Goal: Complete application form: Complete application form

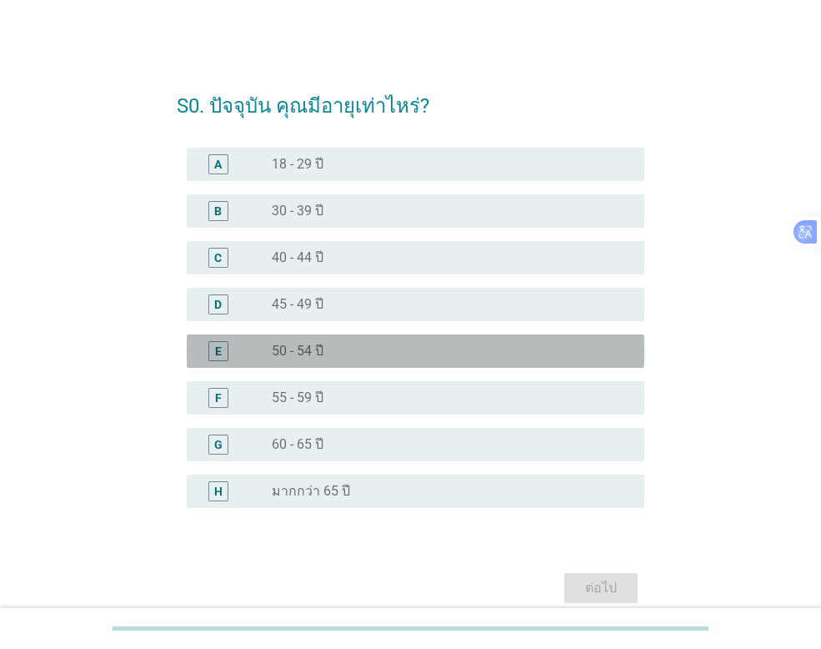
click at [324, 352] on div "radio_button_unchecked 50 - 54 ปี" at bounding box center [445, 351] width 346 height 17
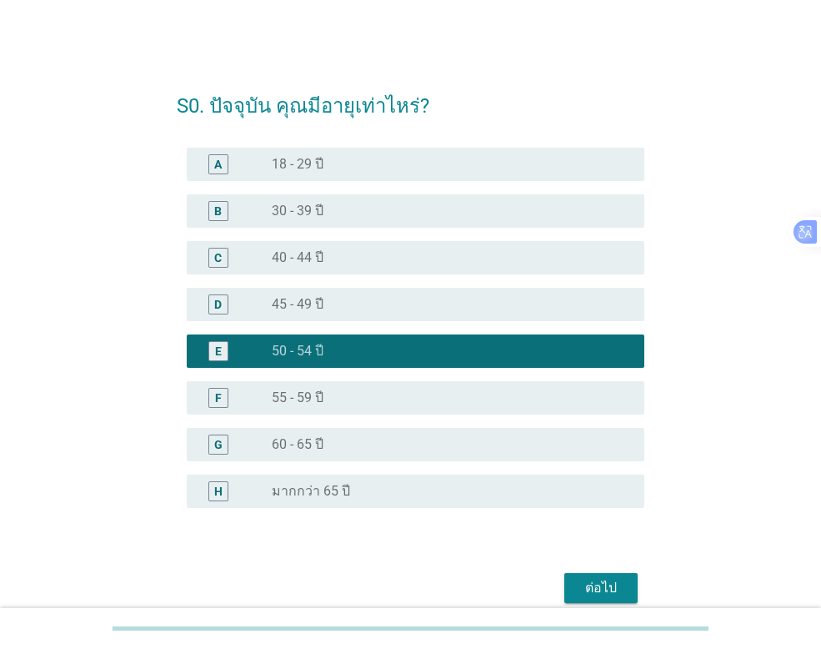
click at [579, 575] on button "ต่อไป" at bounding box center [601, 588] width 73 height 30
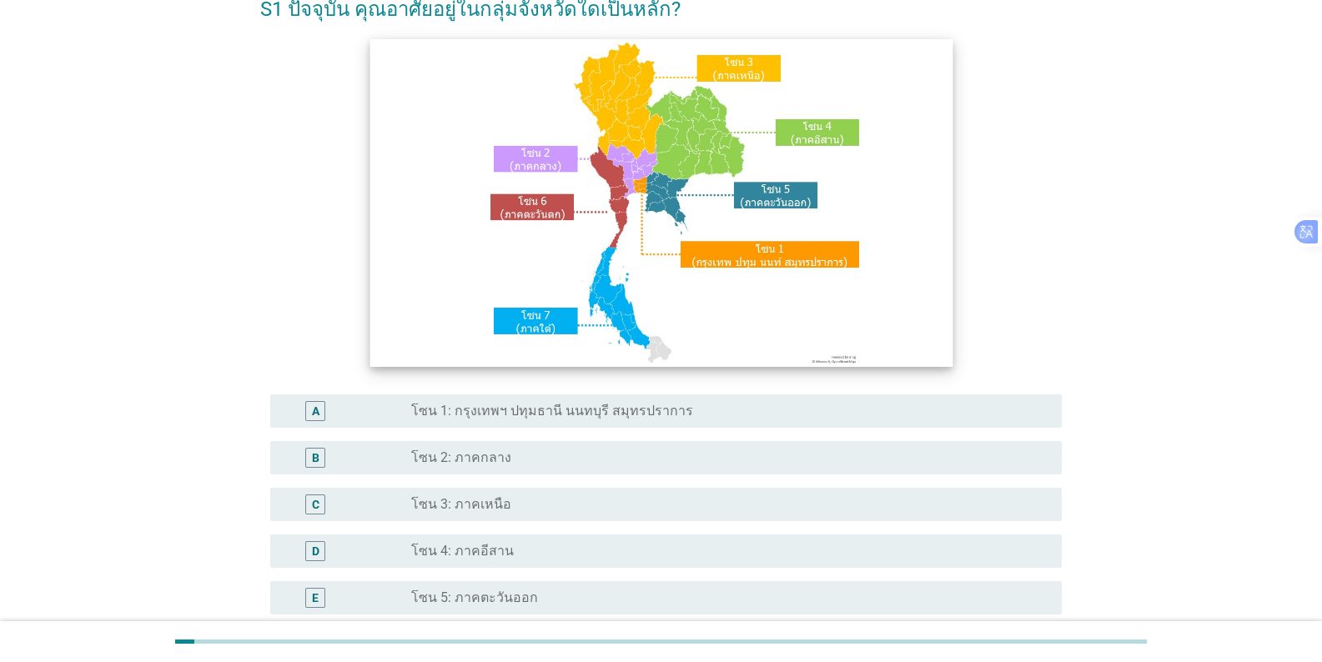
scroll to position [250, 0]
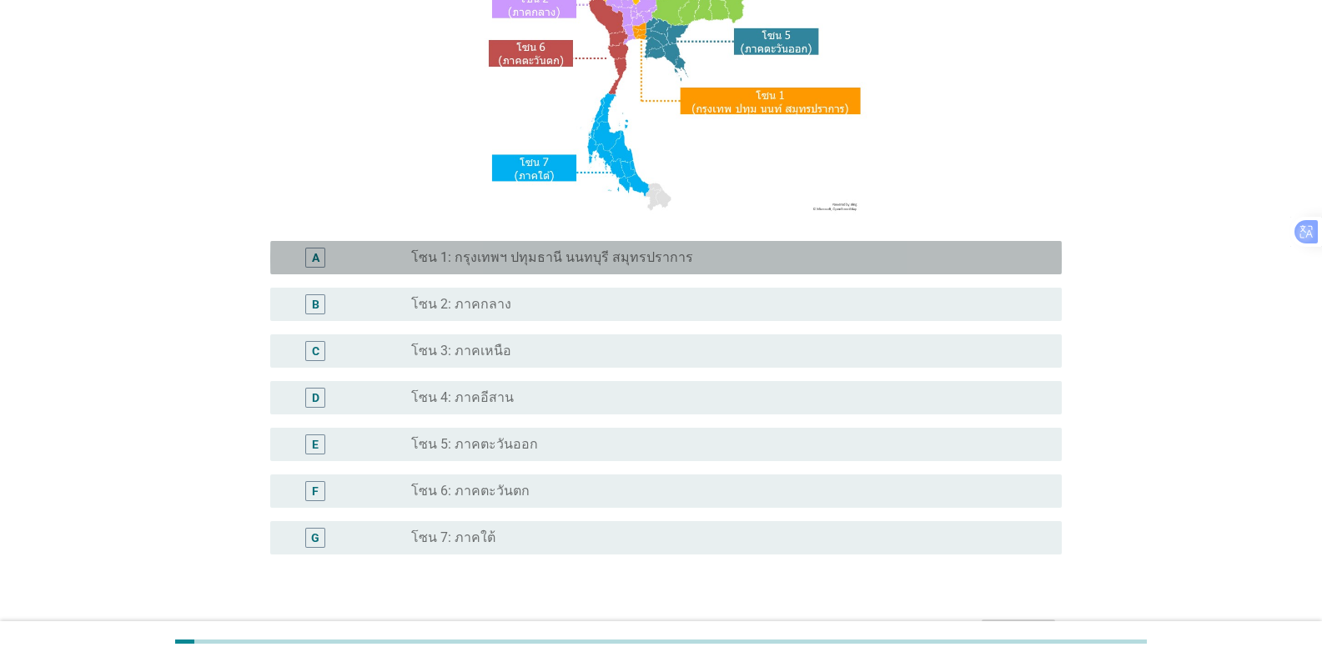
click at [489, 254] on label "โซน 1: กรุงเทพฯ ปทุมธานี นนทบุรี สมุทรปราการ" at bounding box center [552, 257] width 282 height 17
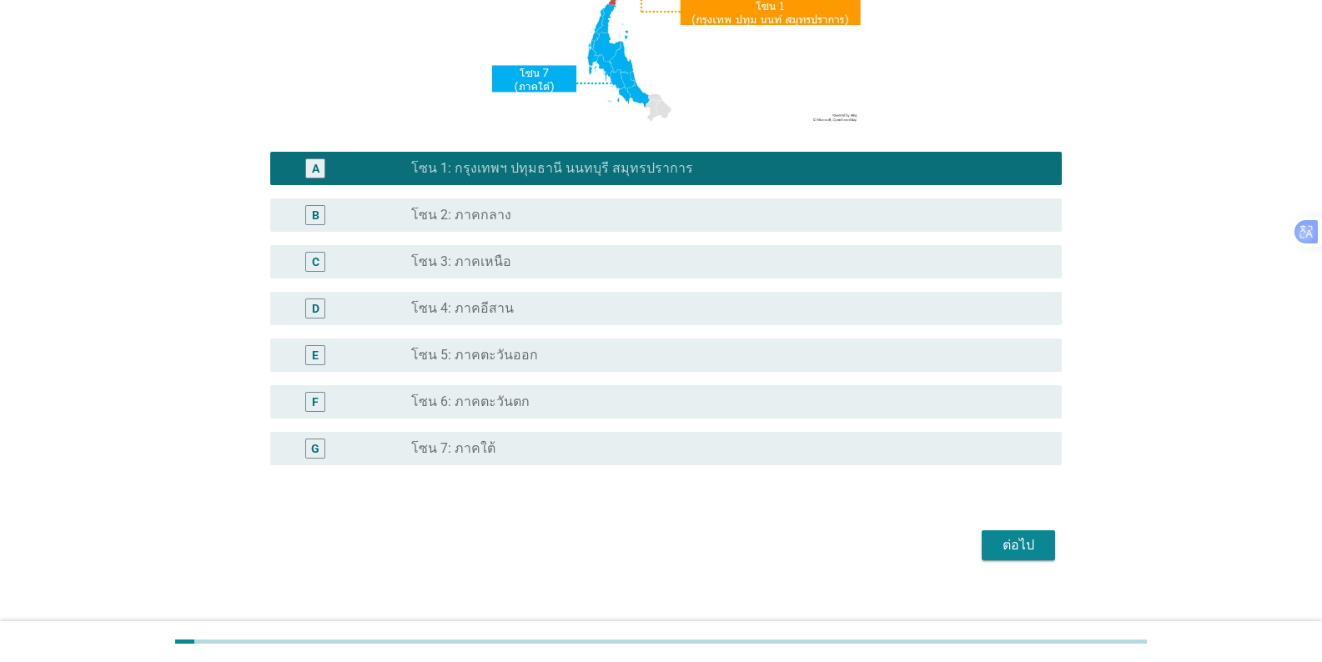
scroll to position [358, 0]
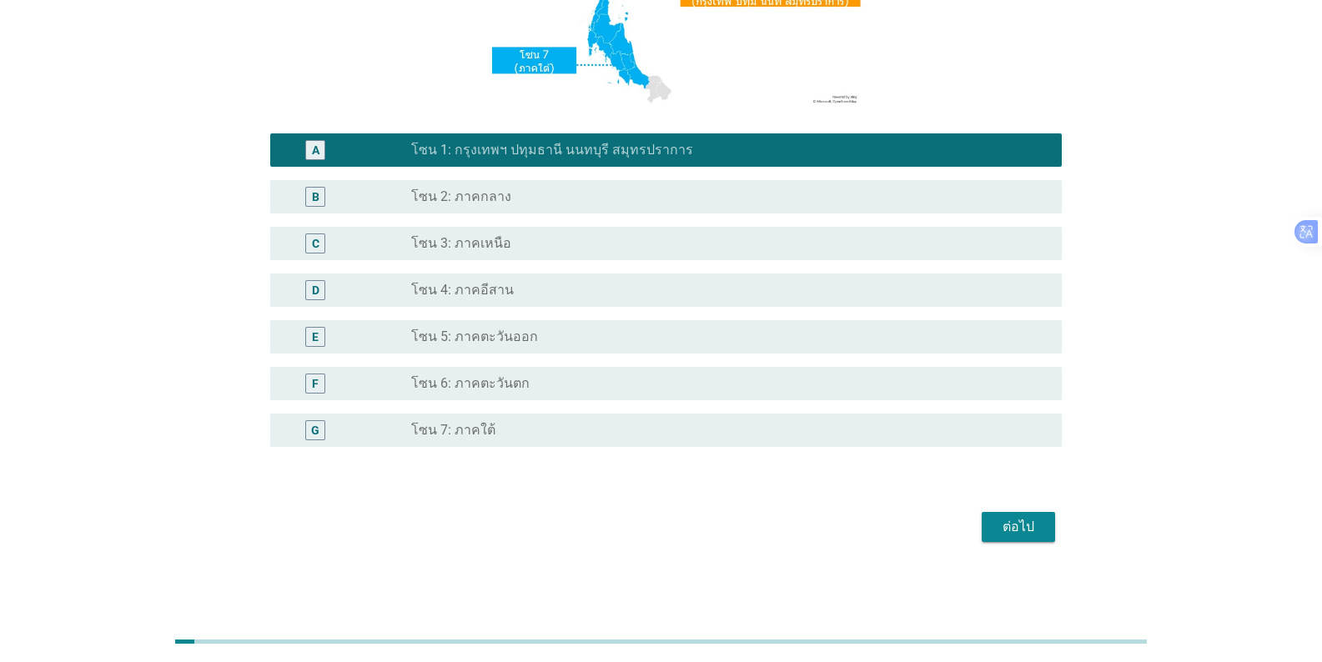
click at [821, 527] on div "ต่อไป" at bounding box center [1018, 527] width 47 height 20
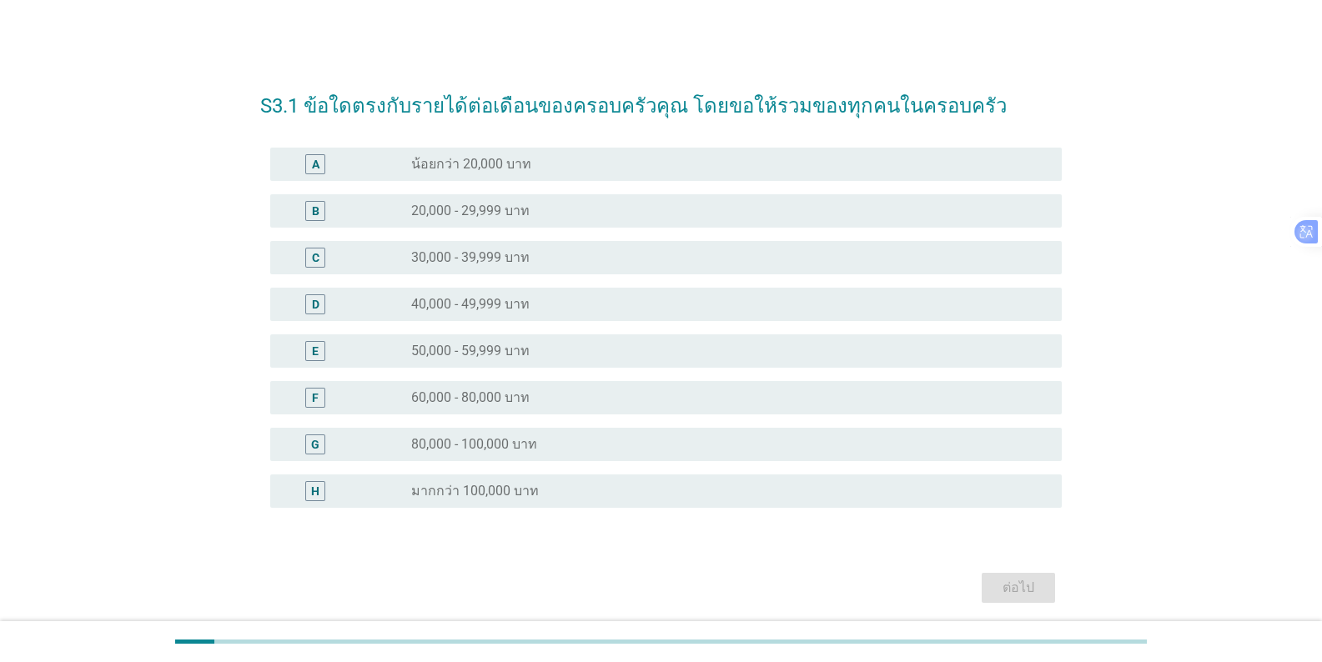
click at [442, 344] on label "50,000 - 59,999 บาท" at bounding box center [470, 351] width 118 height 17
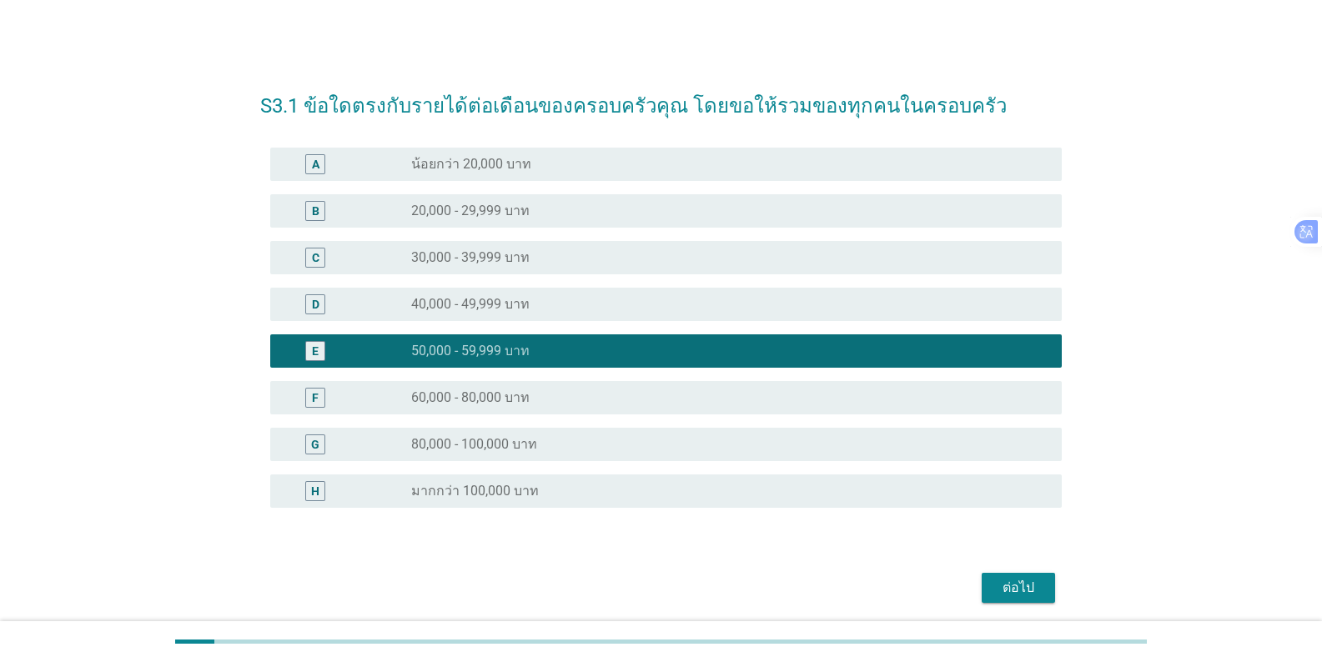
click at [821, 581] on div "ต่อไป" at bounding box center [1018, 588] width 47 height 20
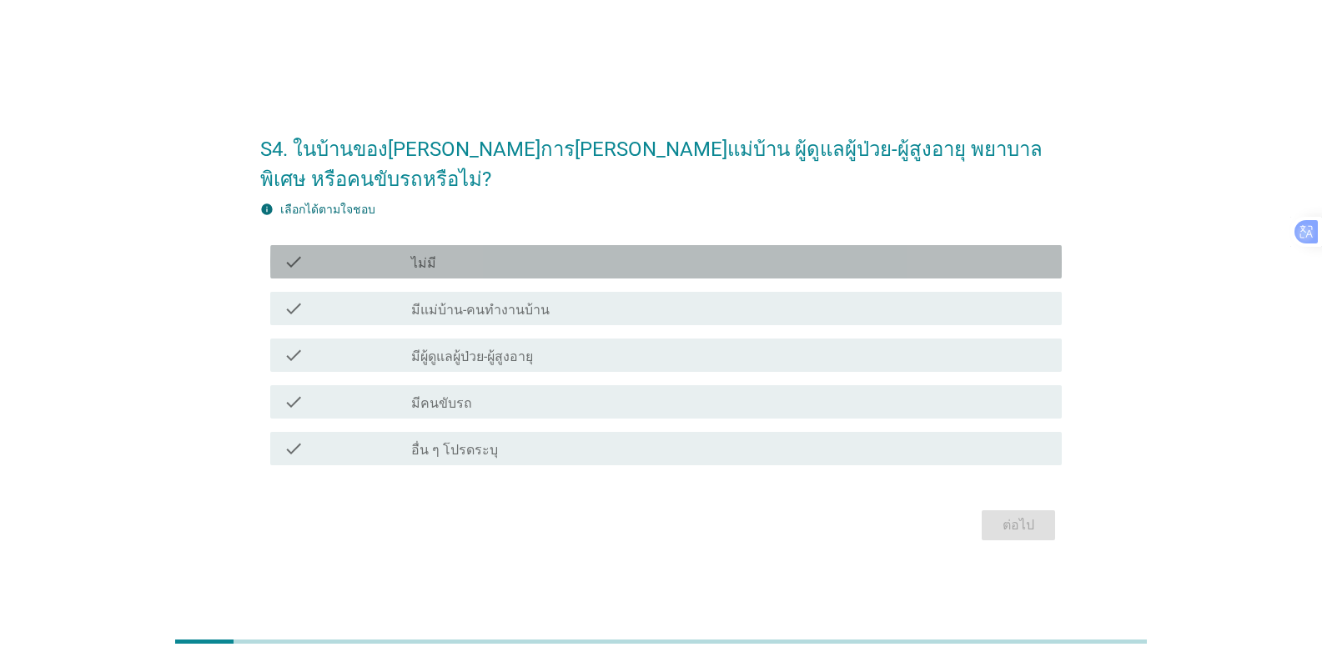
click at [446, 252] on div "check_box_outline_blank ไม่มี" at bounding box center [729, 262] width 637 height 20
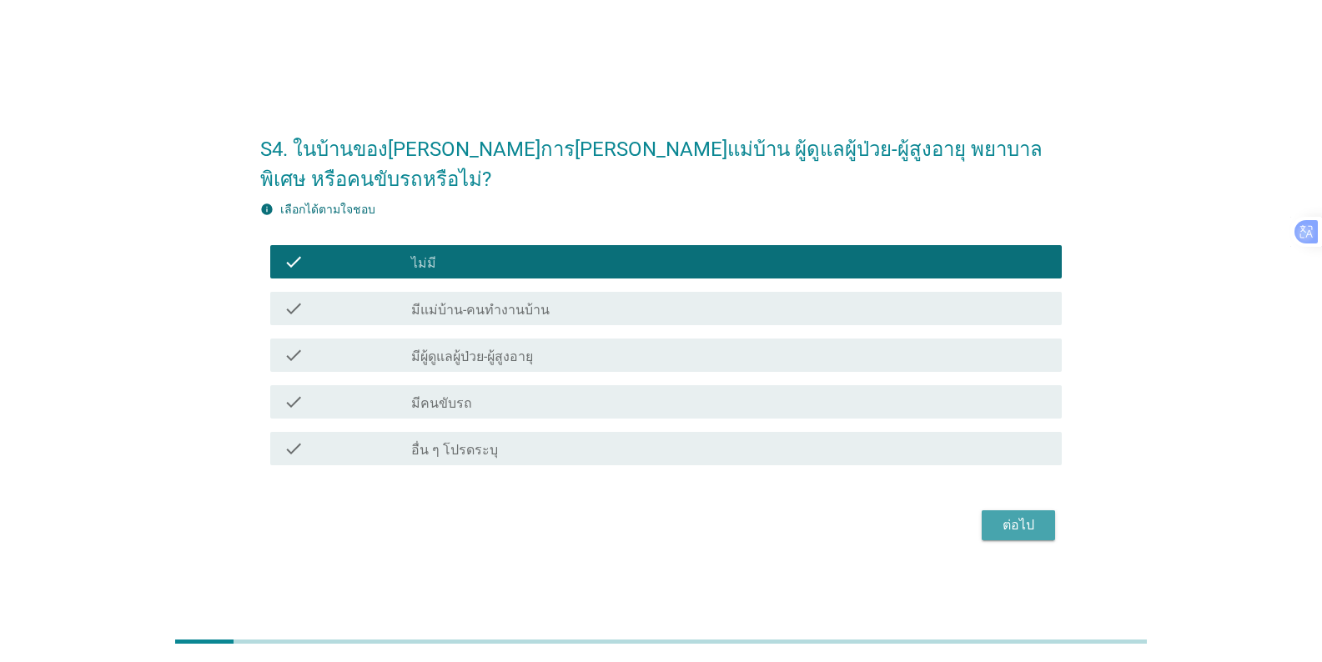
click at [821, 515] on div "ต่อไป" at bounding box center [1018, 525] width 47 height 20
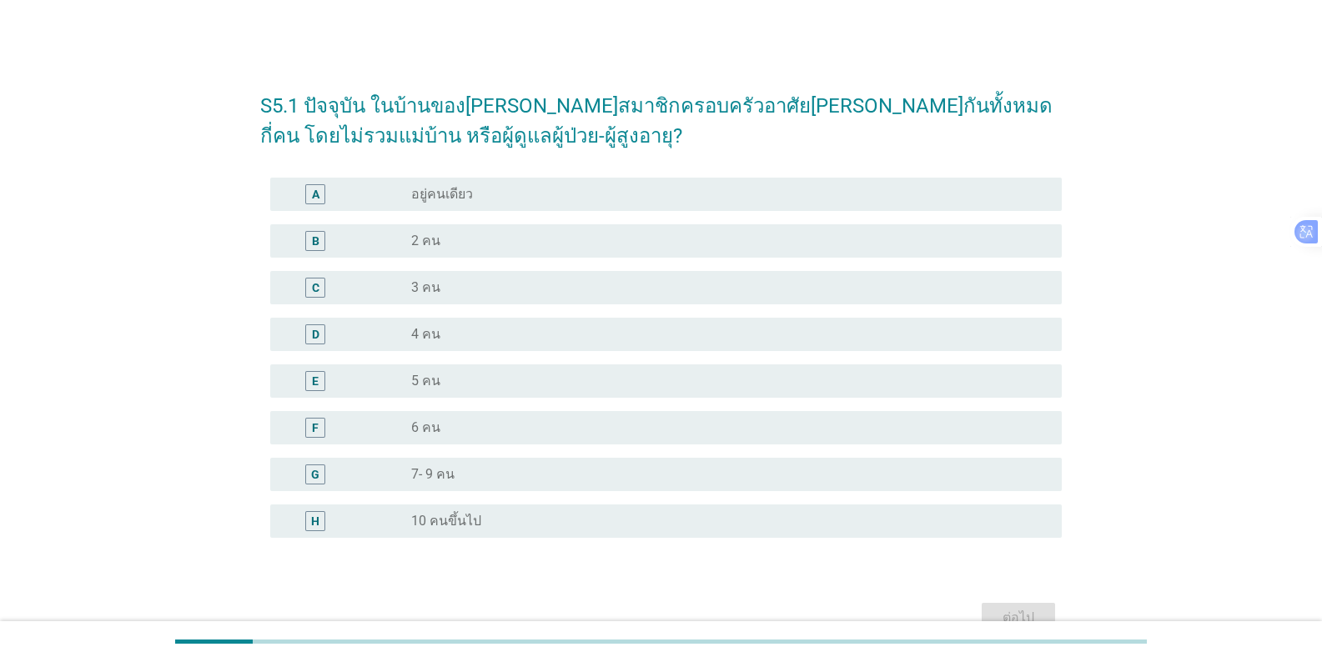
click at [460, 284] on div "radio_button_unchecked 3 คน" at bounding box center [723, 287] width 624 height 17
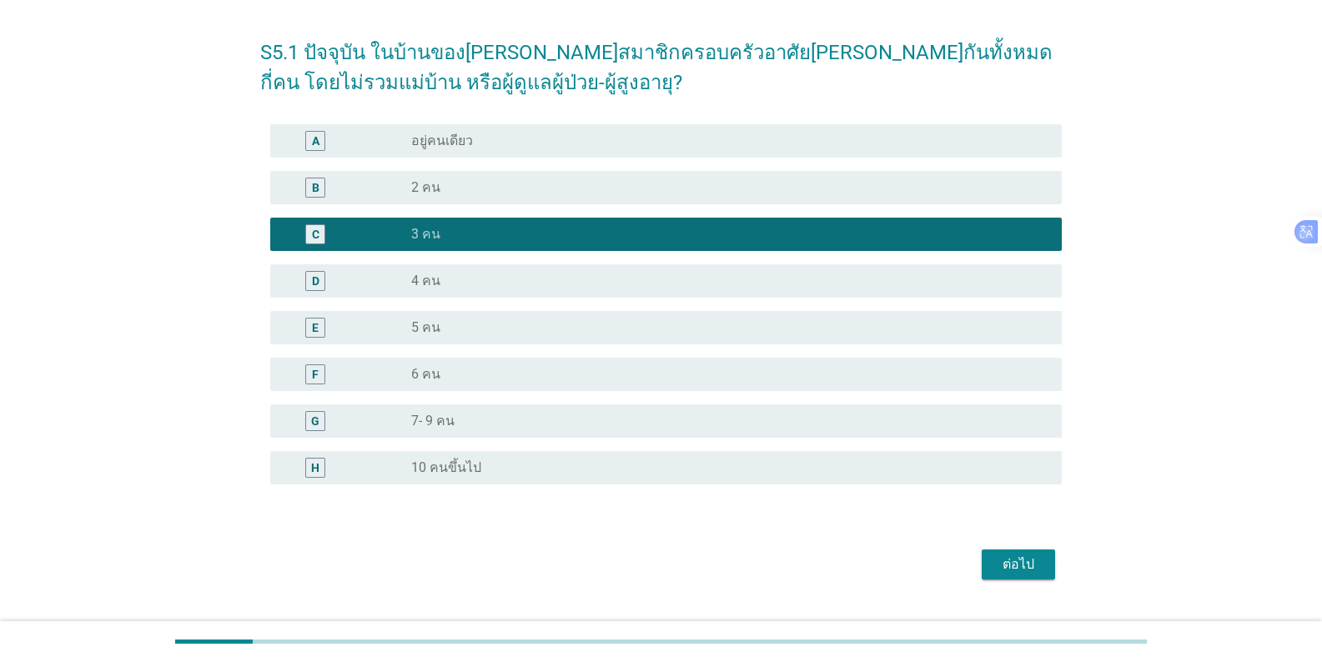
scroll to position [83, 0]
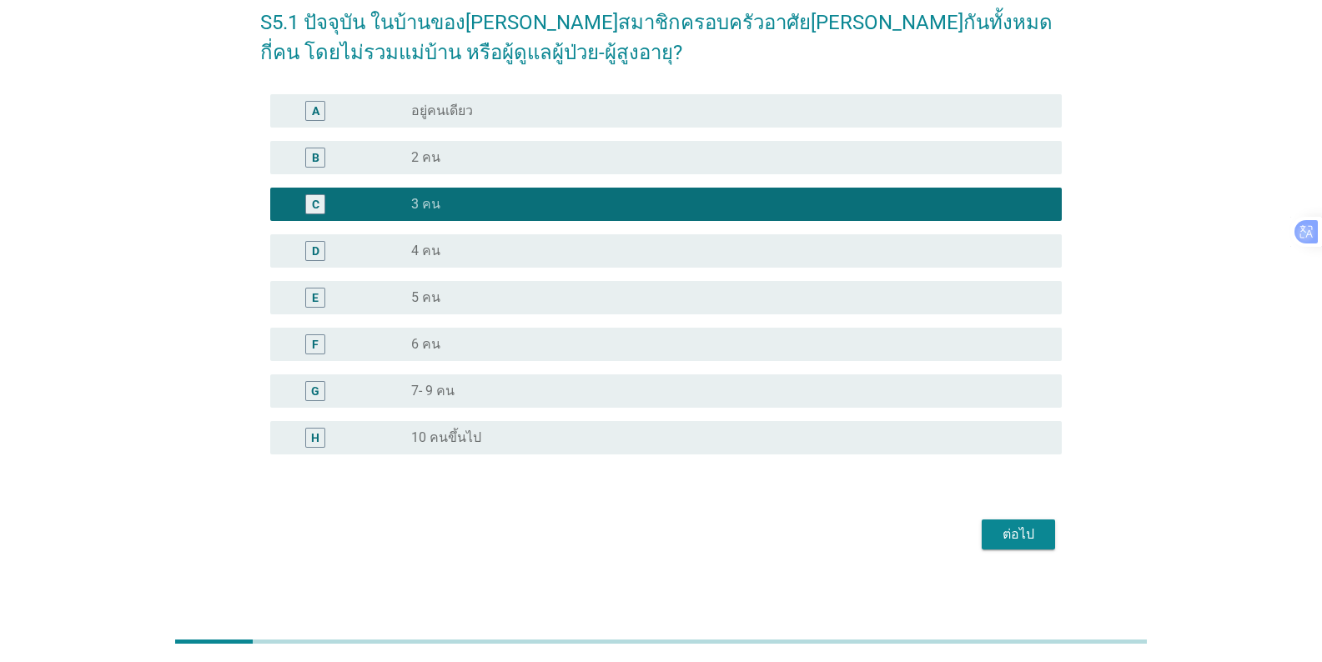
click at [821, 535] on div "ต่อไป" at bounding box center [1018, 535] width 47 height 20
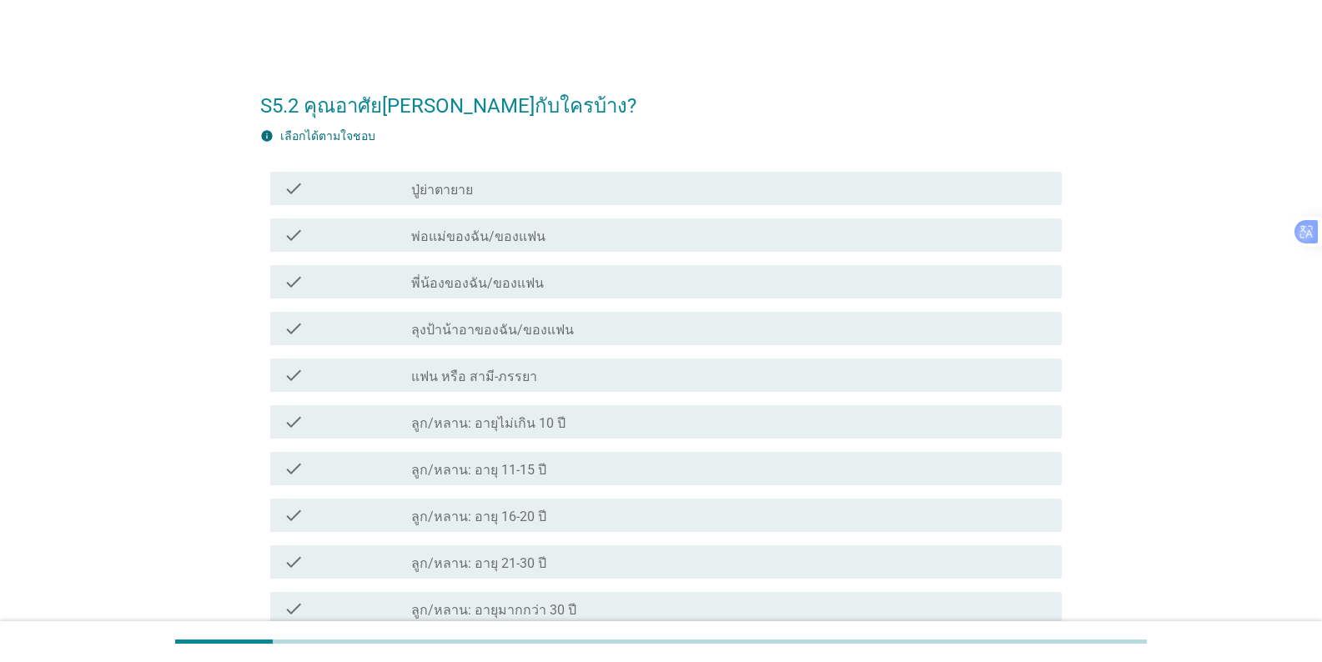
click at [530, 370] on div "check_box_outline_blank แฟน หรือ สามี-ภรรยา" at bounding box center [729, 375] width 637 height 20
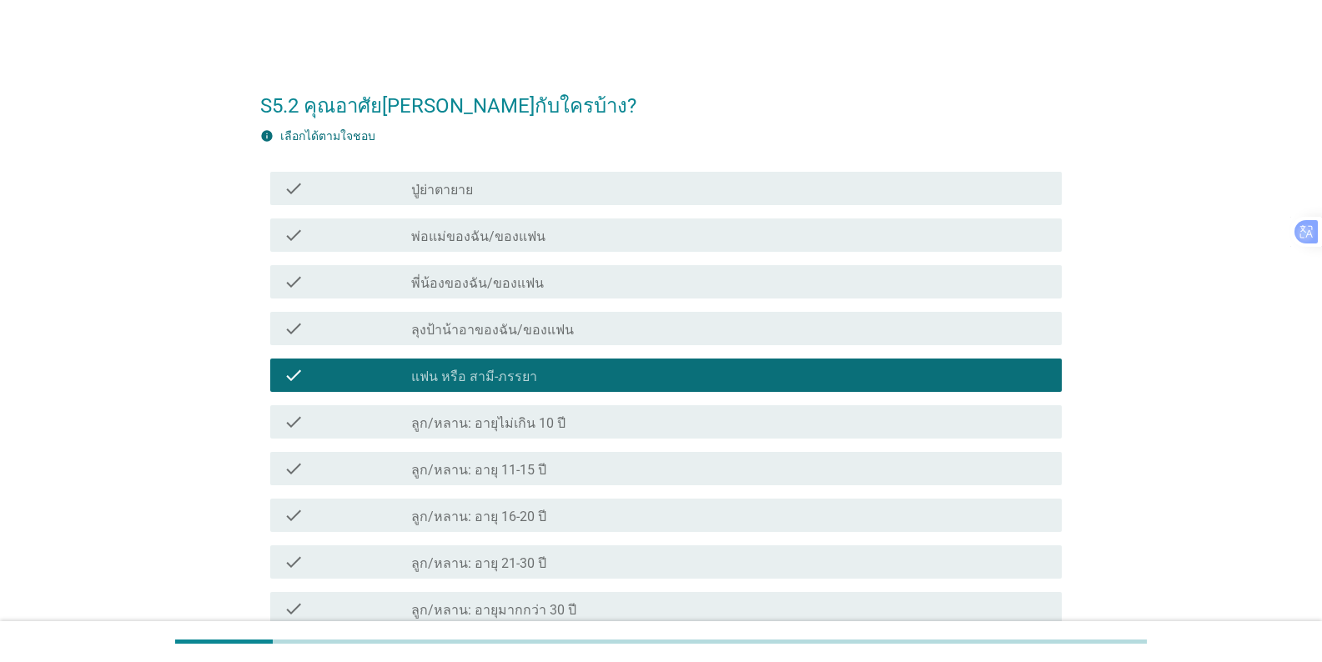
click at [520, 520] on label "ลูก/หลาน: อายุ 16-20 ปี" at bounding box center [478, 517] width 135 height 17
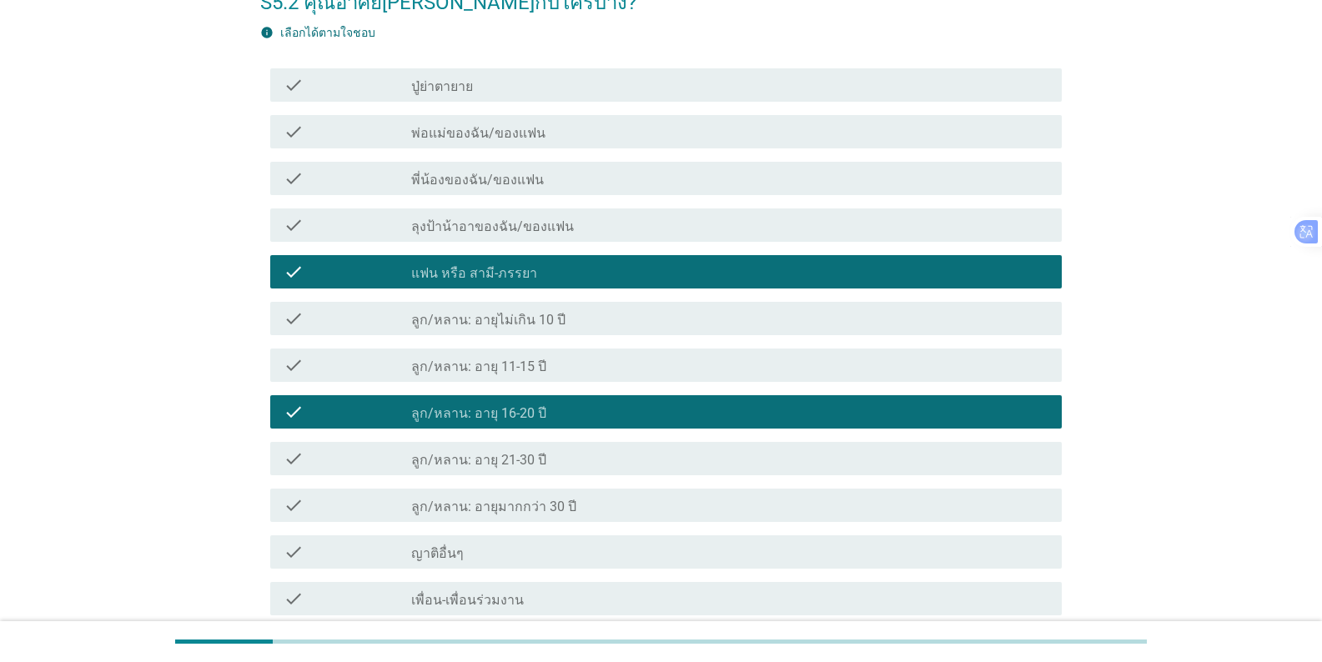
scroll to position [250, 0]
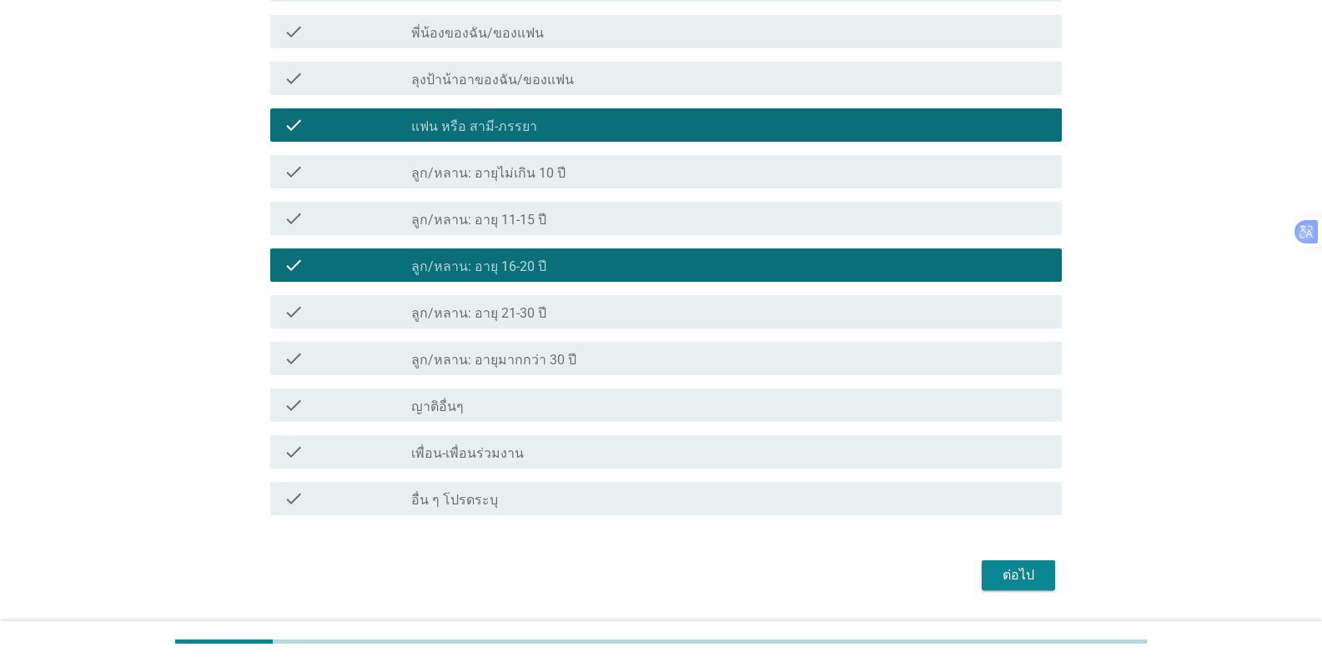
click at [821, 561] on button "ต่อไป" at bounding box center [1018, 575] width 73 height 30
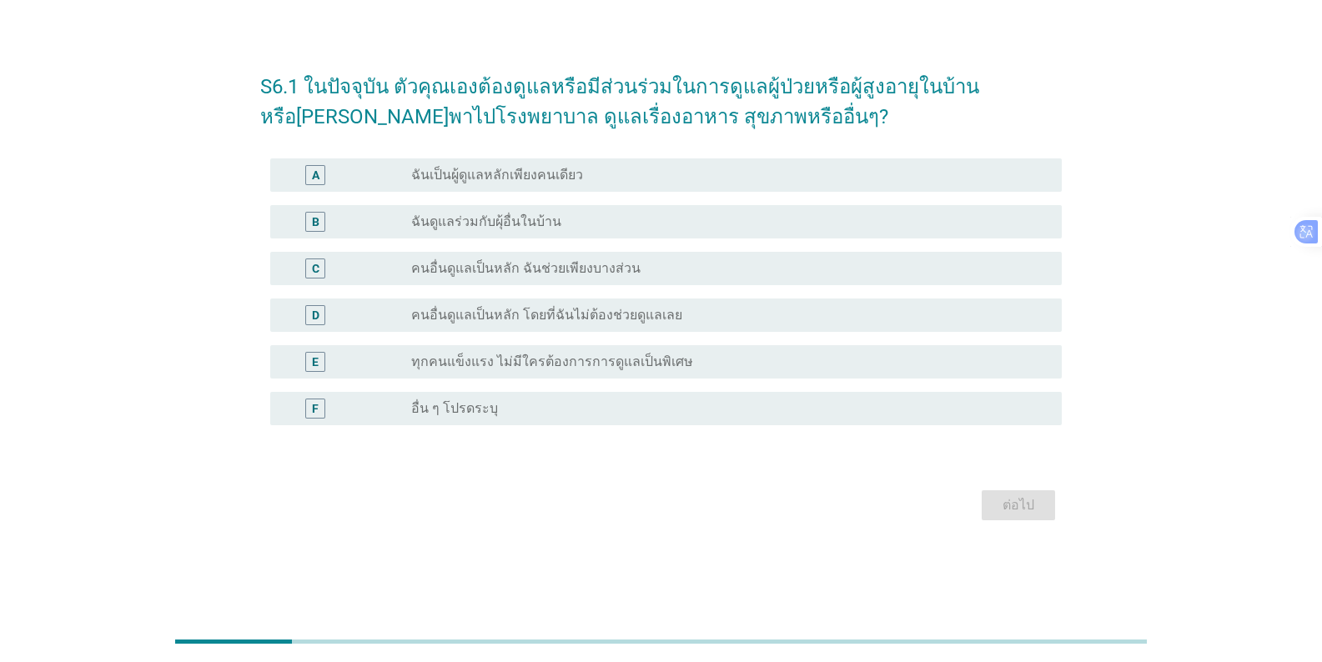
scroll to position [0, 0]
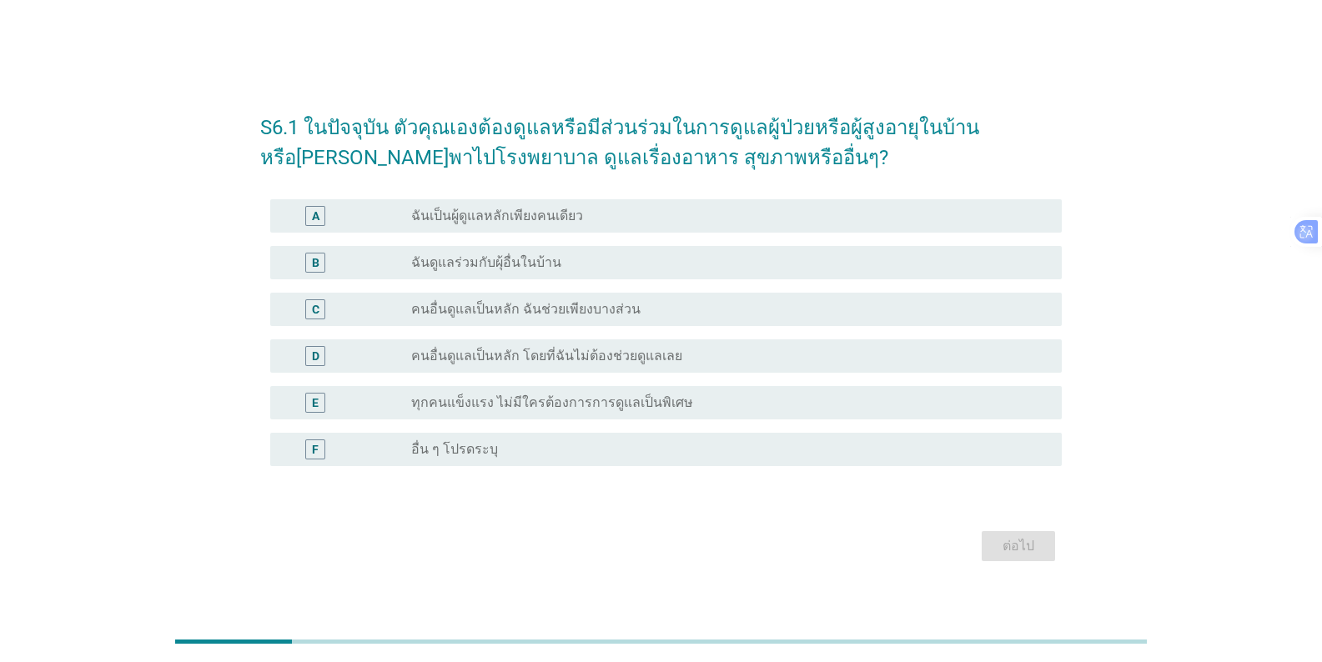
click at [573, 218] on label "ฉันเป็นผู้ดูแลหลักเพียงคนเดียว" at bounding box center [497, 216] width 172 height 17
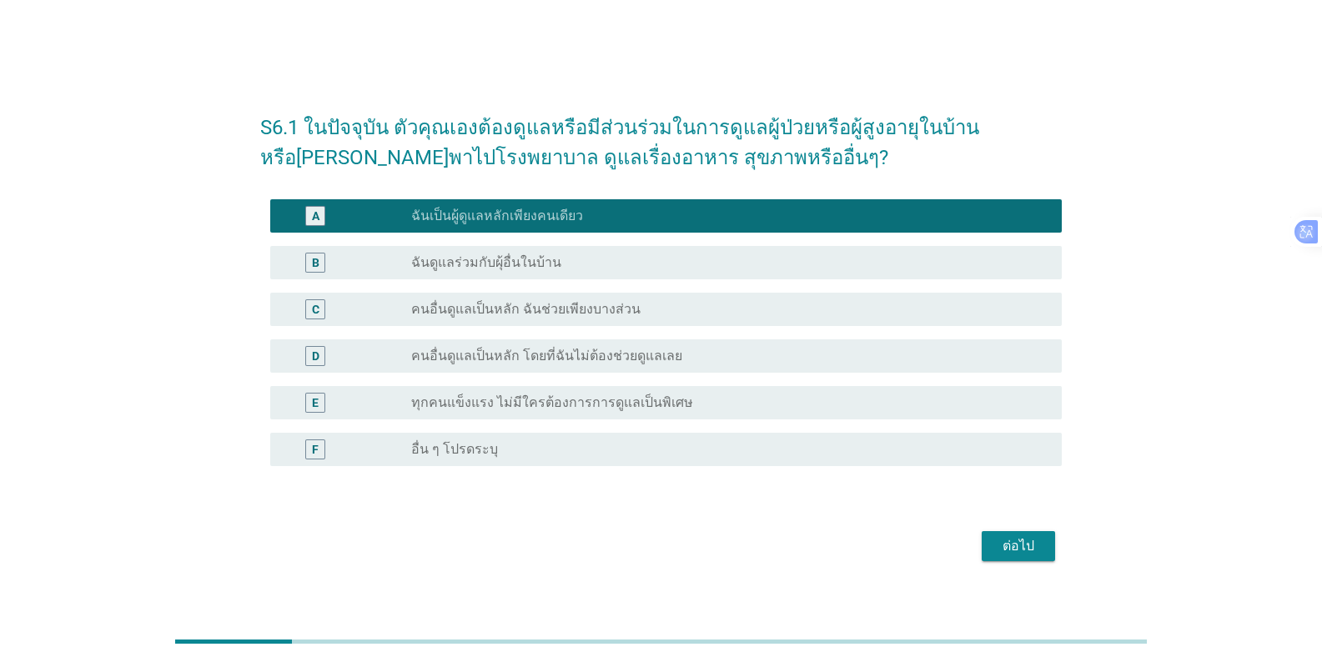
click at [821, 543] on div "ต่อไป" at bounding box center [1018, 546] width 47 height 20
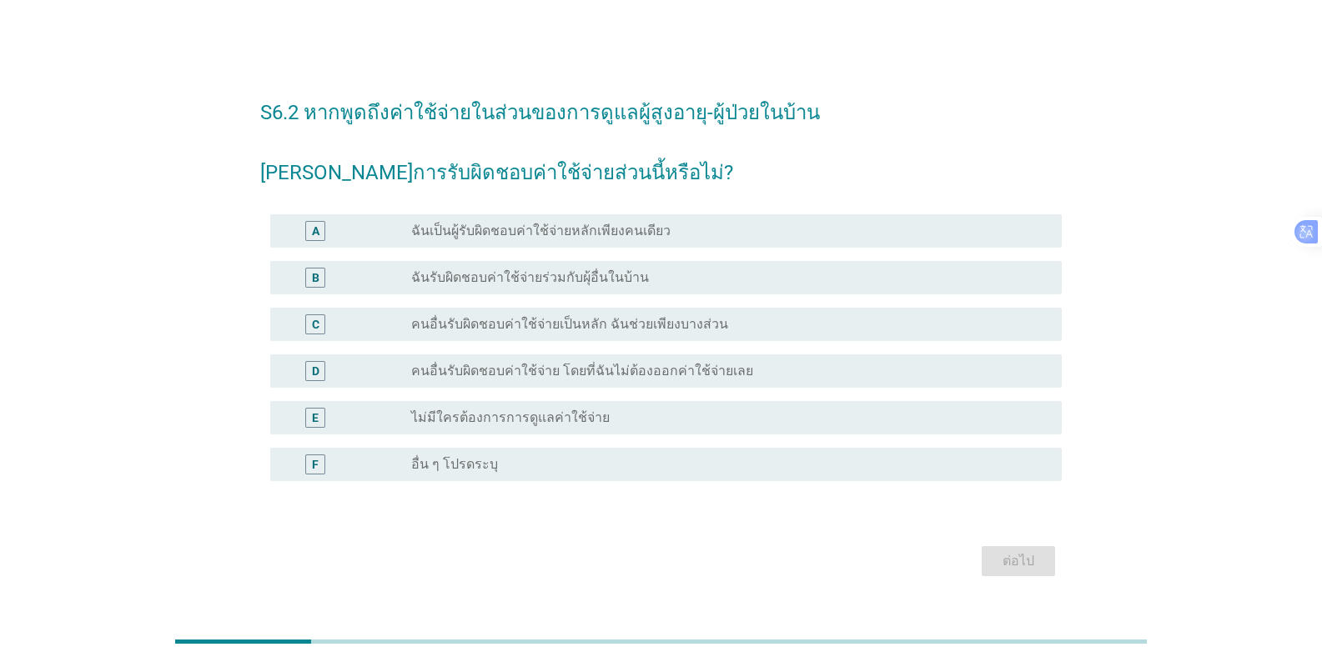
click at [607, 221] on div "radio_button_unchecked ฉันเป็นผู้รับผิดชอบค่าใช้จ่ายหลักเพียงคนเดียว" at bounding box center [729, 231] width 637 height 20
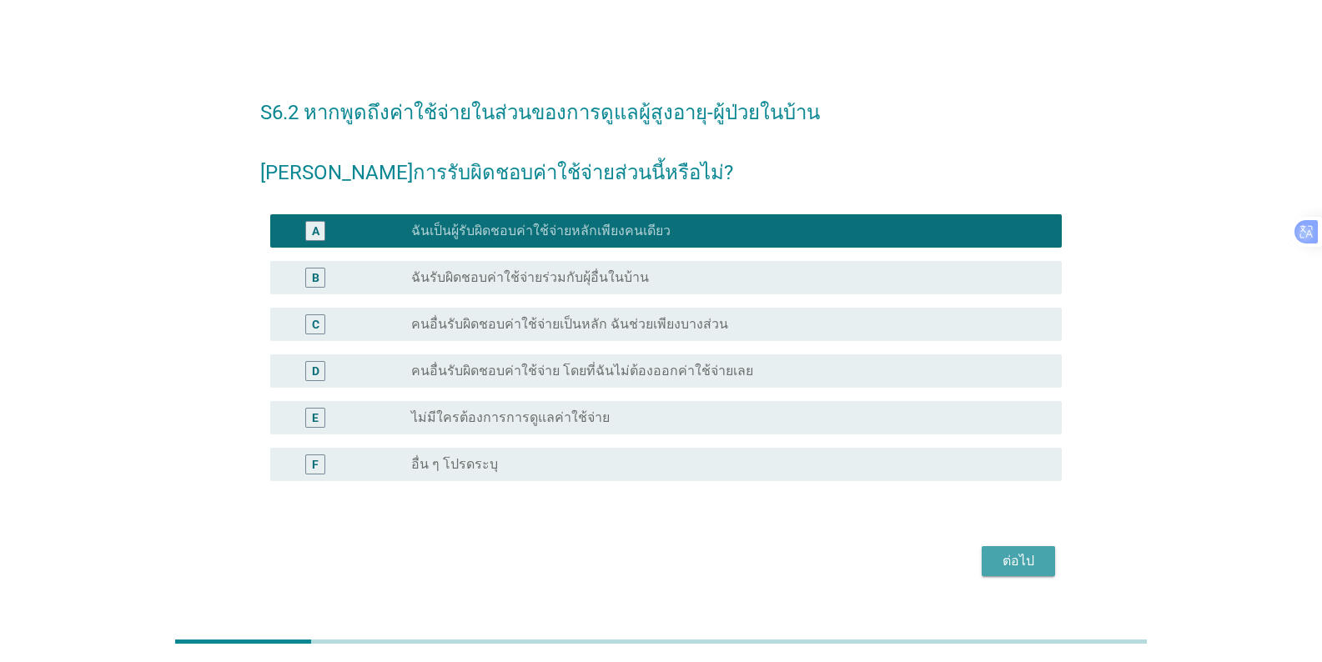
click at [821, 564] on button "ต่อไป" at bounding box center [1018, 561] width 73 height 30
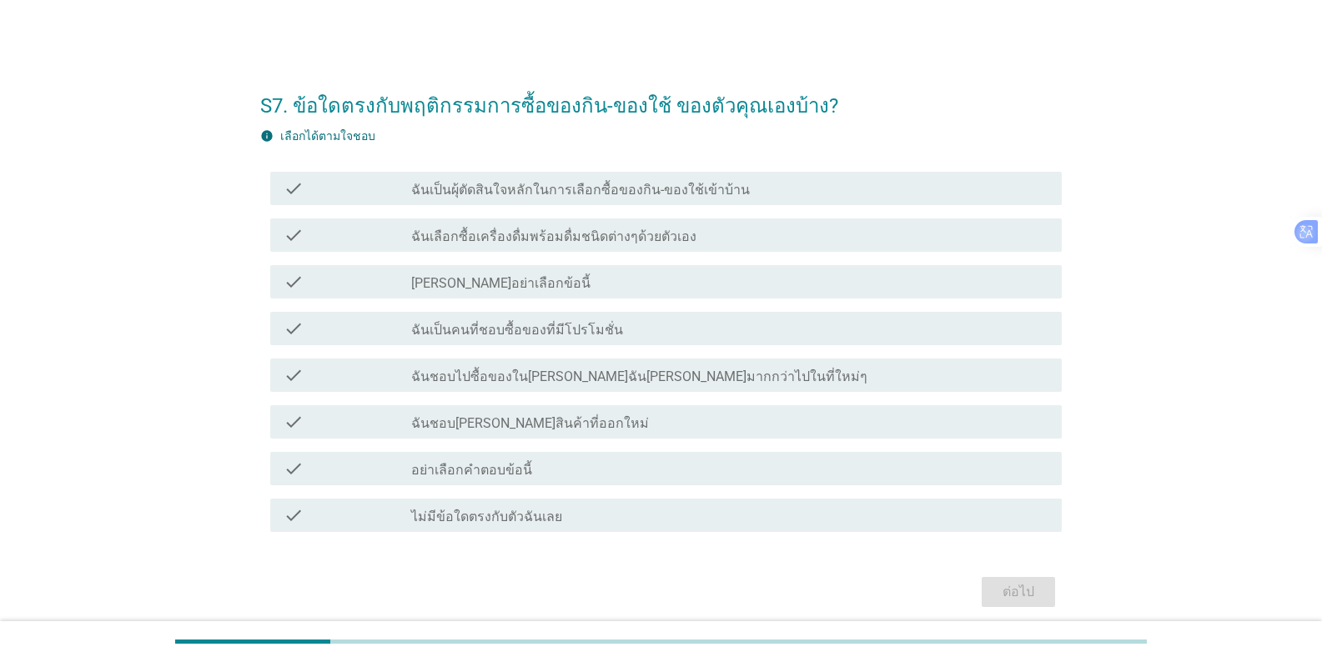
click at [595, 195] on label "ฉันเป็นผุ้ตัดสินใจหลักในการเลือกซื้อของกิน-ของใช้เข้าบ้าน" at bounding box center [580, 190] width 339 height 17
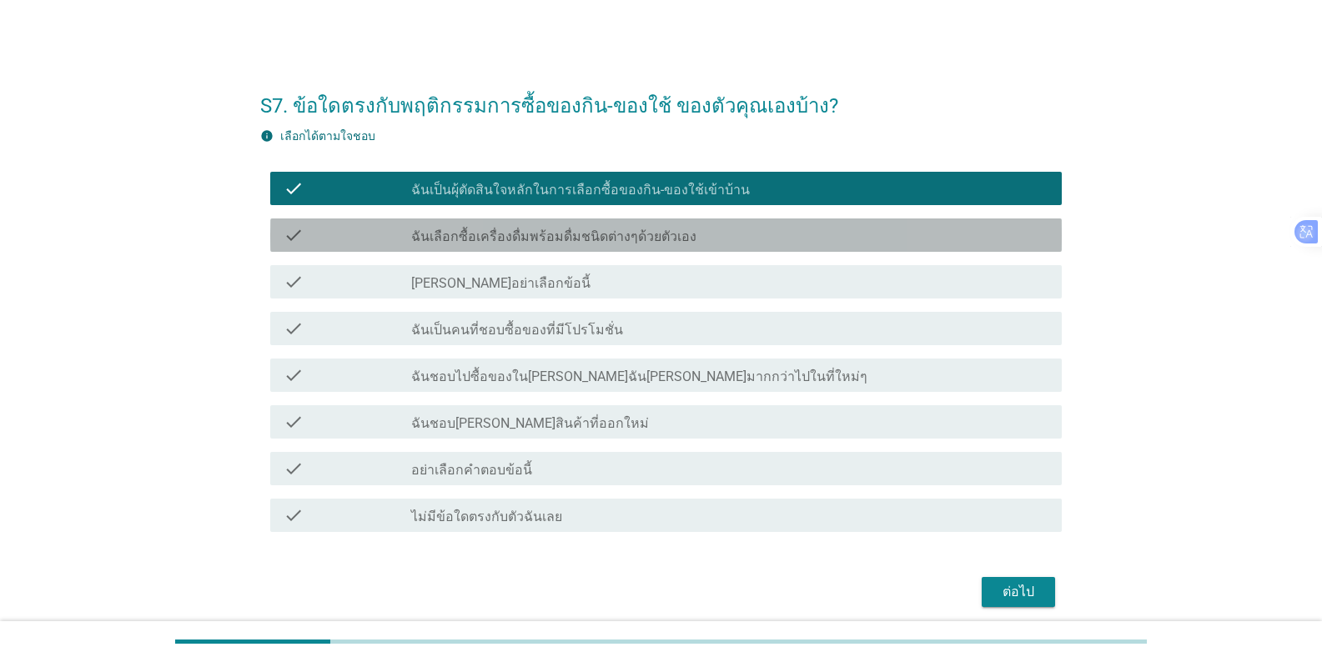
click at [633, 227] on div "check_box_outline_blank ฉันเลือกซื้อเครื่องดื่มพร้อมดื่มชนิดต่างๆด้วยตัวเอง" at bounding box center [729, 235] width 637 height 20
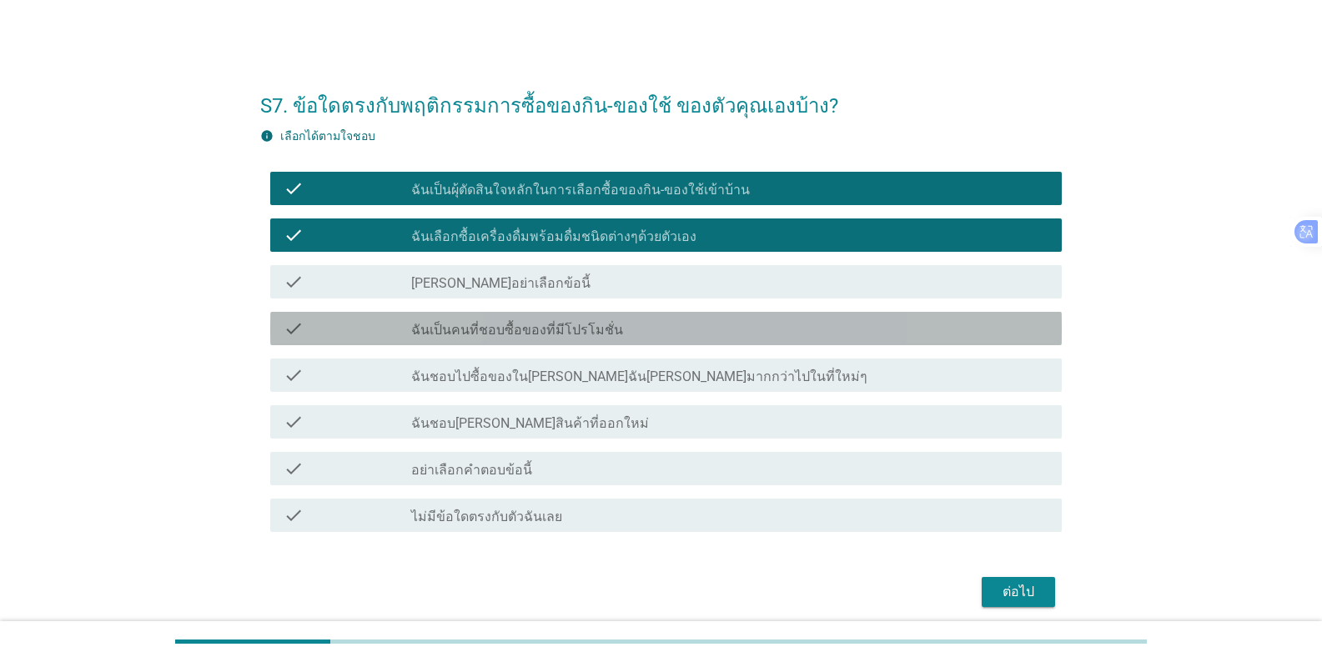
click at [573, 332] on label "ฉันเป็นคนที่ชอบซื้อของที่มีโปรโมชั่น" at bounding box center [517, 330] width 212 height 17
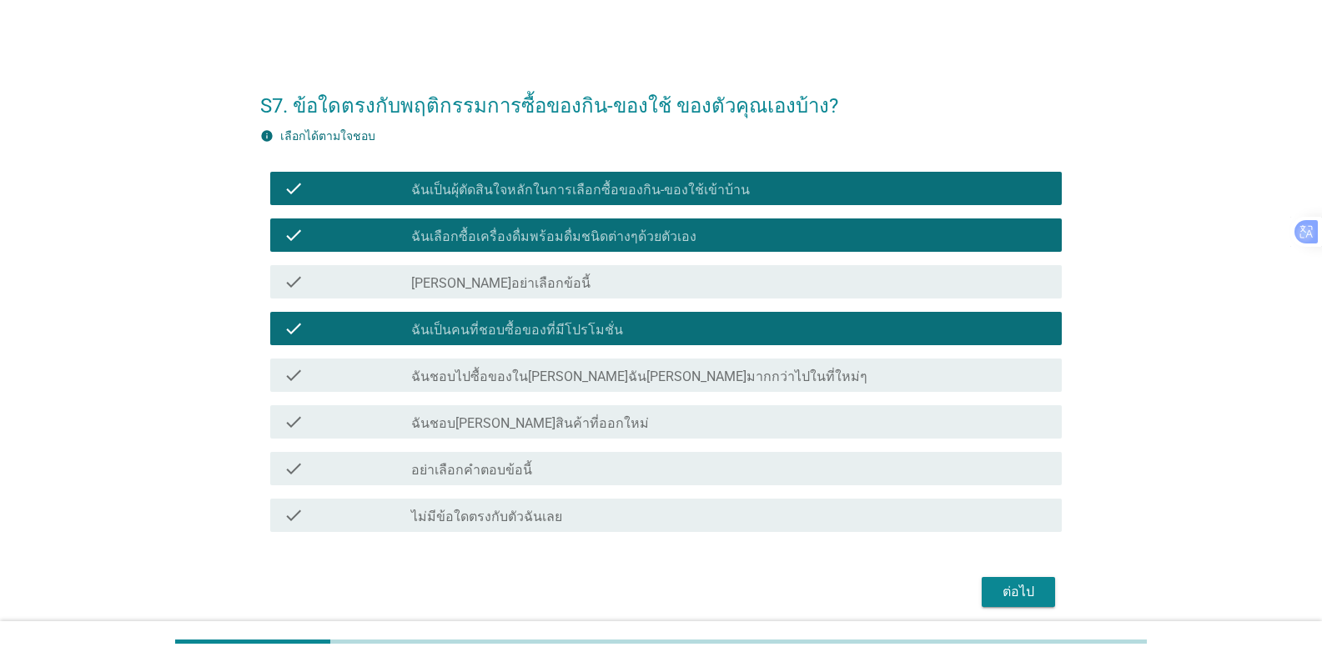
click at [559, 422] on label "ฉันชอบ[PERSON_NAME]สินค้าที่ออกใหม่" at bounding box center [530, 423] width 238 height 17
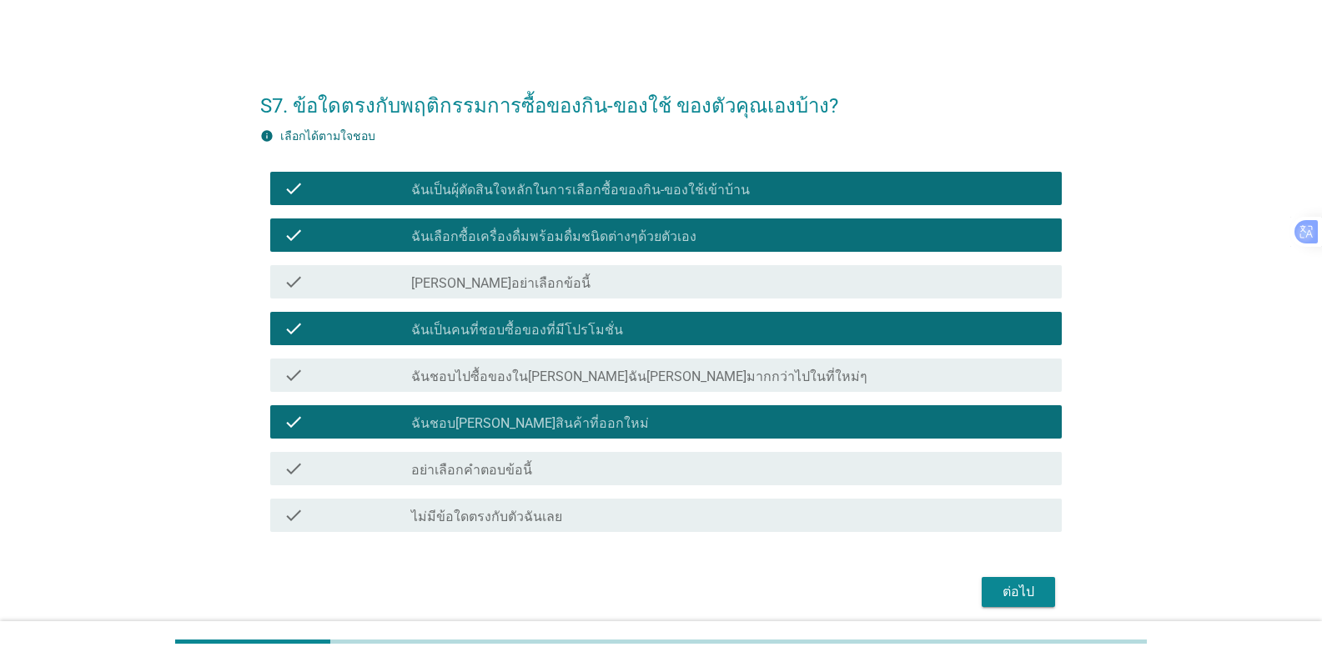
click at [821, 580] on button "ต่อไป" at bounding box center [1018, 592] width 73 height 30
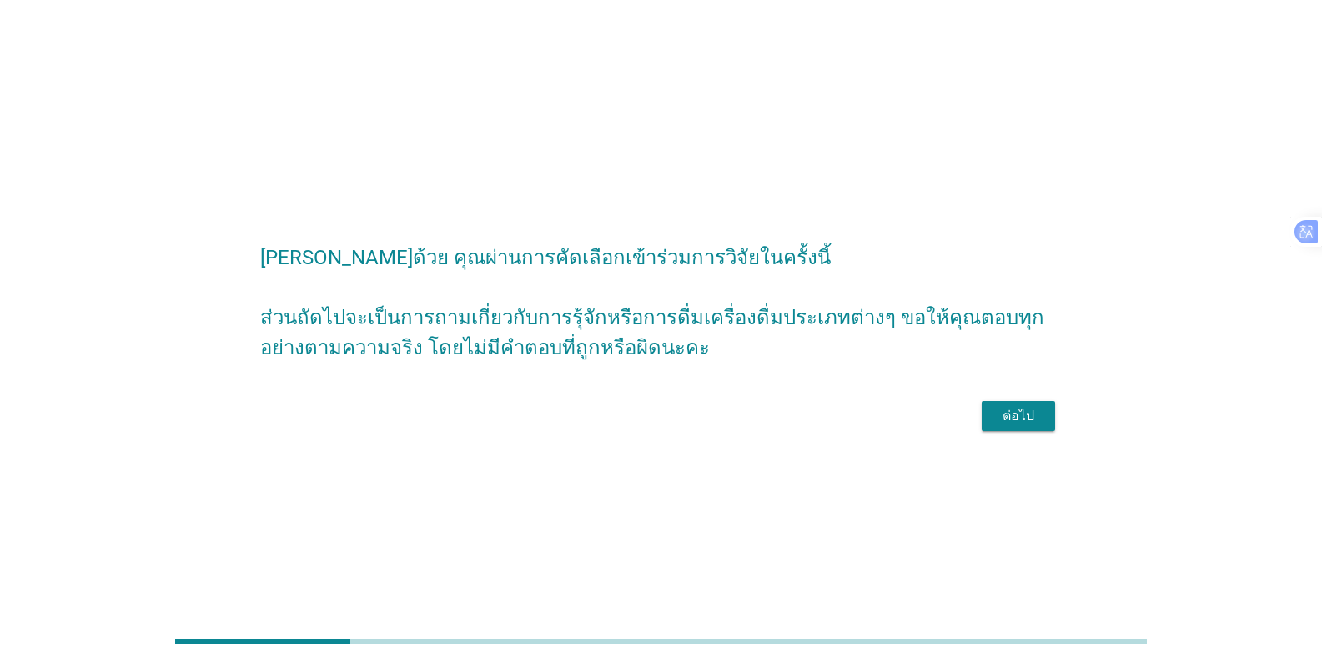
click at [821, 416] on div "ต่อไป" at bounding box center [1018, 416] width 47 height 20
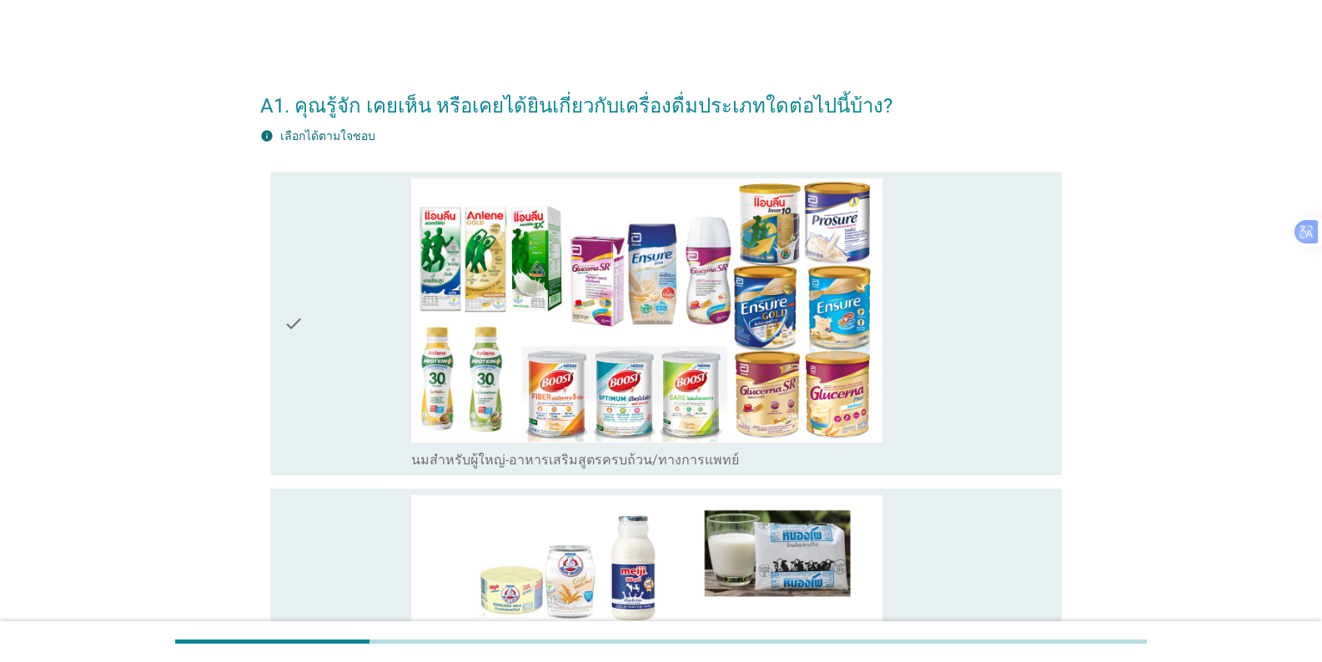
click at [289, 329] on icon "check" at bounding box center [294, 323] width 20 height 291
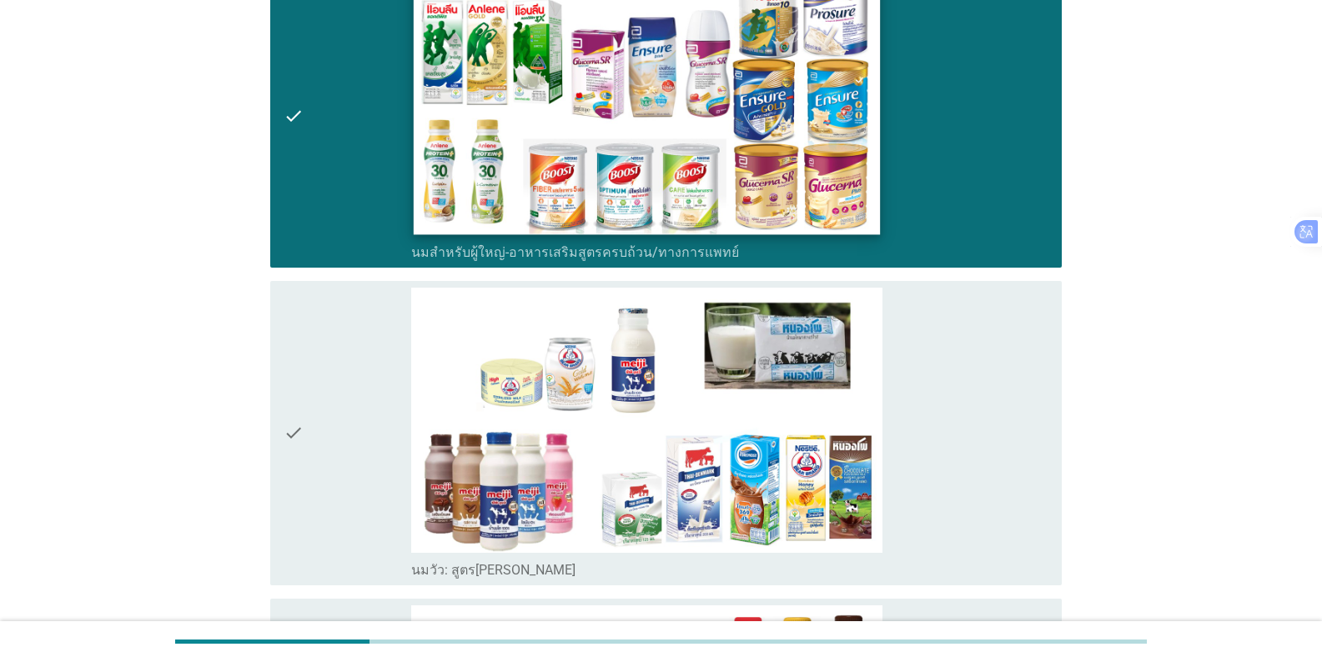
scroll to position [500, 0]
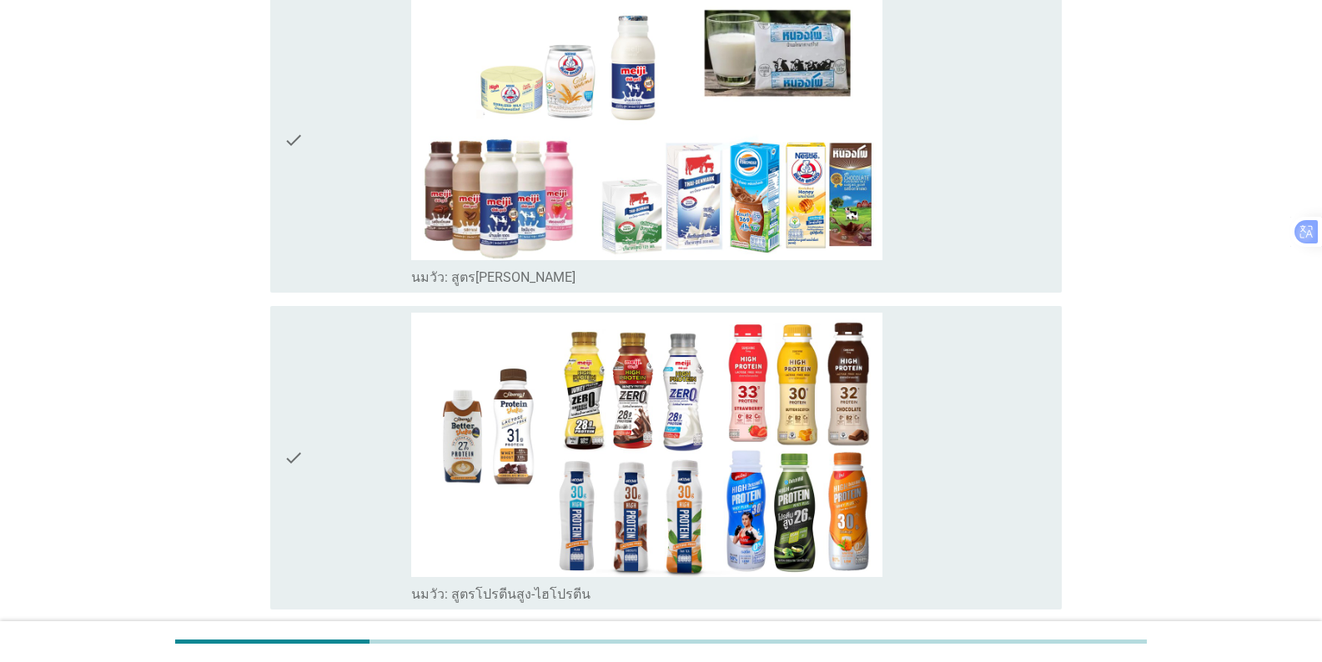
click at [304, 208] on div "check" at bounding box center [348, 140] width 128 height 291
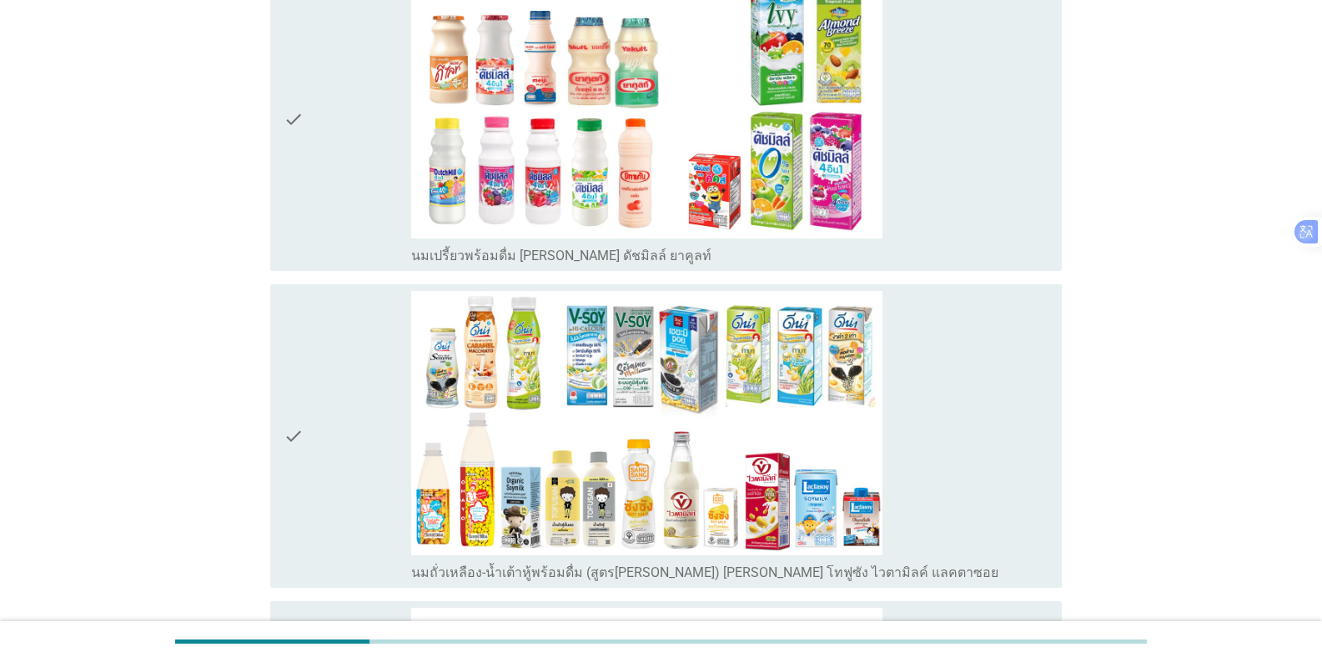
scroll to position [1418, 0]
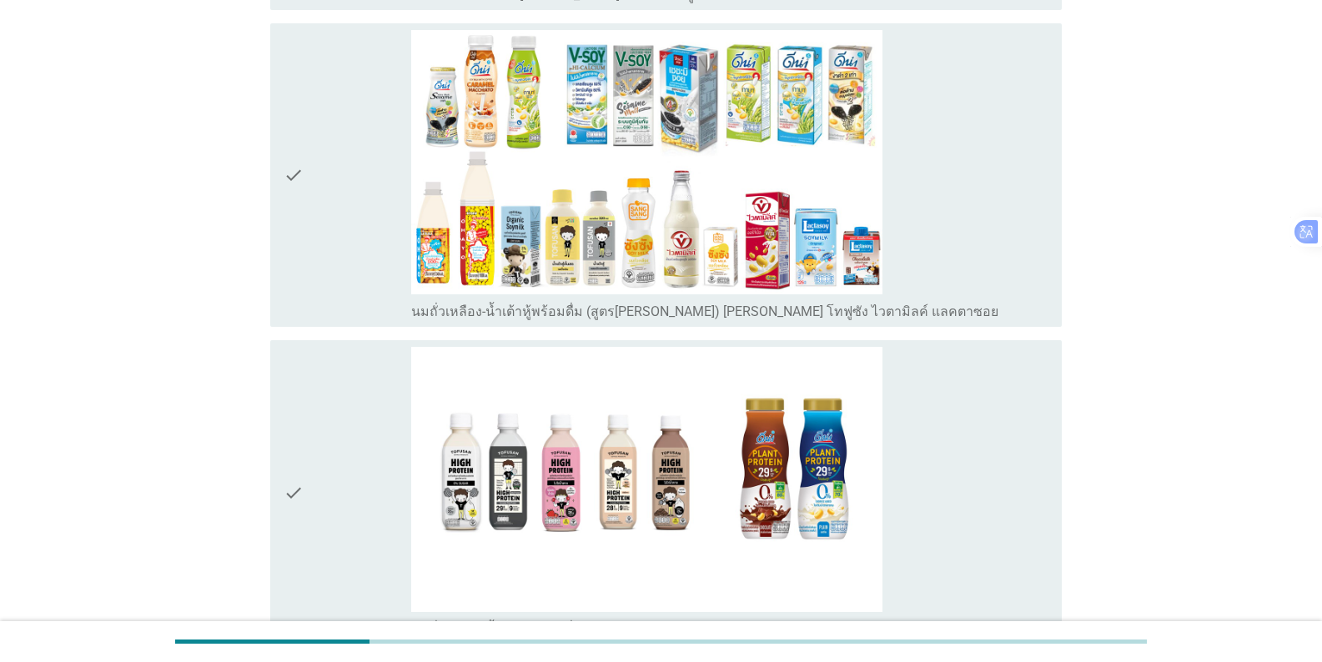
click at [333, 235] on div "check" at bounding box center [348, 175] width 128 height 291
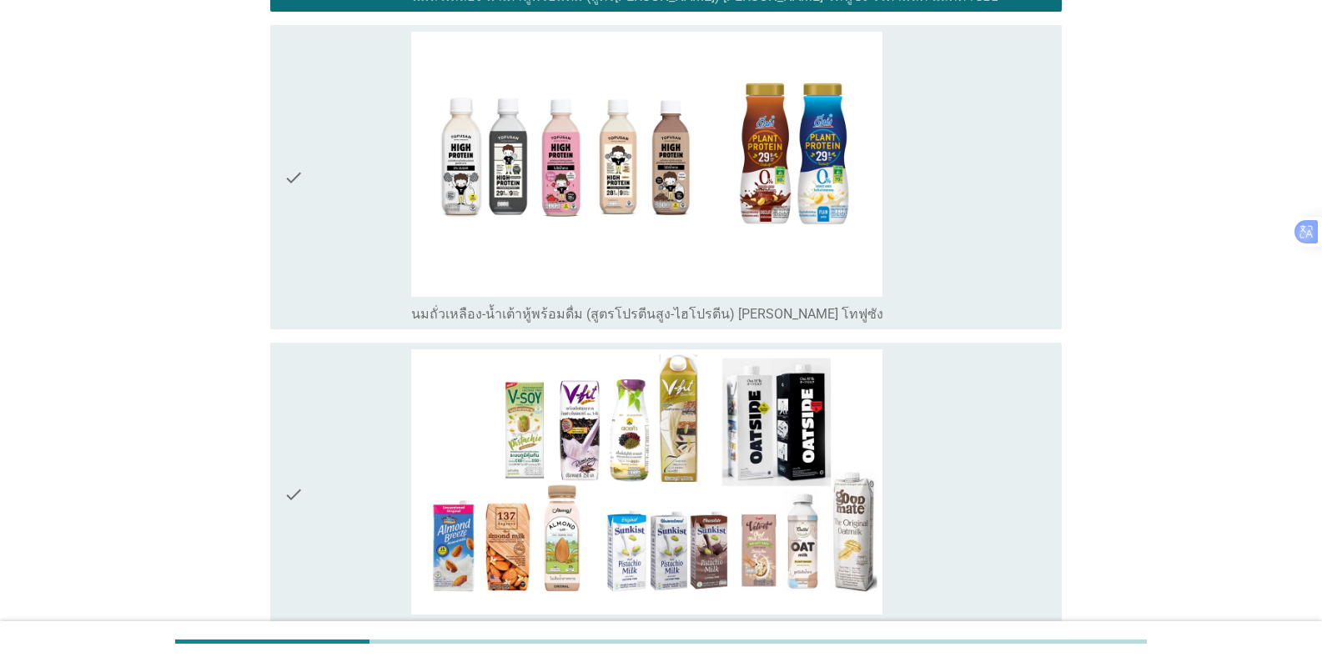
scroll to position [2085, 0]
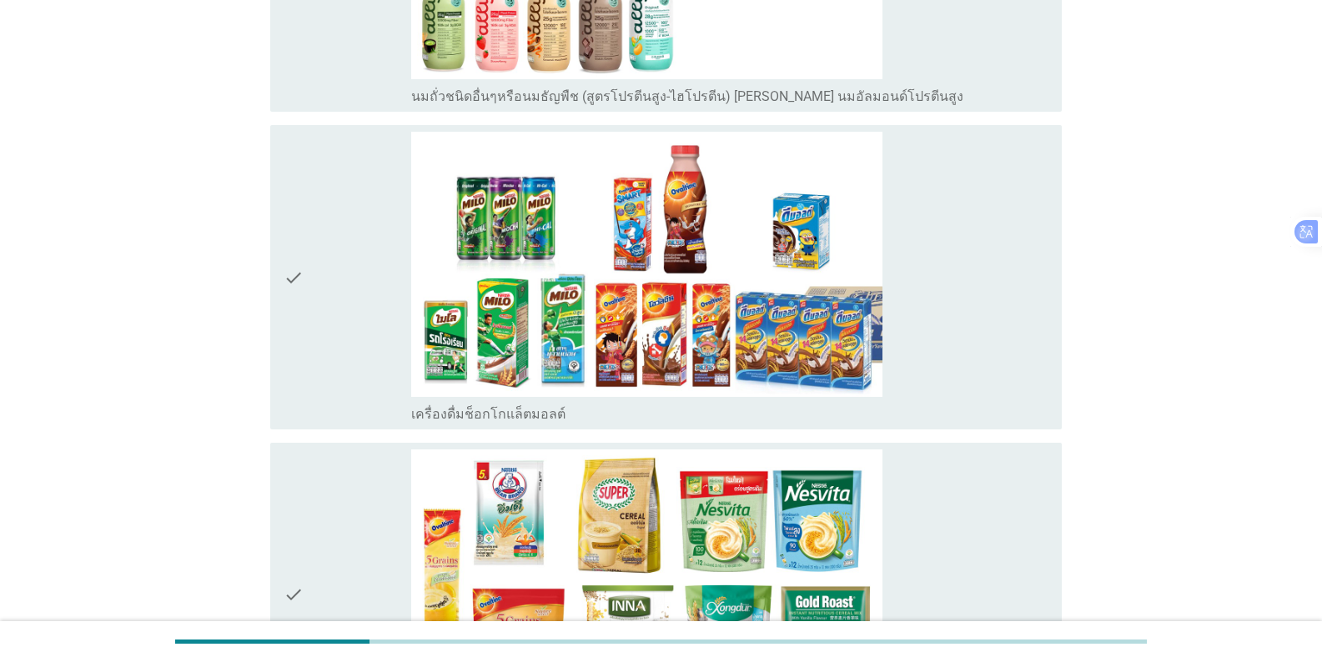
click at [321, 360] on div "check" at bounding box center [348, 277] width 128 height 291
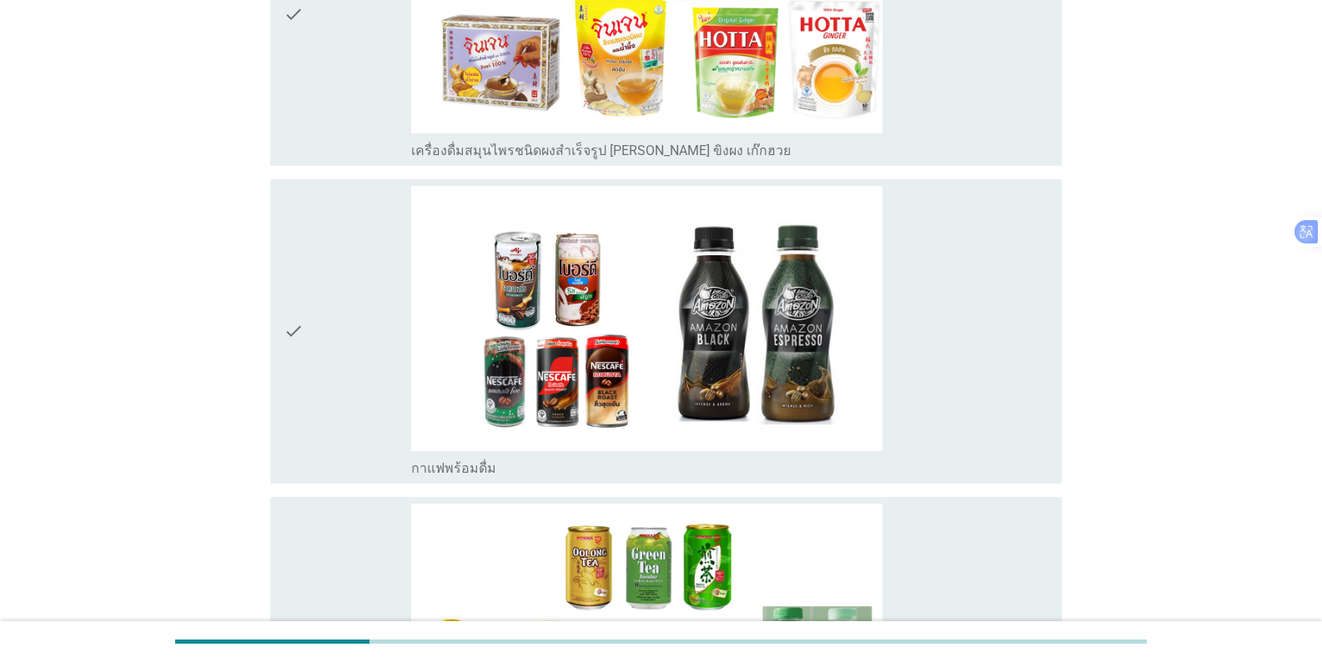
scroll to position [3669, 0]
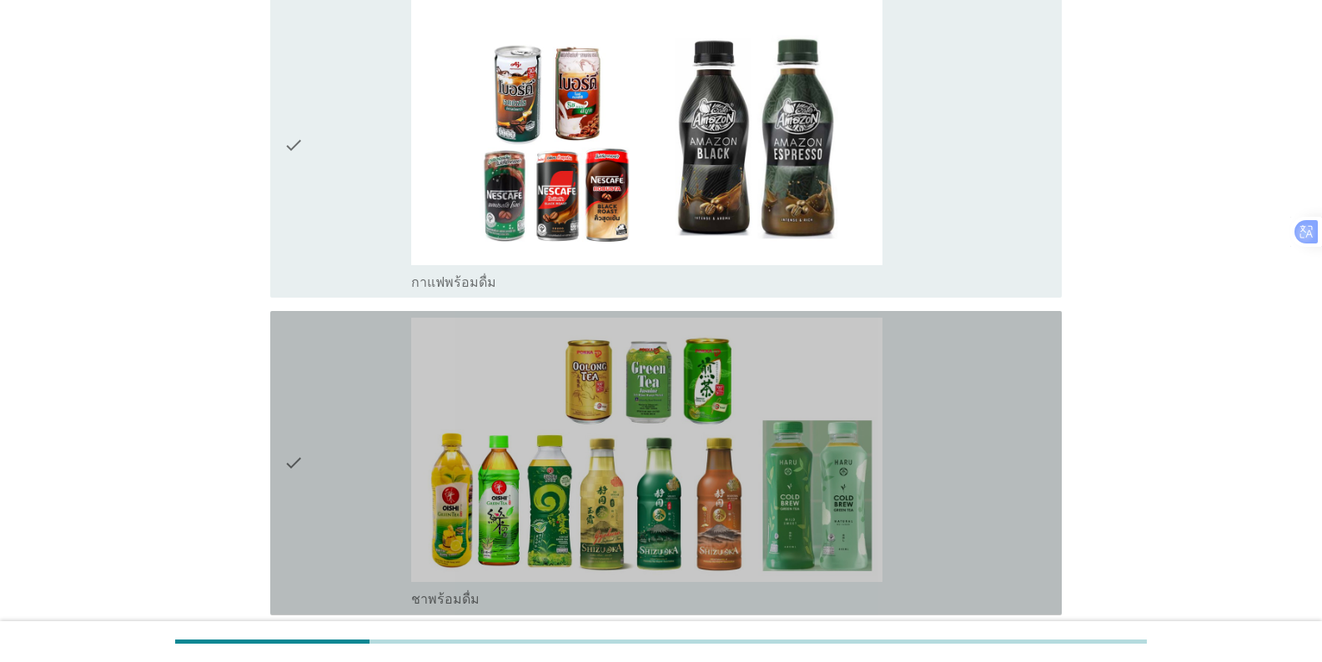
click at [298, 434] on icon "check" at bounding box center [294, 463] width 20 height 291
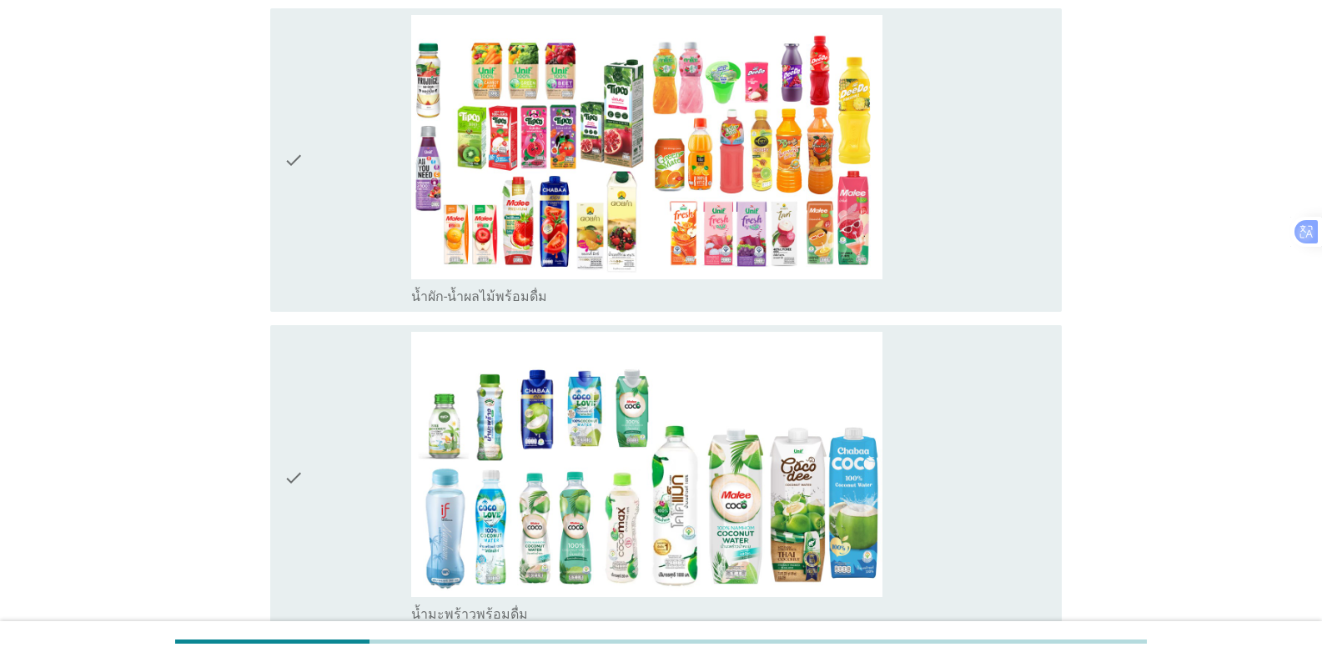
scroll to position [4753, 0]
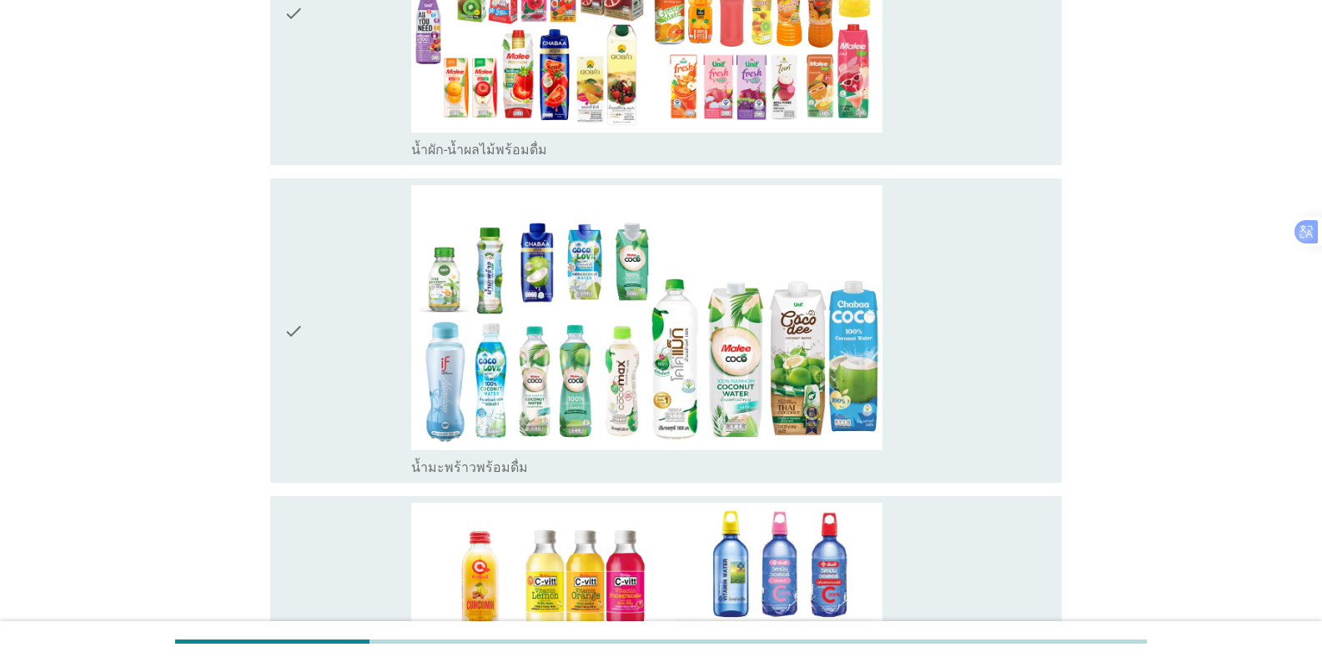
click at [320, 403] on div "check" at bounding box center [348, 330] width 128 height 291
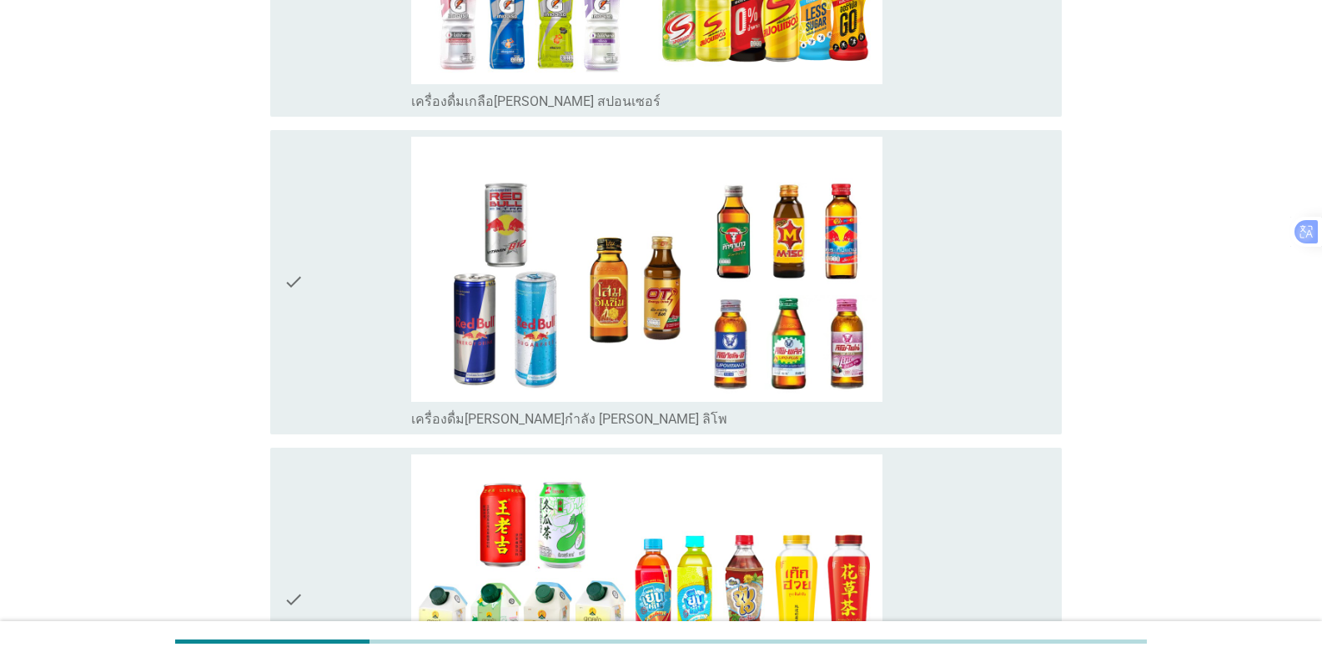
click at [305, 350] on div "check" at bounding box center [348, 282] width 128 height 291
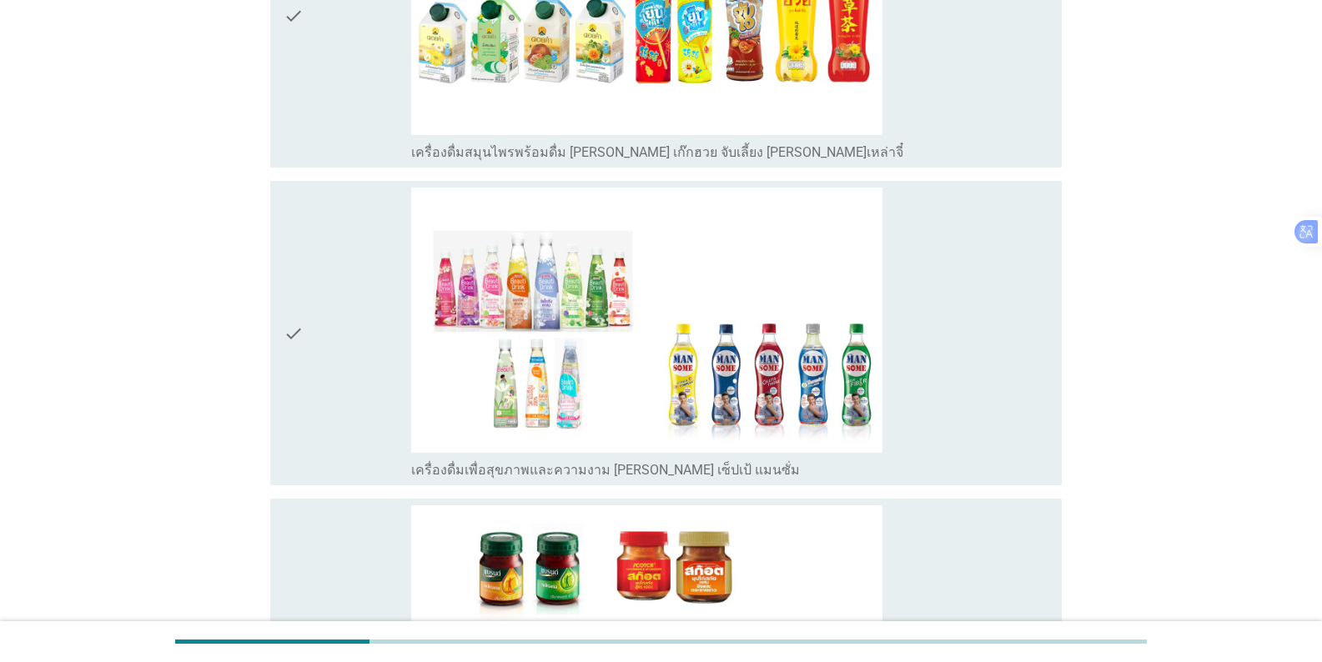
scroll to position [6673, 0]
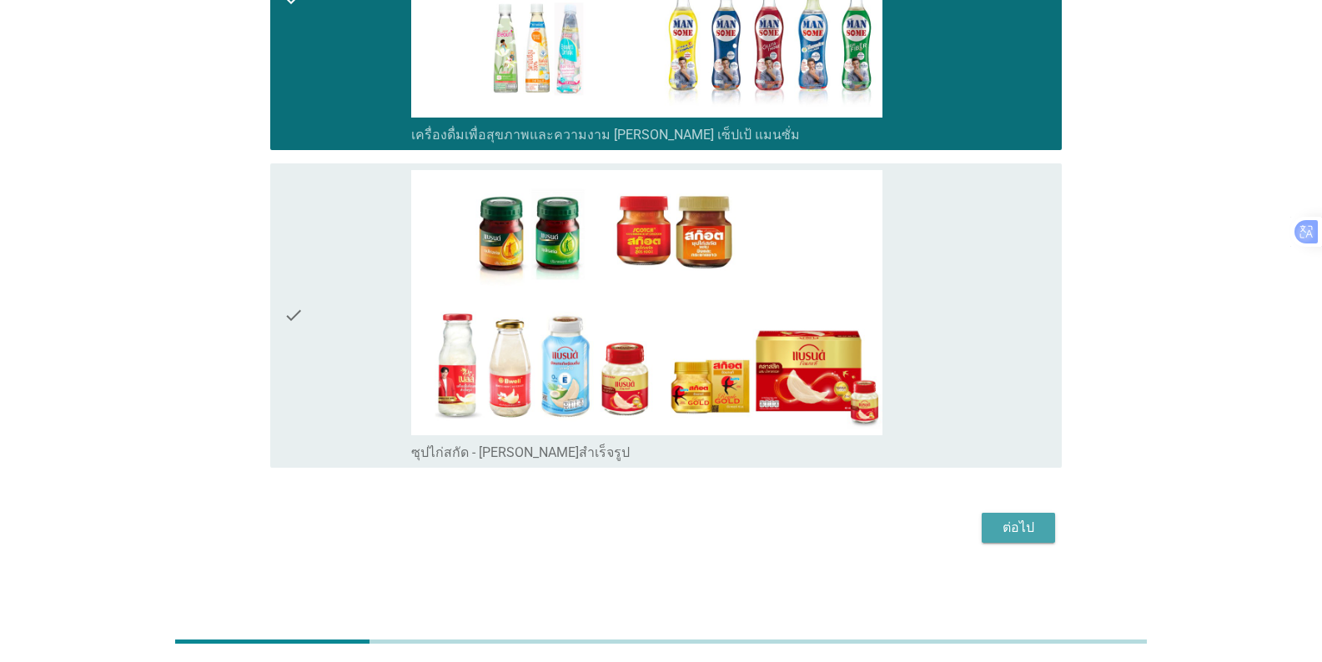
click at [821, 528] on div "ต่อไป" at bounding box center [1018, 528] width 47 height 20
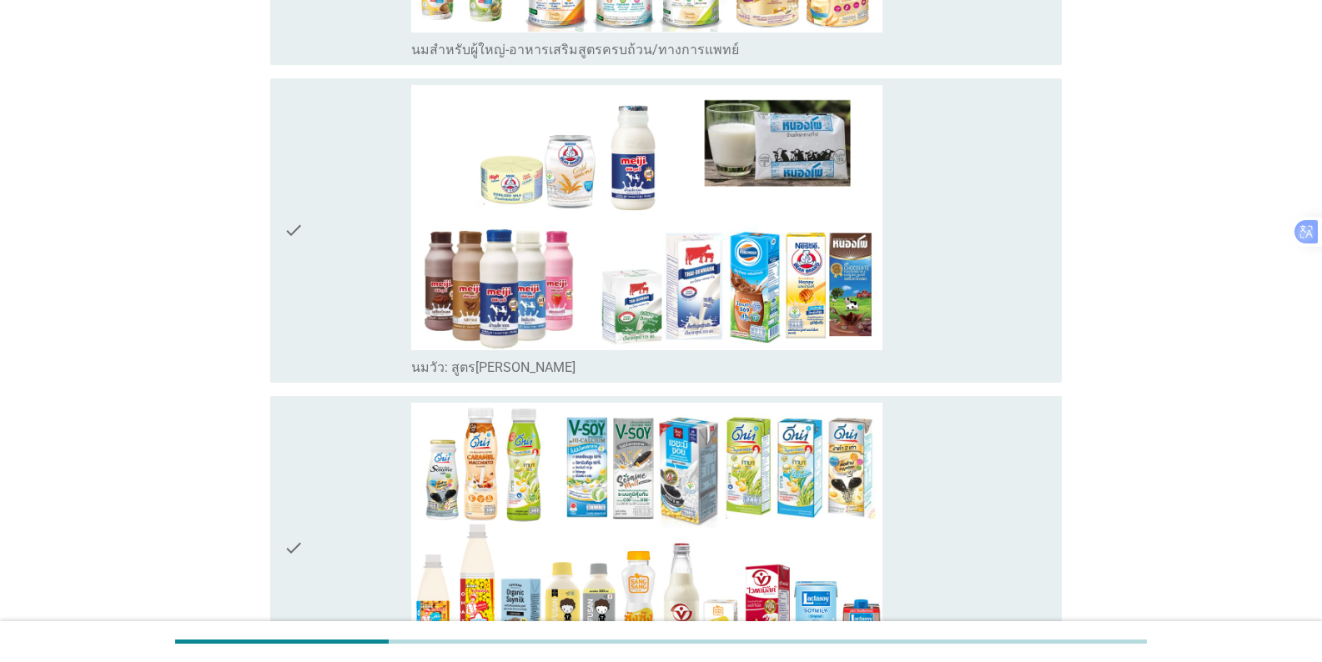
scroll to position [417, 0]
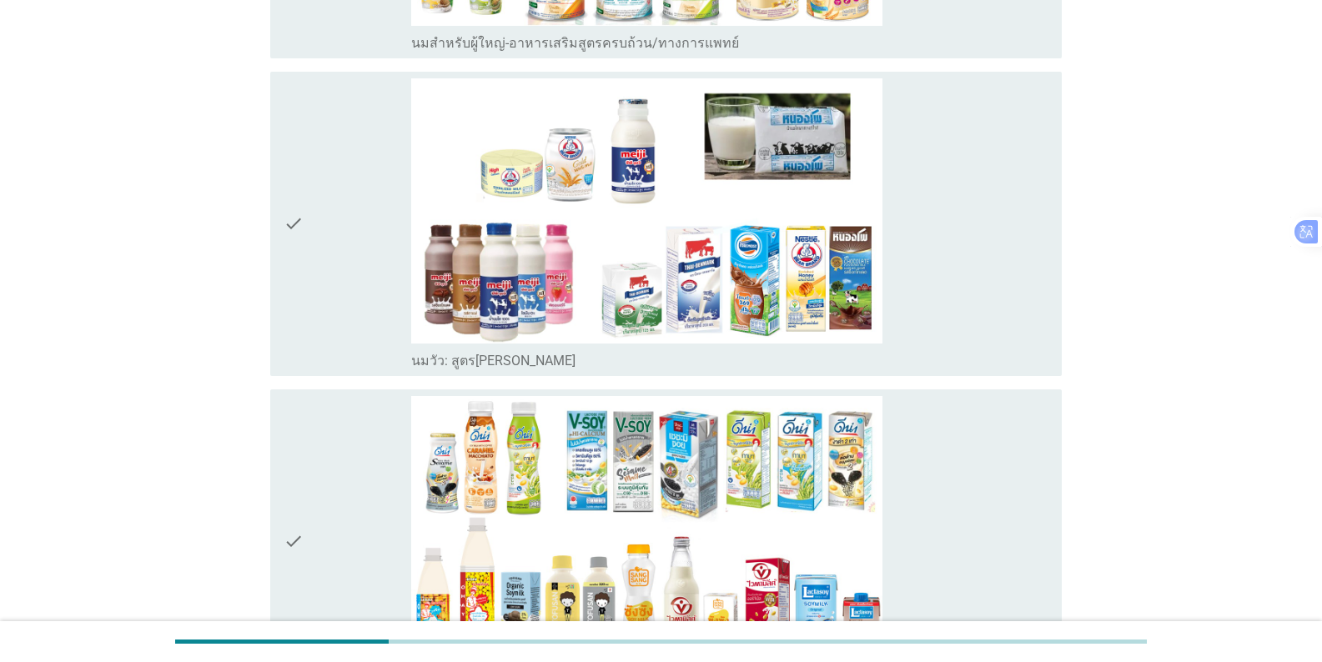
click at [322, 303] on div "check" at bounding box center [348, 223] width 128 height 291
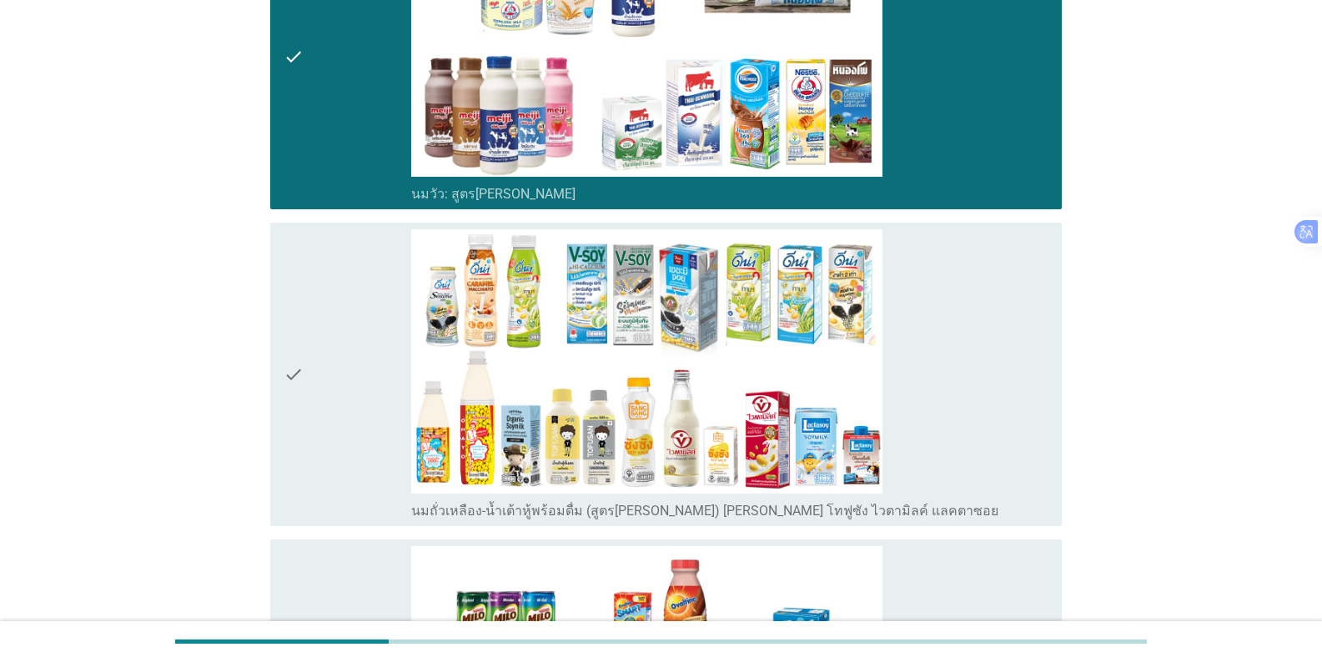
click at [344, 332] on div "check" at bounding box center [348, 374] width 128 height 291
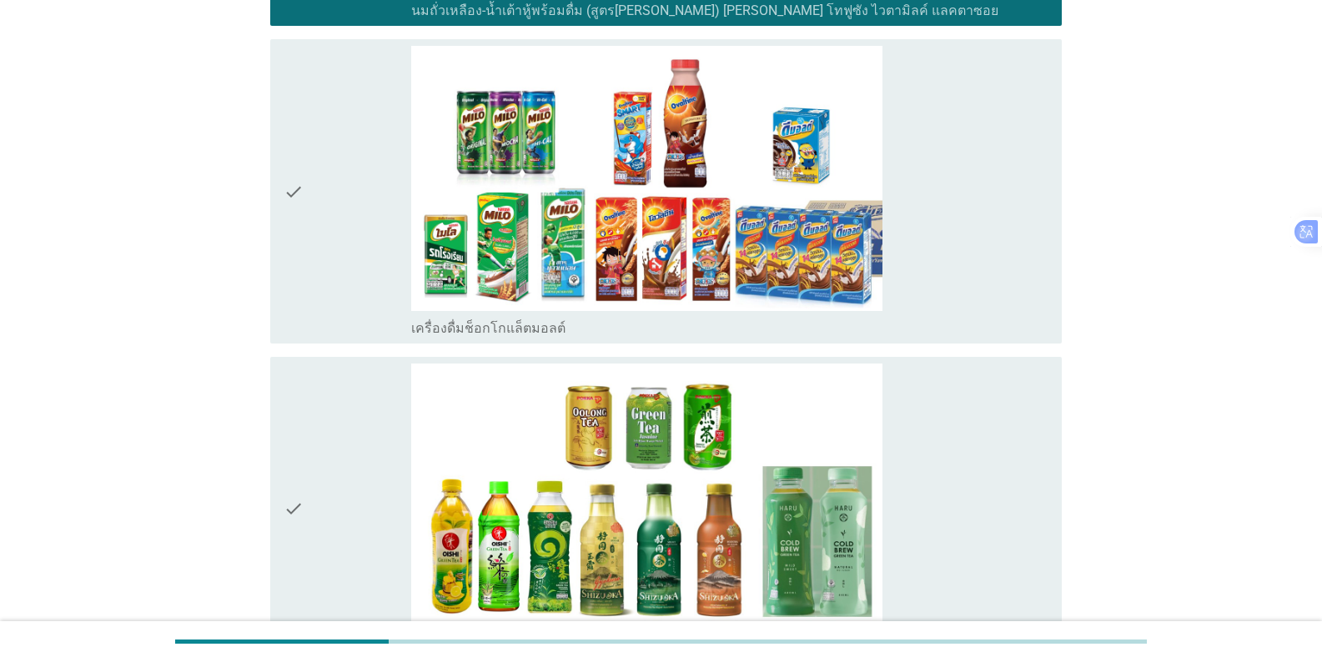
click at [337, 253] on div "check" at bounding box center [348, 191] width 128 height 291
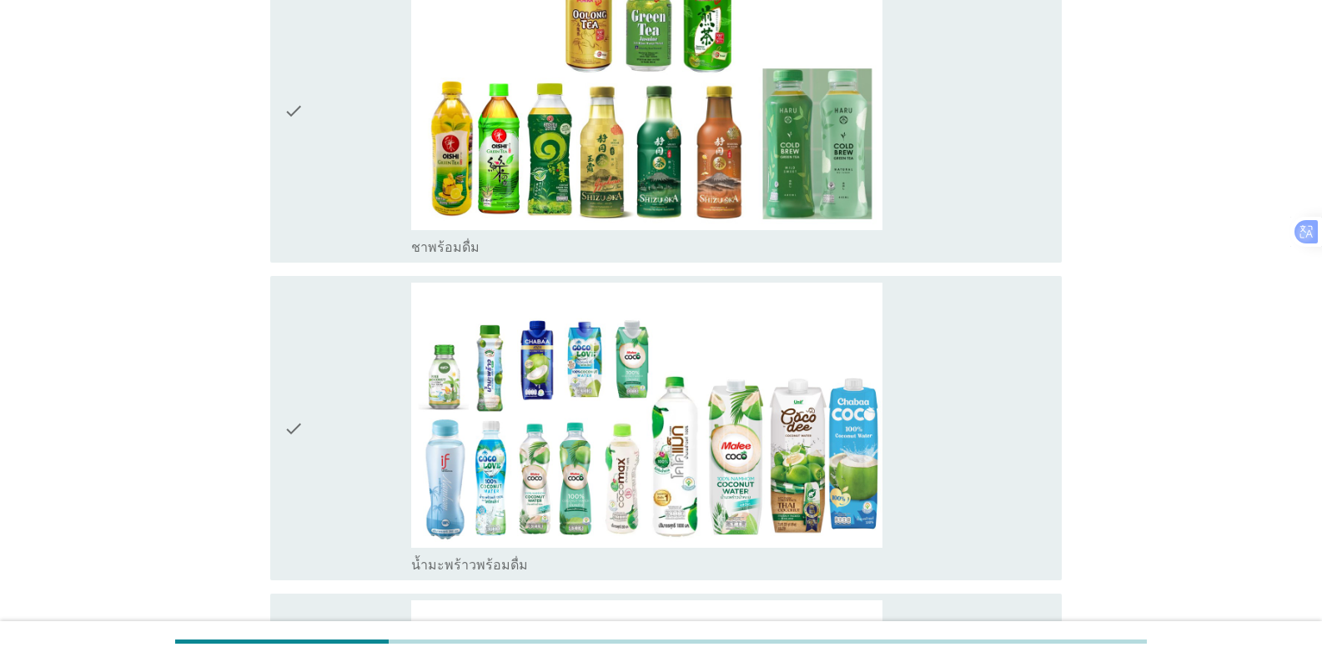
scroll to position [1501, 0]
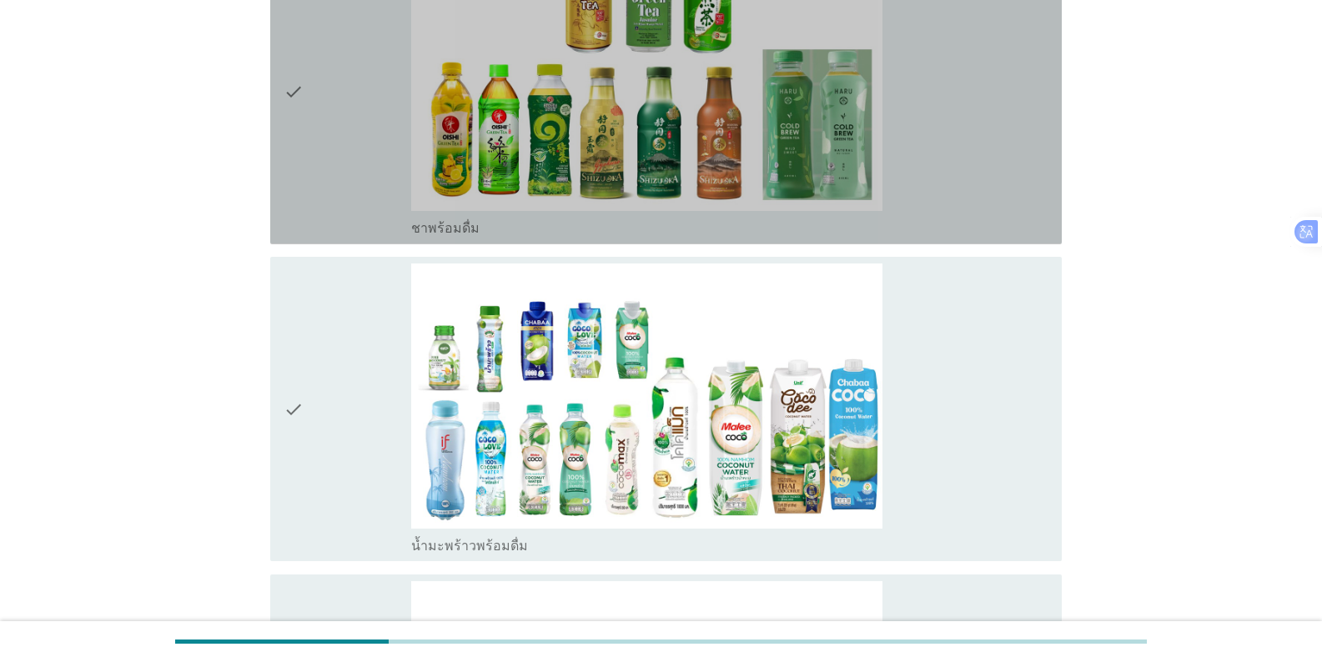
click at [331, 155] on div "check" at bounding box center [348, 92] width 128 height 291
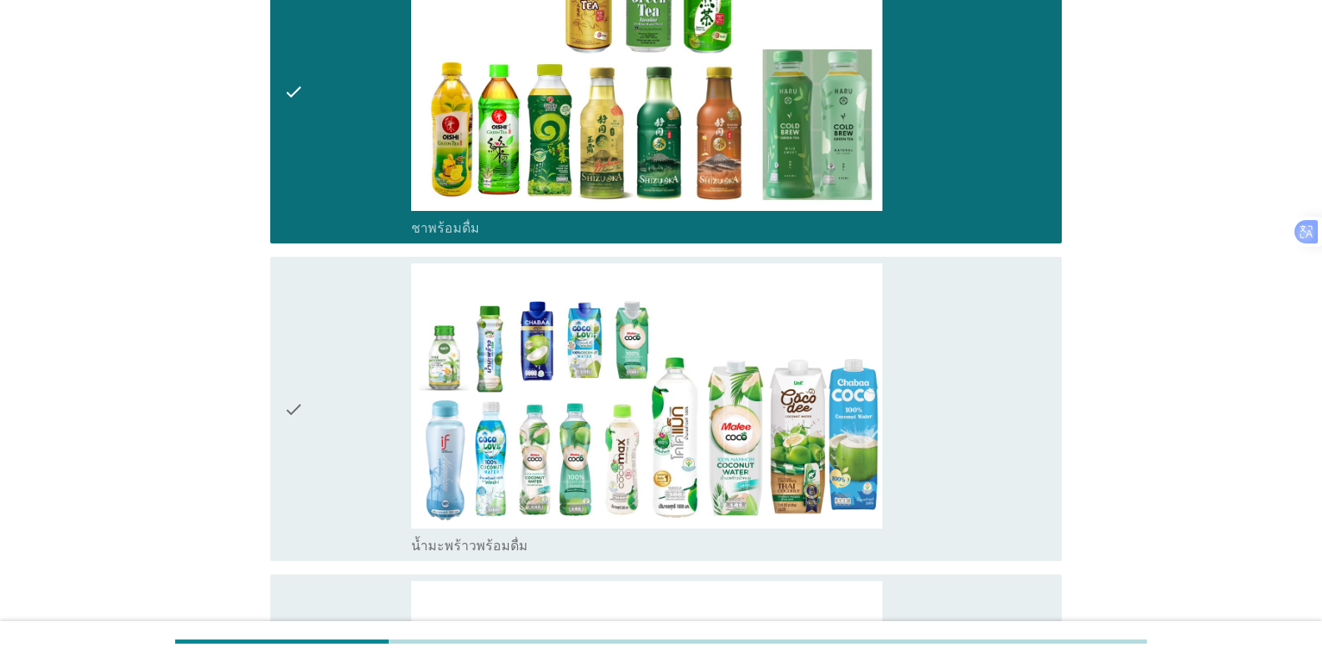
click at [325, 360] on div "check" at bounding box center [348, 409] width 128 height 291
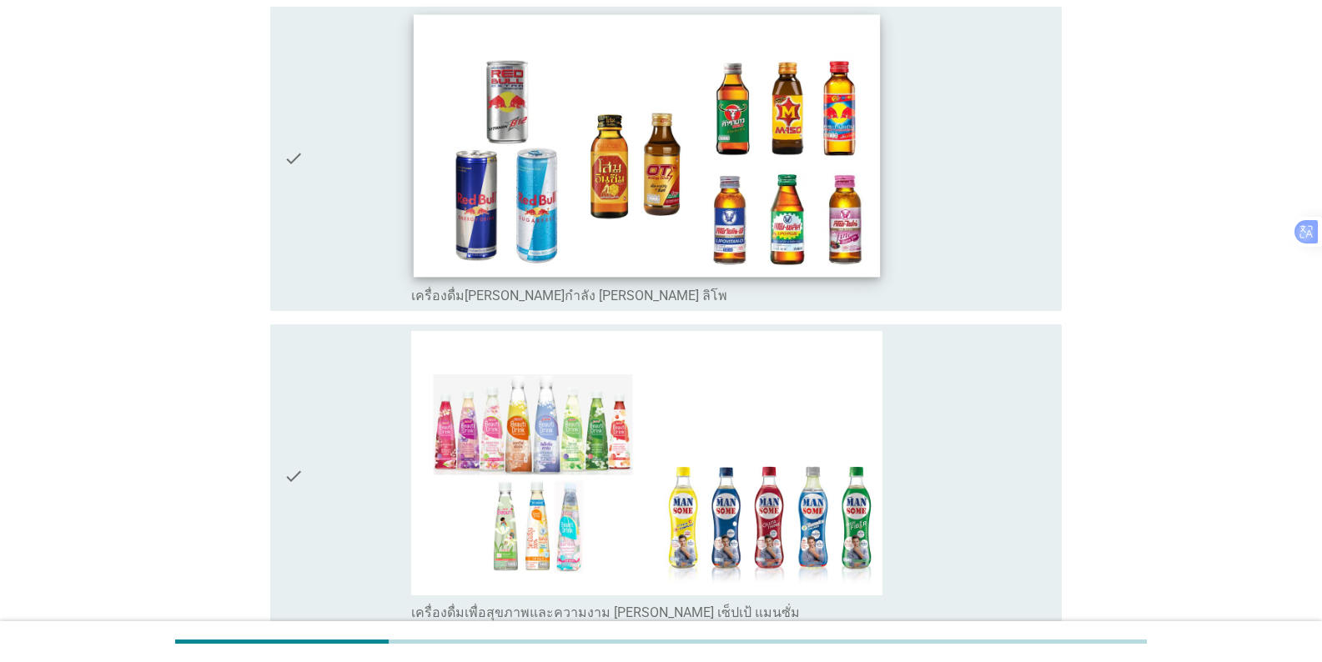
scroll to position [2230, 0]
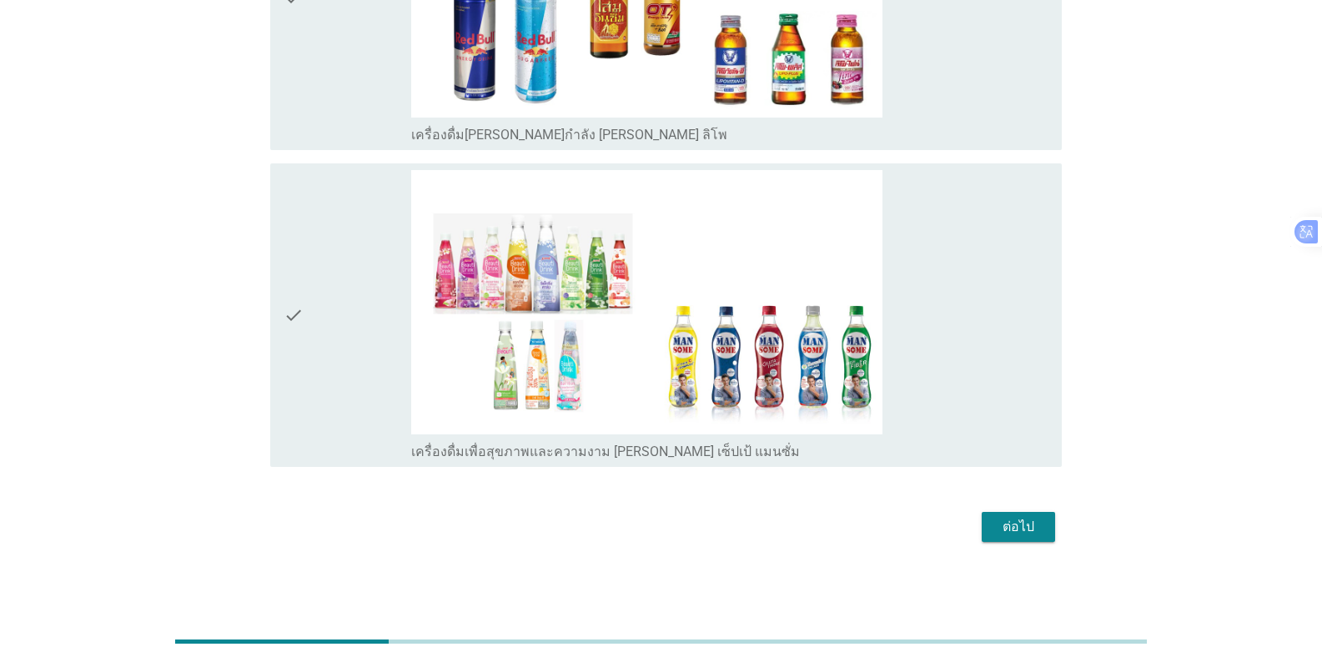
click at [352, 305] on div "check" at bounding box center [348, 315] width 128 height 291
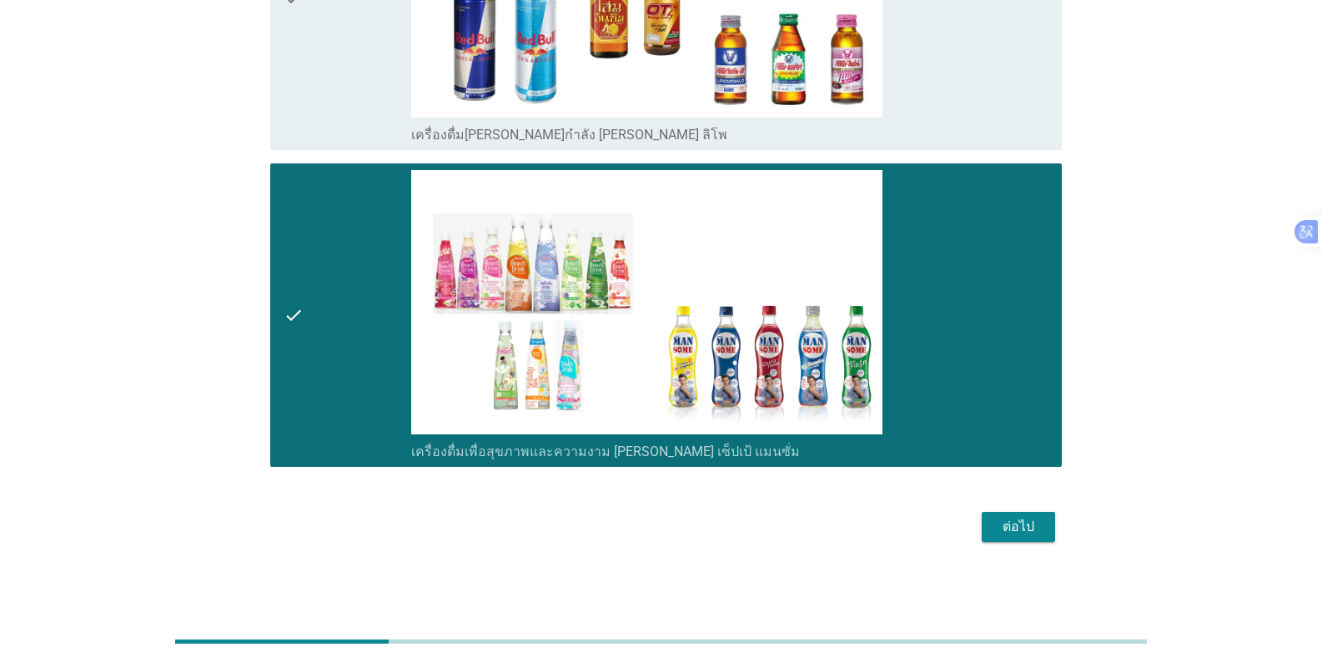
click at [821, 520] on div "ต่อไป" at bounding box center [1018, 527] width 47 height 20
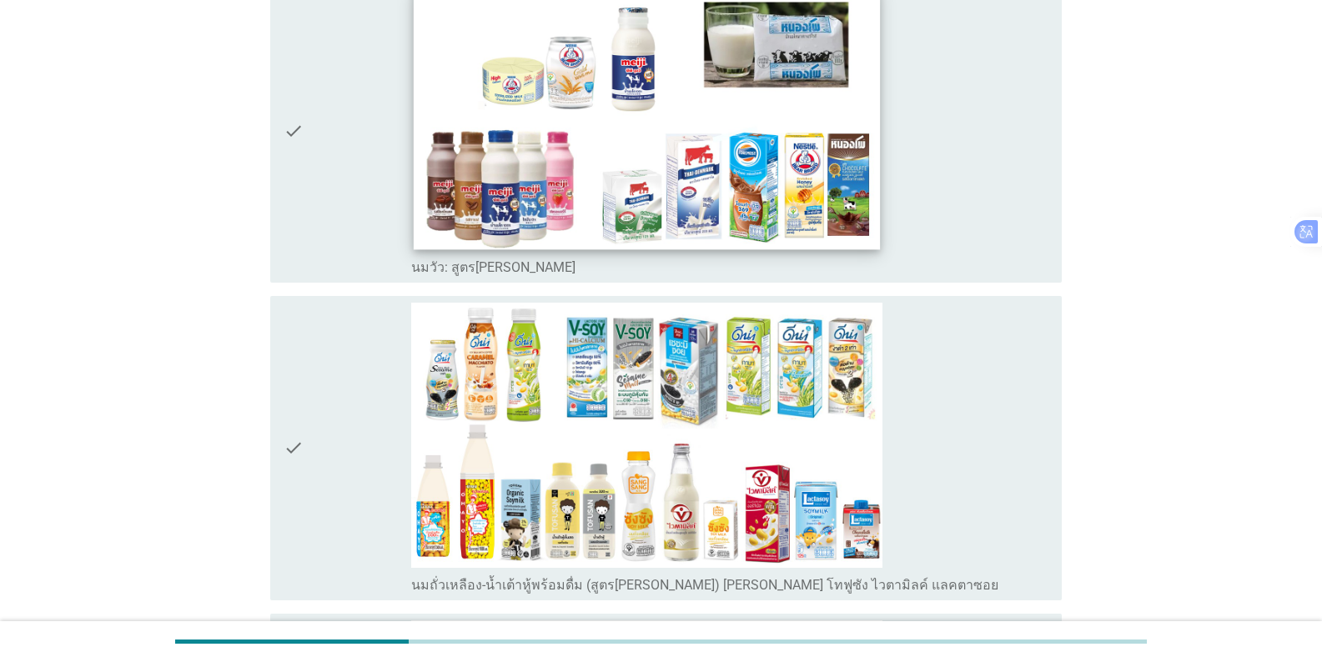
scroll to position [334, 0]
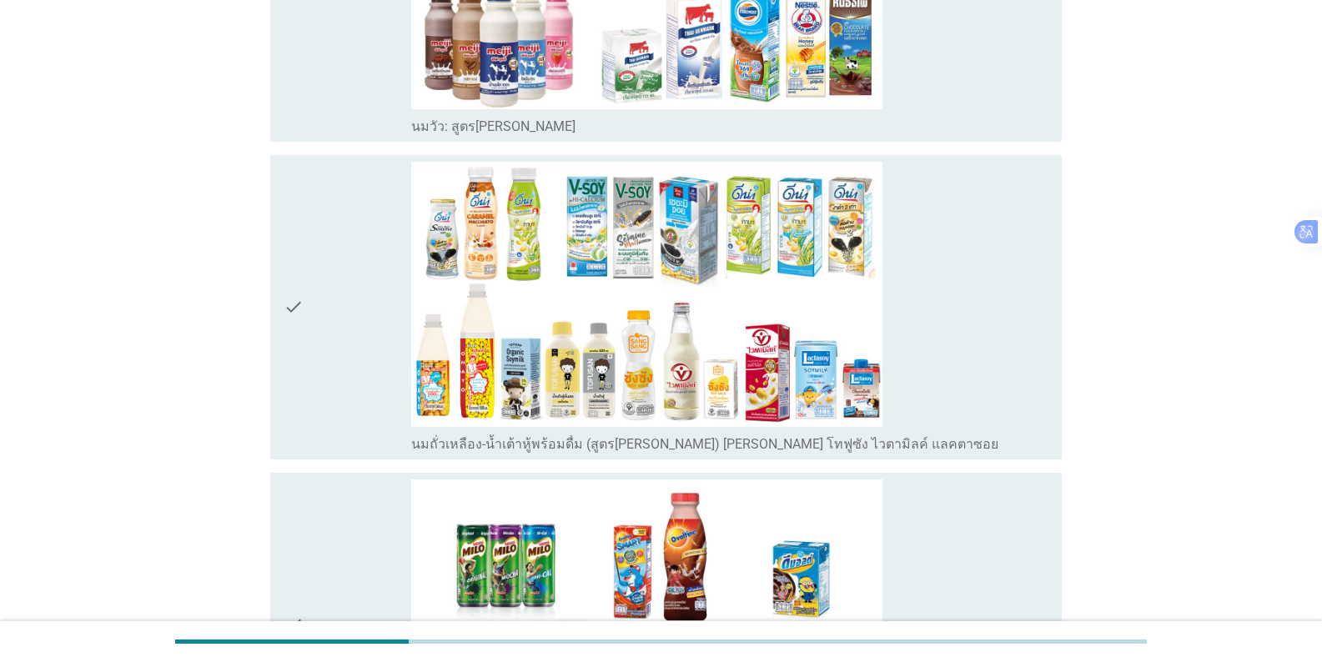
click at [344, 340] on div "check" at bounding box center [348, 307] width 128 height 291
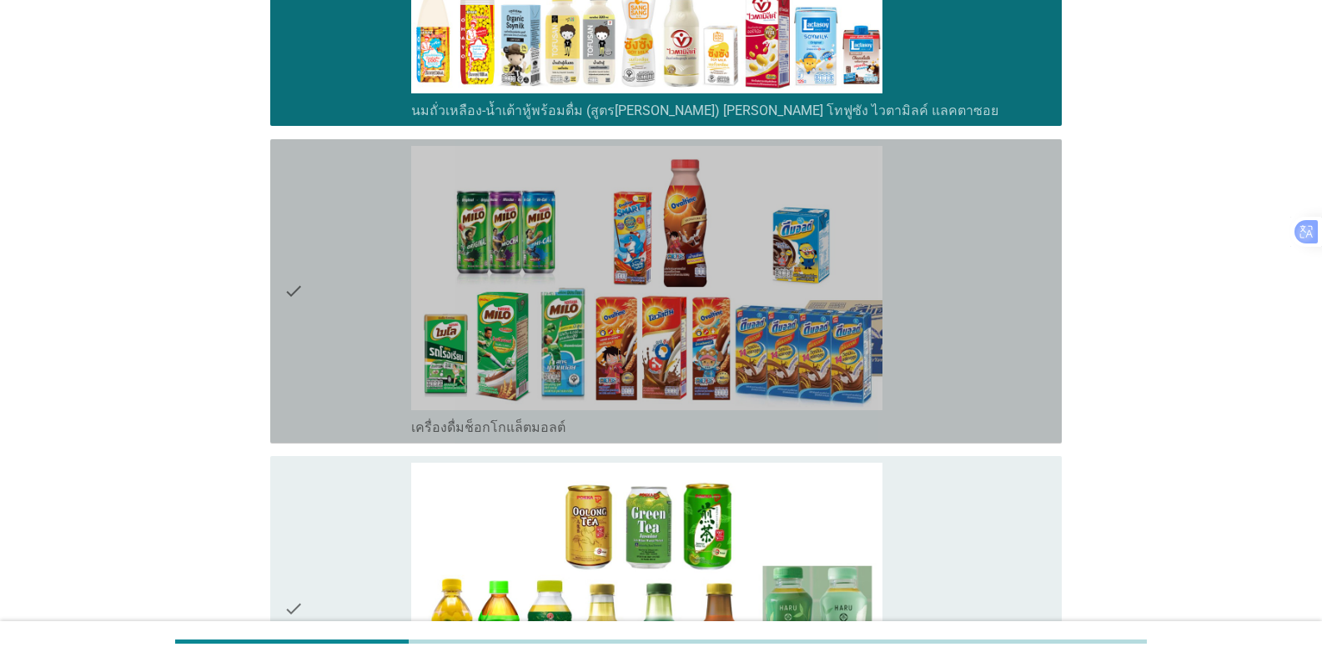
click at [360, 314] on div "check" at bounding box center [348, 291] width 128 height 291
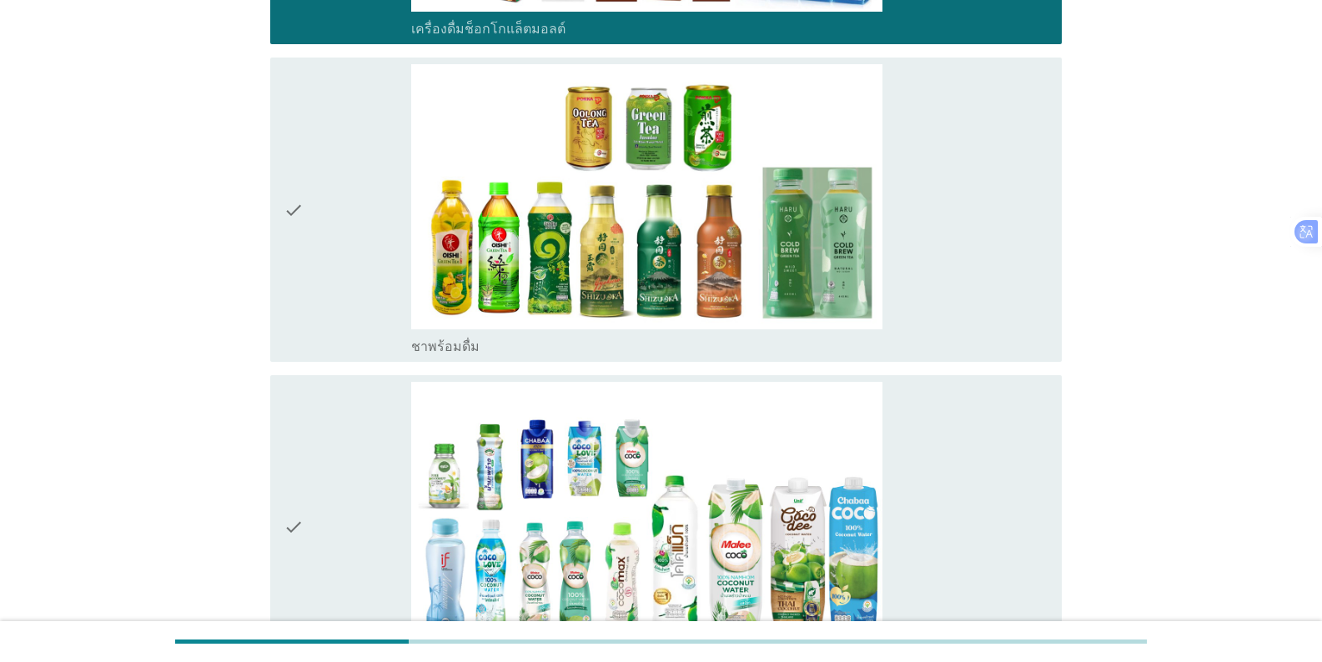
scroll to position [1084, 0]
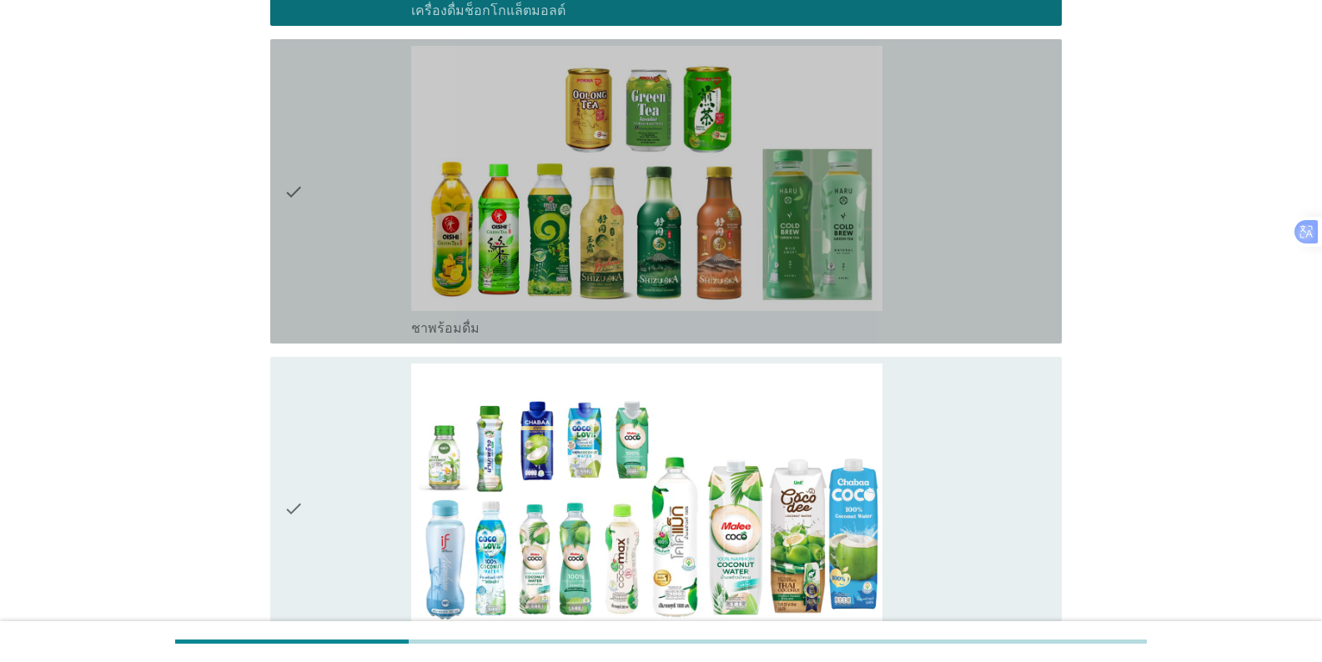
click at [341, 238] on div "check" at bounding box center [348, 191] width 128 height 291
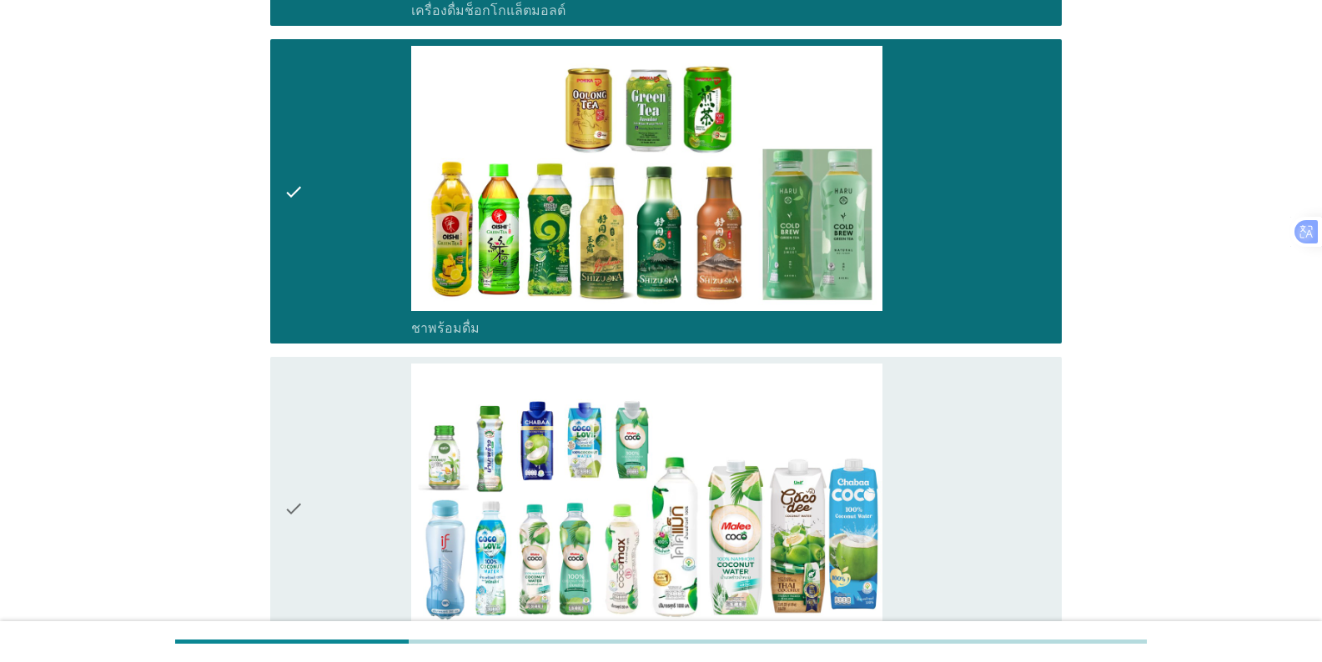
click at [373, 458] on div "check" at bounding box center [348, 509] width 128 height 291
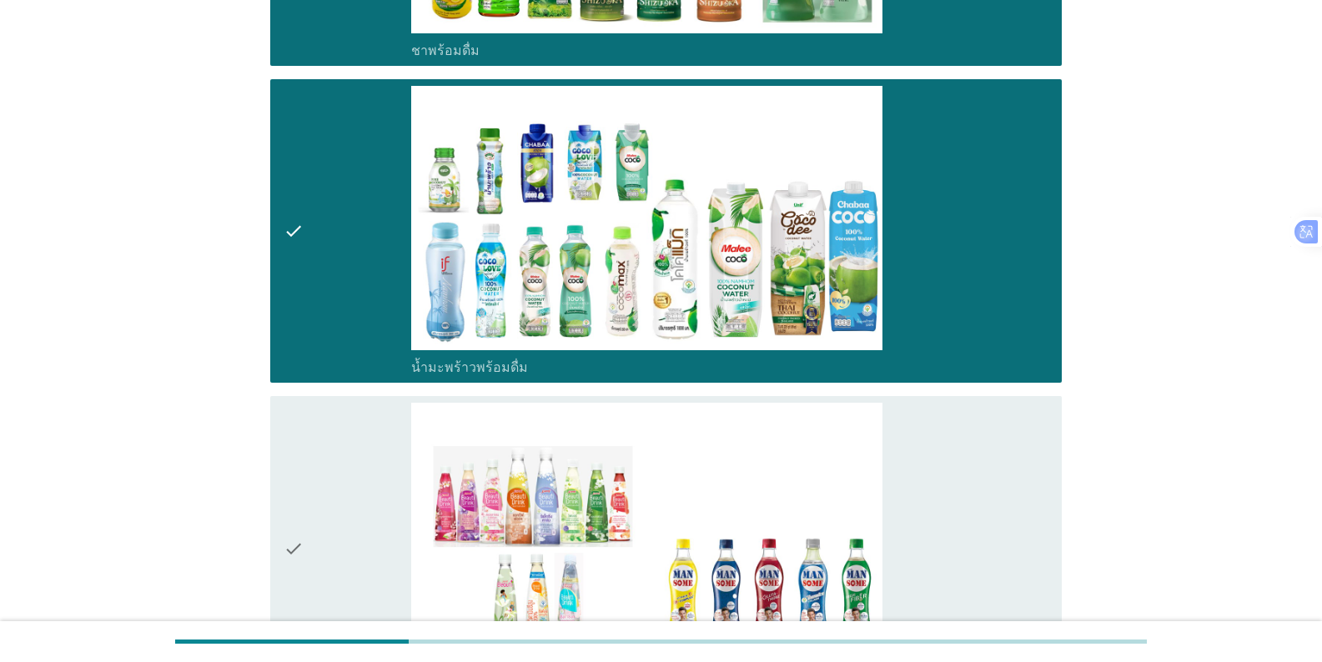
scroll to position [1584, 0]
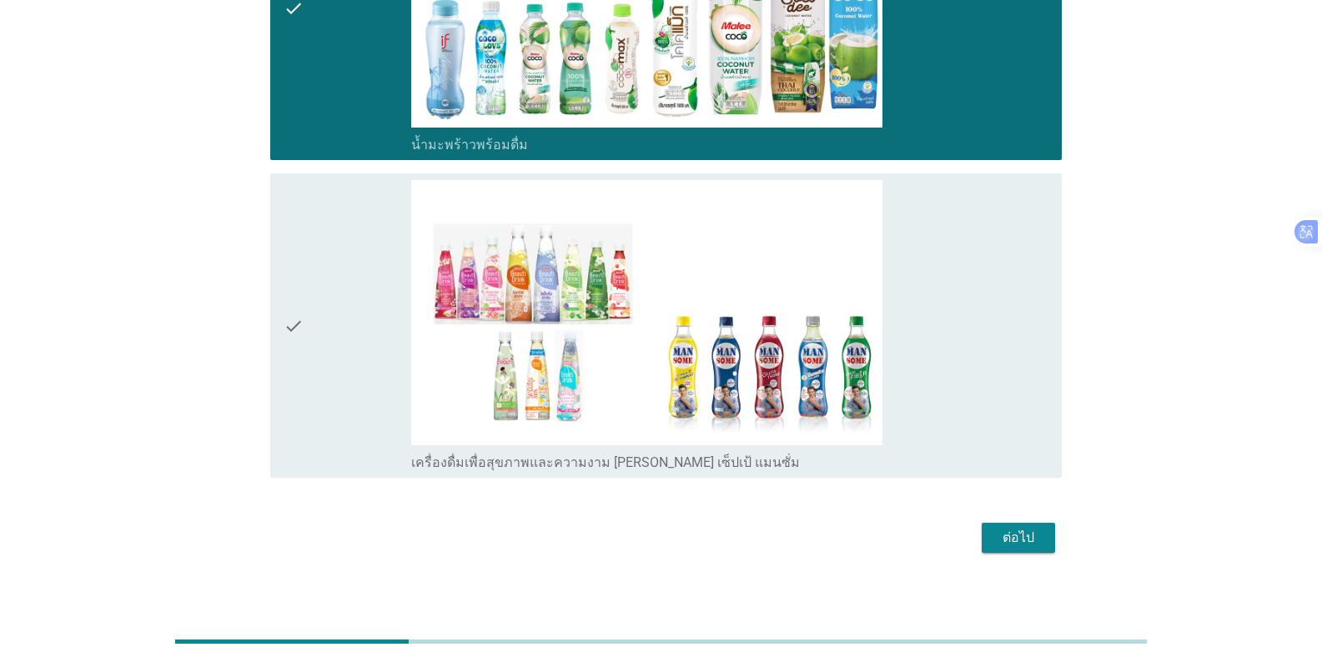
click at [821, 536] on div "ต่อไป" at bounding box center [1018, 538] width 47 height 20
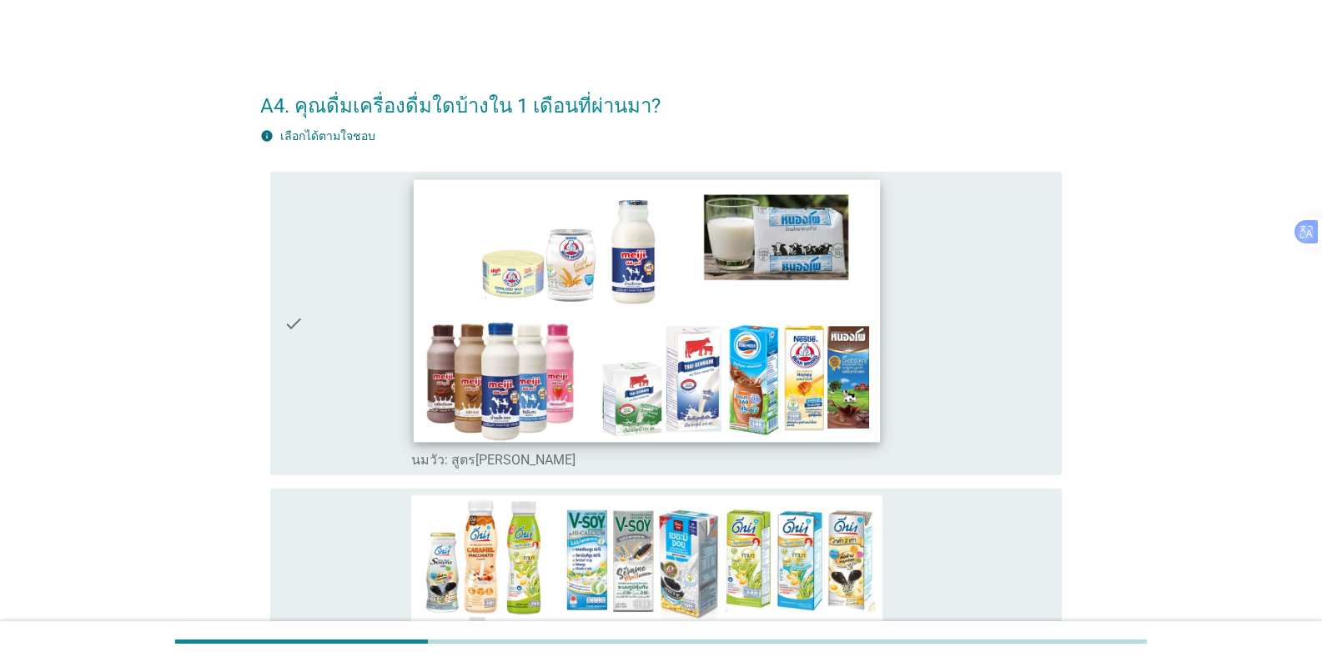
scroll to position [250, 0]
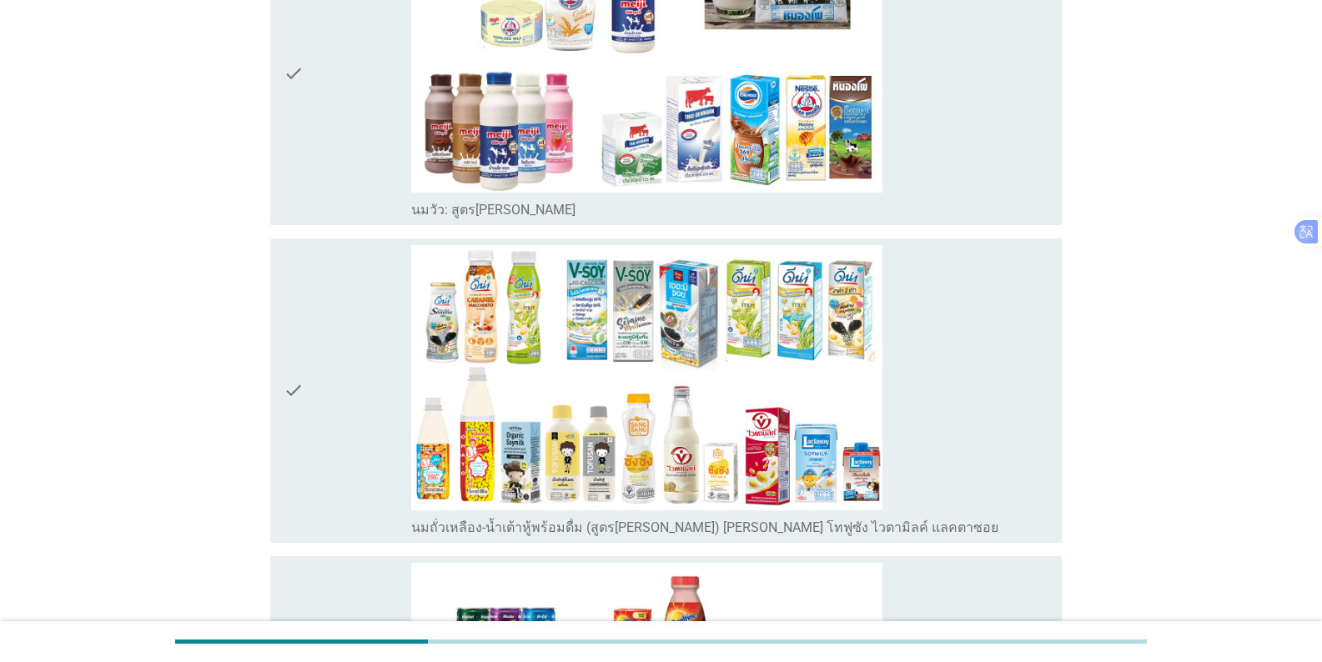
click at [329, 132] on div "check" at bounding box center [348, 73] width 128 height 291
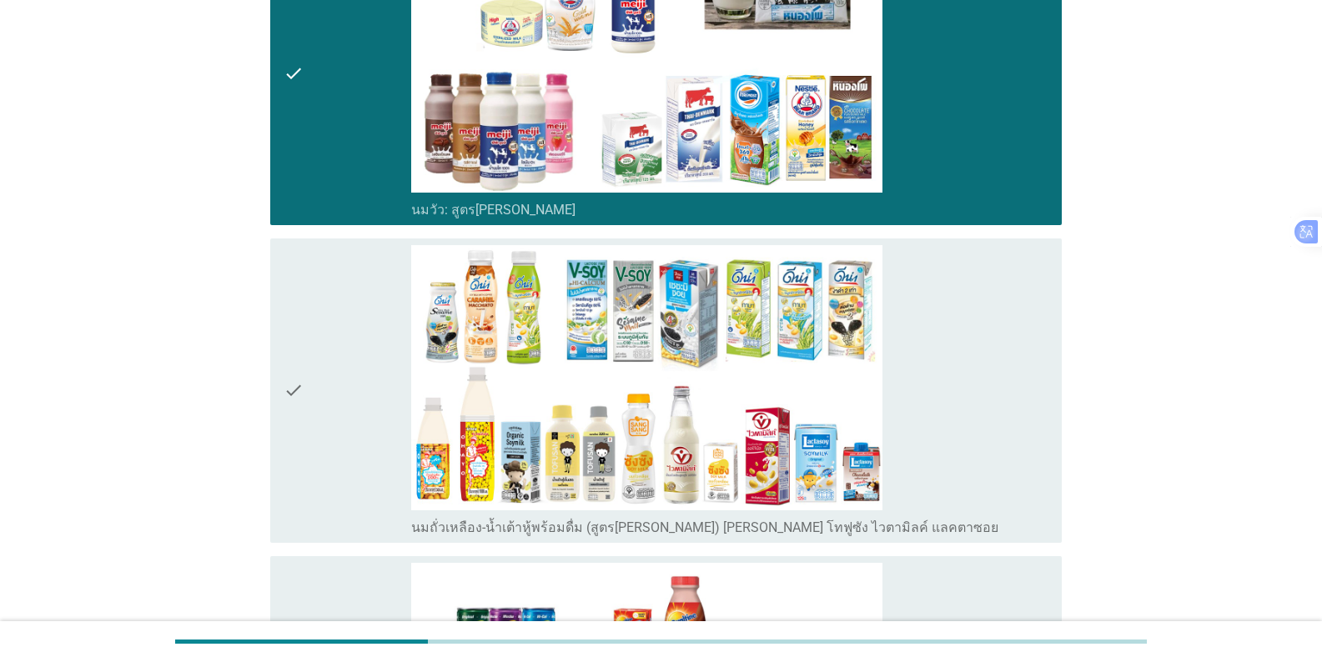
click at [345, 373] on div "check" at bounding box center [348, 390] width 128 height 291
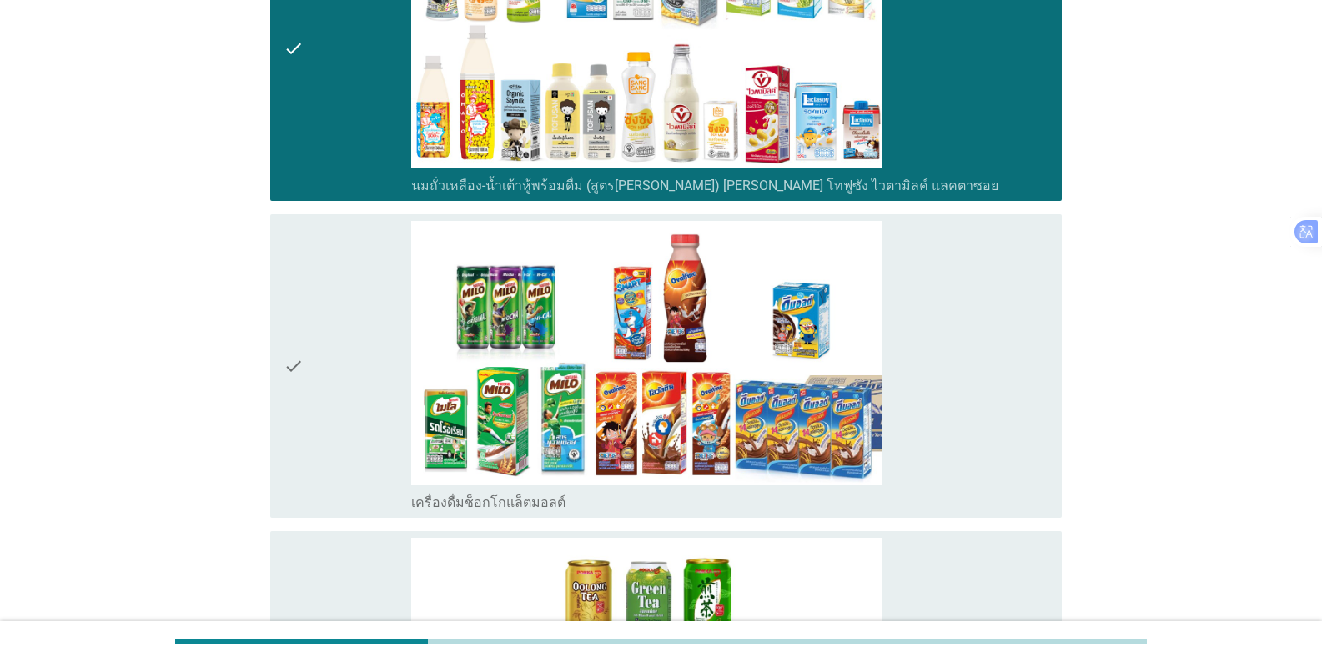
scroll to position [751, 0]
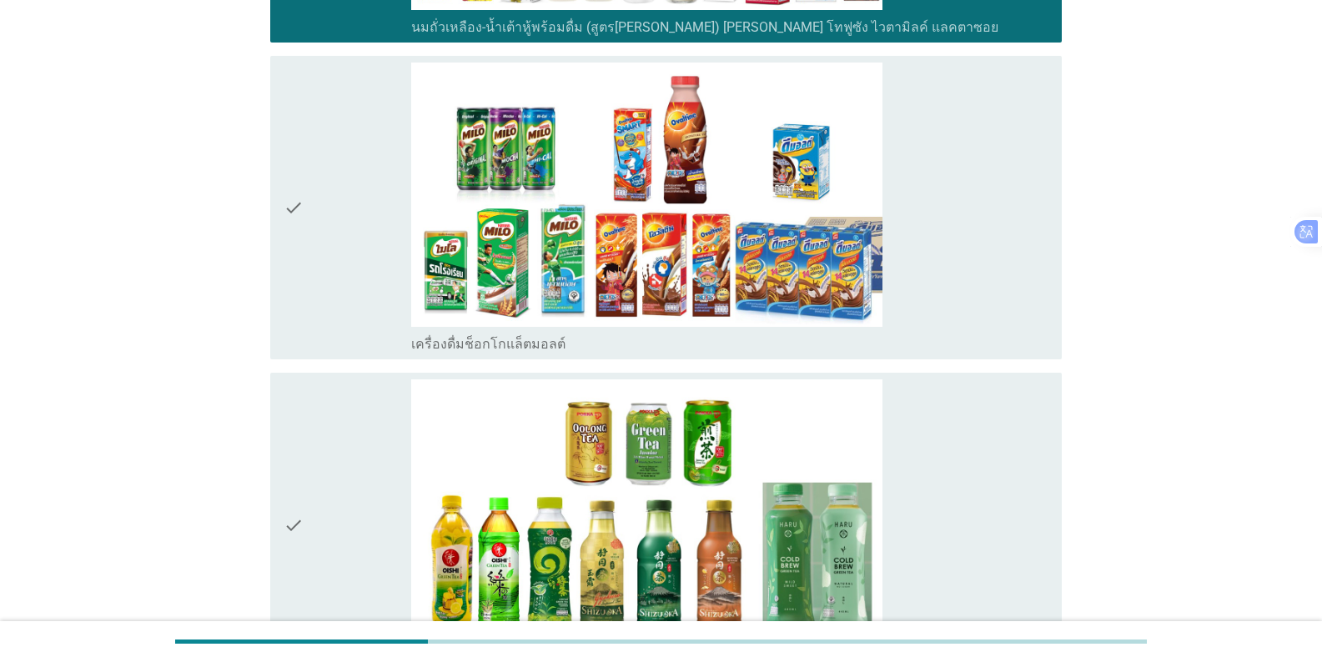
click at [363, 234] on div "check" at bounding box center [348, 208] width 128 height 291
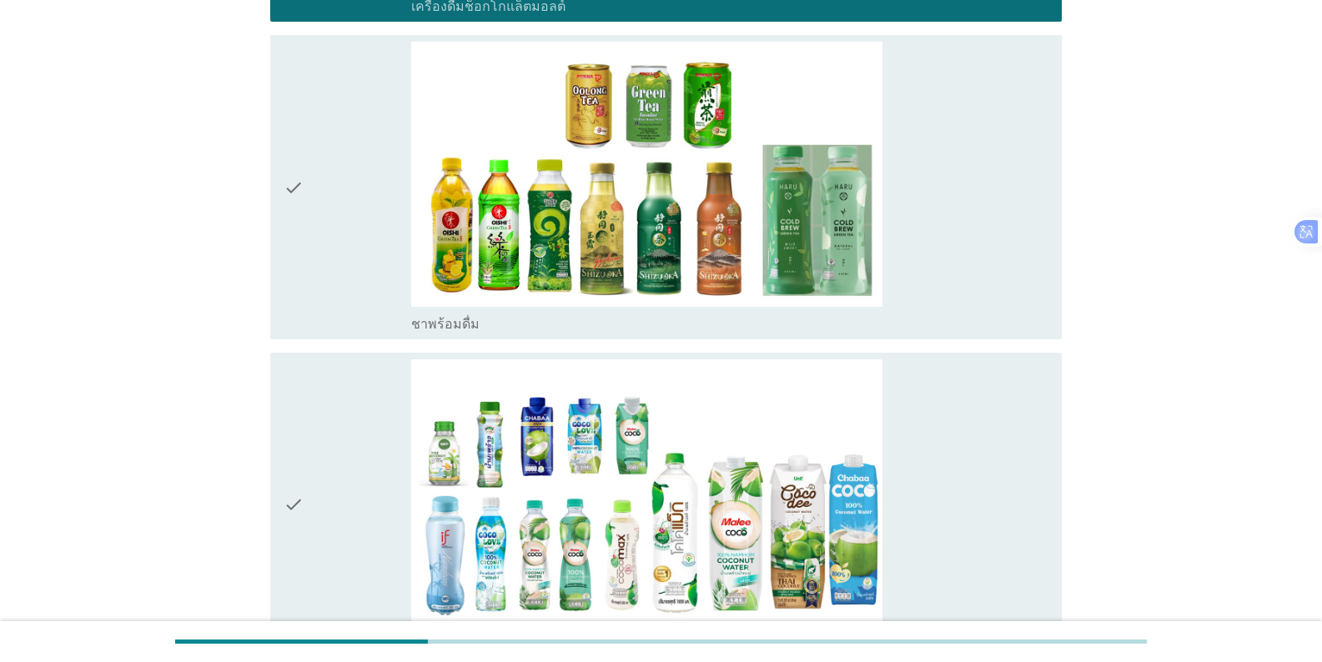
scroll to position [1251, 0]
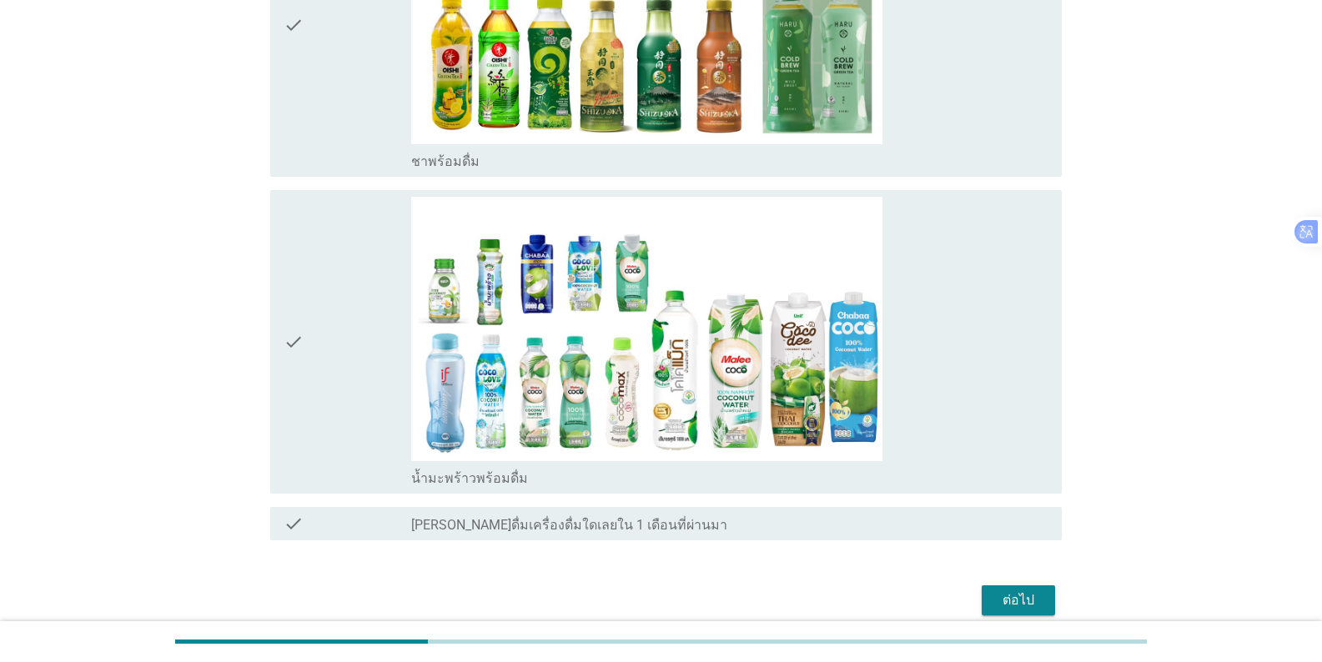
click at [330, 107] on div "check" at bounding box center [348, 24] width 128 height 291
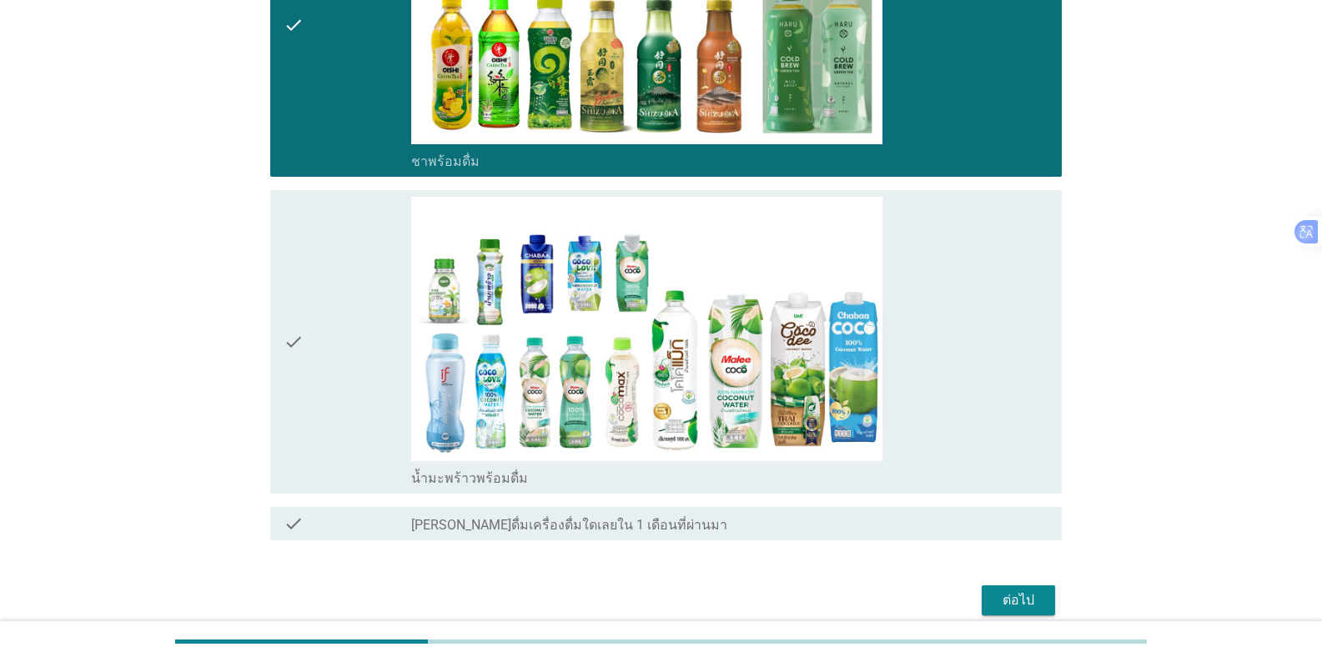
click at [353, 284] on div "check" at bounding box center [348, 342] width 128 height 291
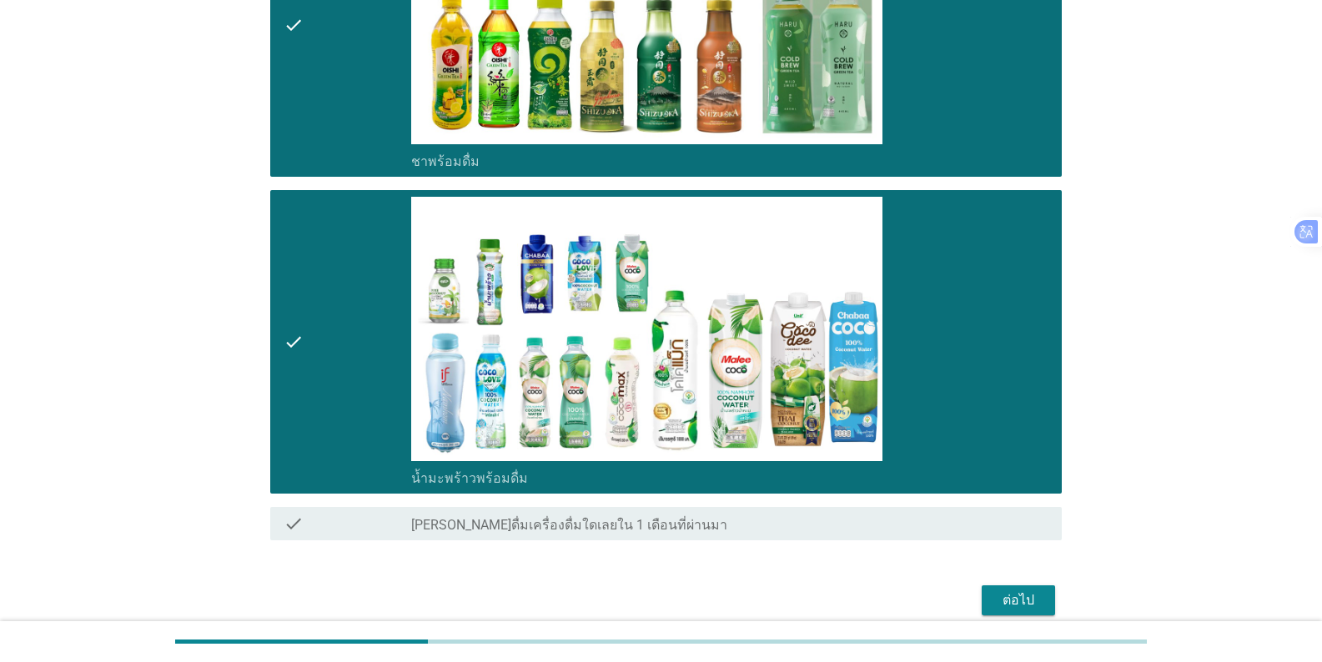
click at [821, 598] on div "ต่อไป" at bounding box center [1018, 600] width 47 height 20
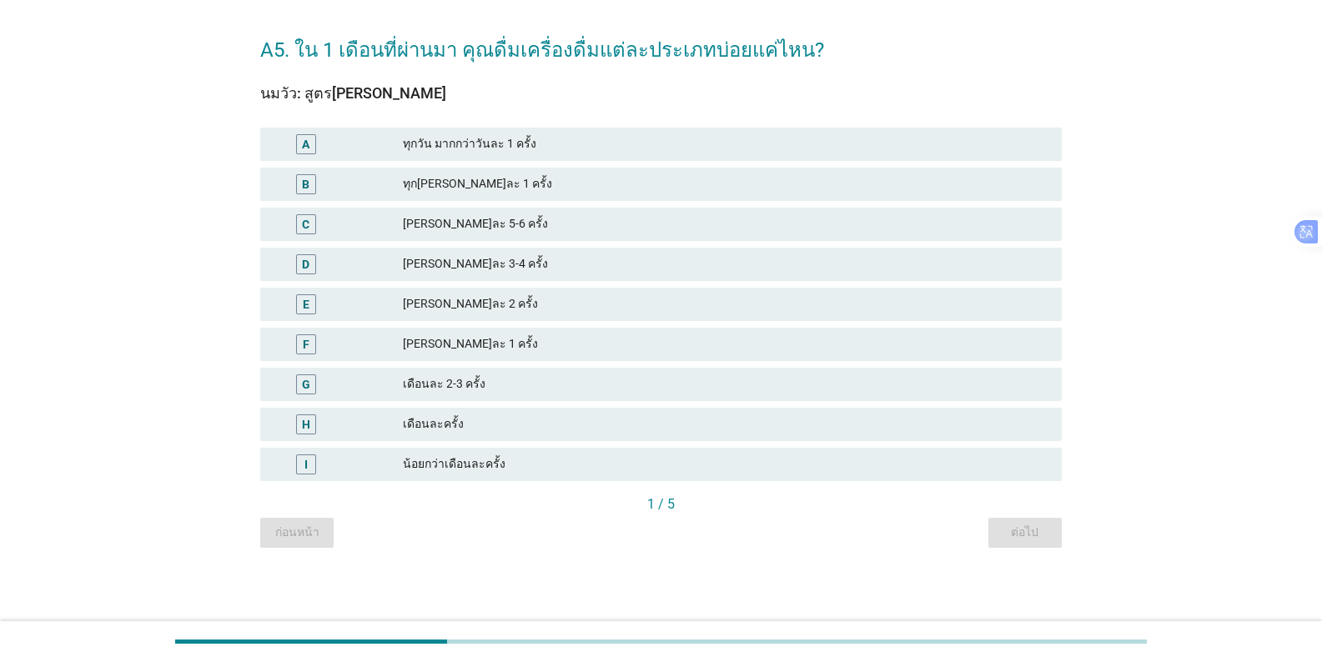
scroll to position [0, 0]
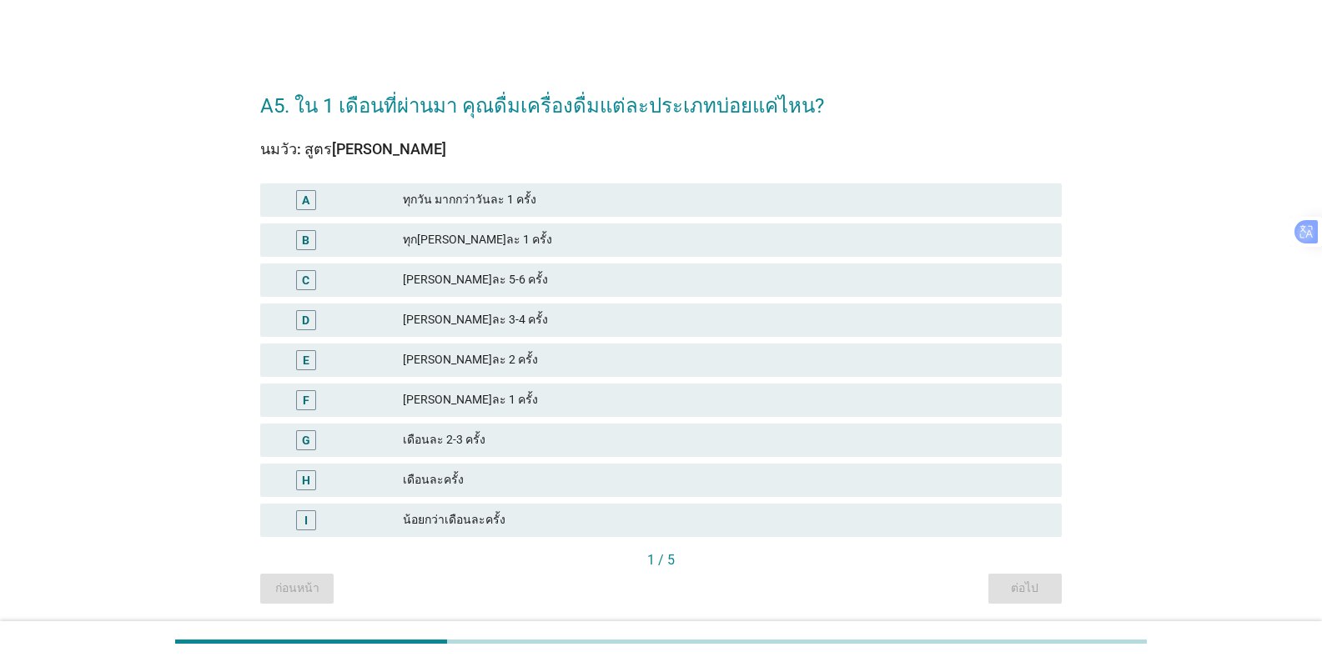
click at [475, 317] on div "[PERSON_NAME]ละ 3-4 ครั้ง" at bounding box center [725, 320] width 645 height 20
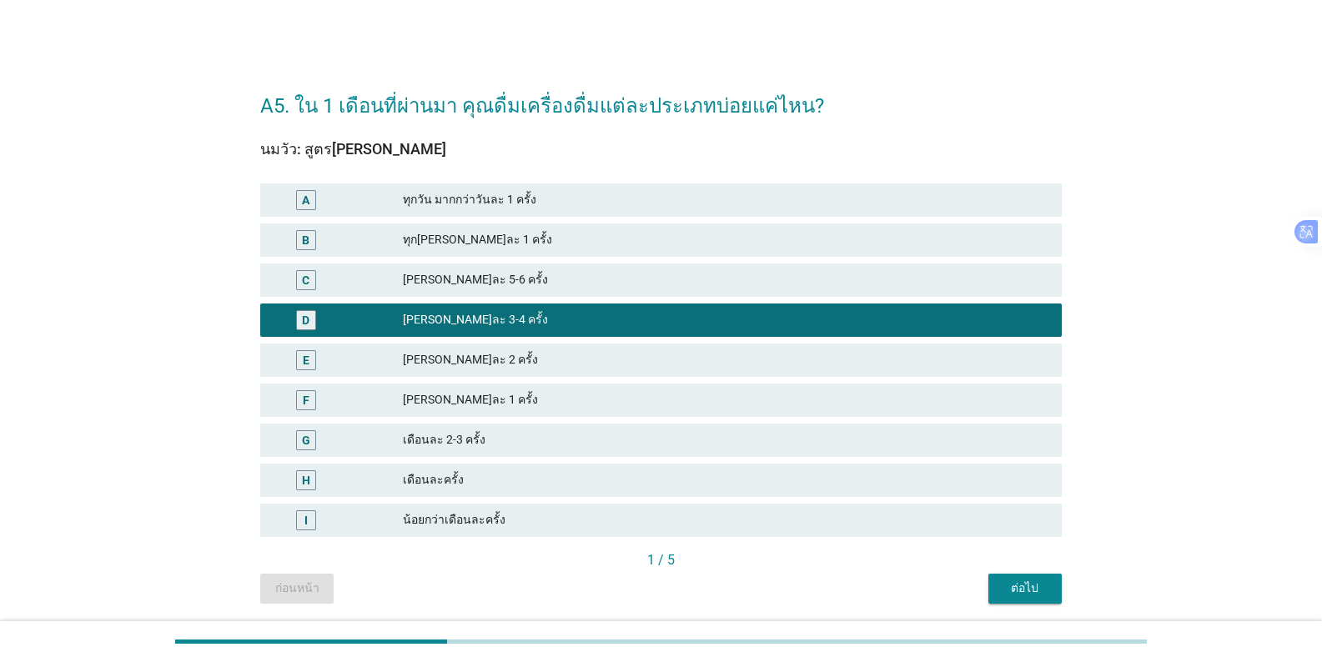
click at [821, 590] on div "ต่อไป" at bounding box center [1025, 589] width 47 height 18
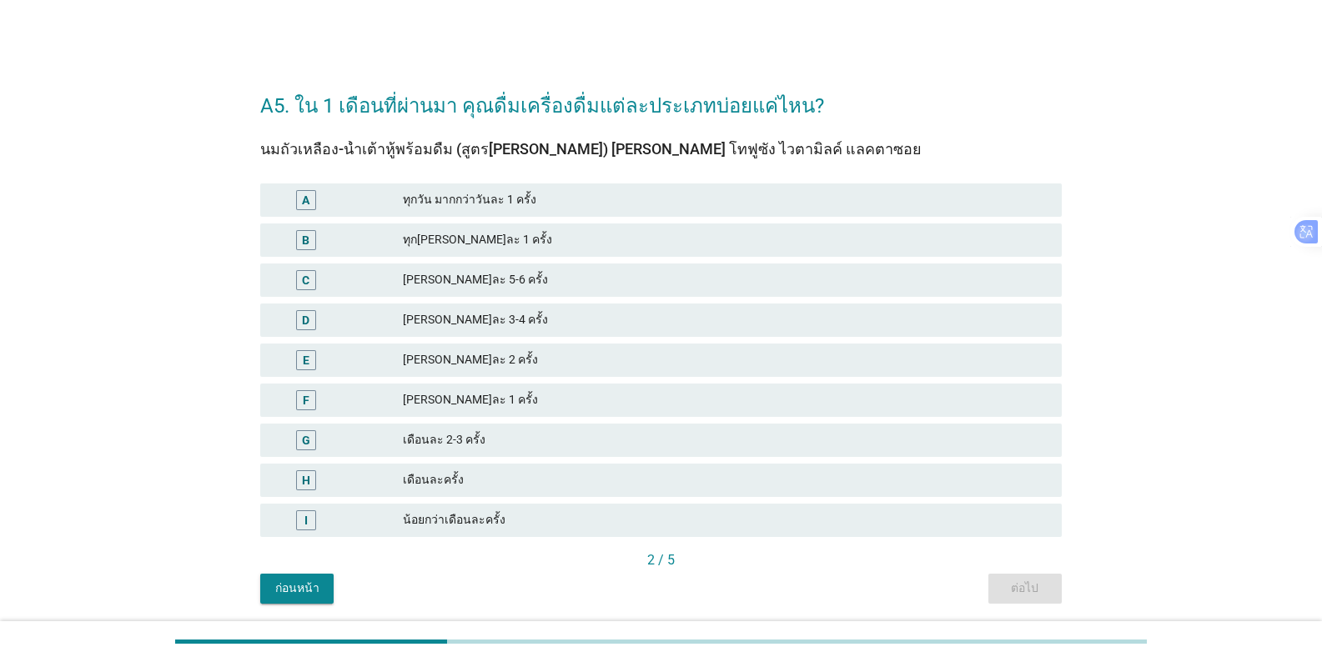
click at [519, 345] on div "E [PERSON_NAME]ละ 2 ครั้ง" at bounding box center [660, 360] width 801 height 33
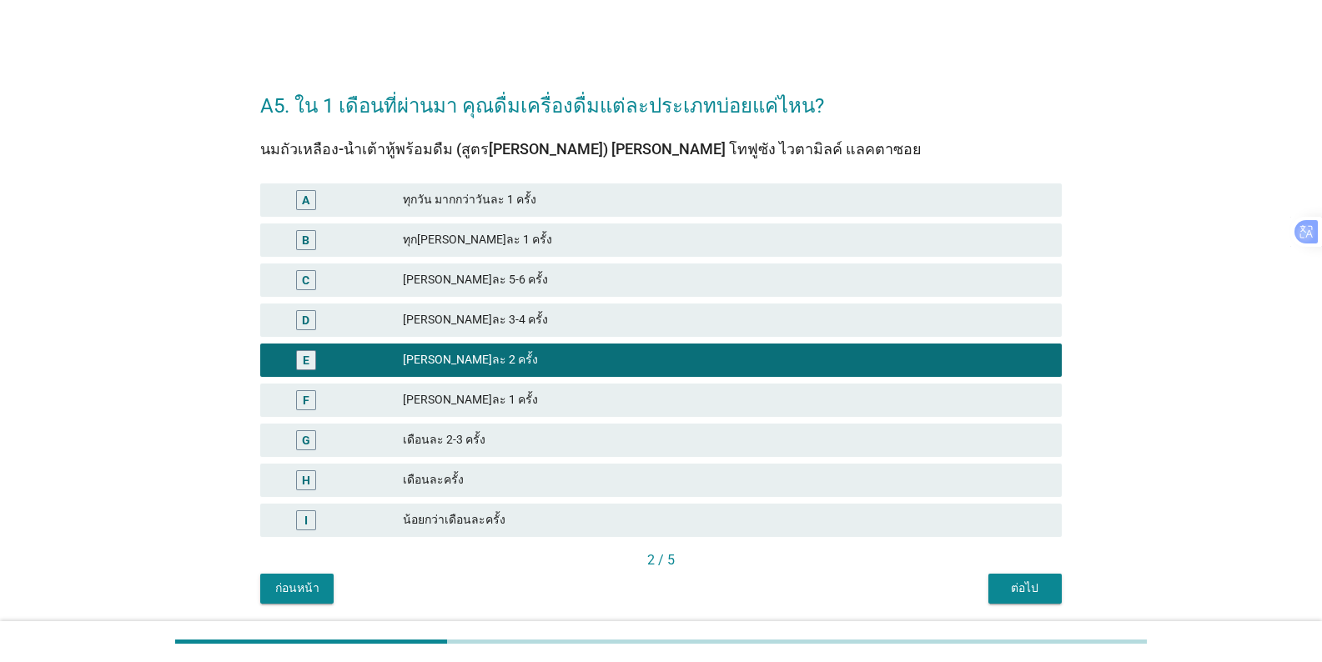
click at [821, 595] on div "ต่อไป" at bounding box center [1025, 589] width 47 height 18
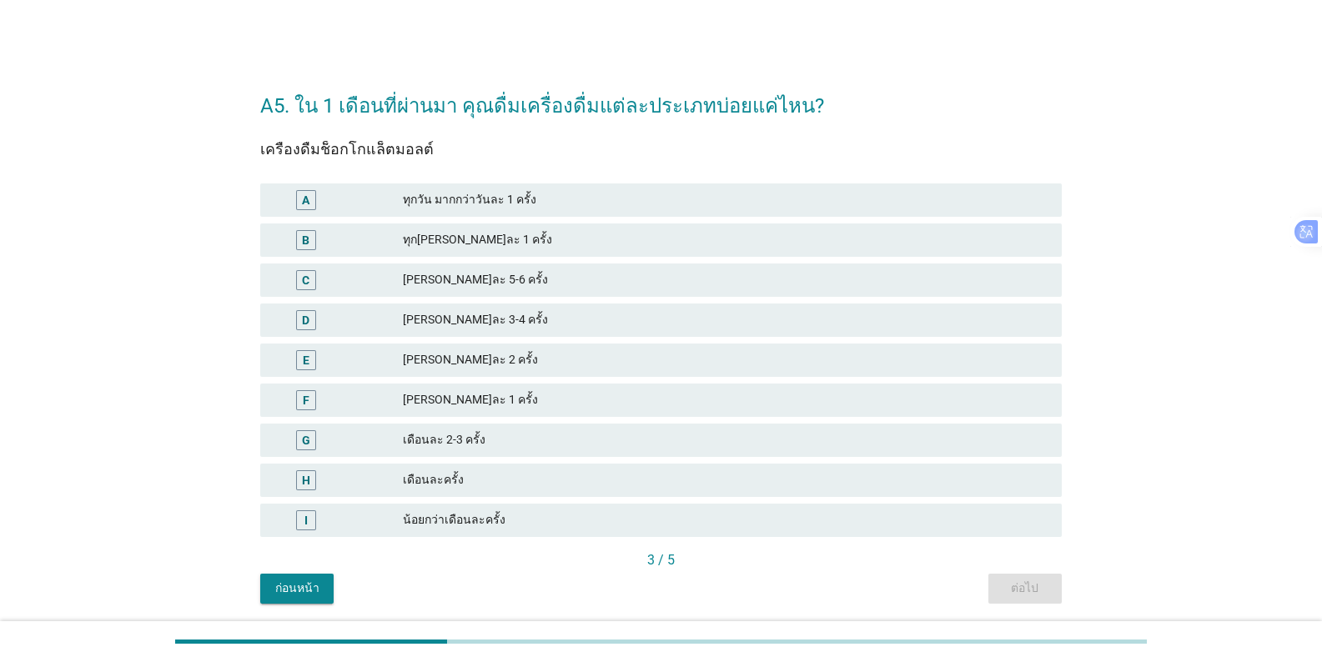
click at [458, 398] on div "[PERSON_NAME]ละ 1 ครั้ง" at bounding box center [725, 400] width 645 height 20
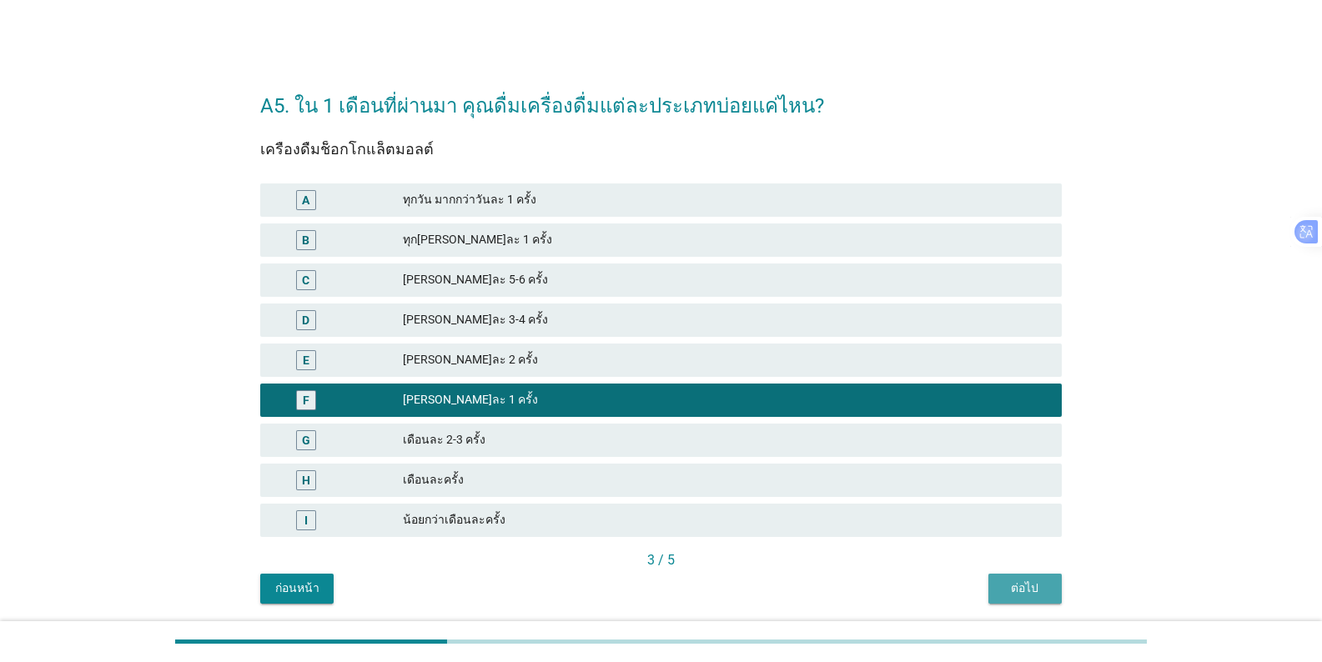
click at [821, 586] on div "ต่อไป" at bounding box center [1025, 589] width 47 height 18
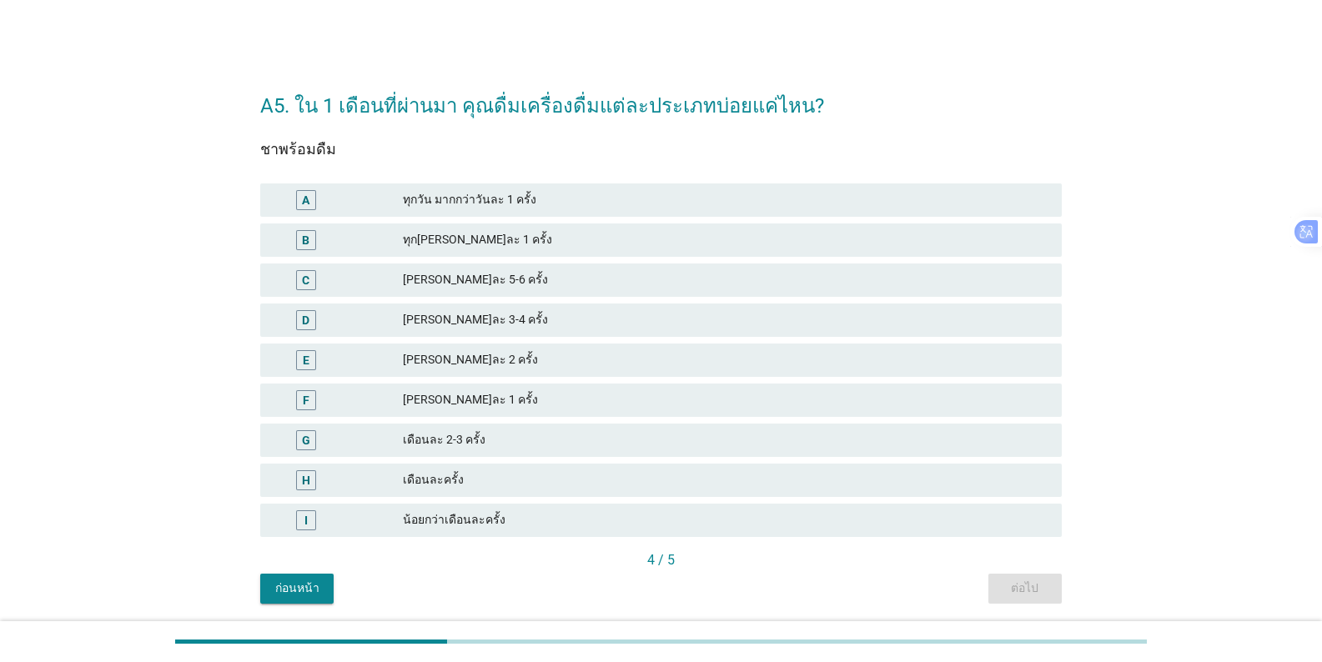
click at [453, 359] on div "[PERSON_NAME]ละ 2 ครั้ง" at bounding box center [725, 360] width 645 height 20
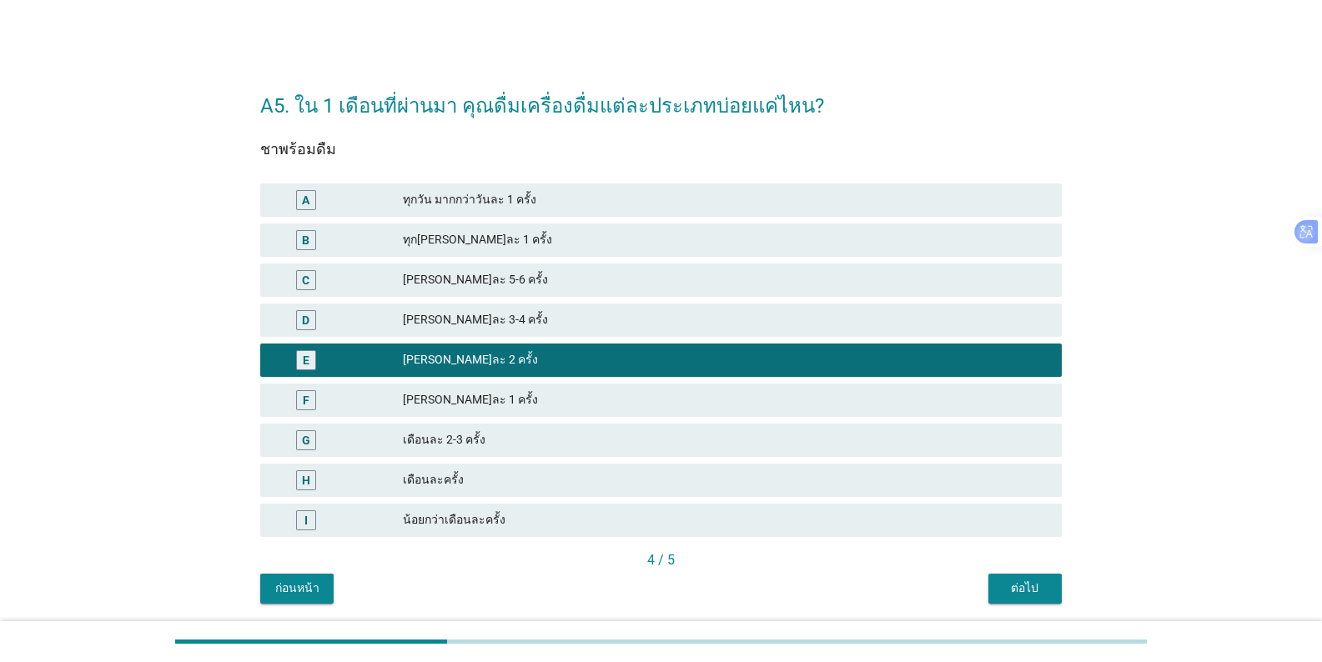
click at [821, 586] on div "ต่อไป" at bounding box center [1025, 589] width 47 height 18
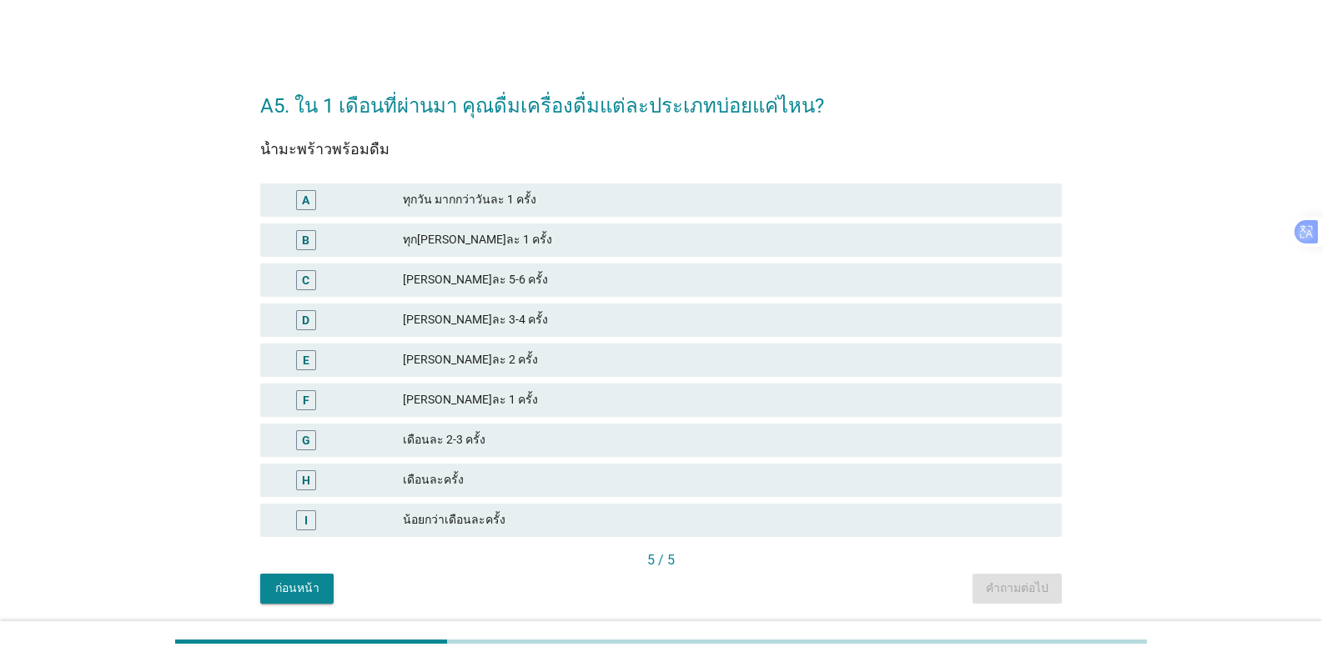
click at [491, 349] on div "E [PERSON_NAME]ละ 2 ครั้ง" at bounding box center [660, 360] width 801 height 33
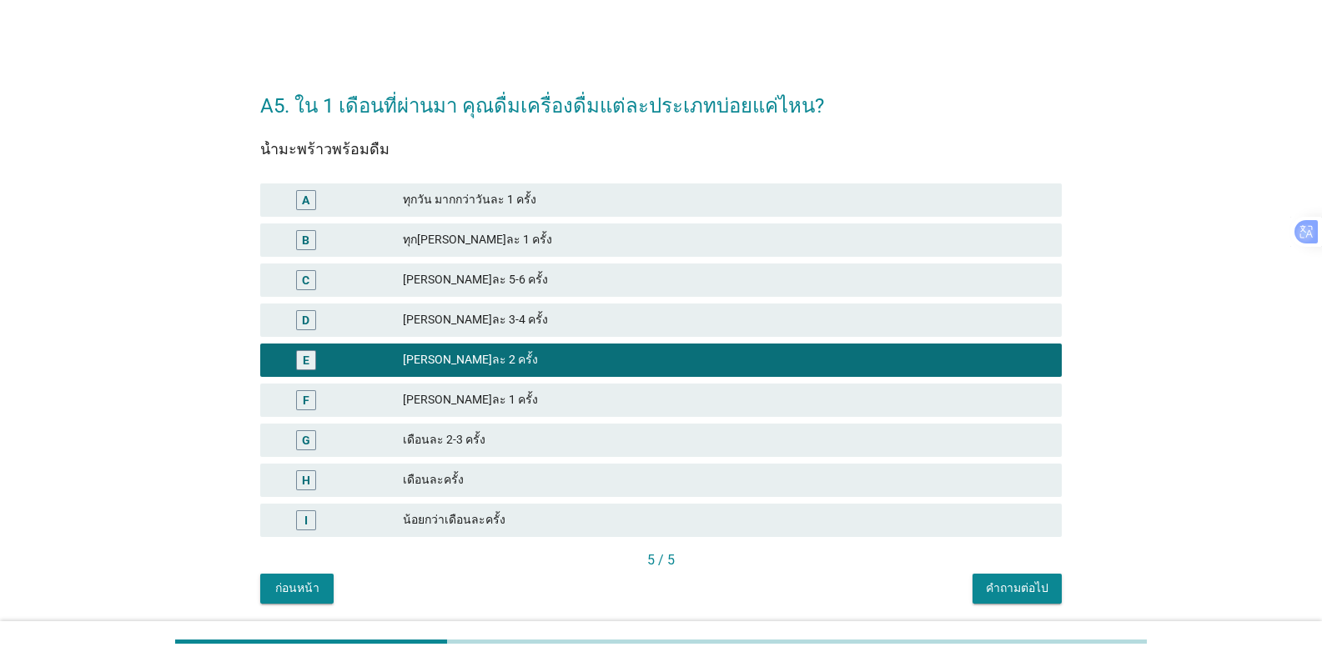
click at [821, 590] on div "คำถามต่อไป" at bounding box center [1017, 589] width 63 height 18
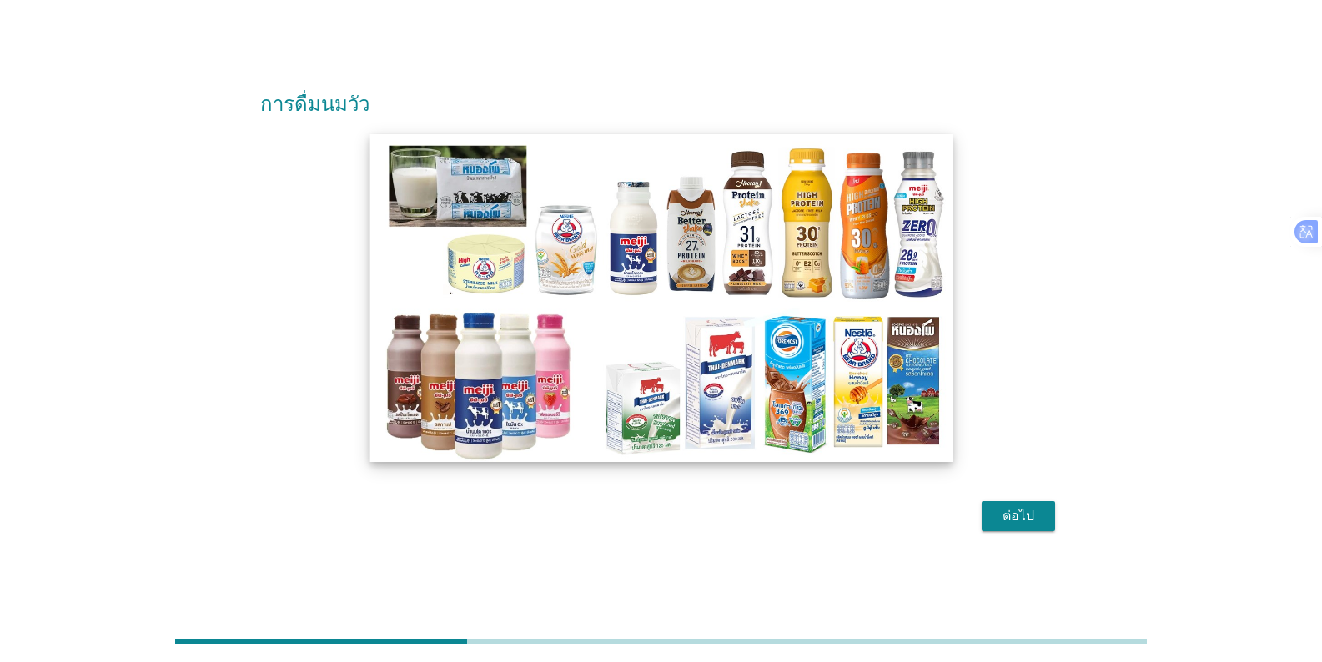
scroll to position [41, 0]
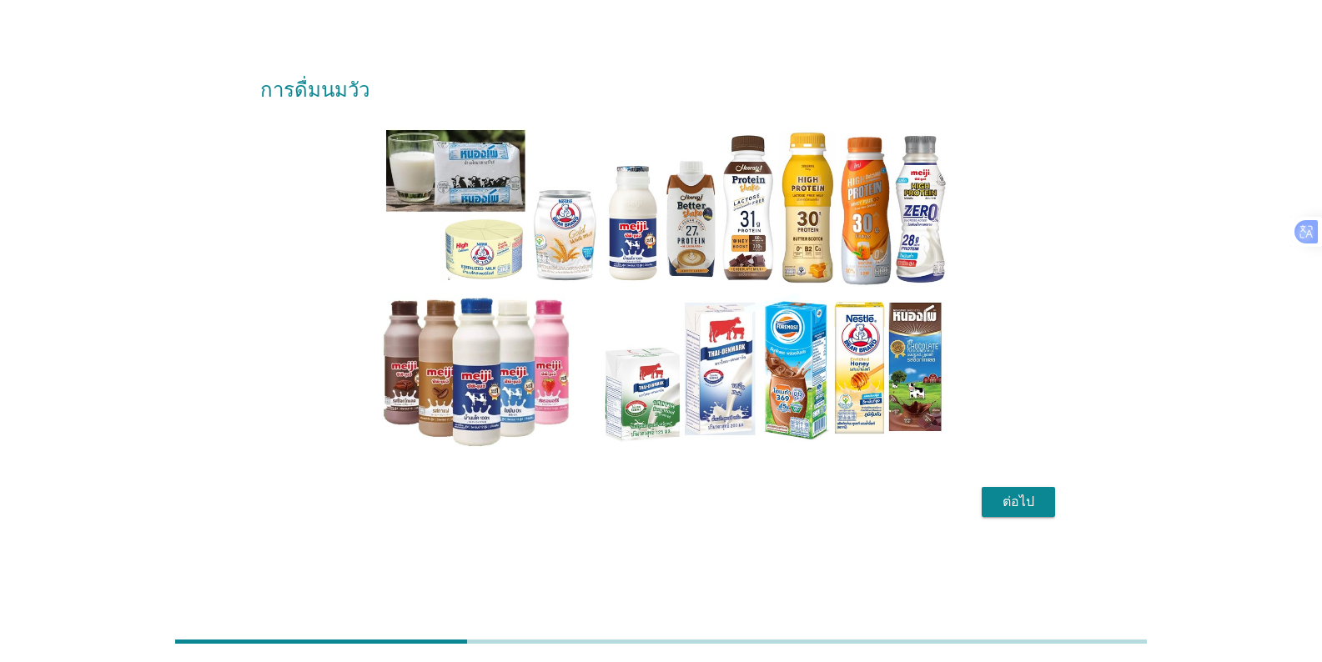
click at [821, 495] on div "ต่อไป" at bounding box center [1018, 502] width 47 height 20
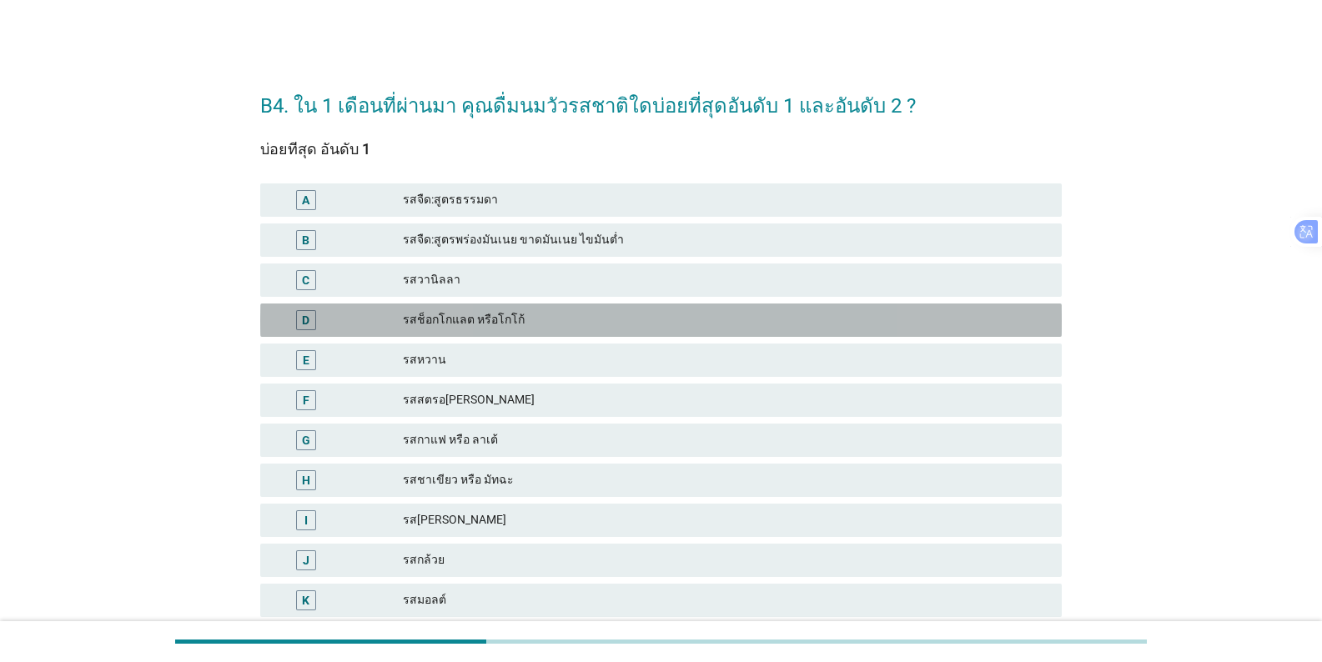
click at [501, 323] on div "รสช็อกโกแลต หรือโกโก้" at bounding box center [725, 320] width 645 height 20
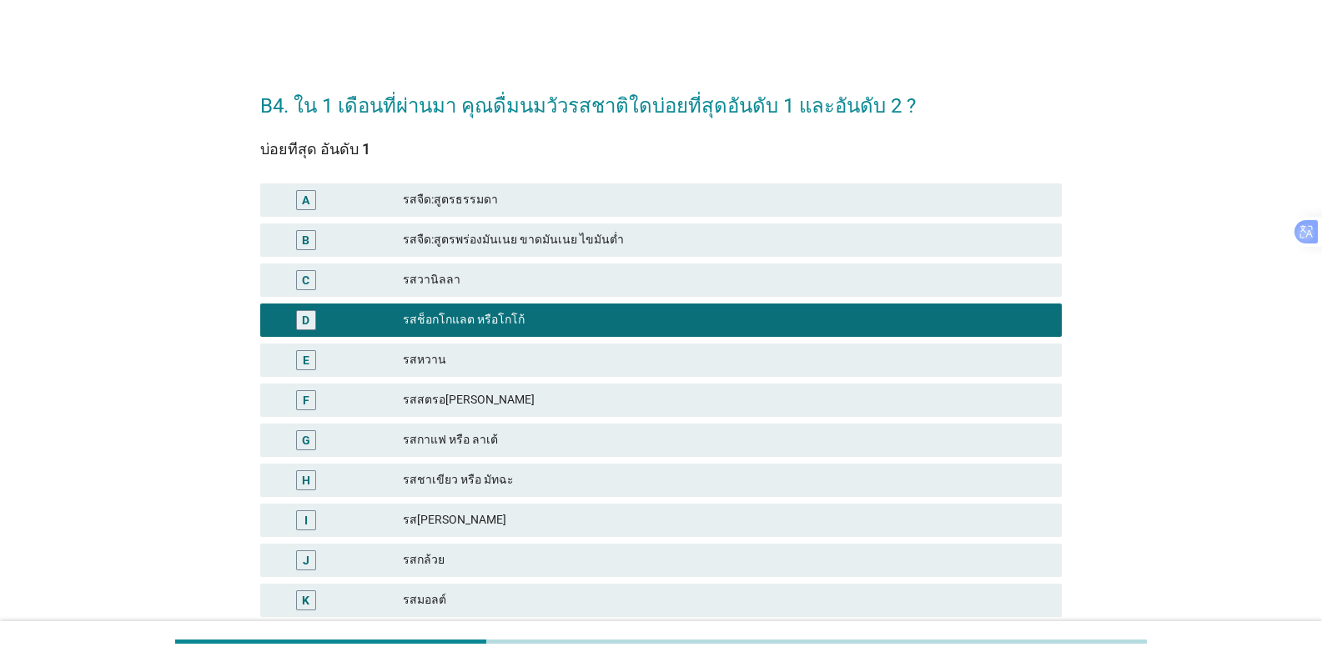
click at [468, 203] on div "รสจืด:สูตรธรรมดา" at bounding box center [725, 200] width 645 height 20
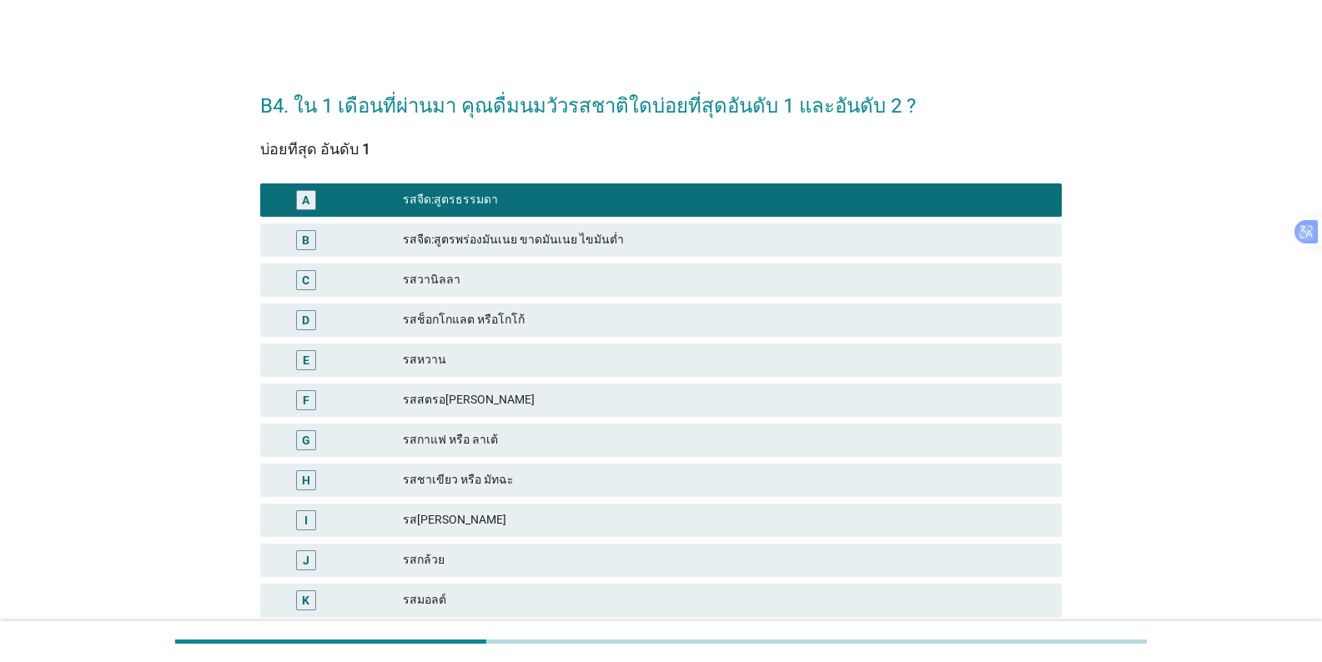
click at [456, 430] on div "รสกาแฟ หรือ ลาเต้" at bounding box center [725, 440] width 645 height 20
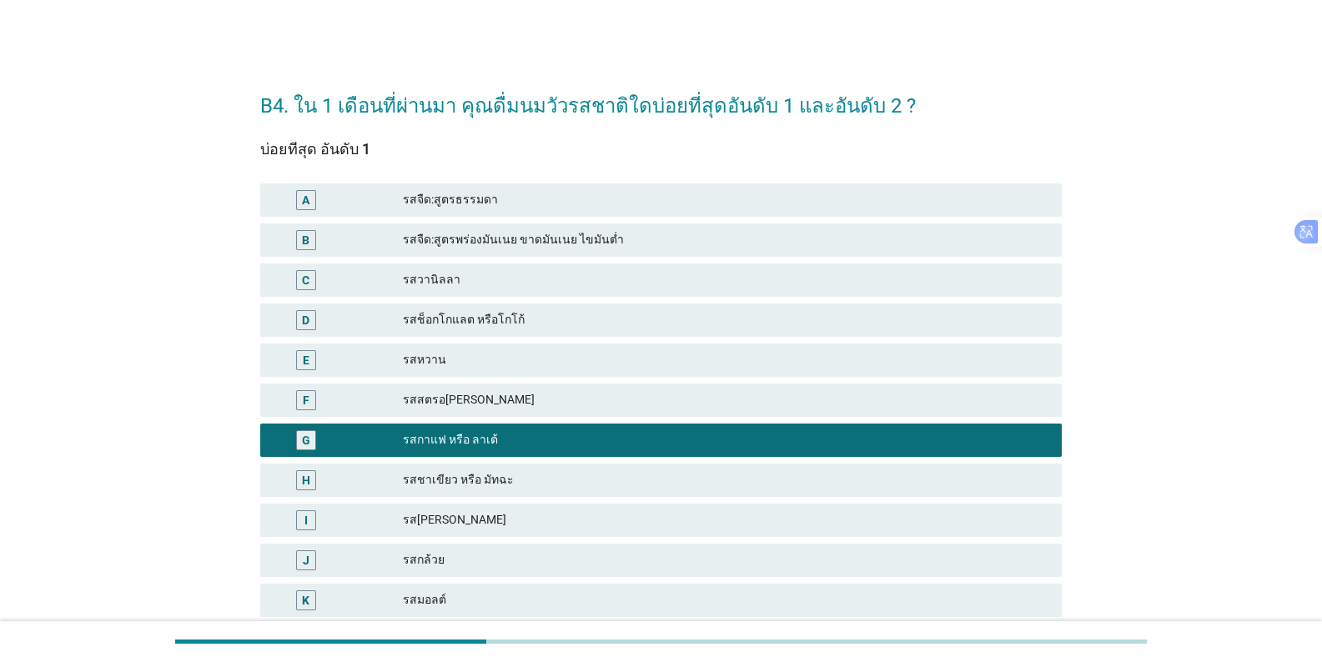
click at [449, 319] on div "รสช็อกโกแลต หรือโกโก้" at bounding box center [725, 320] width 645 height 20
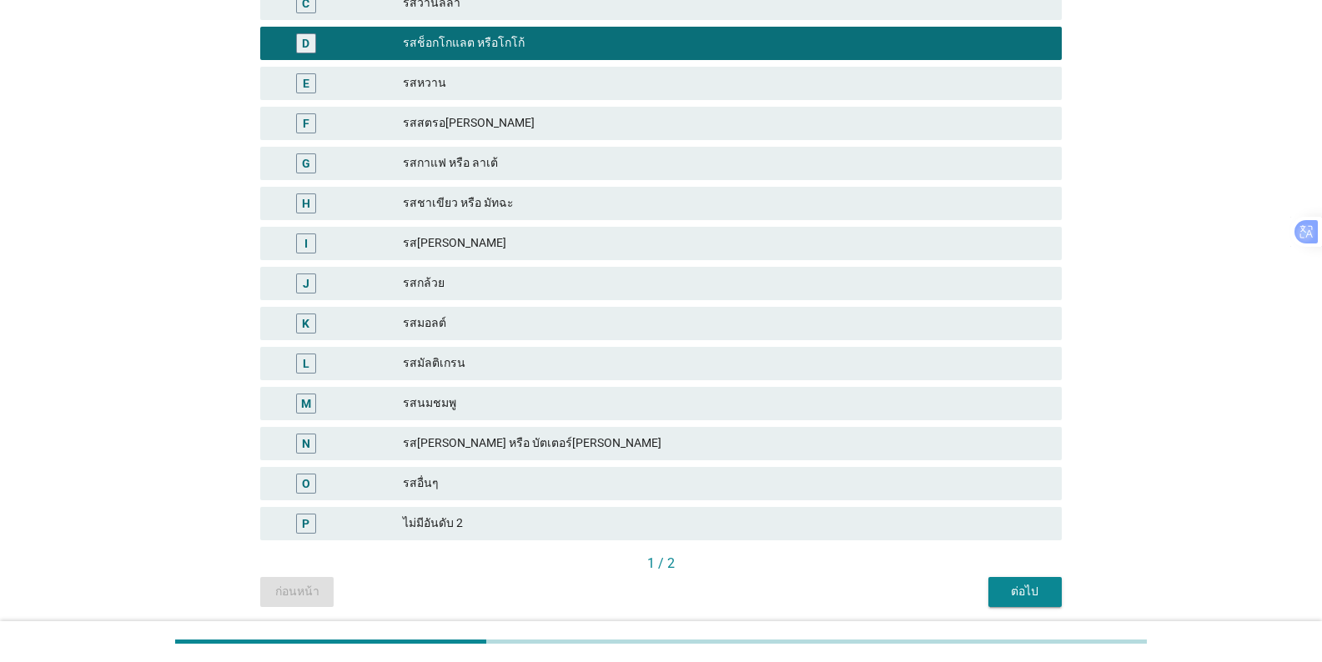
scroll to position [334, 0]
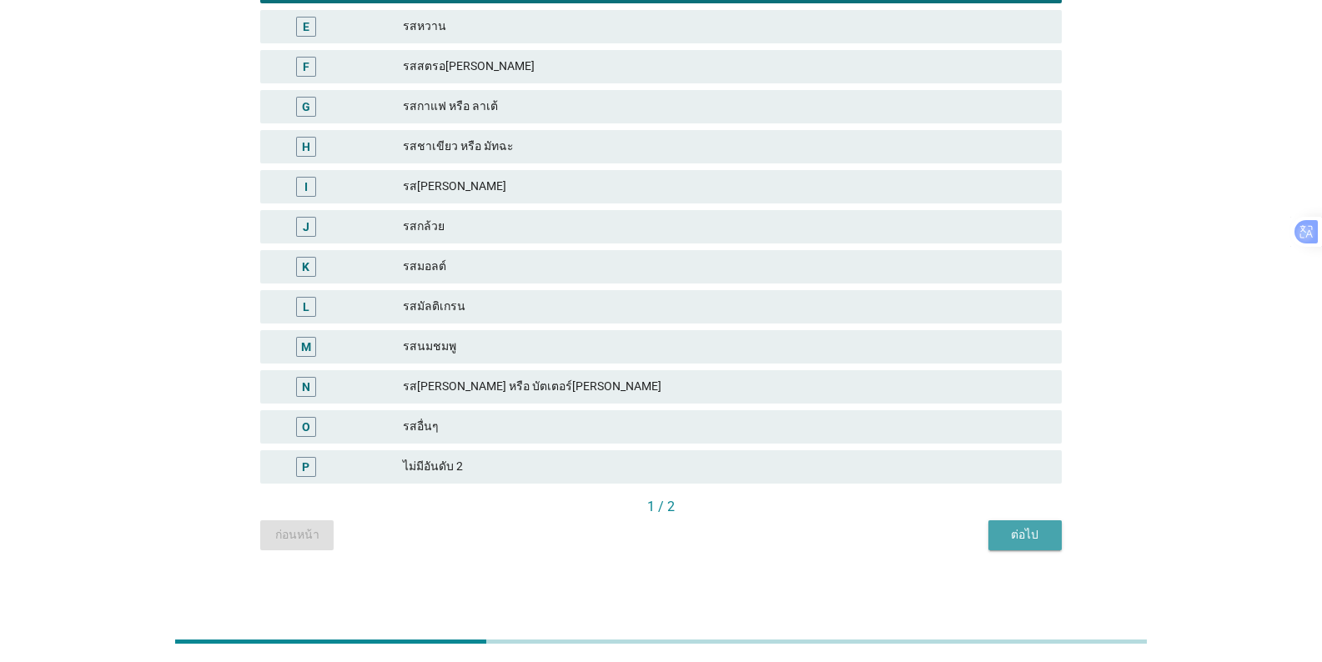
click at [821, 534] on div "ต่อไป" at bounding box center [1025, 535] width 47 height 18
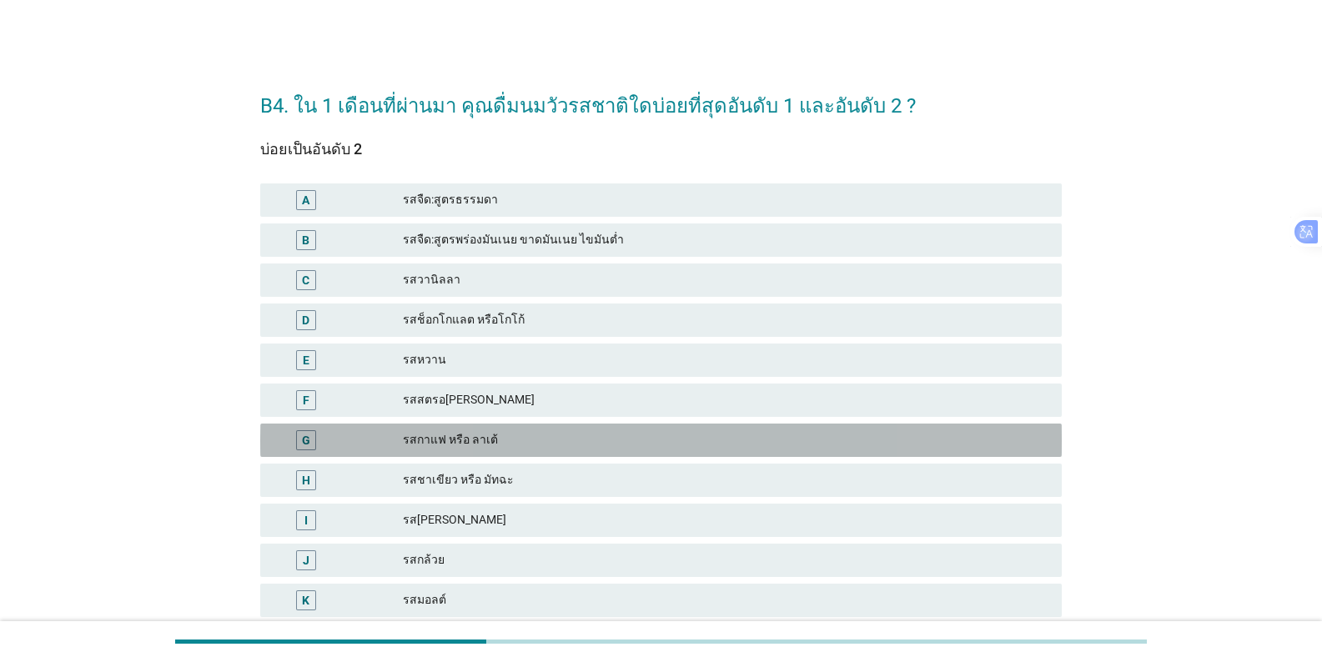
click at [458, 431] on div "รสกาแฟ หรือ ลาเต้" at bounding box center [725, 440] width 645 height 20
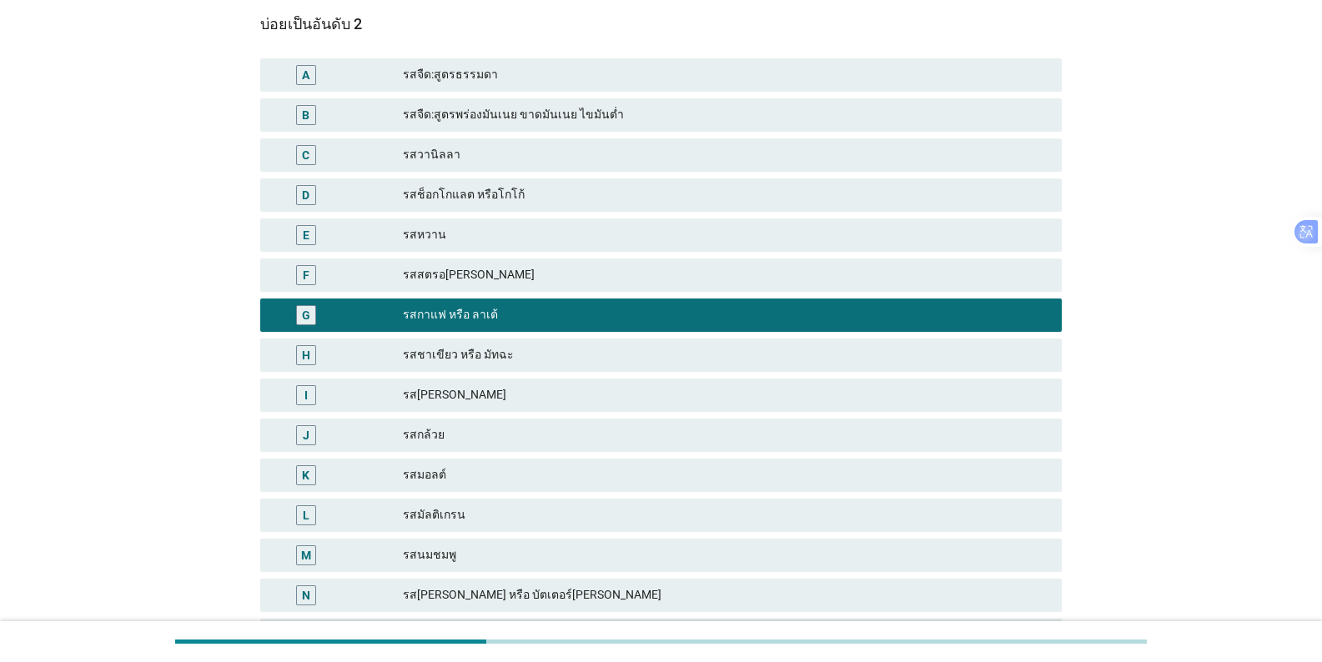
scroll to position [334, 0]
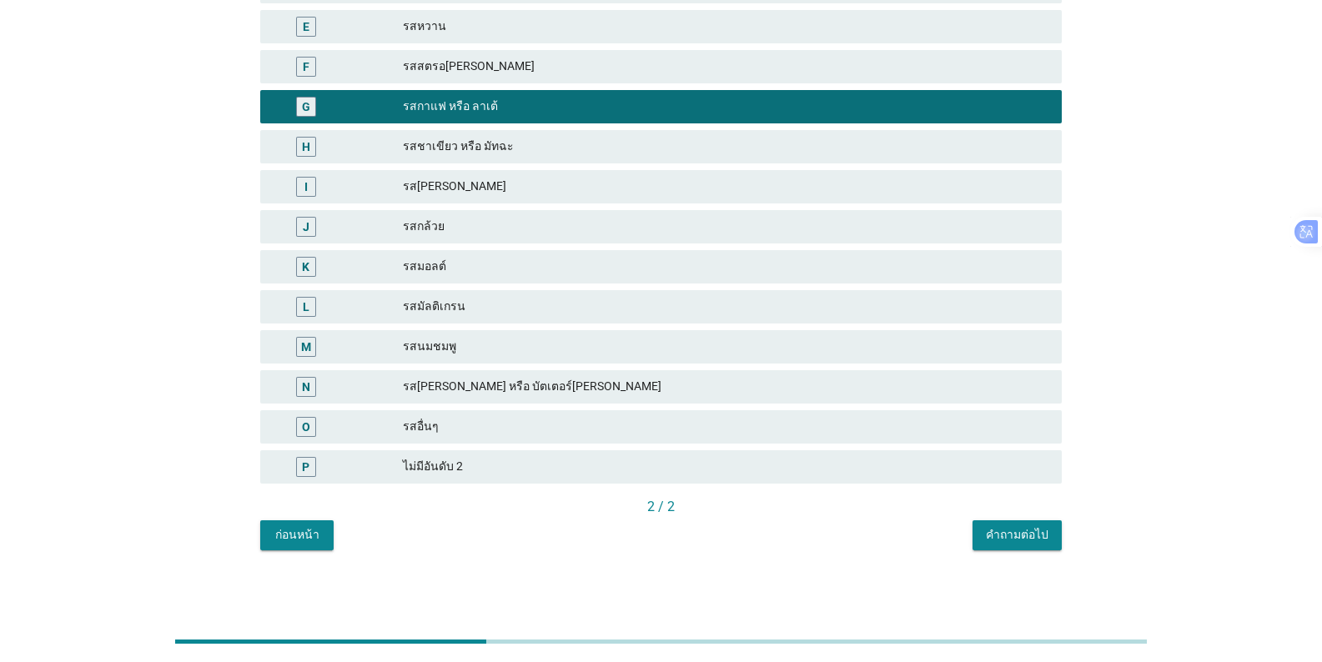
click at [821, 540] on div "คำถามต่อไป" at bounding box center [1017, 535] width 63 height 18
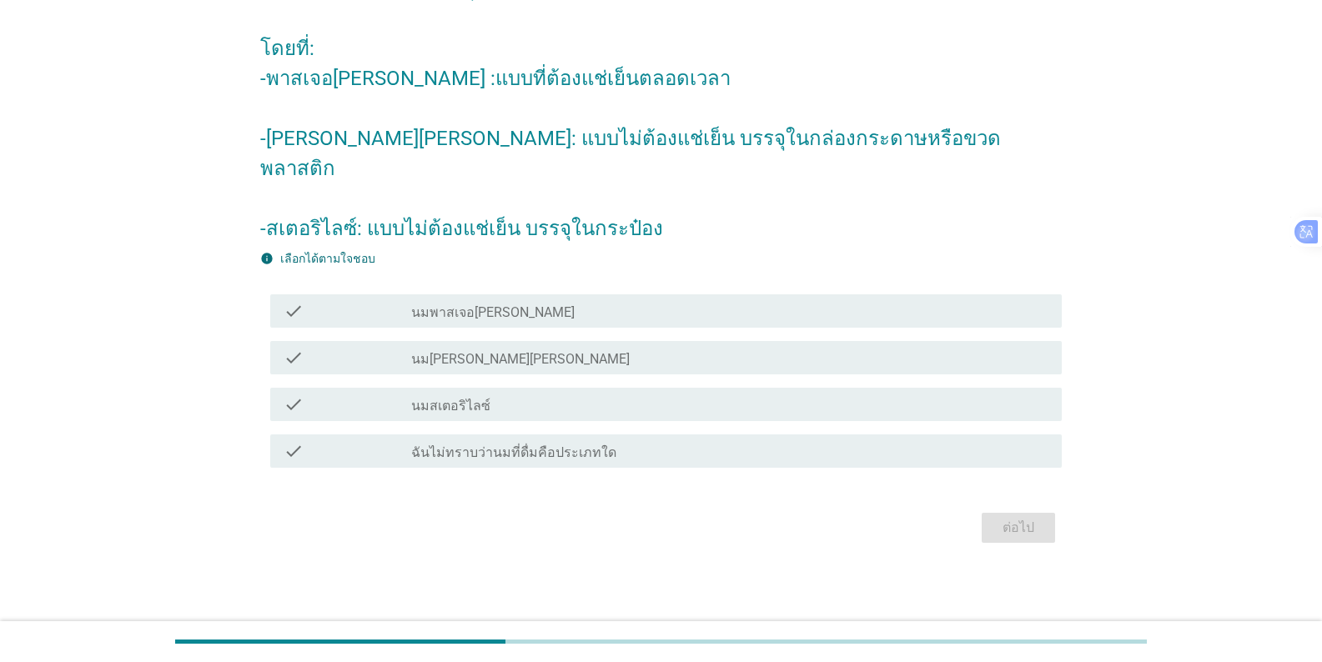
scroll to position [0, 0]
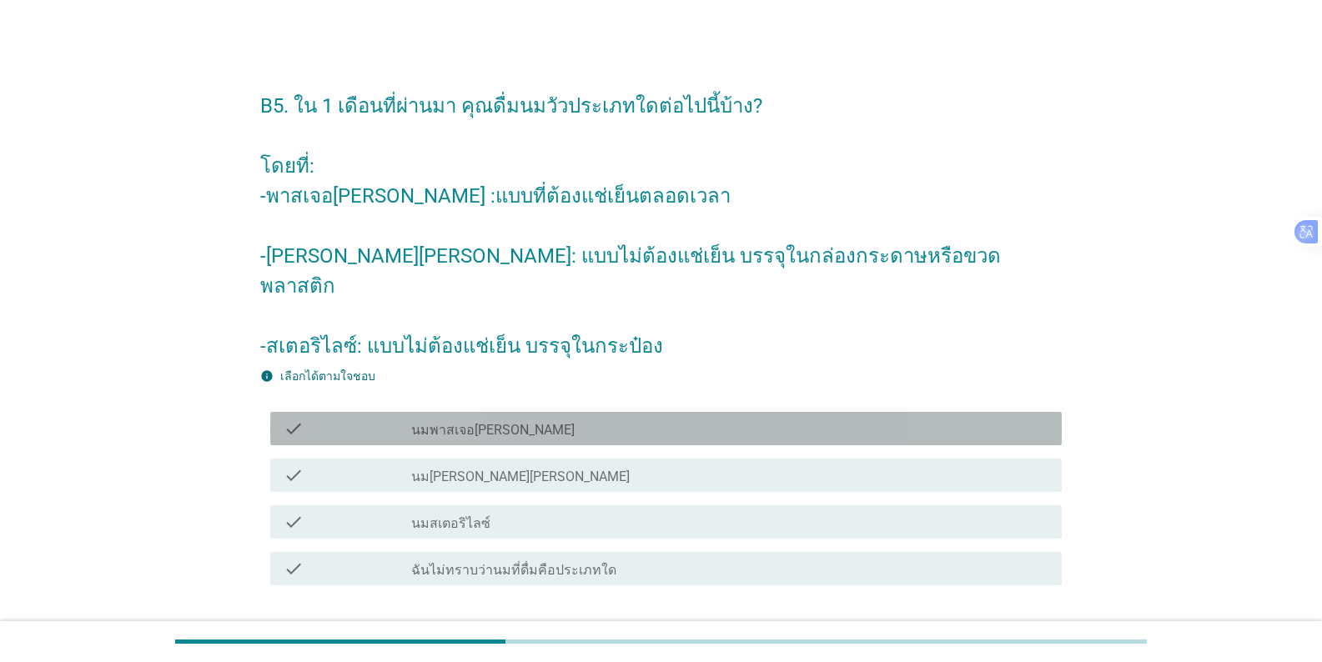
click at [478, 422] on label "นมพาสเจอ[PERSON_NAME]" at bounding box center [492, 430] width 163 height 17
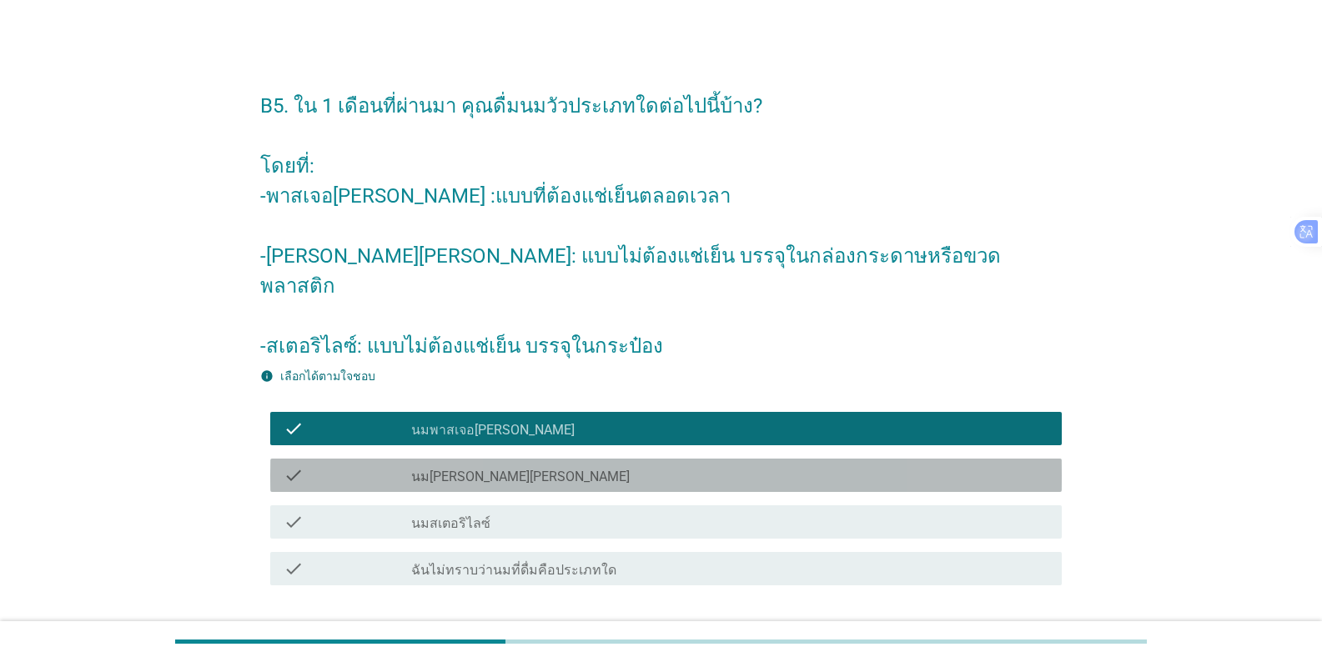
click at [490, 465] on div "check_box_outline_blank นม[PERSON_NAME][PERSON_NAME]" at bounding box center [729, 475] width 637 height 20
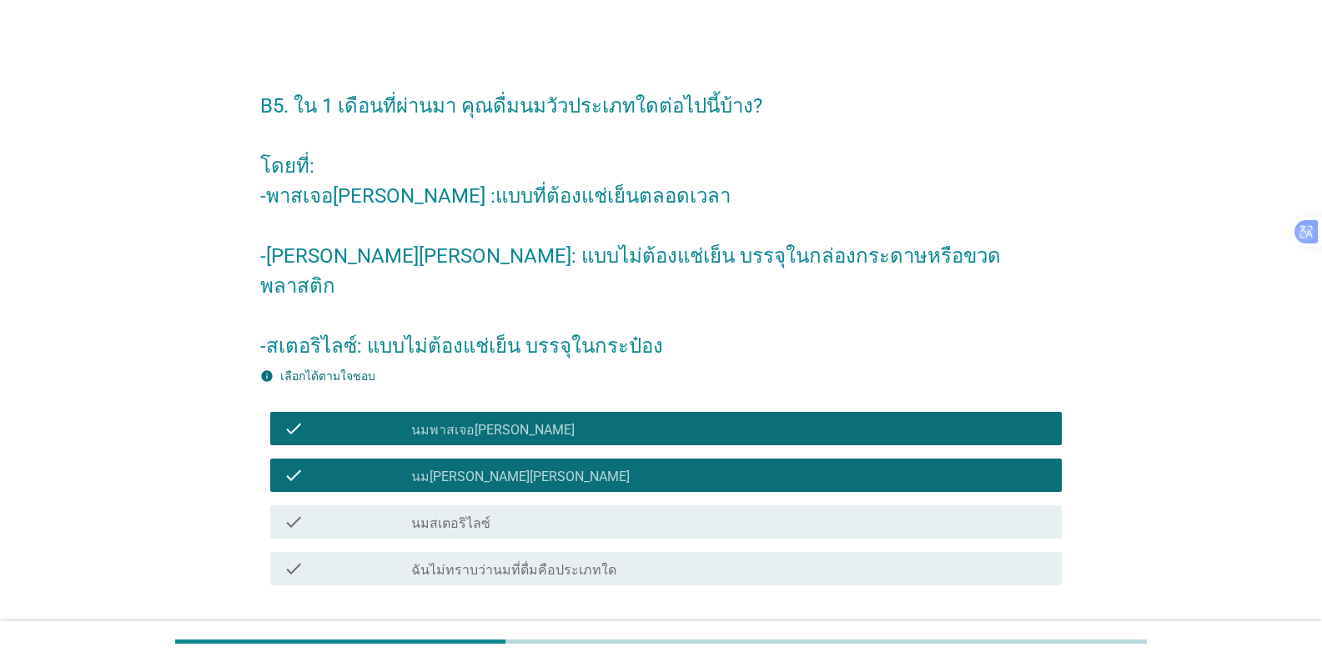
click at [821, 630] on button "ต่อไป" at bounding box center [1018, 645] width 73 height 30
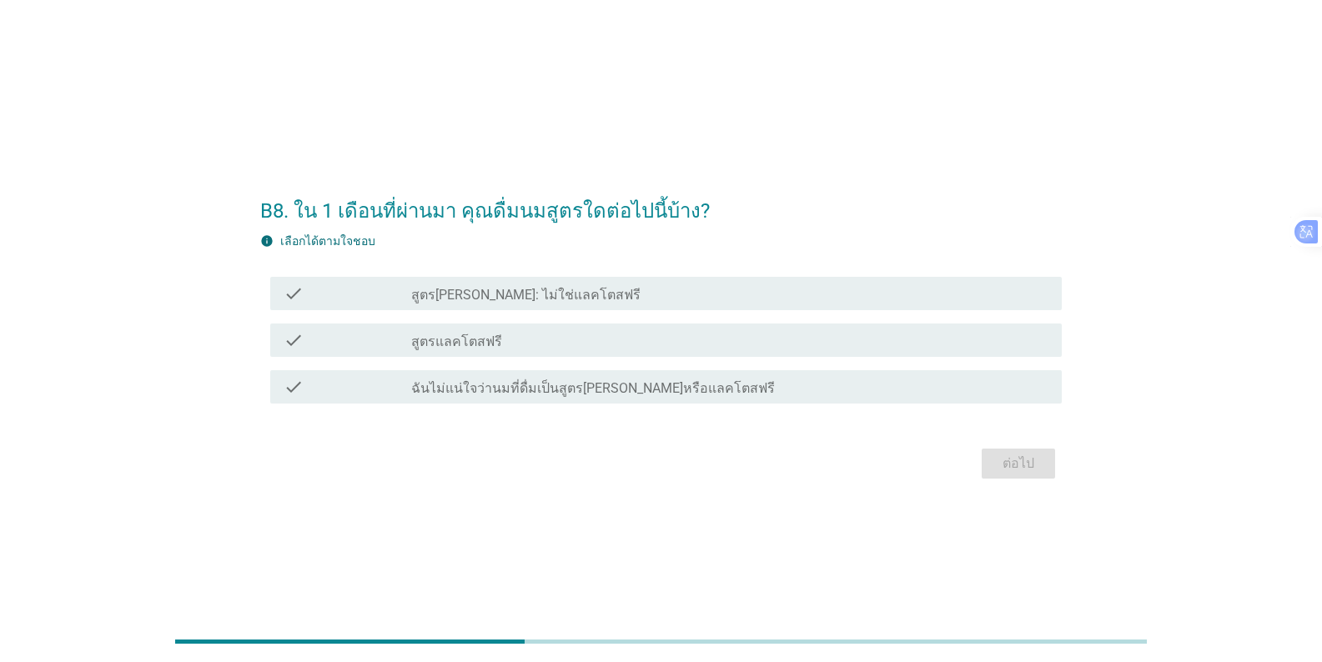
click at [535, 299] on label "สูตร[PERSON_NAME]: ไม่ใช่แลคโตสฟรี" at bounding box center [525, 295] width 229 height 17
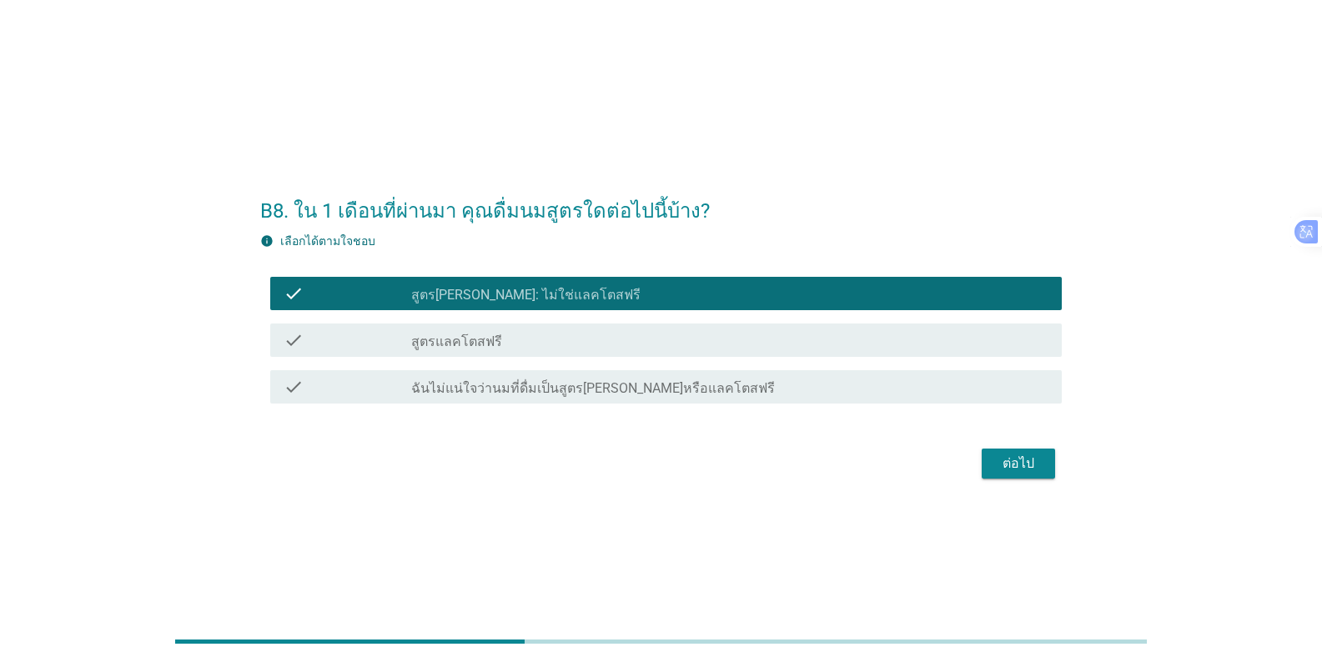
click at [821, 467] on div "ต่อไป" at bounding box center [1018, 464] width 47 height 20
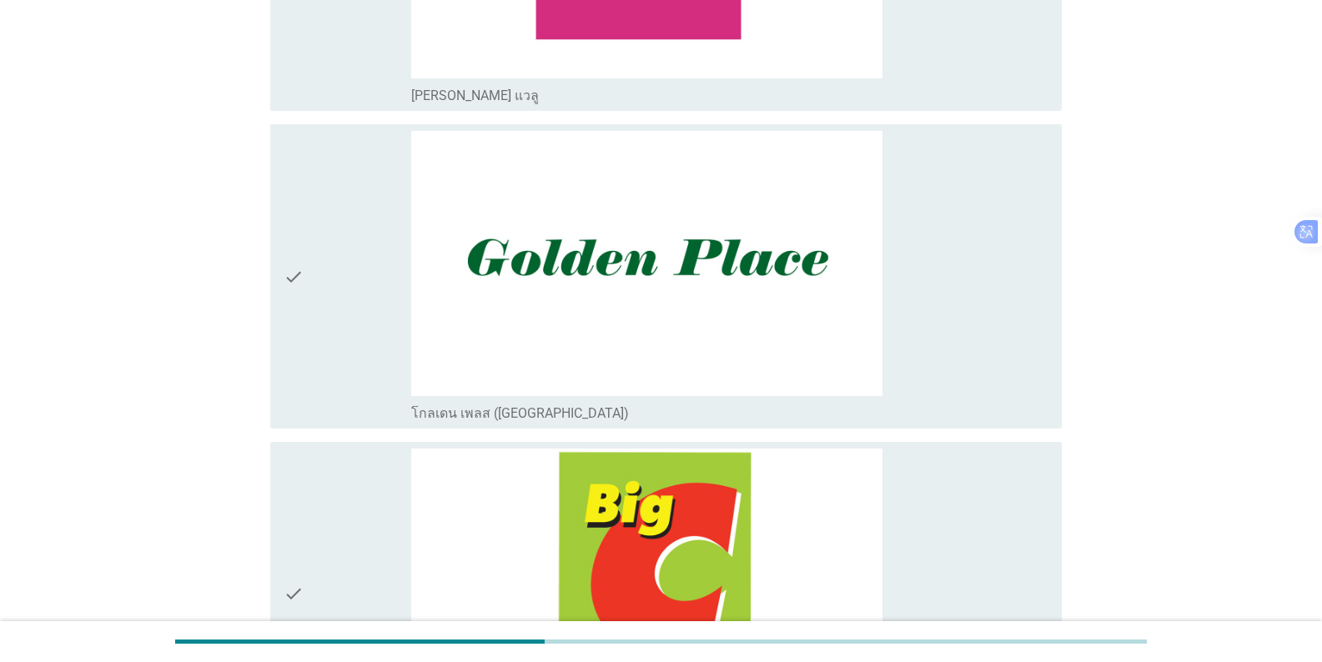
scroll to position [1001, 0]
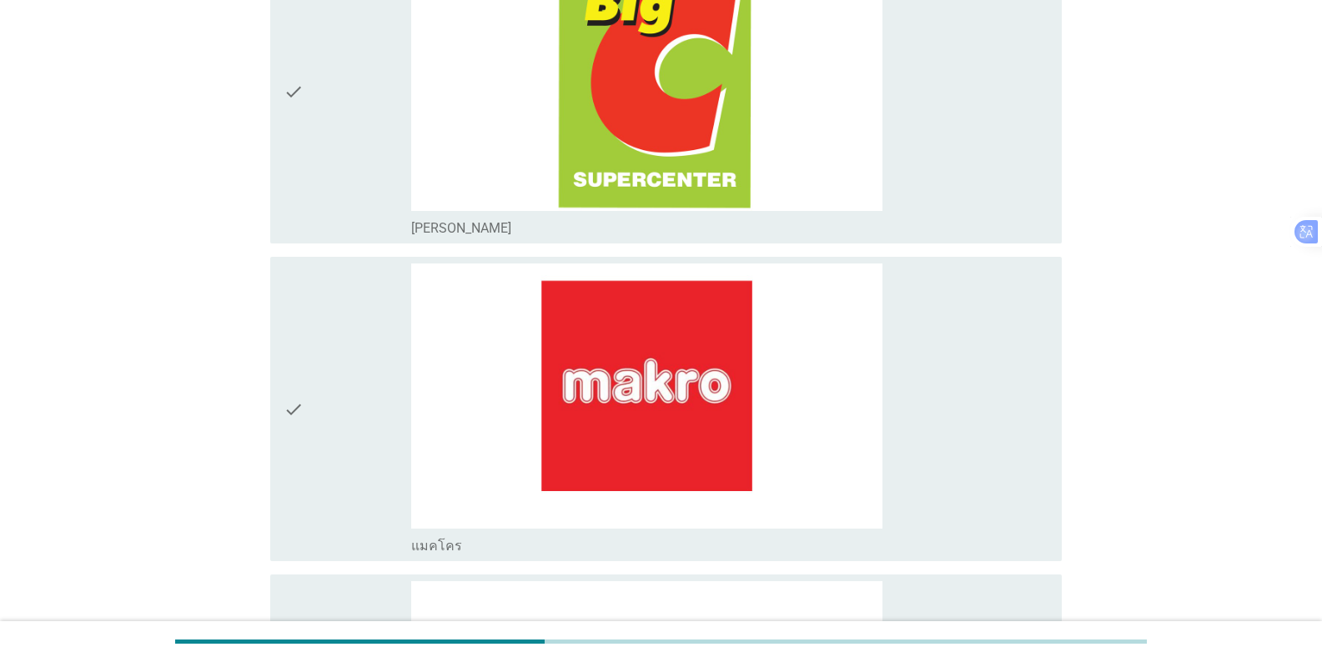
click at [335, 125] on div "check" at bounding box center [348, 92] width 128 height 291
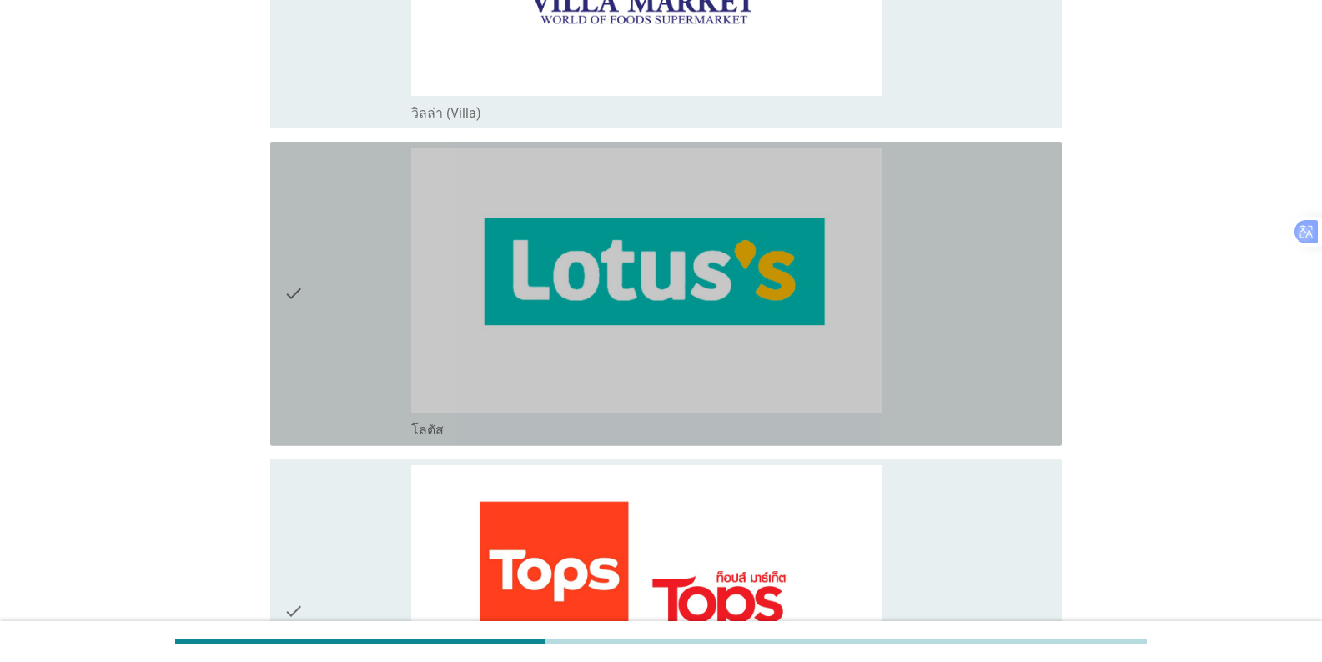
click at [328, 245] on div "check" at bounding box center [348, 293] width 128 height 291
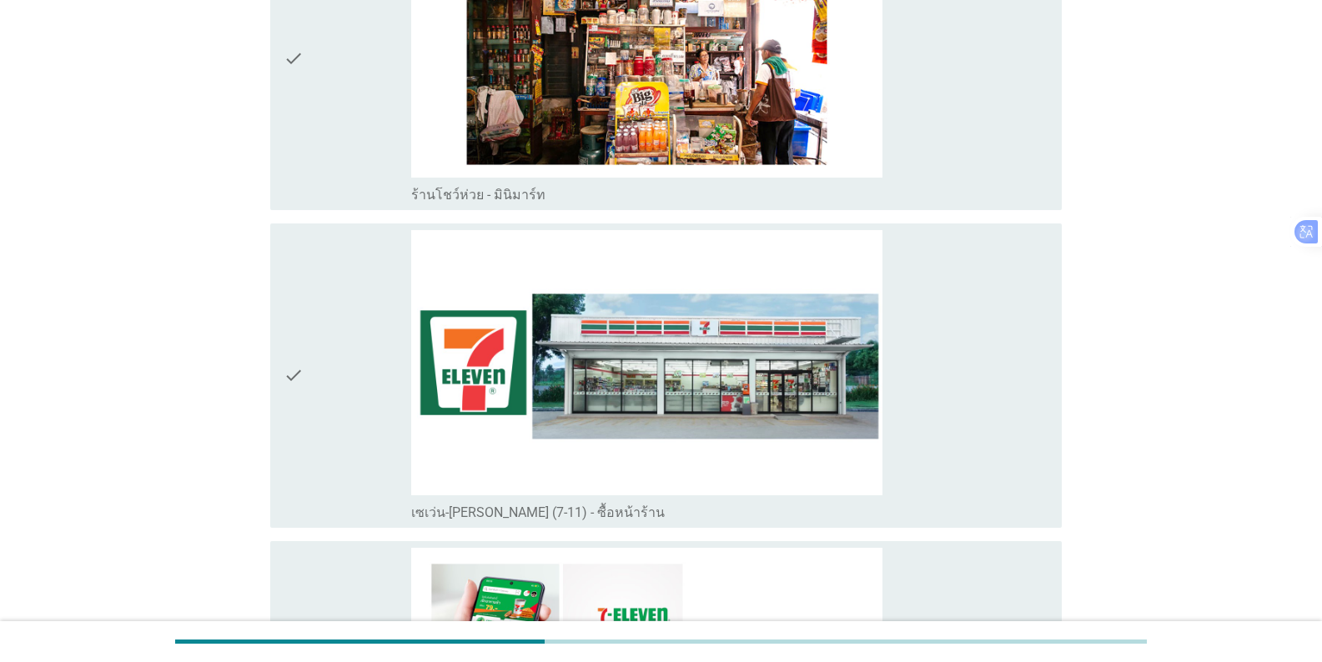
click at [314, 364] on div "check" at bounding box center [348, 375] width 128 height 291
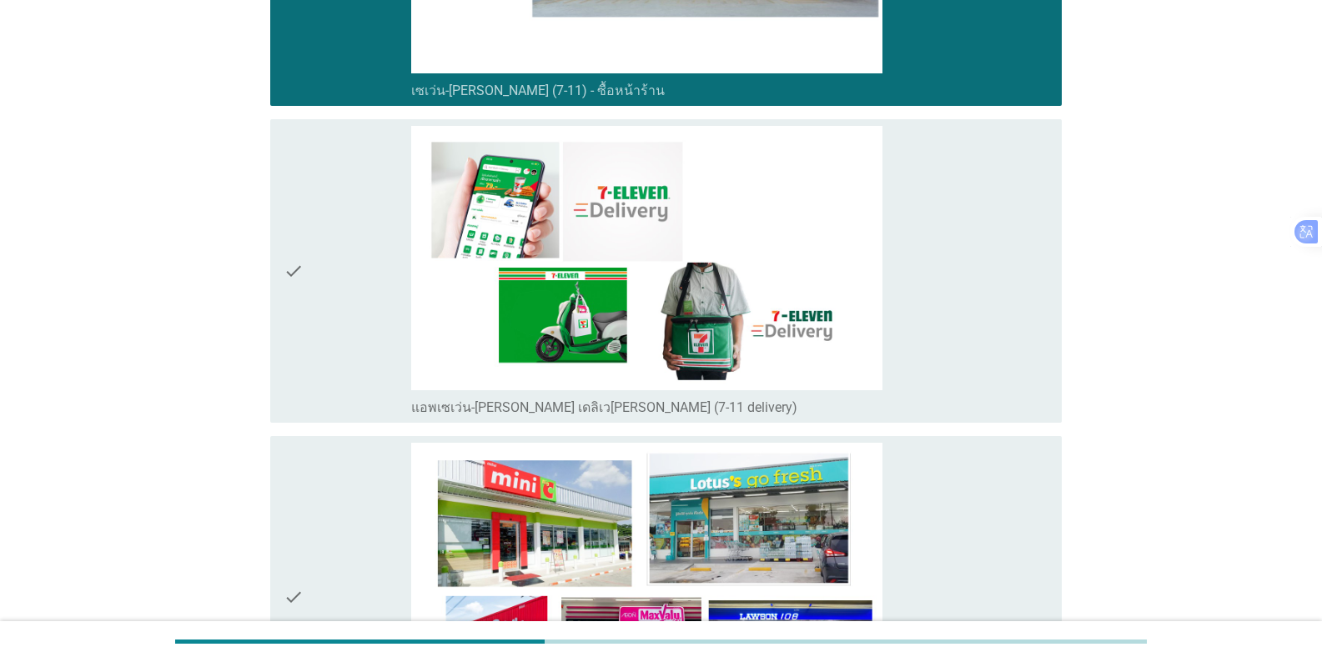
scroll to position [4336, 0]
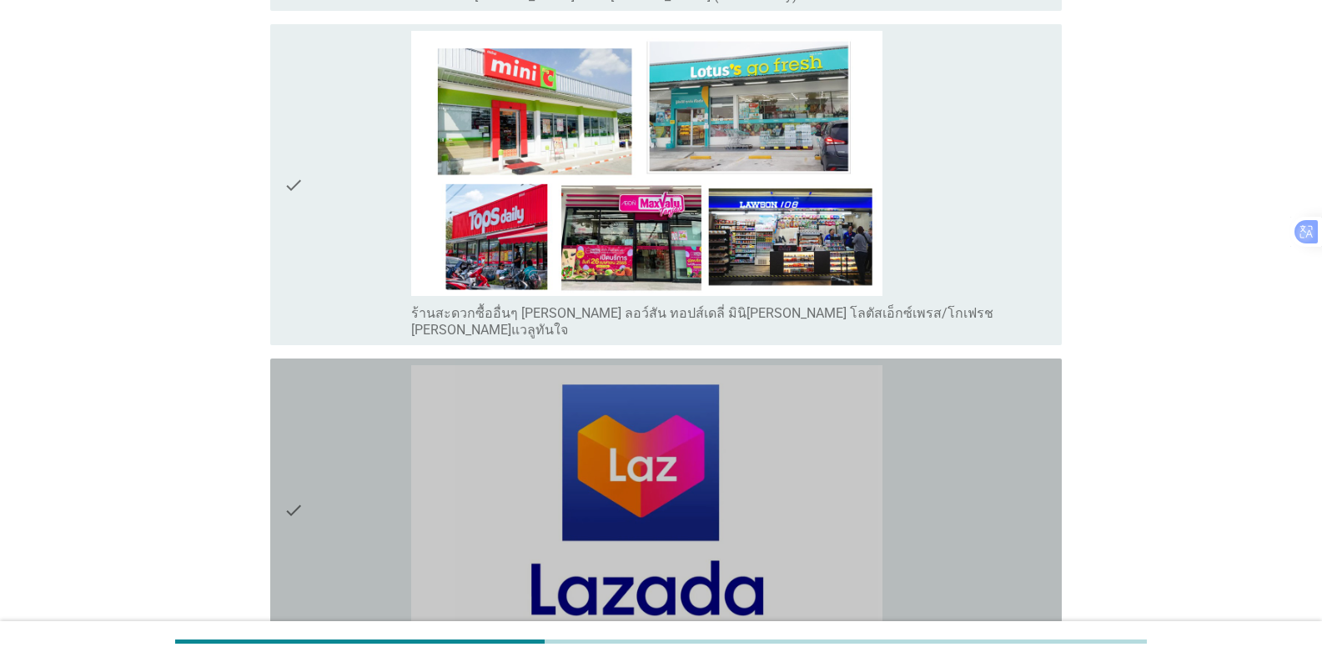
click at [360, 440] on div "check" at bounding box center [348, 510] width 128 height 291
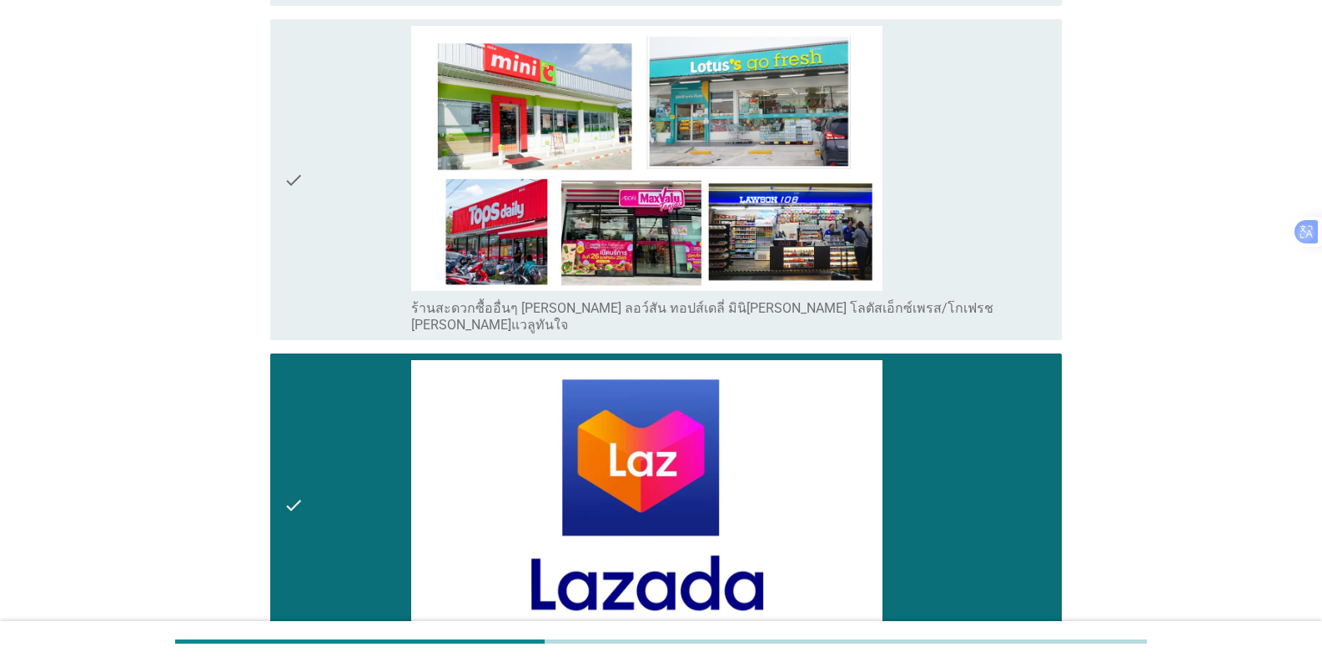
scroll to position [4753, 0]
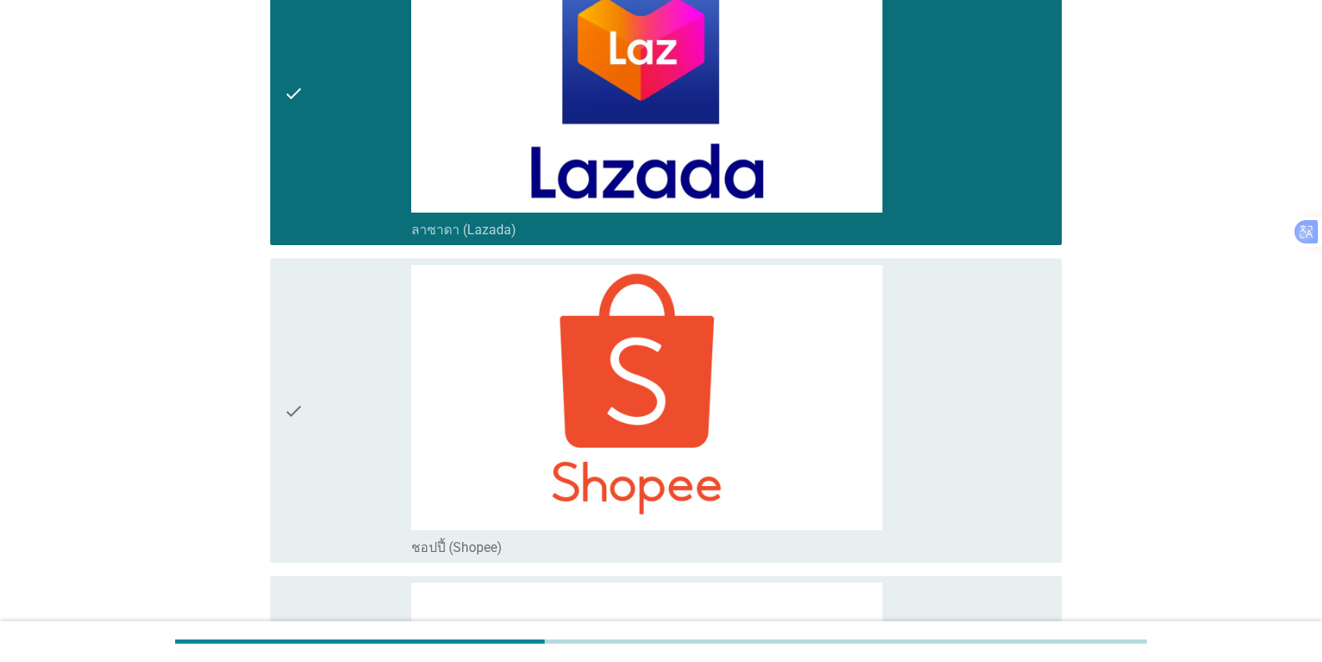
click at [334, 409] on div "check" at bounding box center [348, 410] width 128 height 291
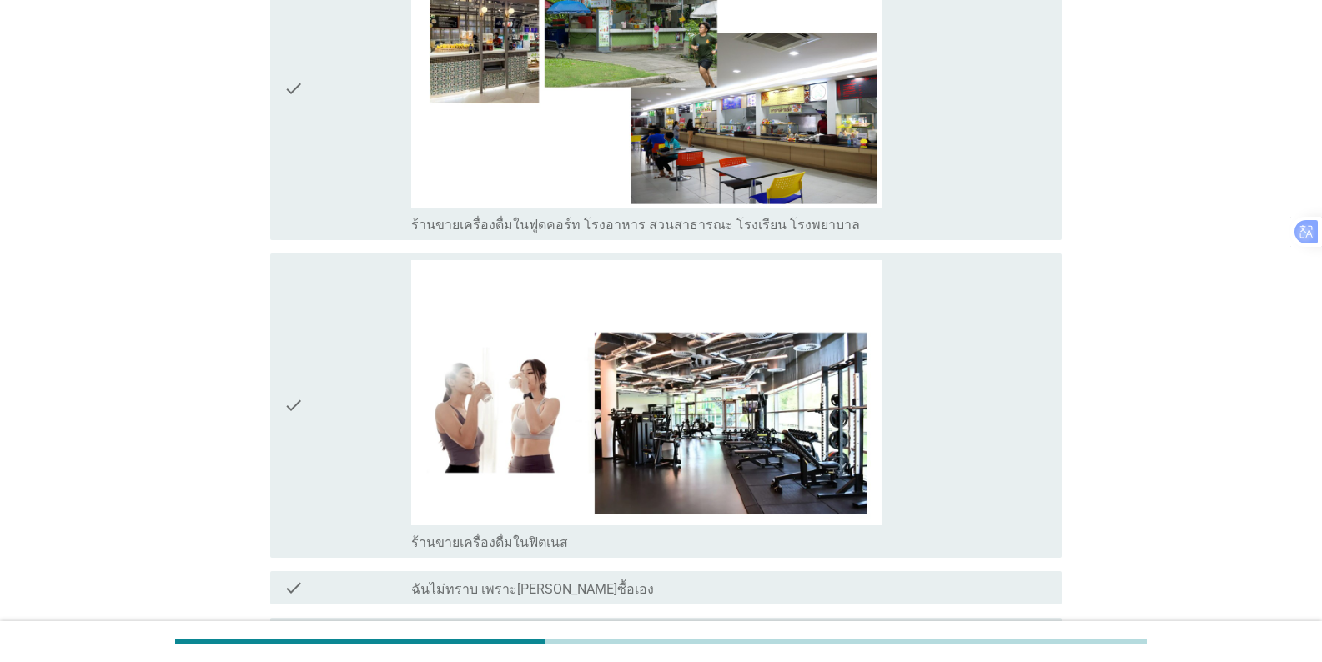
scroll to position [5902, 0]
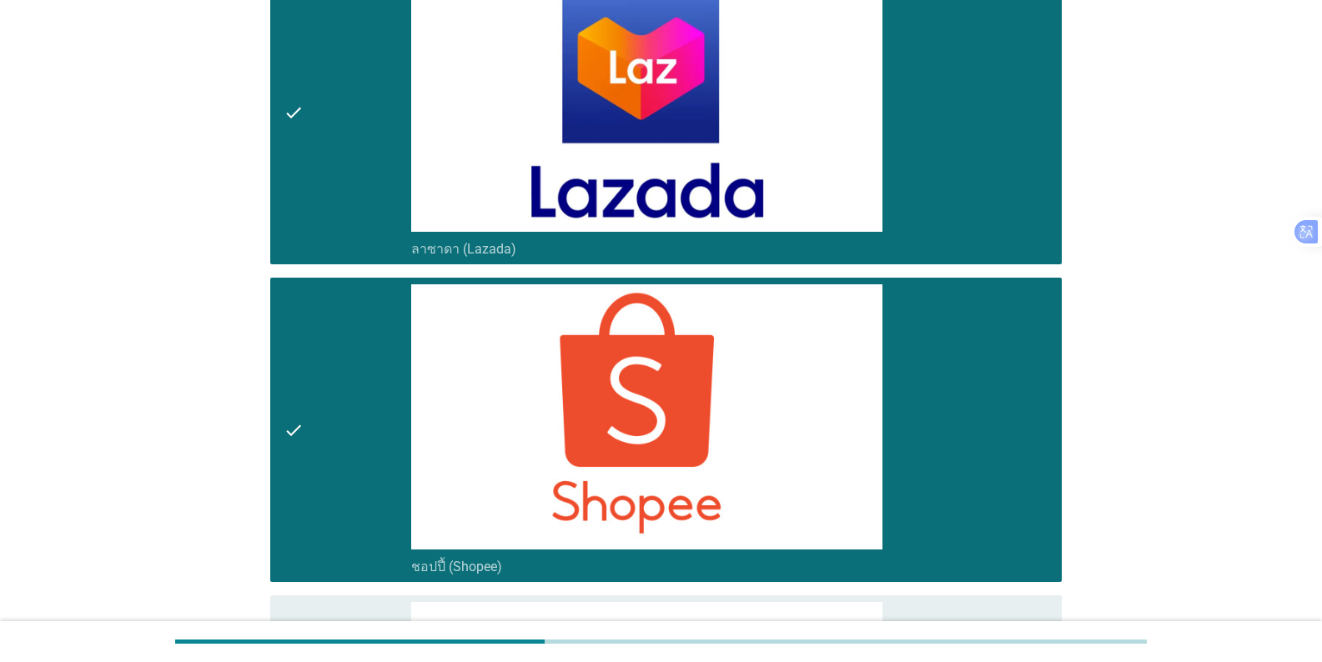
click at [334, 394] on div "check" at bounding box center [348, 429] width 128 height 291
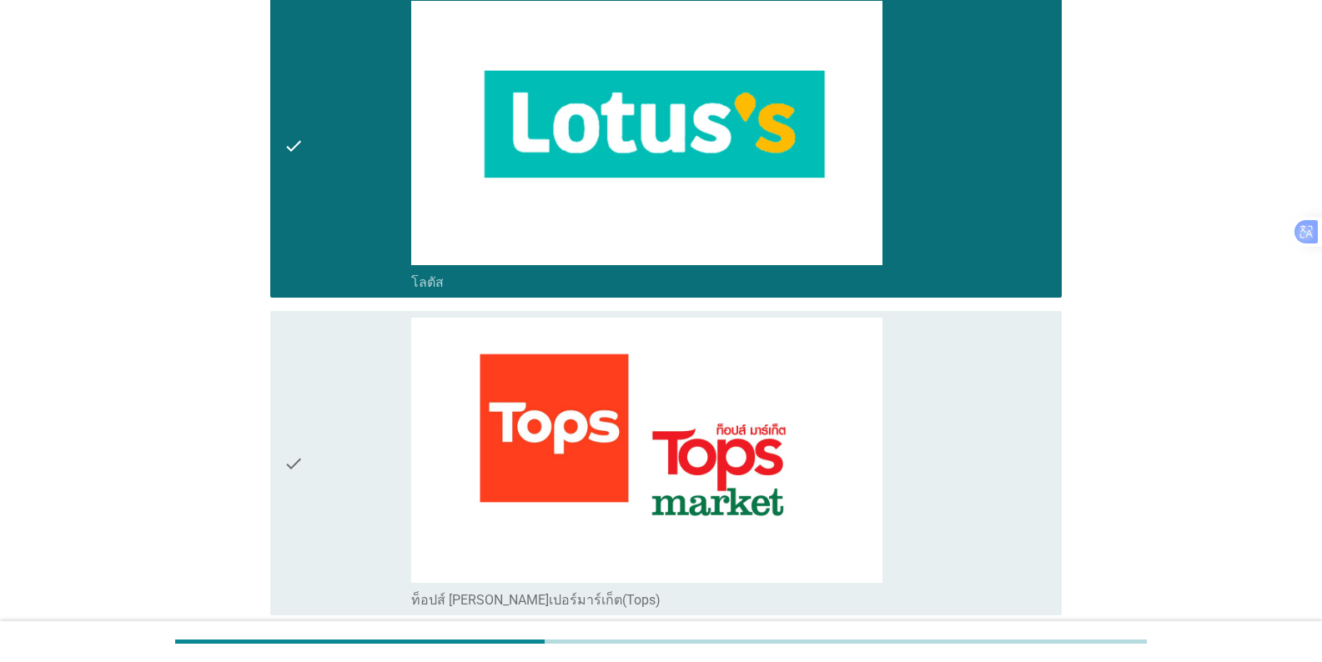
scroll to position [1899, 0]
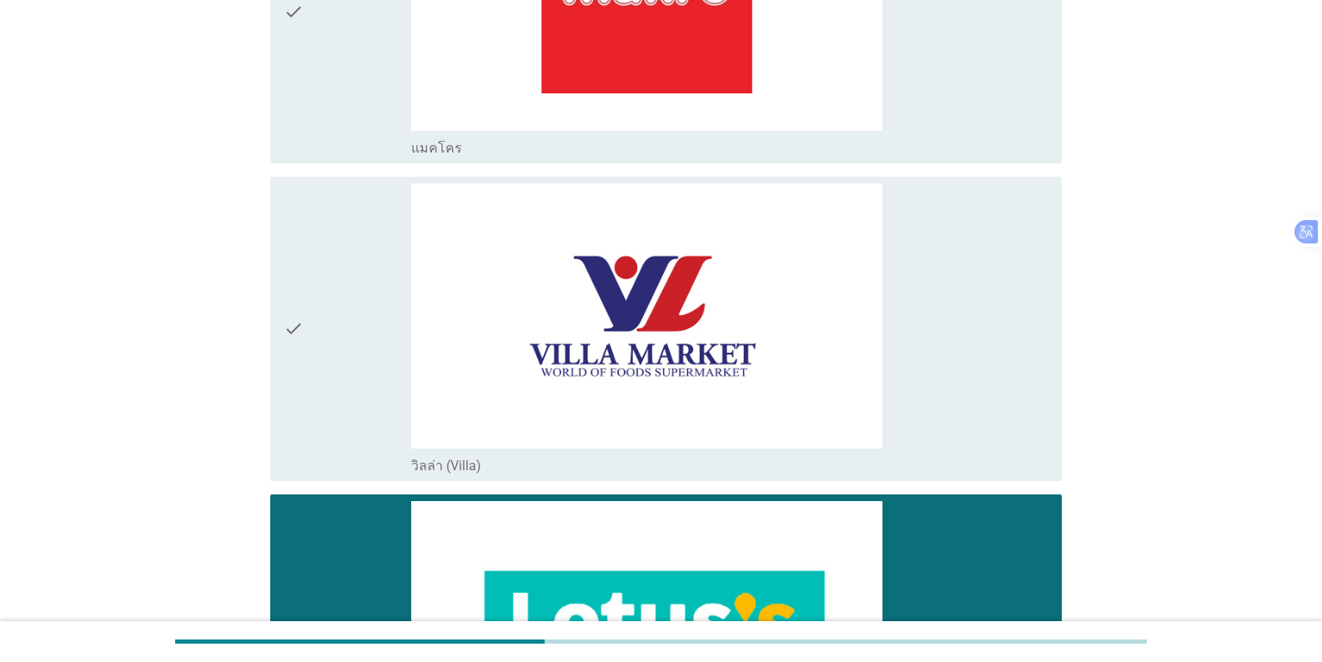
click at [374, 535] on div "check" at bounding box center [348, 646] width 128 height 291
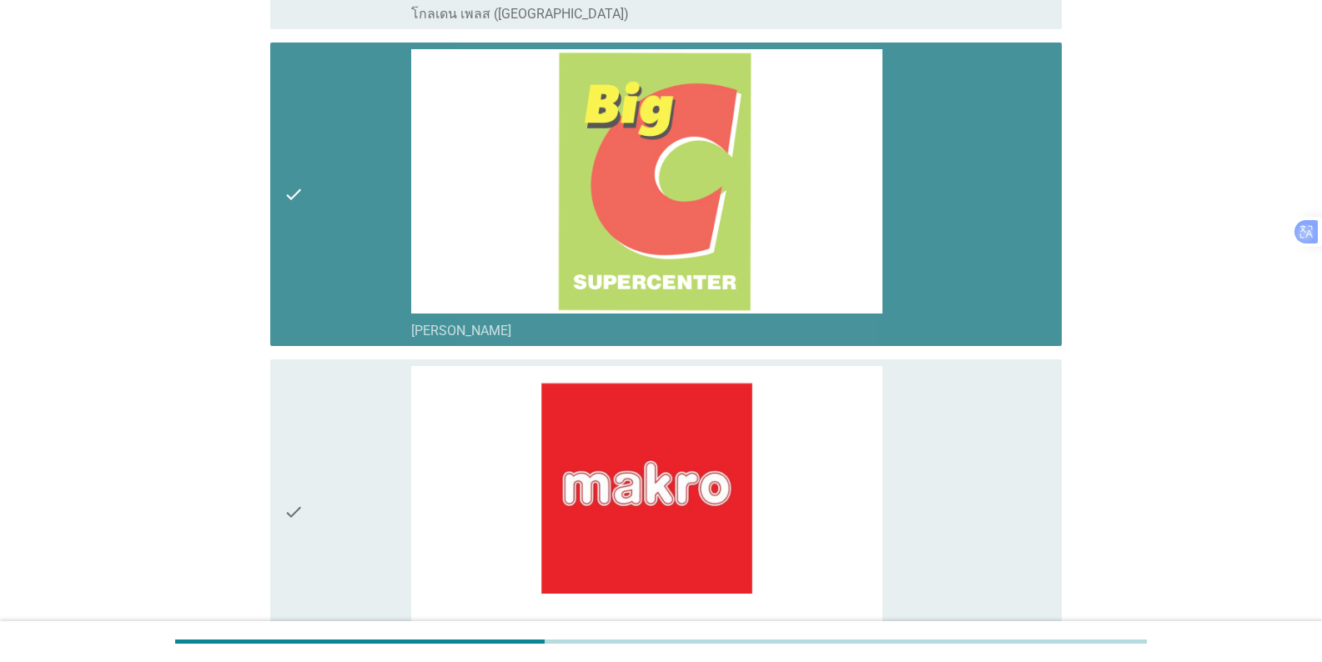
click at [341, 249] on div "check" at bounding box center [348, 194] width 128 height 291
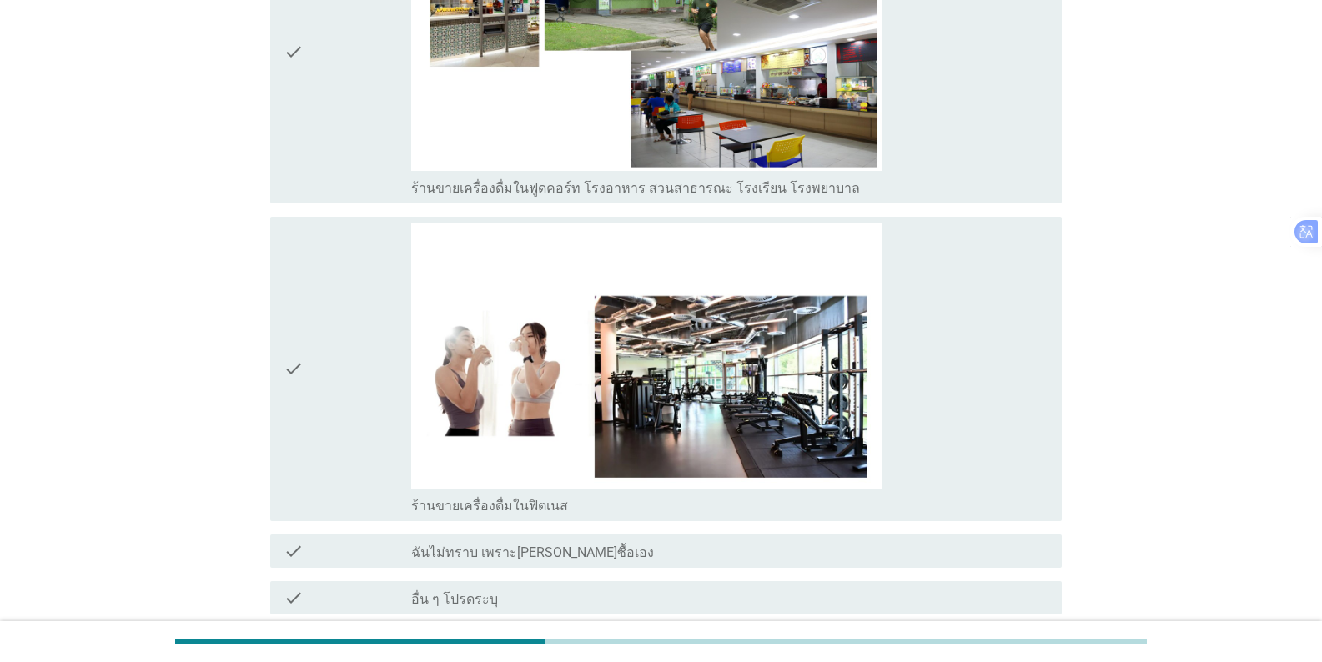
scroll to position [5902, 0]
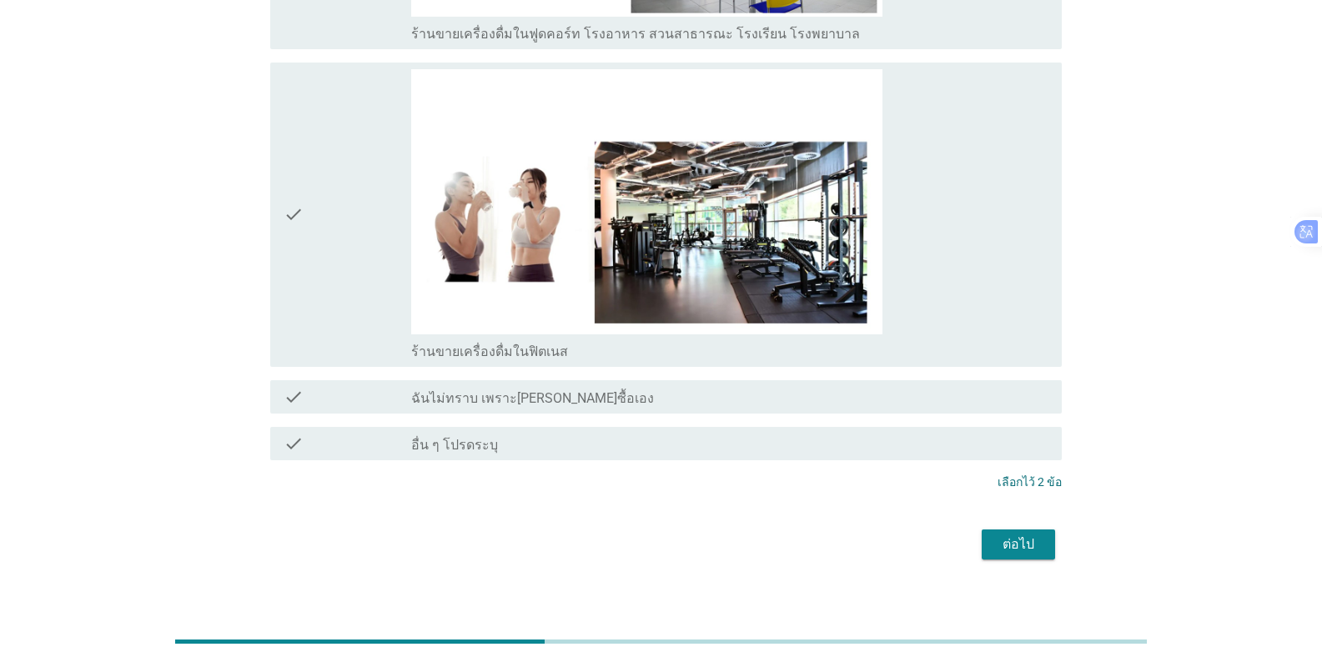
click at [821, 544] on div "ต่อไป" at bounding box center [660, 545] width 801 height 40
click at [821, 535] on div "ต่อไป" at bounding box center [1018, 545] width 47 height 20
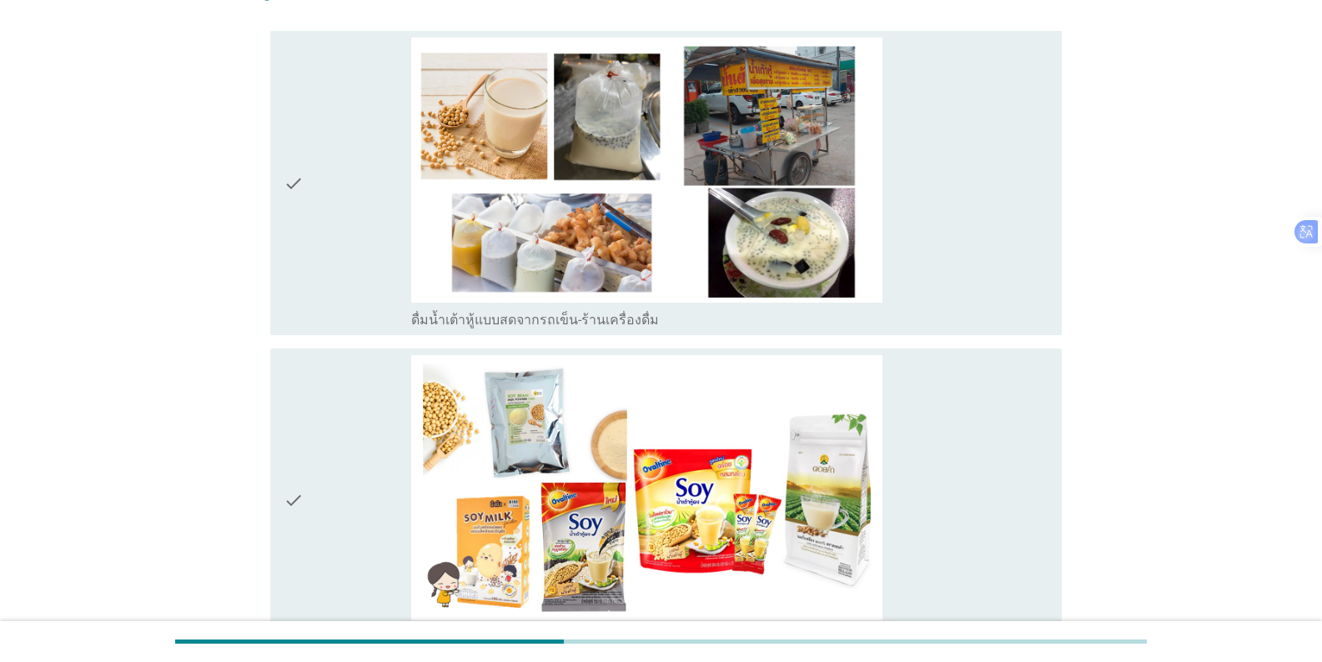
scroll to position [917, 0]
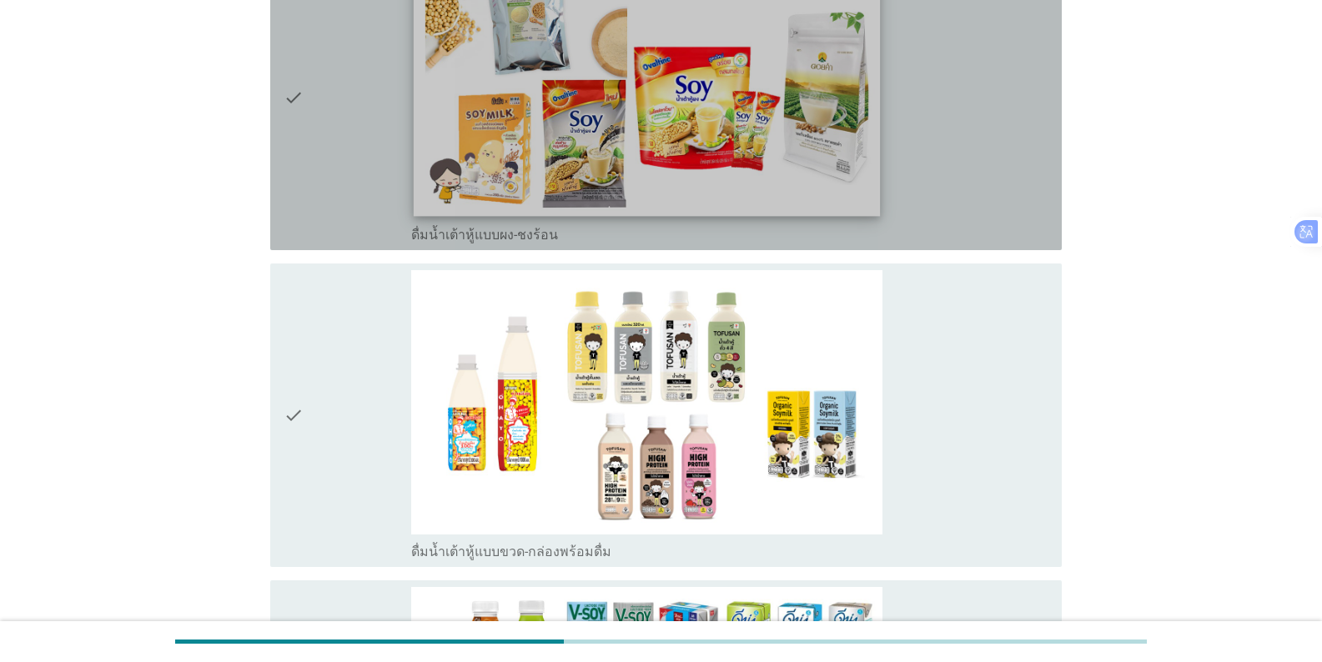
click at [595, 164] on img at bounding box center [647, 85] width 466 height 262
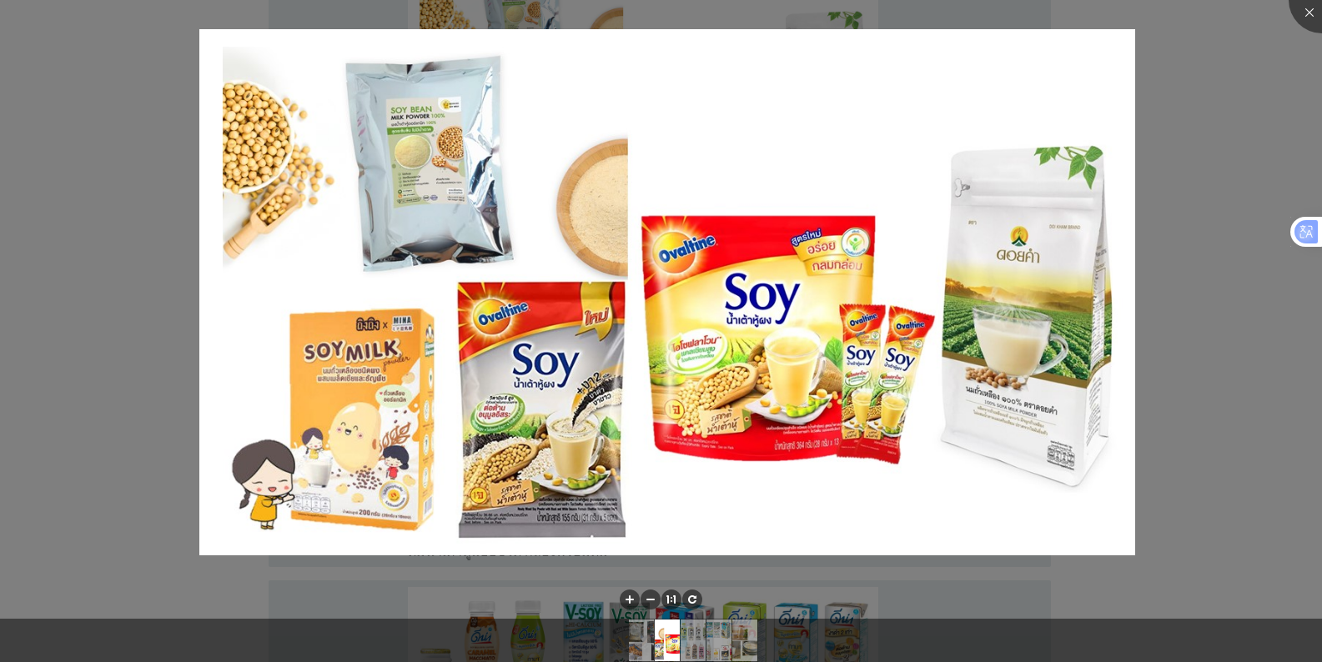
click at [821, 108] on div at bounding box center [661, 331] width 1322 height 662
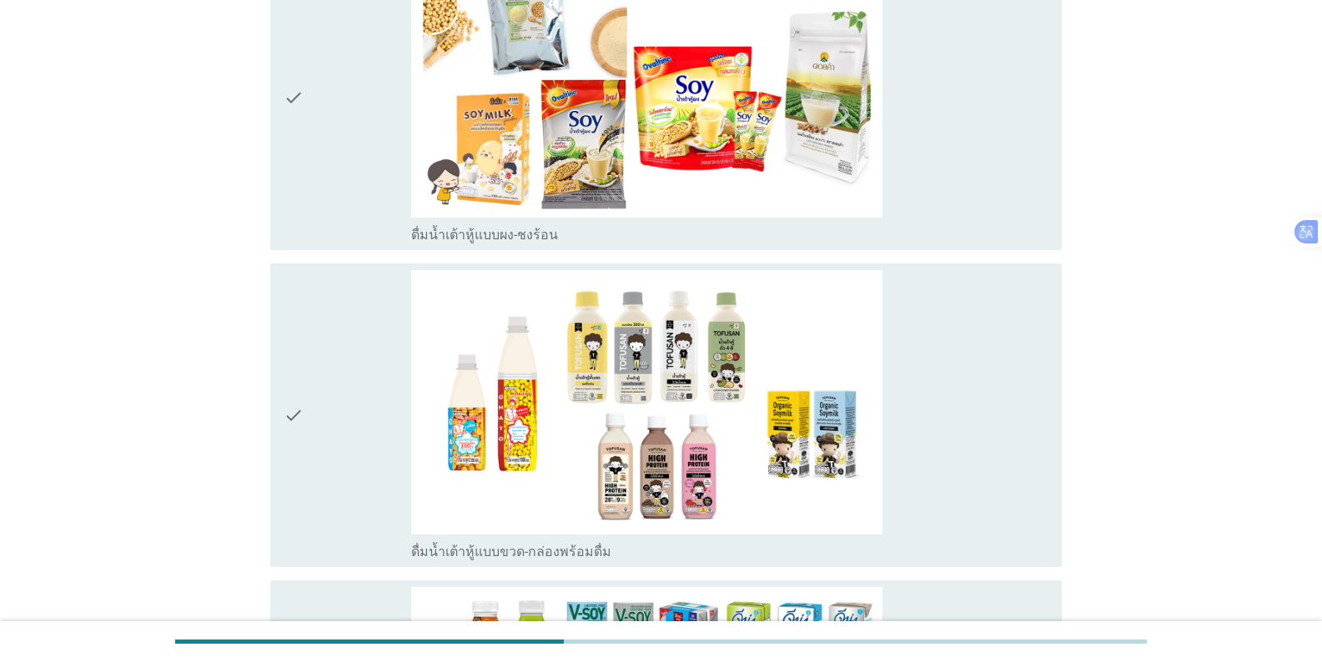
click at [282, 419] on div "check check_box_outline_blank ดื่มน้ำเต้าหู้แบบขวด-กล่องพร้อมดื่ม" at bounding box center [665, 416] width 791 height 304
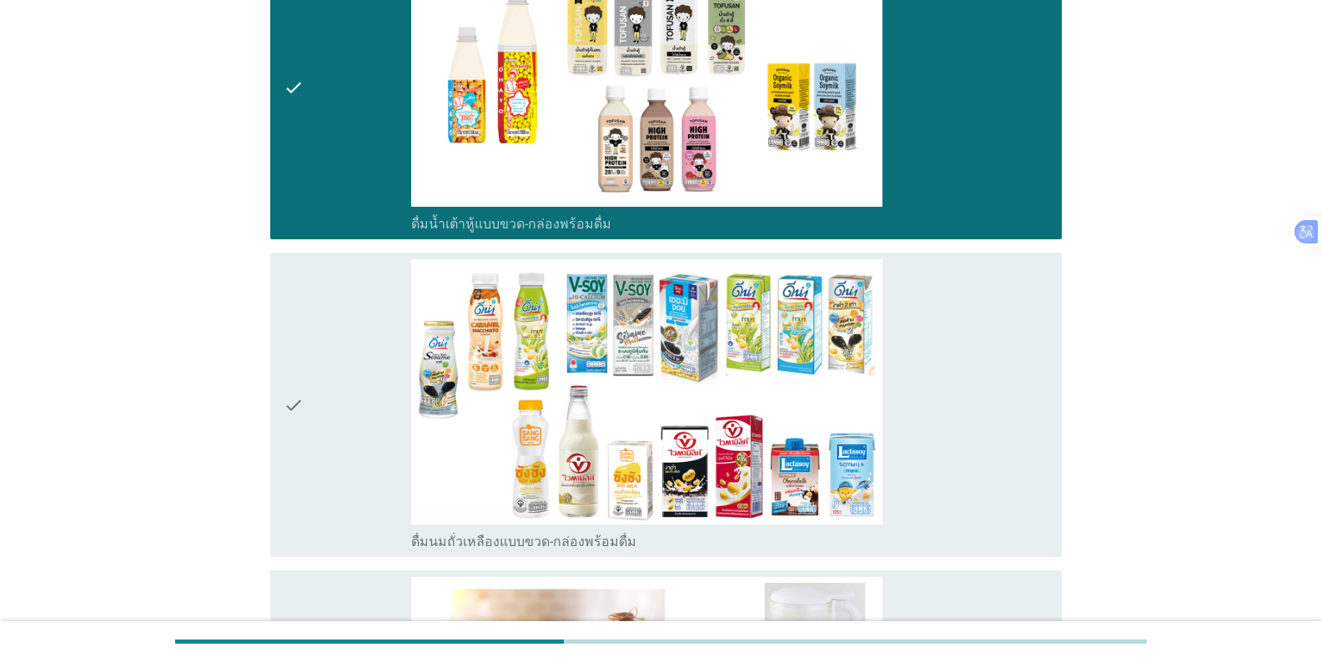
click at [320, 391] on div "check" at bounding box center [348, 404] width 128 height 291
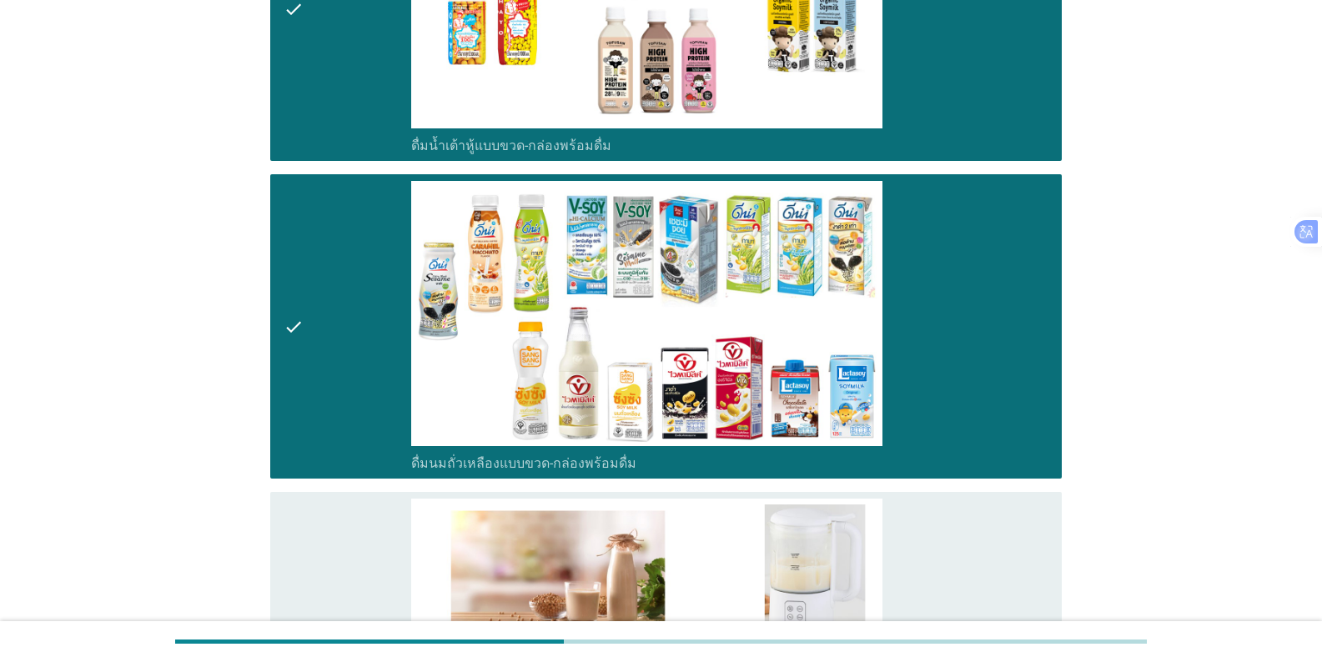
scroll to position [1745, 0]
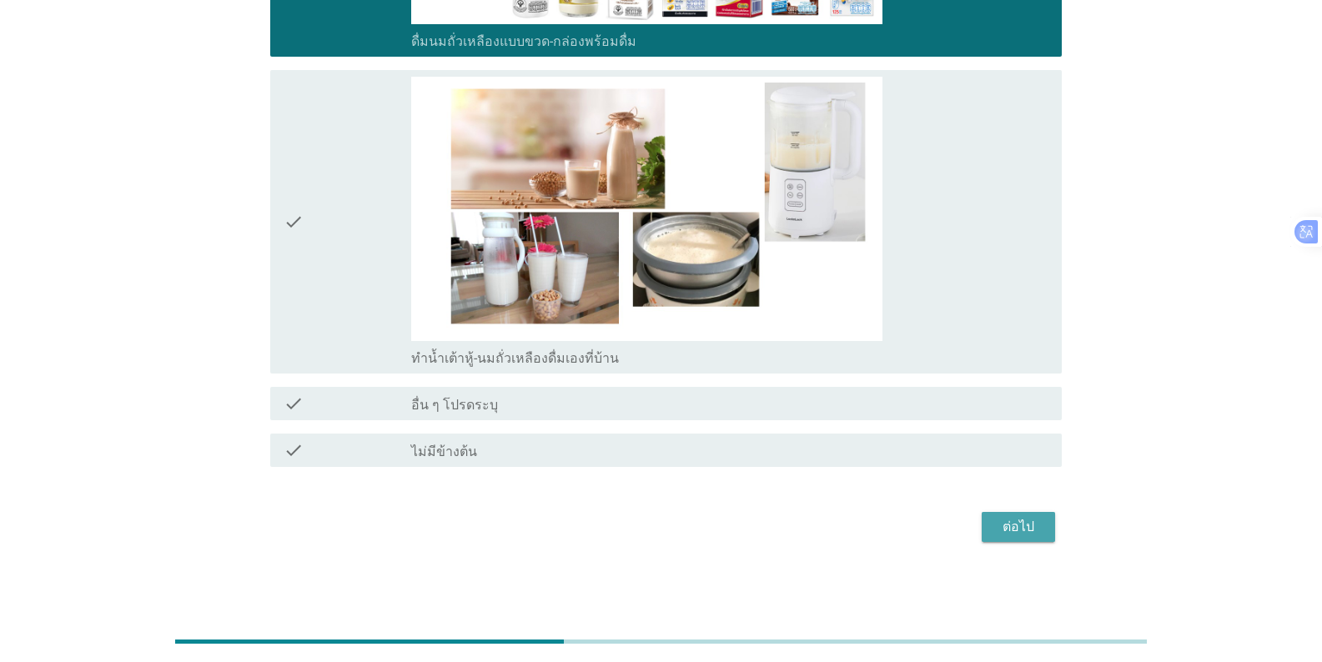
click at [821, 530] on div "ต่อไป" at bounding box center [1018, 527] width 47 height 20
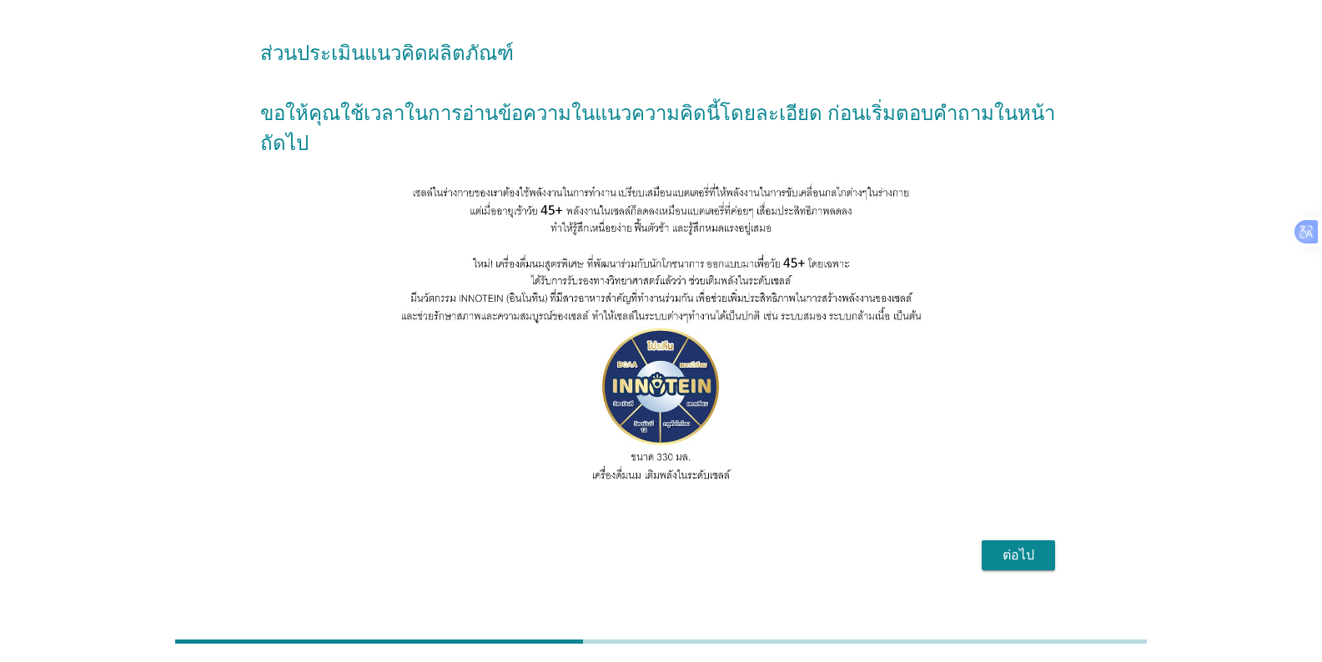
scroll to position [81, 0]
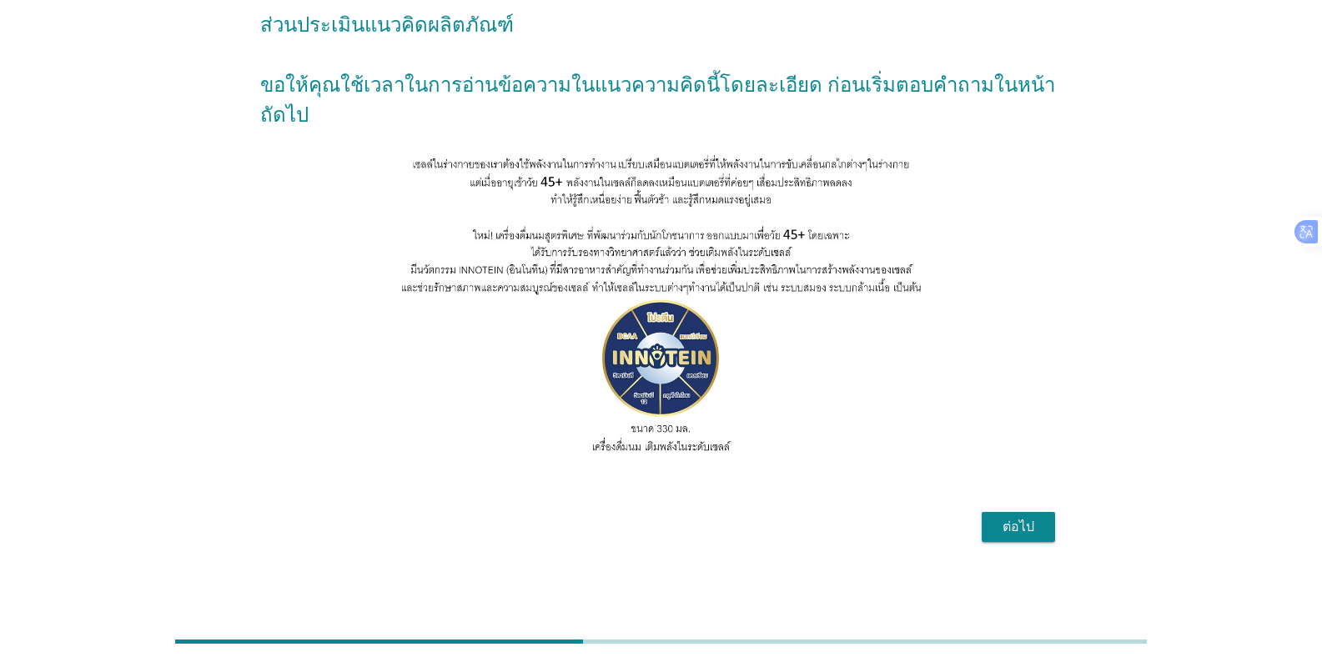
click at [821, 523] on div "ต่อไป" at bounding box center [1018, 527] width 47 height 20
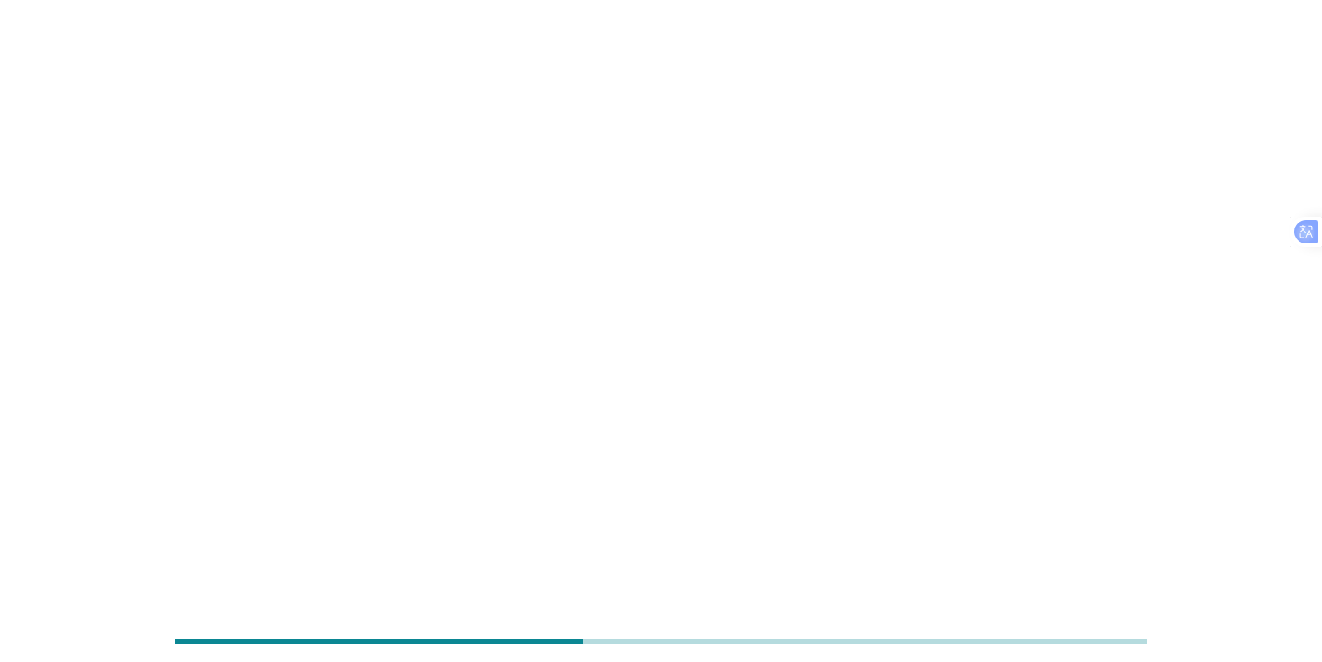
scroll to position [0, 0]
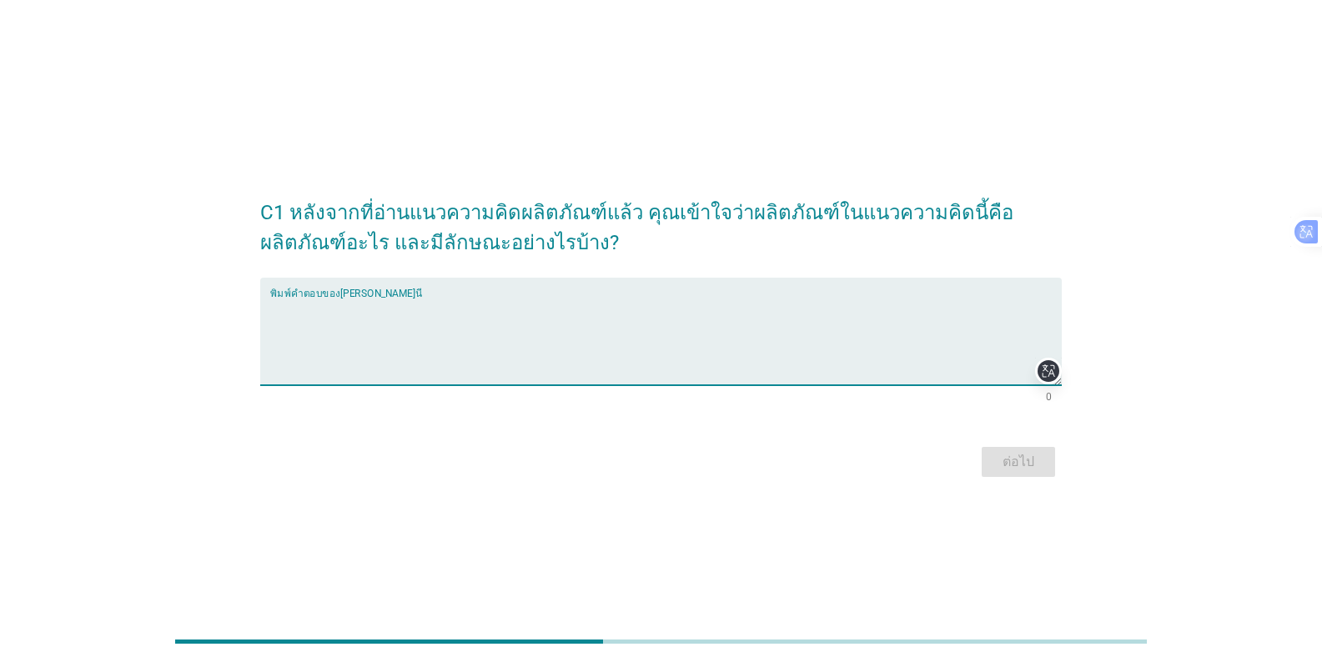
click at [474, 333] on textarea "พิมพ์คำตอบของคุณ ที่นี่" at bounding box center [665, 342] width 791 height 88
type textarea "แปลกใหม่ น่าสนใจ"
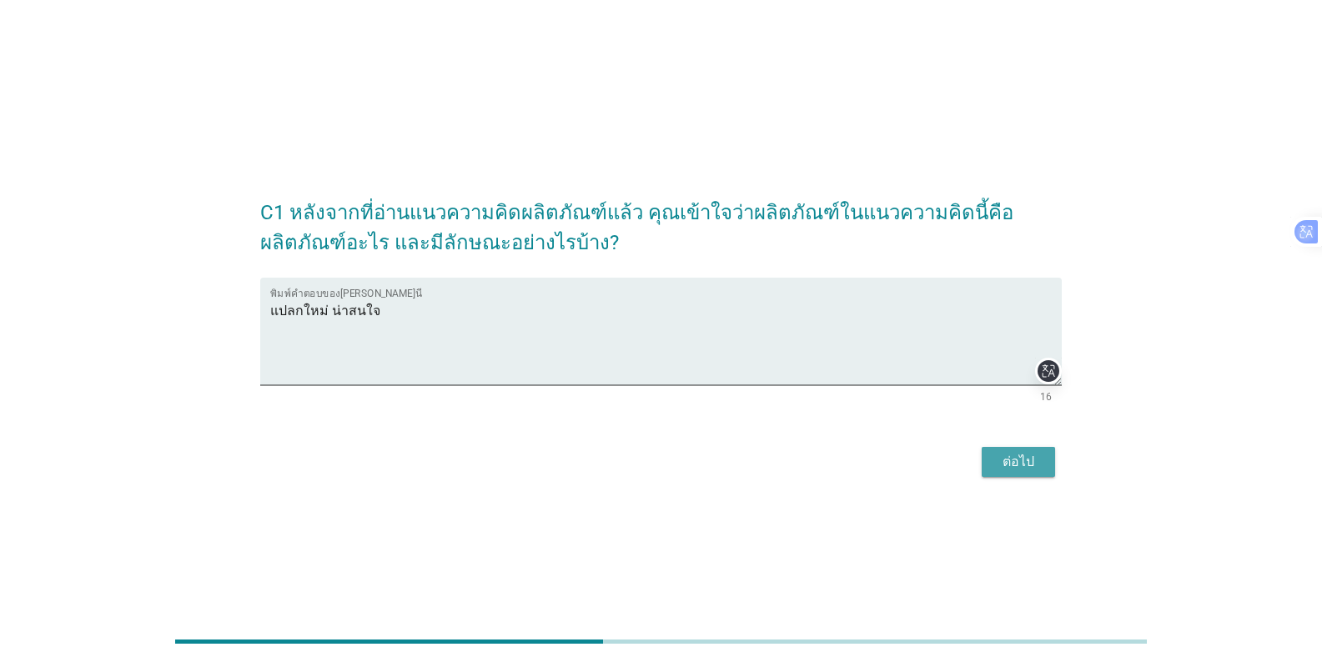
click at [821, 451] on button "ต่อไป" at bounding box center [1018, 462] width 73 height 30
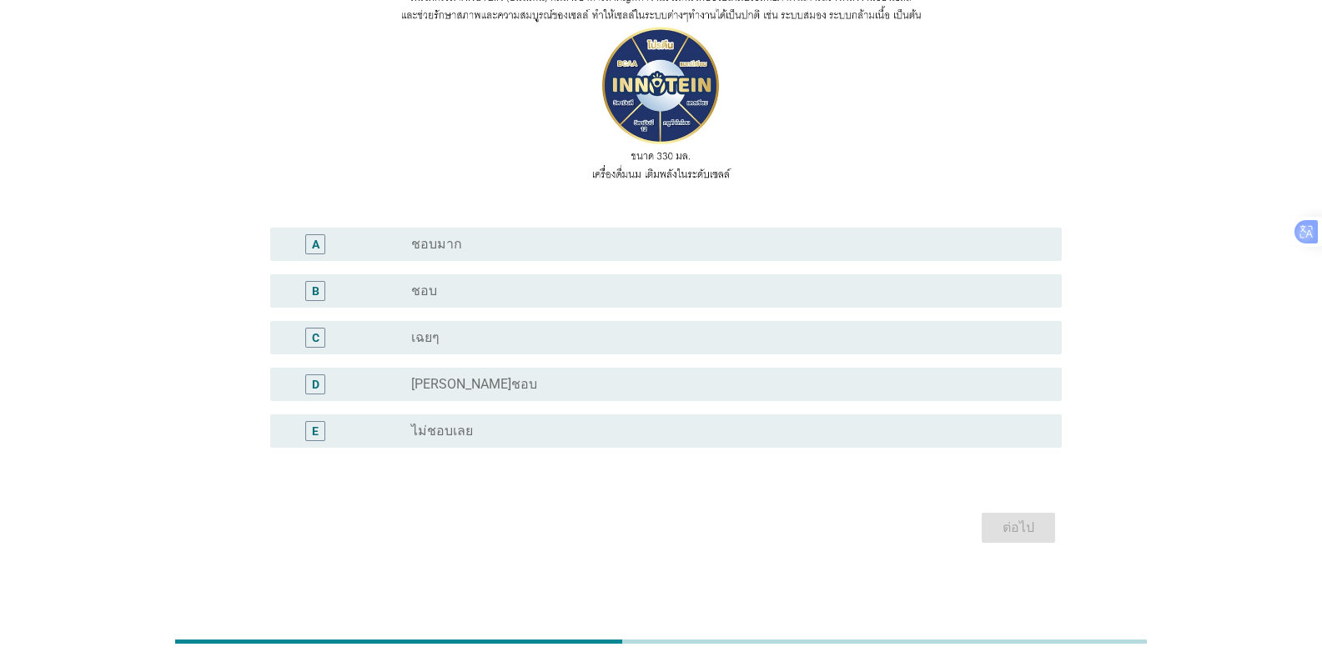
scroll to position [264, 0]
click at [463, 290] on div "radio_button_unchecked ชอบ" at bounding box center [723, 290] width 624 height 17
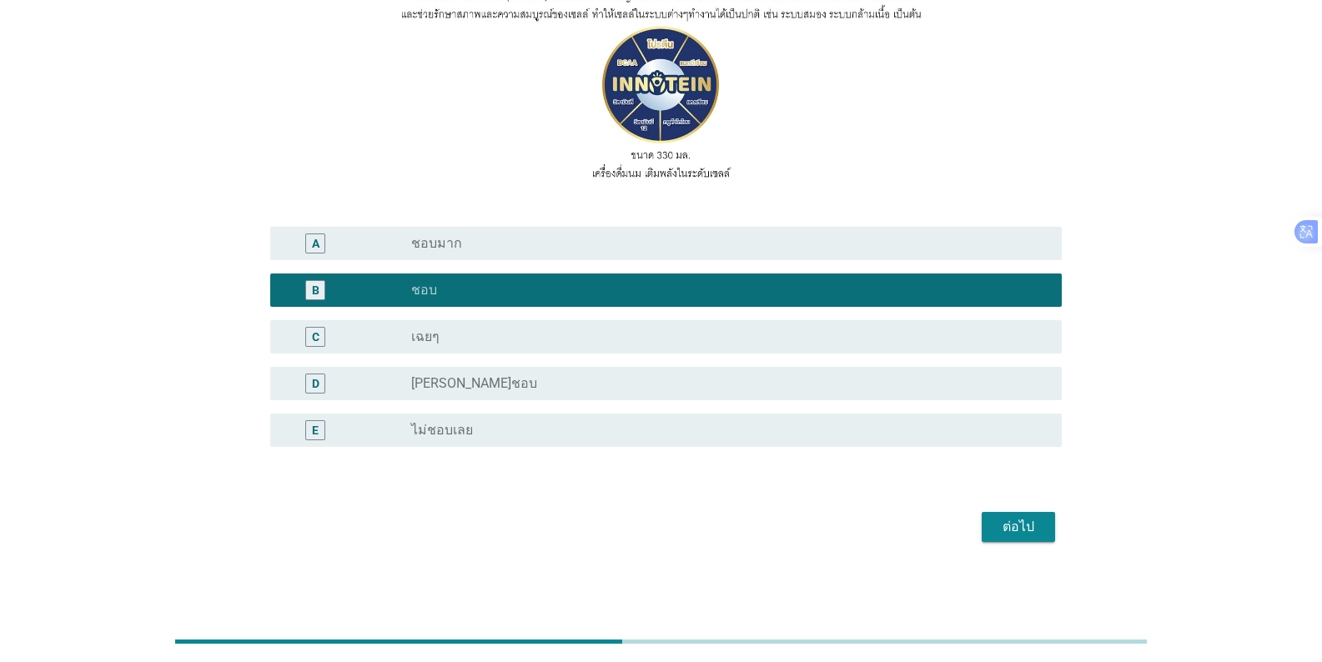
click at [821, 521] on div "ต่อไป" at bounding box center [1018, 527] width 47 height 20
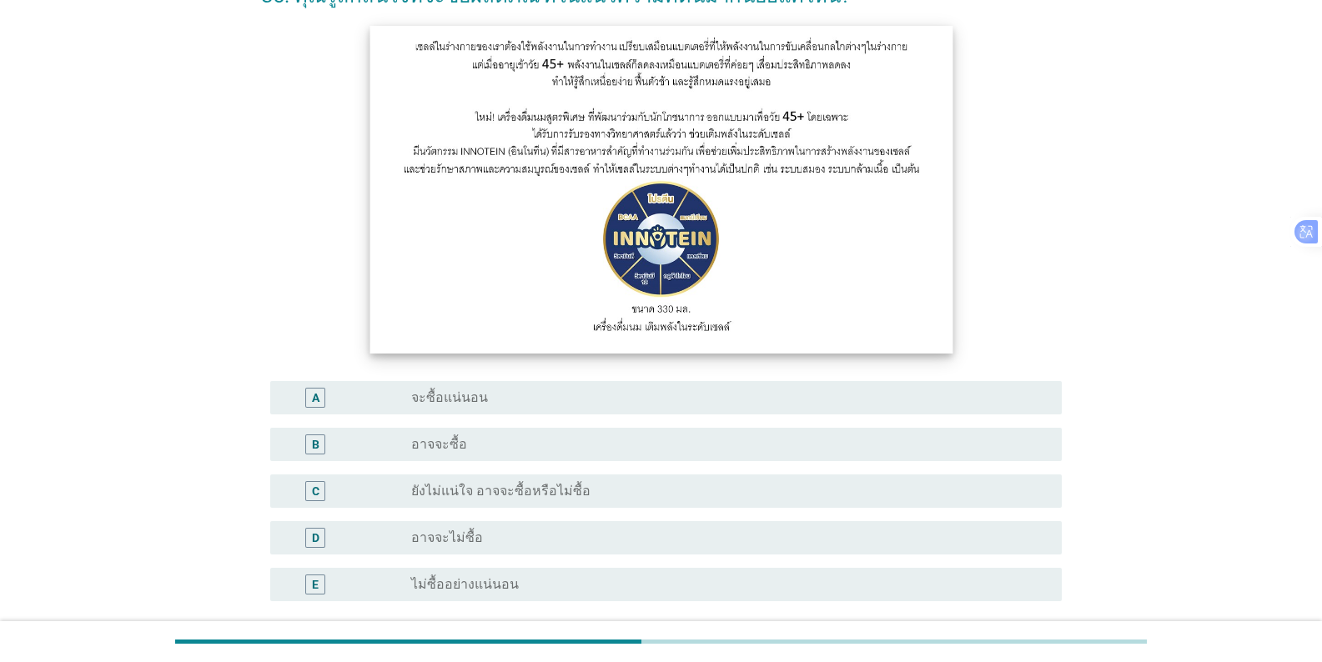
scroll to position [250, 0]
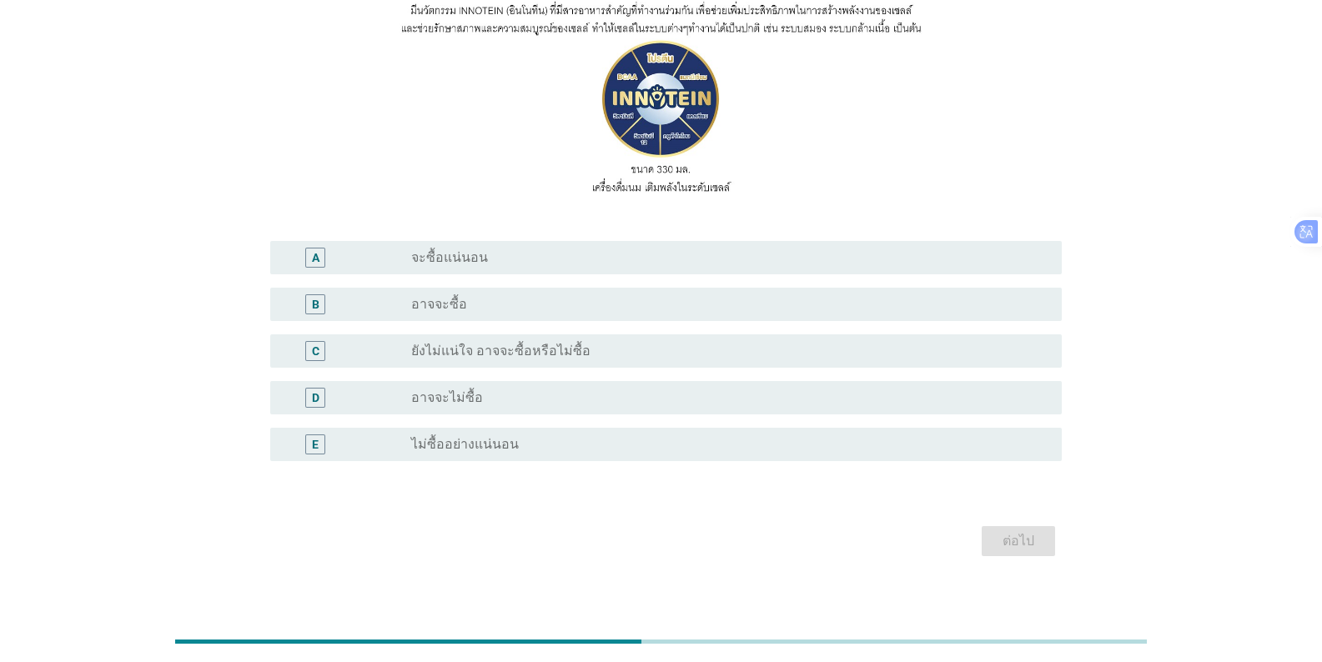
click at [439, 292] on div "B radio_button_unchecked อาจจะซื้อ" at bounding box center [665, 304] width 791 height 33
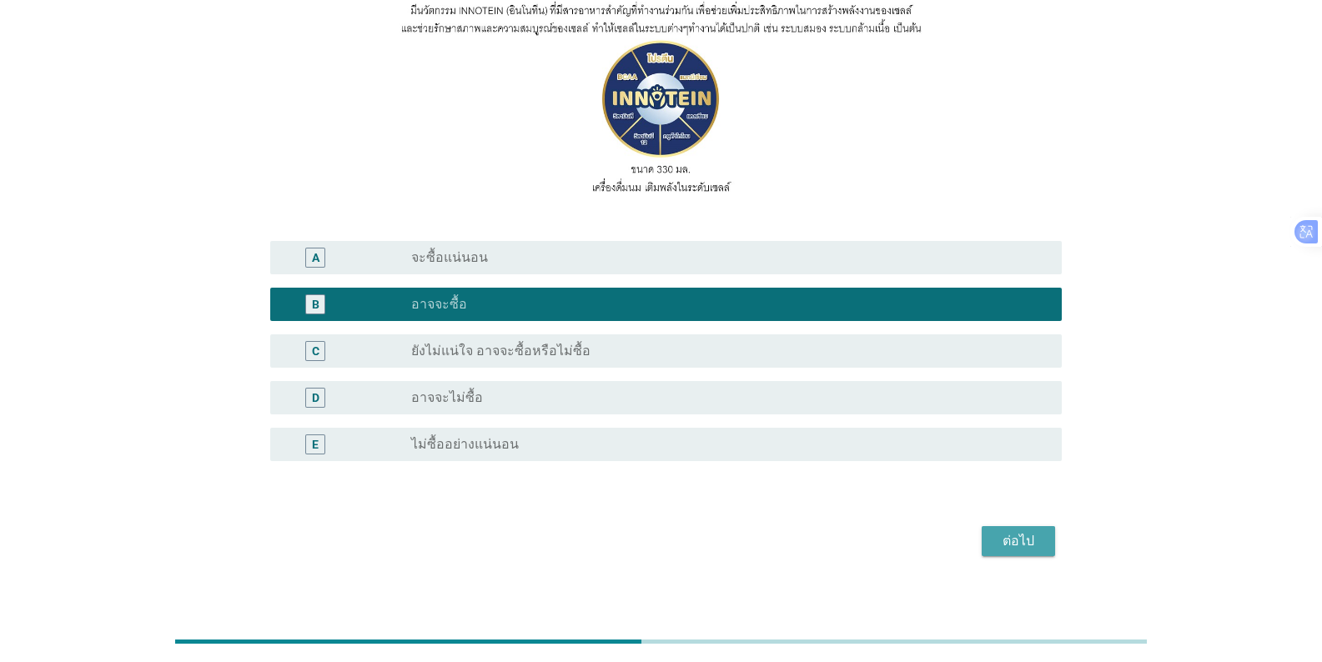
click at [821, 545] on div "ต่อไป" at bounding box center [1018, 541] width 47 height 20
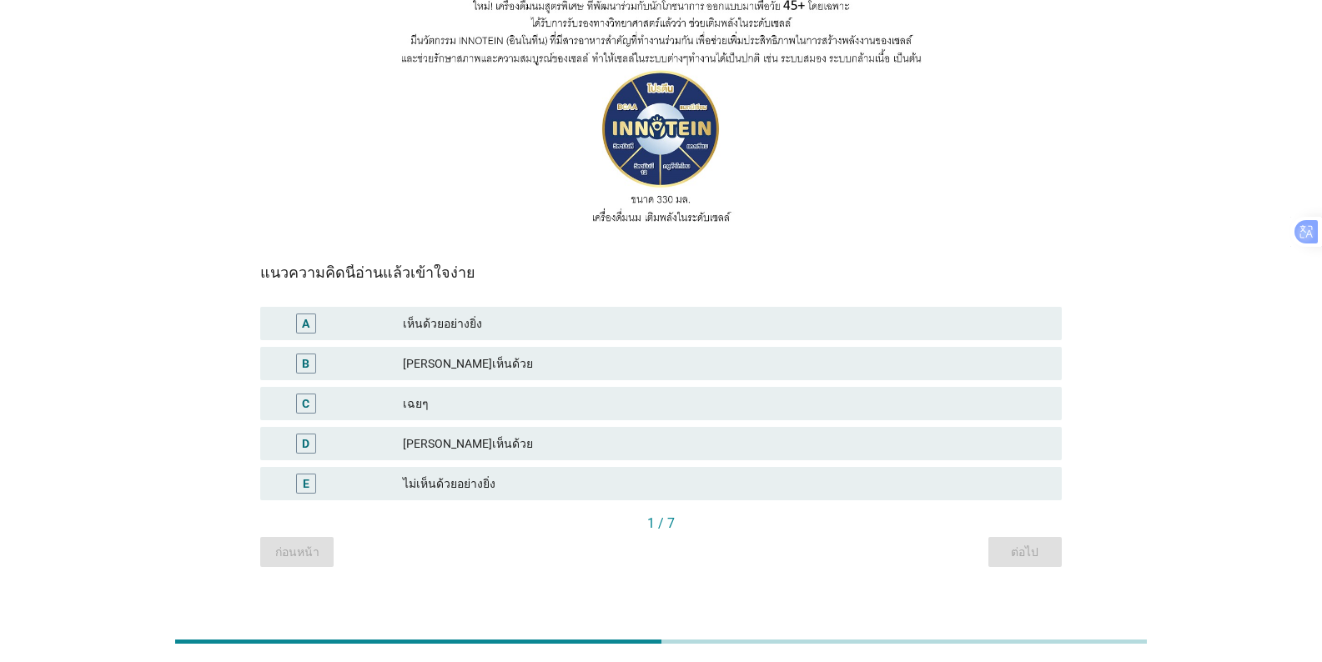
scroll to position [0, 0]
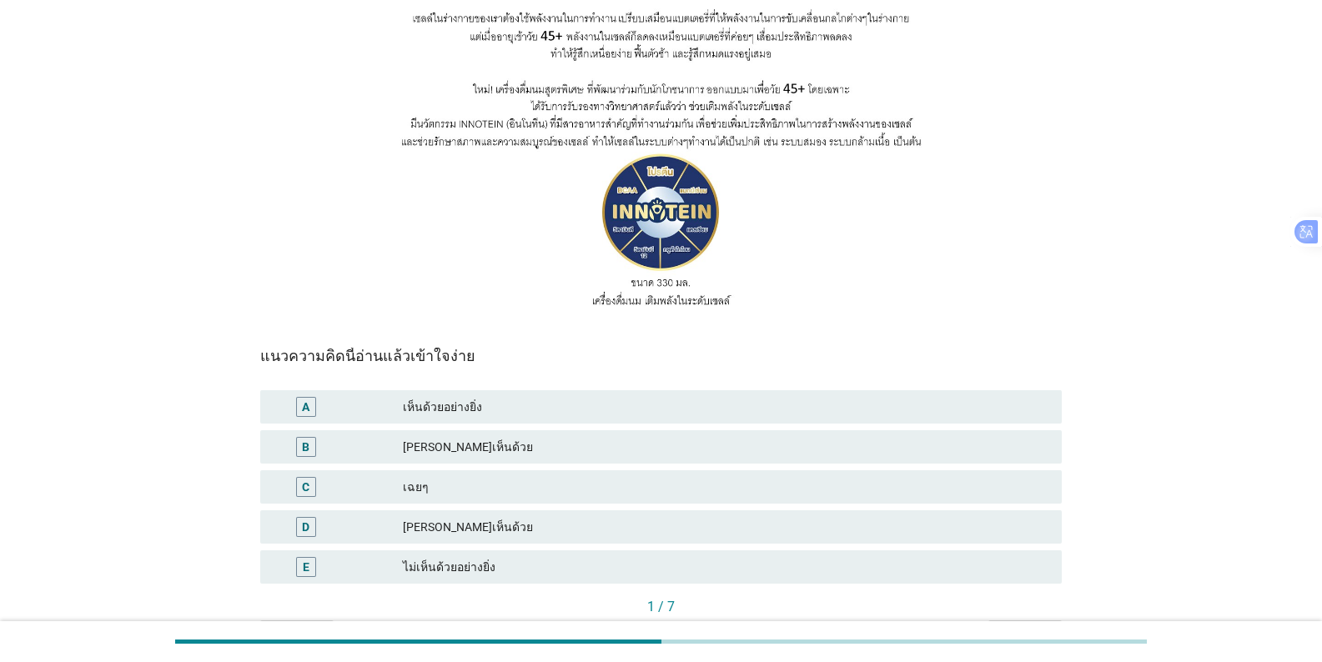
click at [517, 430] on div "B [PERSON_NAME]เห็นด้วย" at bounding box center [660, 446] width 801 height 33
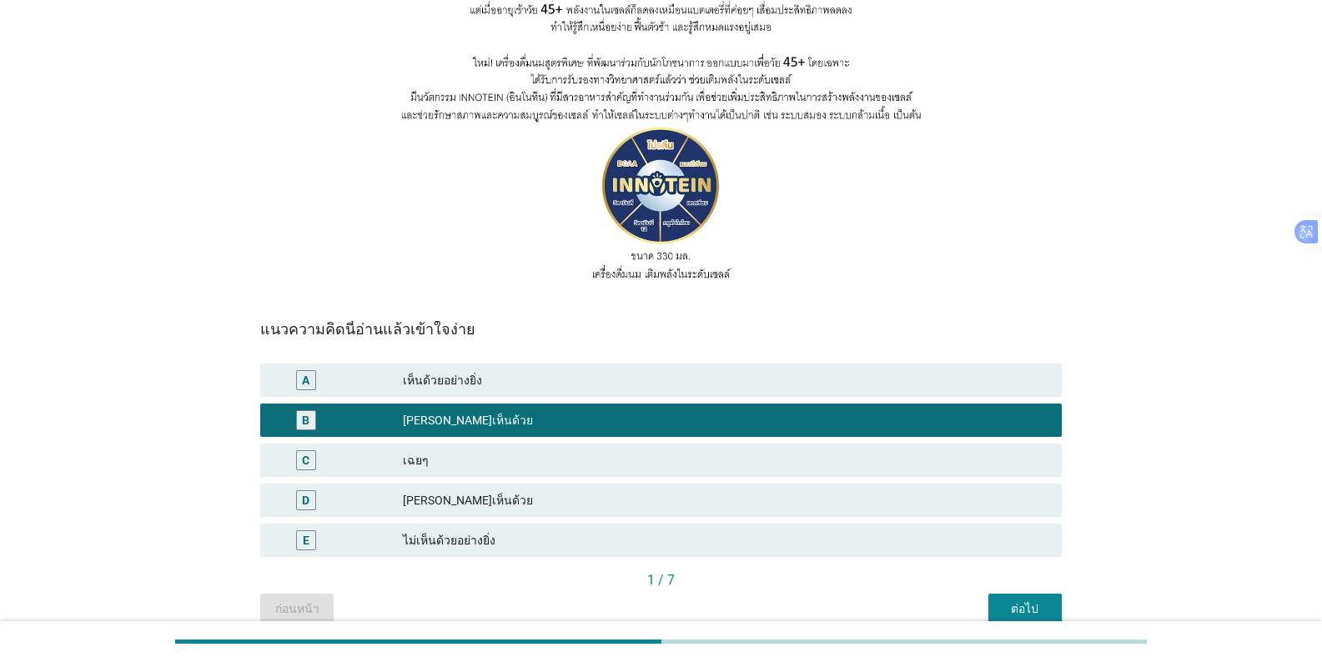
scroll to position [240, 0]
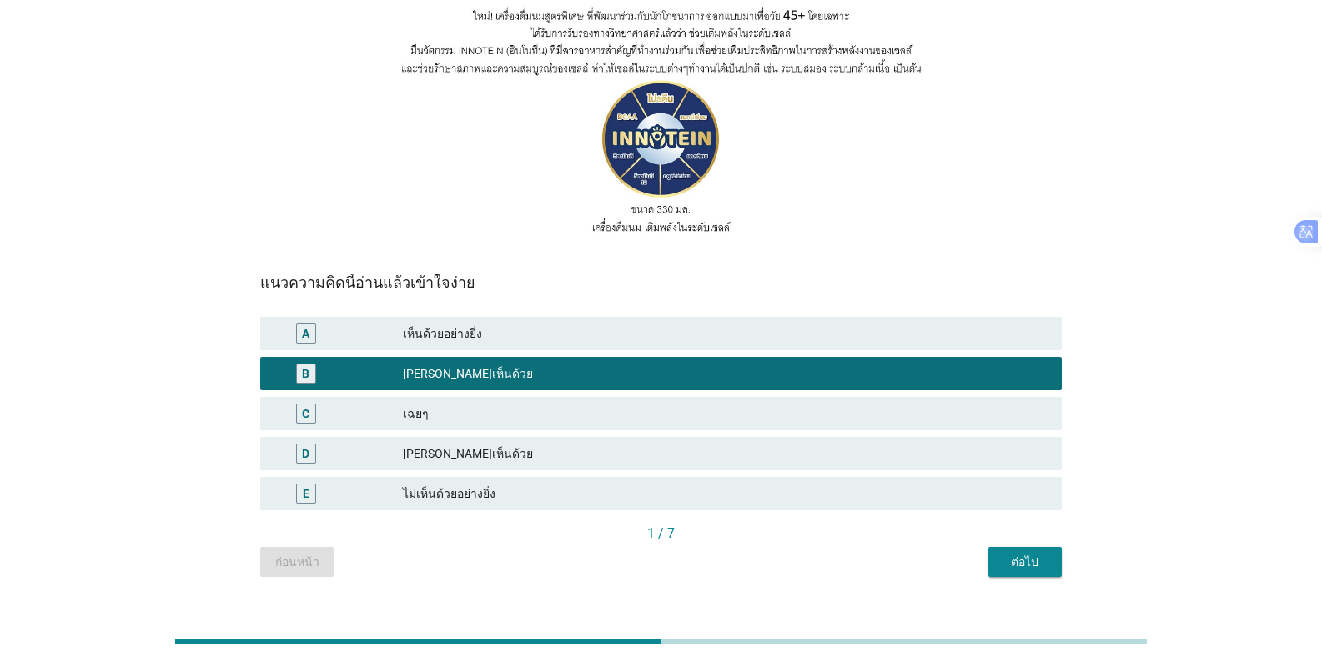
click at [821, 547] on button "ต่อไป" at bounding box center [1024, 562] width 73 height 30
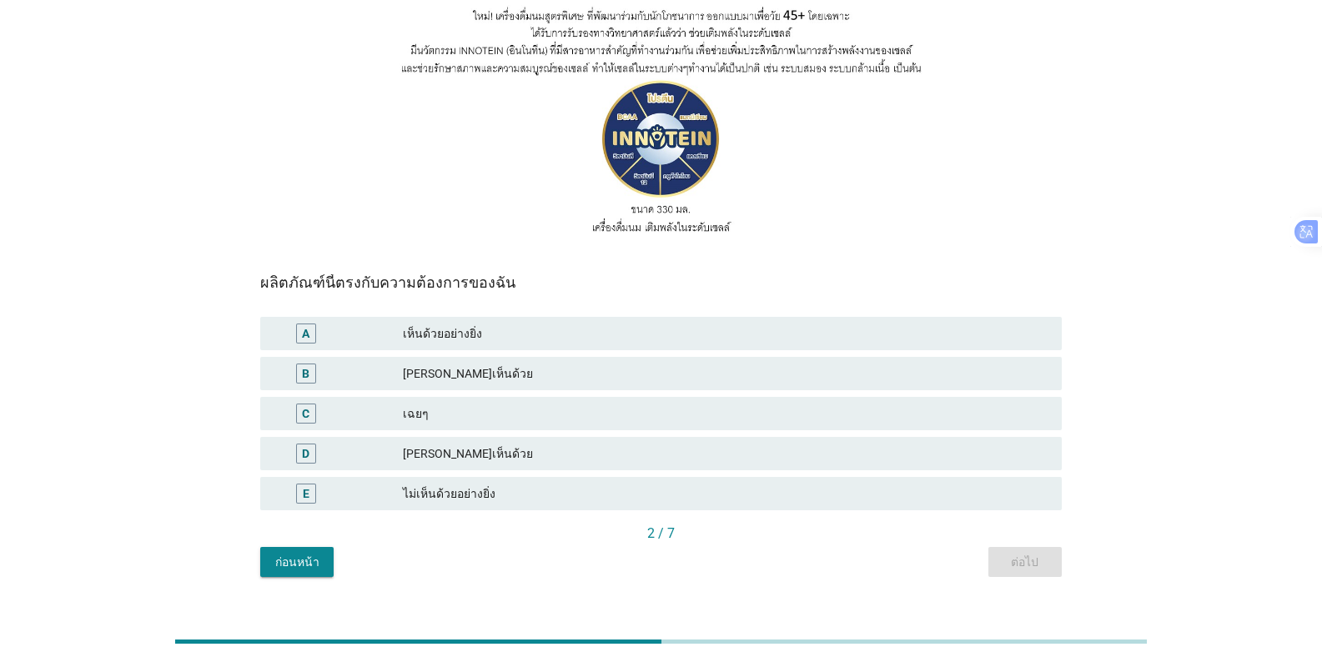
click at [450, 404] on div "เฉยๆ" at bounding box center [725, 414] width 645 height 20
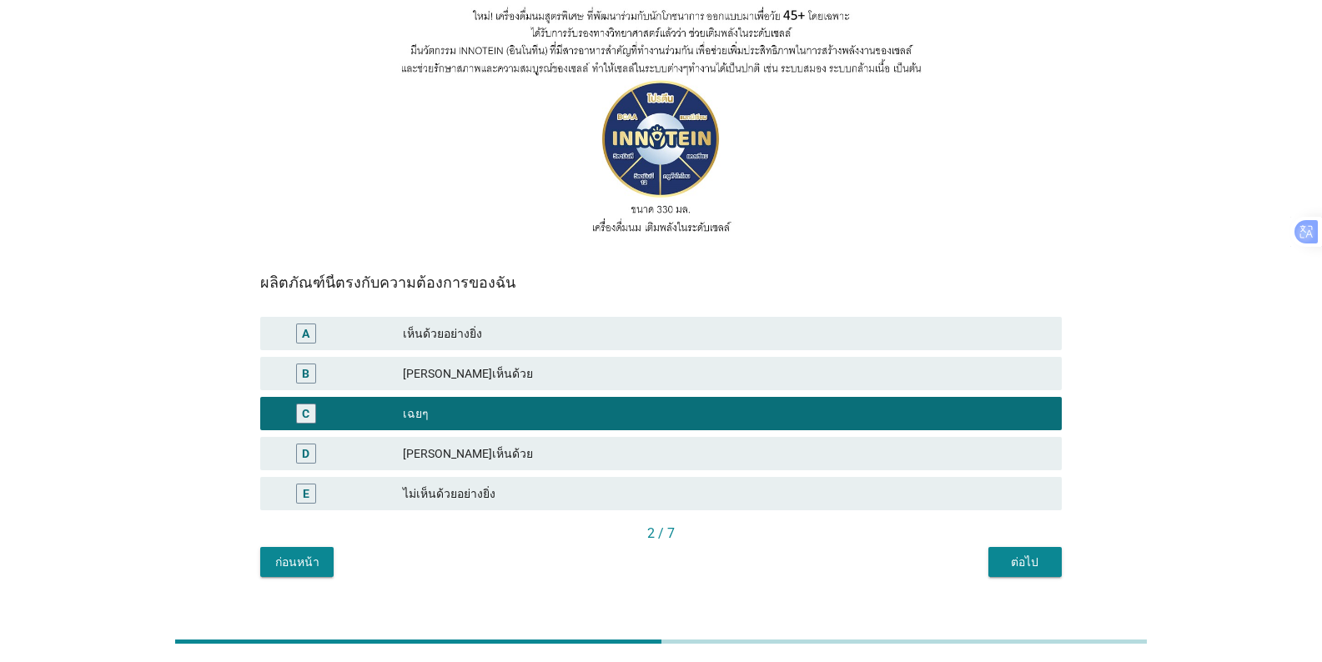
click at [502, 364] on div "[PERSON_NAME]เห็นด้วย" at bounding box center [725, 374] width 645 height 20
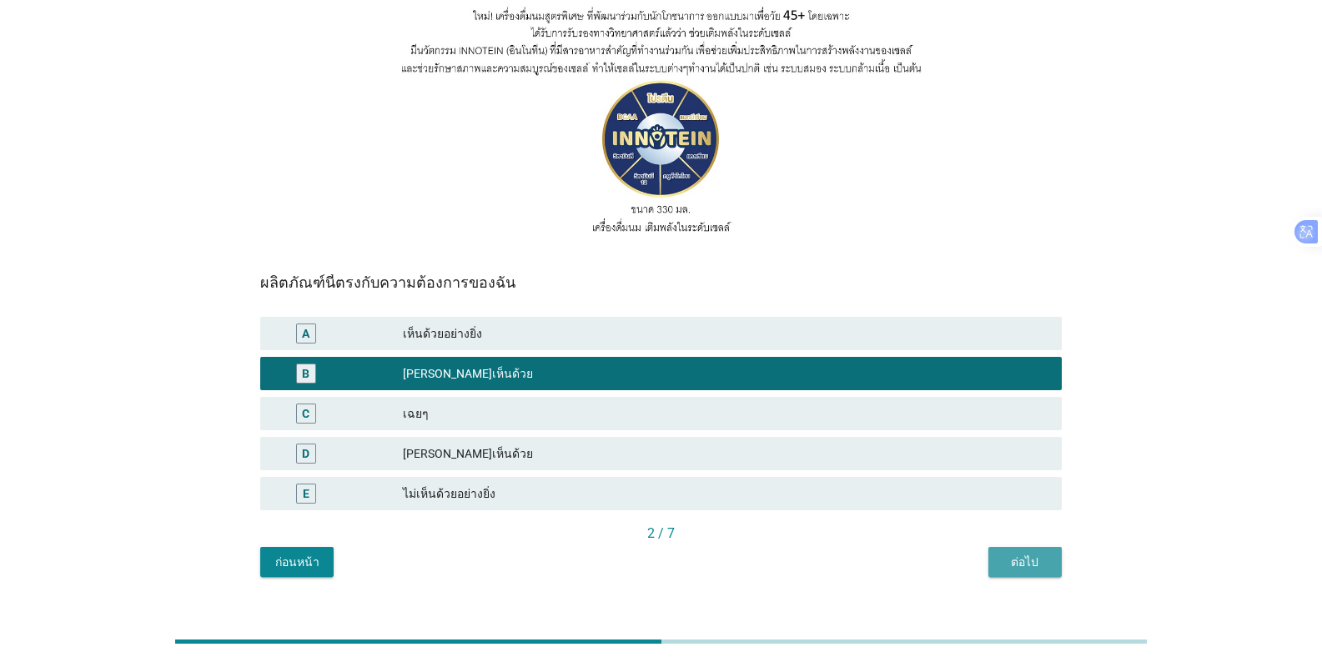
click at [821, 554] on div "ต่อไป" at bounding box center [1025, 563] width 47 height 18
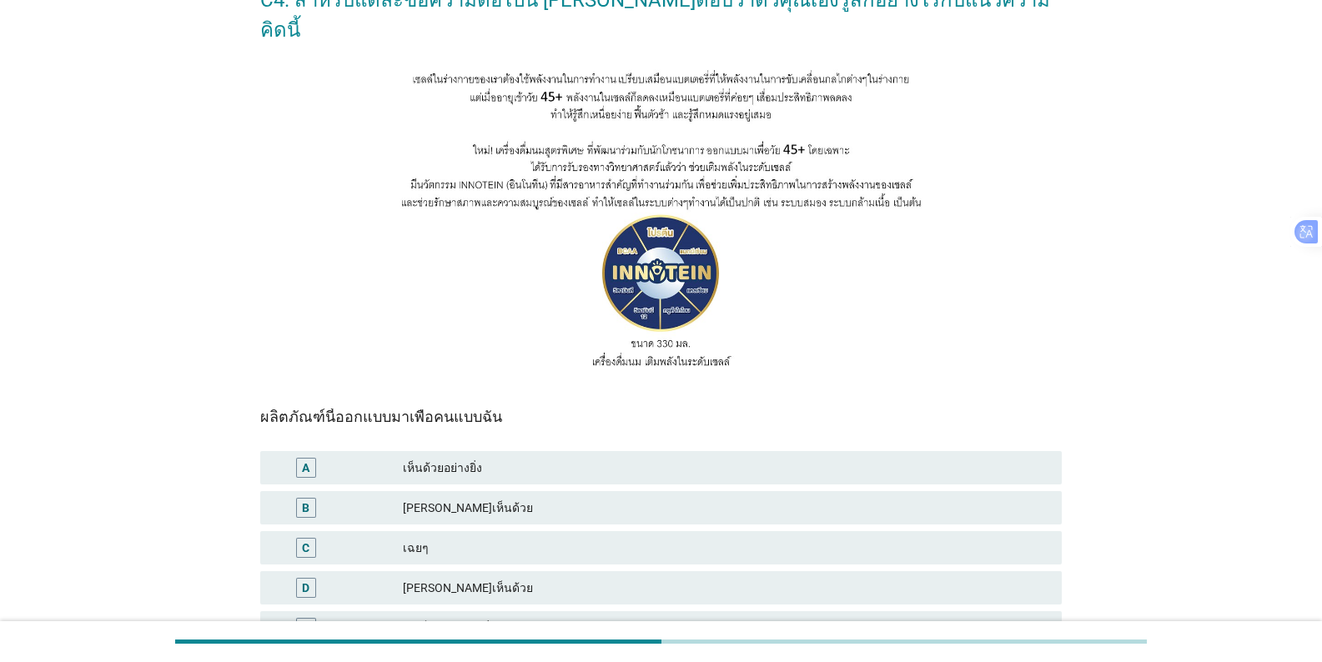
scroll to position [167, 0]
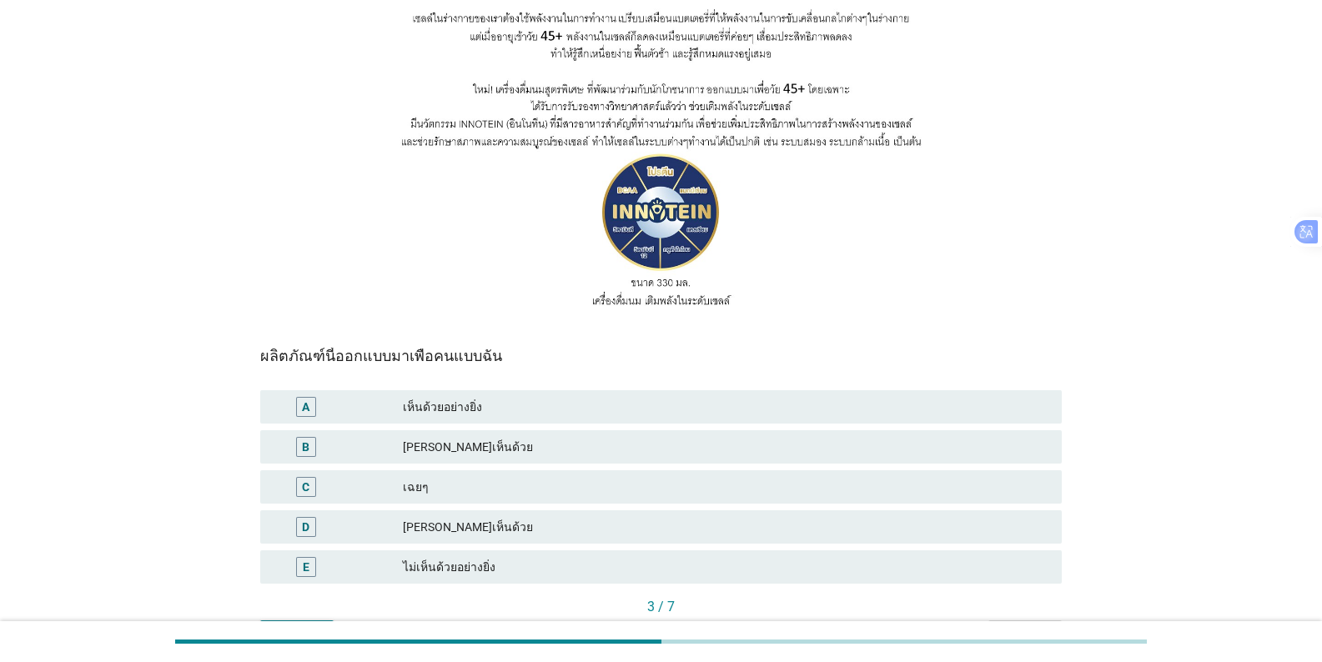
click at [454, 470] on div "C เฉยๆ" at bounding box center [660, 486] width 801 height 33
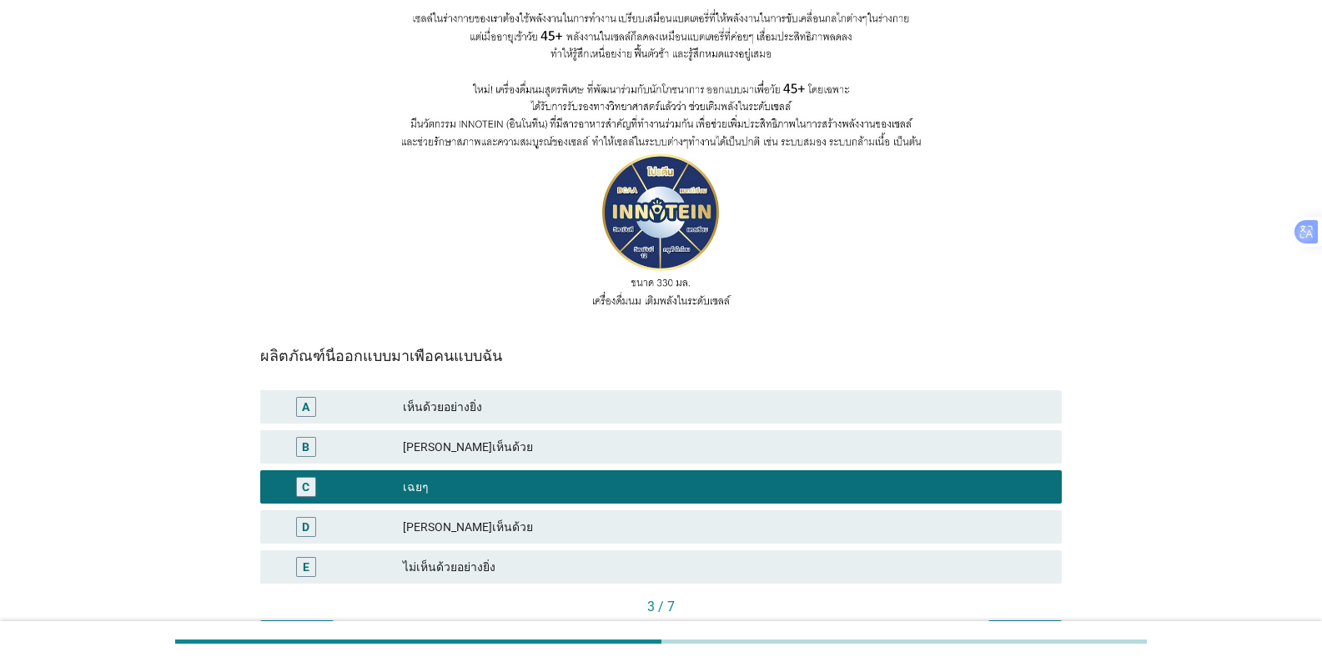
click at [821, 620] on button "ต่อไป" at bounding box center [1024, 635] width 73 height 30
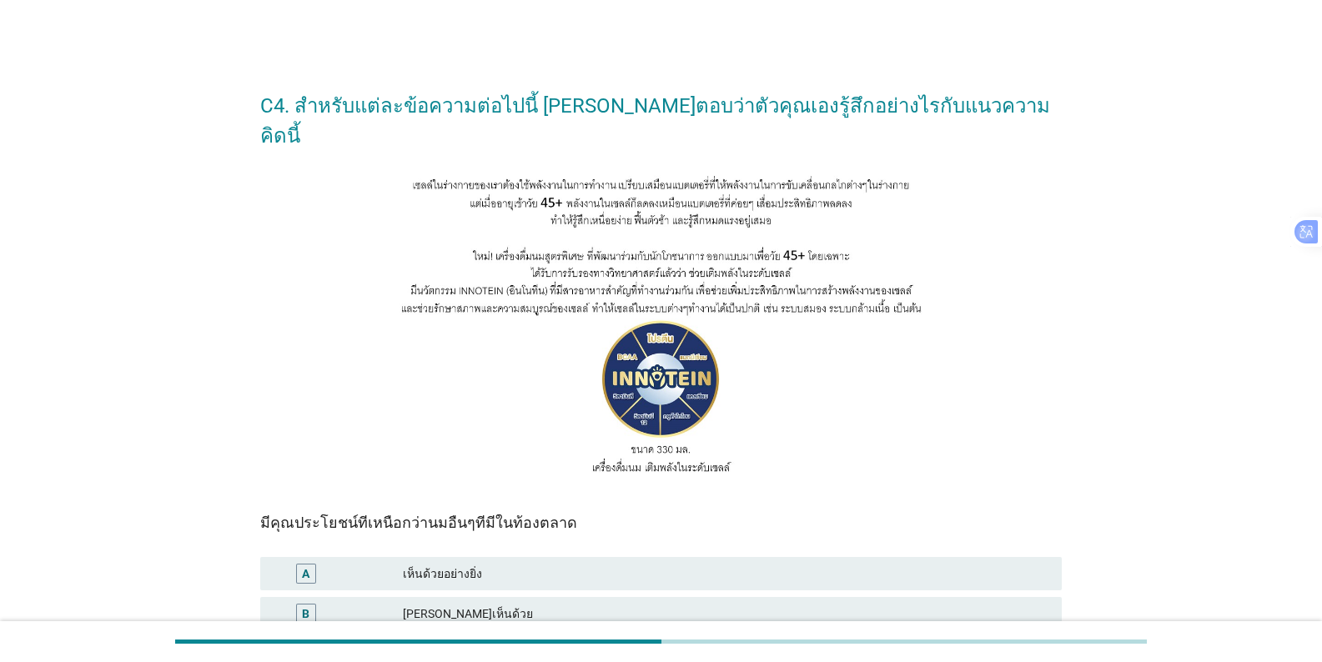
click at [419, 604] on div "[PERSON_NAME]เห็นด้วย" at bounding box center [725, 614] width 645 height 20
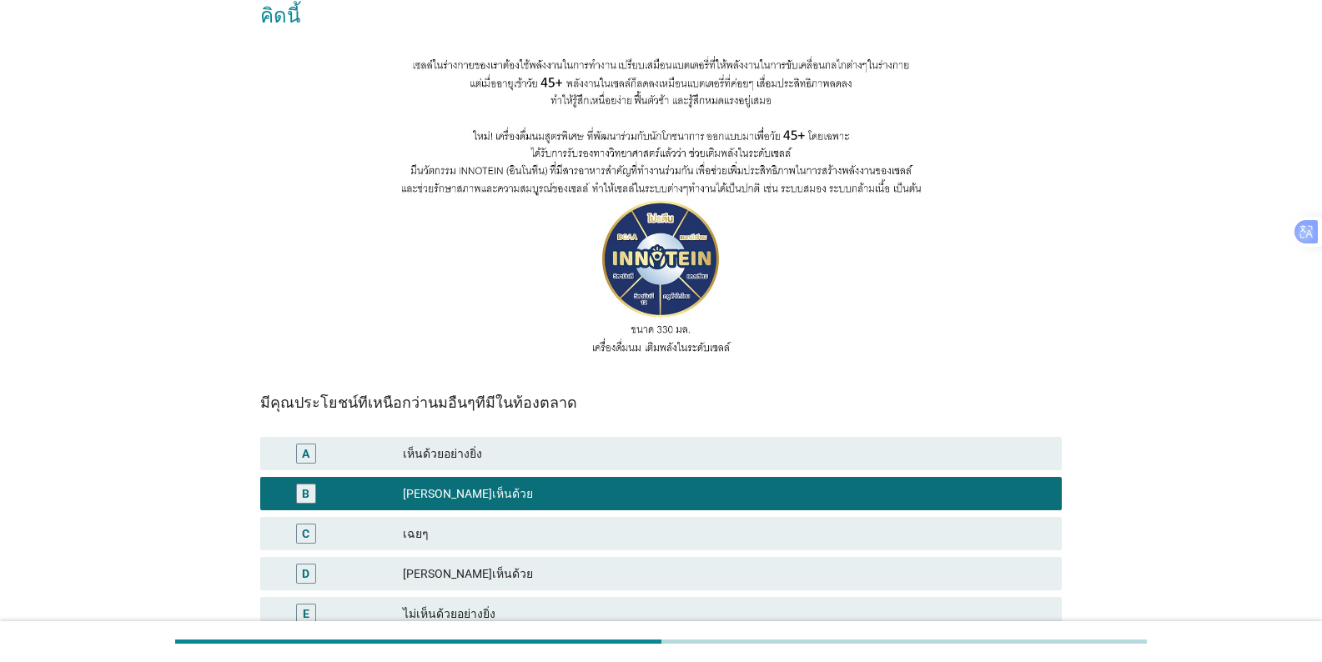
scroll to position [240, 0]
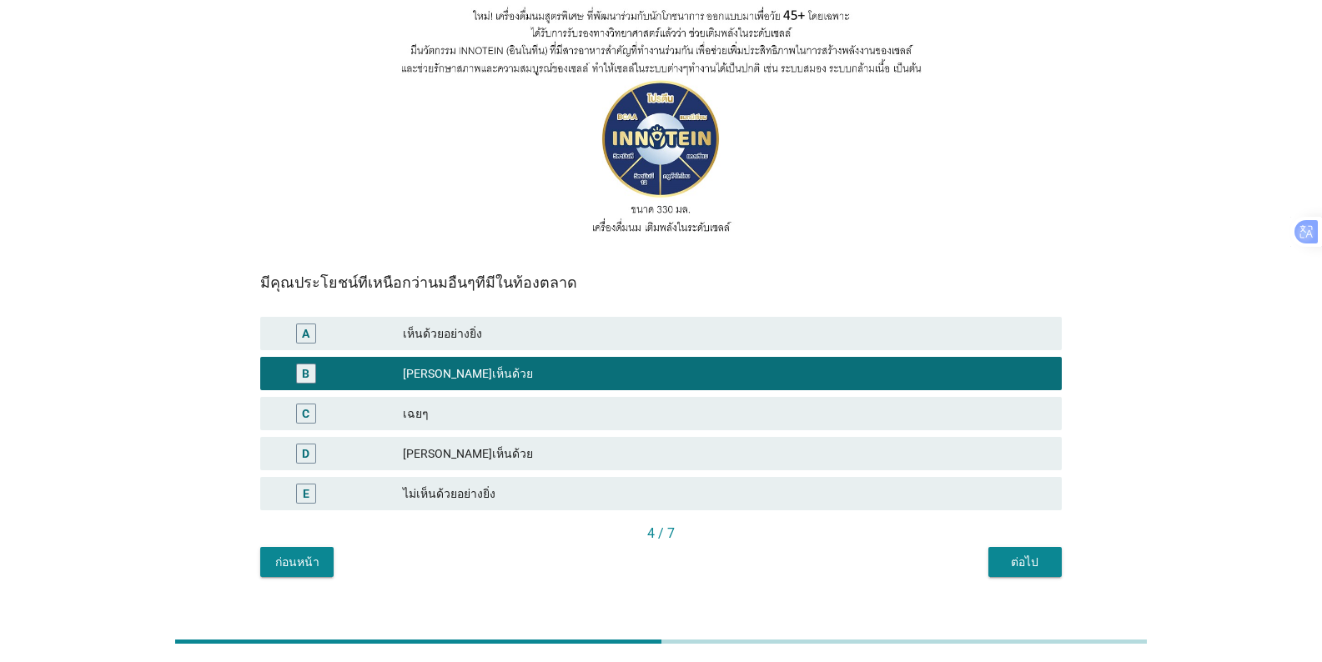
click at [821, 554] on div "ต่อไป" at bounding box center [1025, 563] width 47 height 18
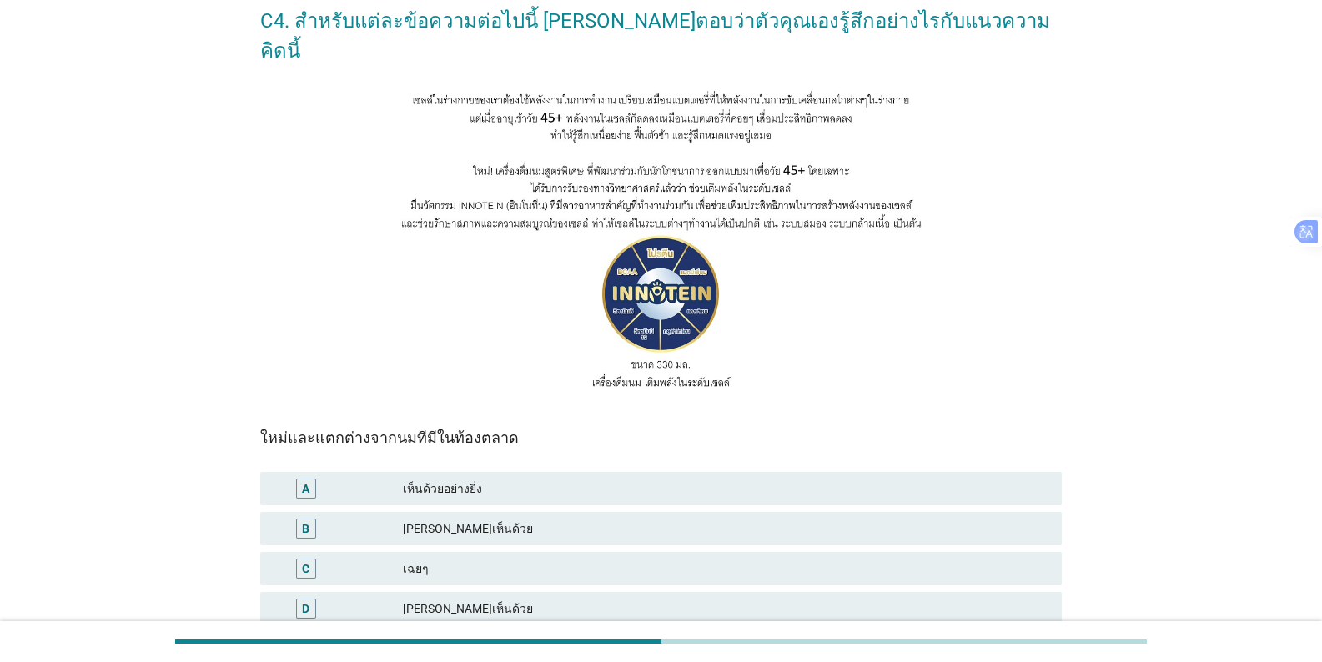
scroll to position [167, 0]
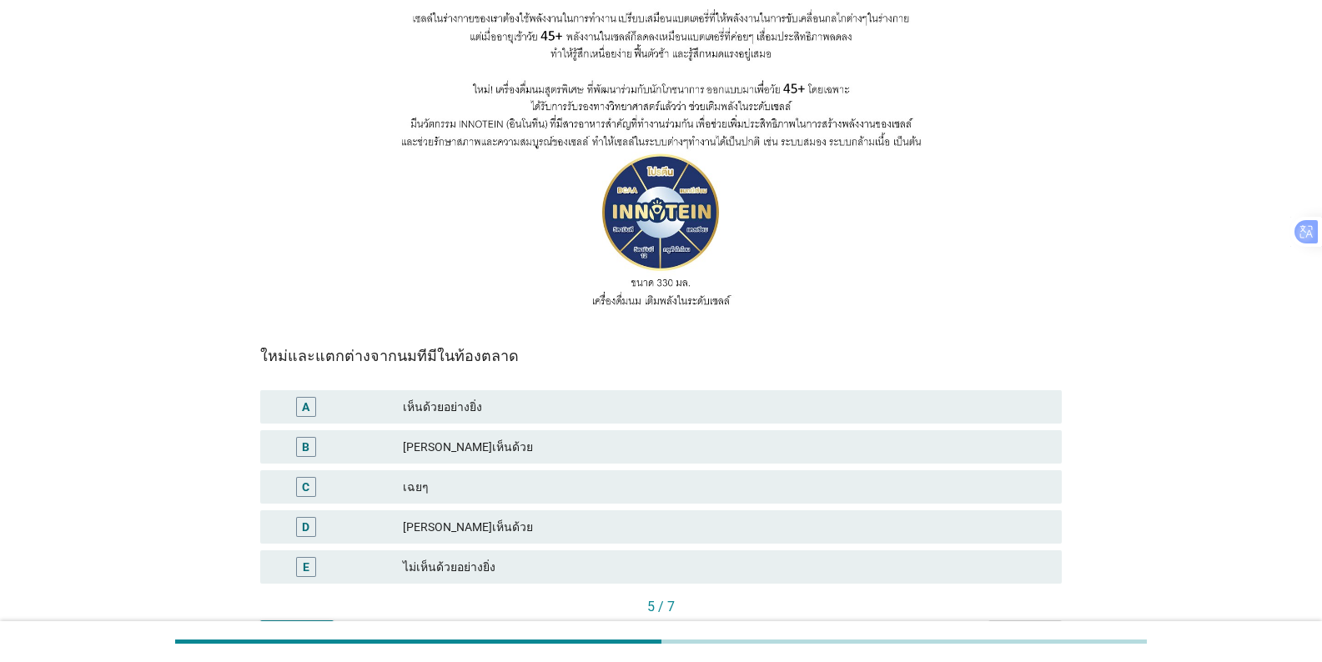
click at [401, 437] on div "B" at bounding box center [338, 447] width 129 height 20
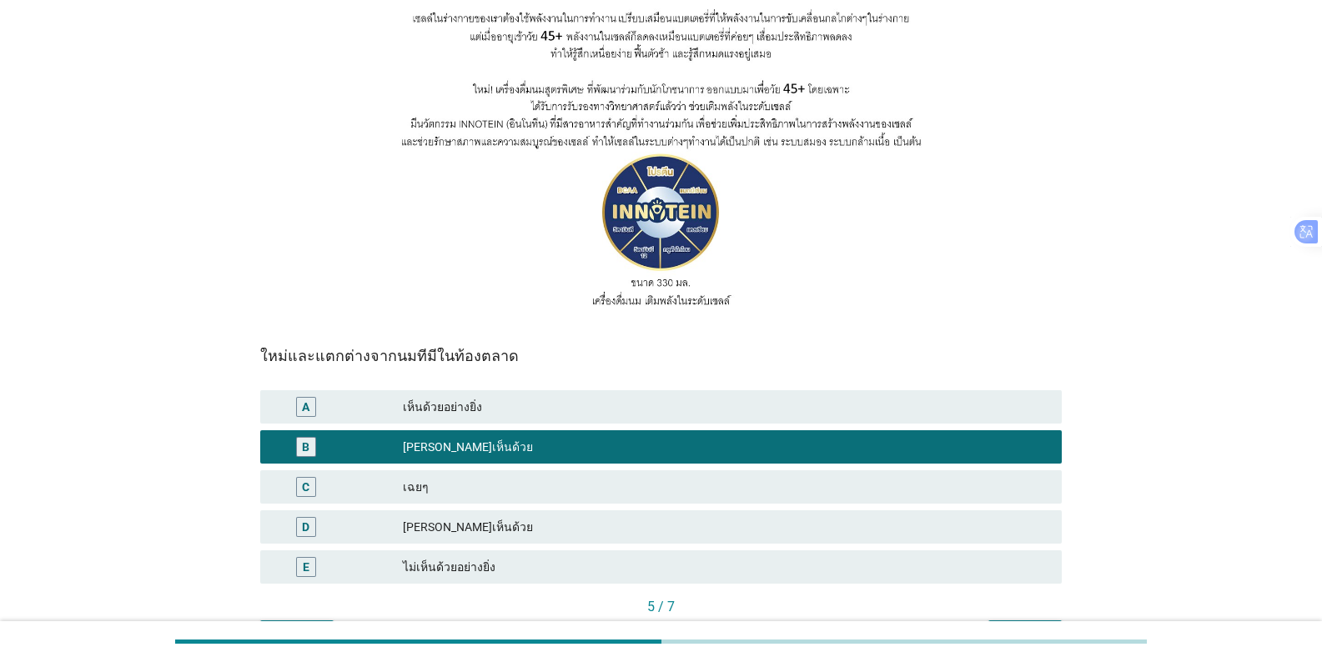
scroll to position [240, 0]
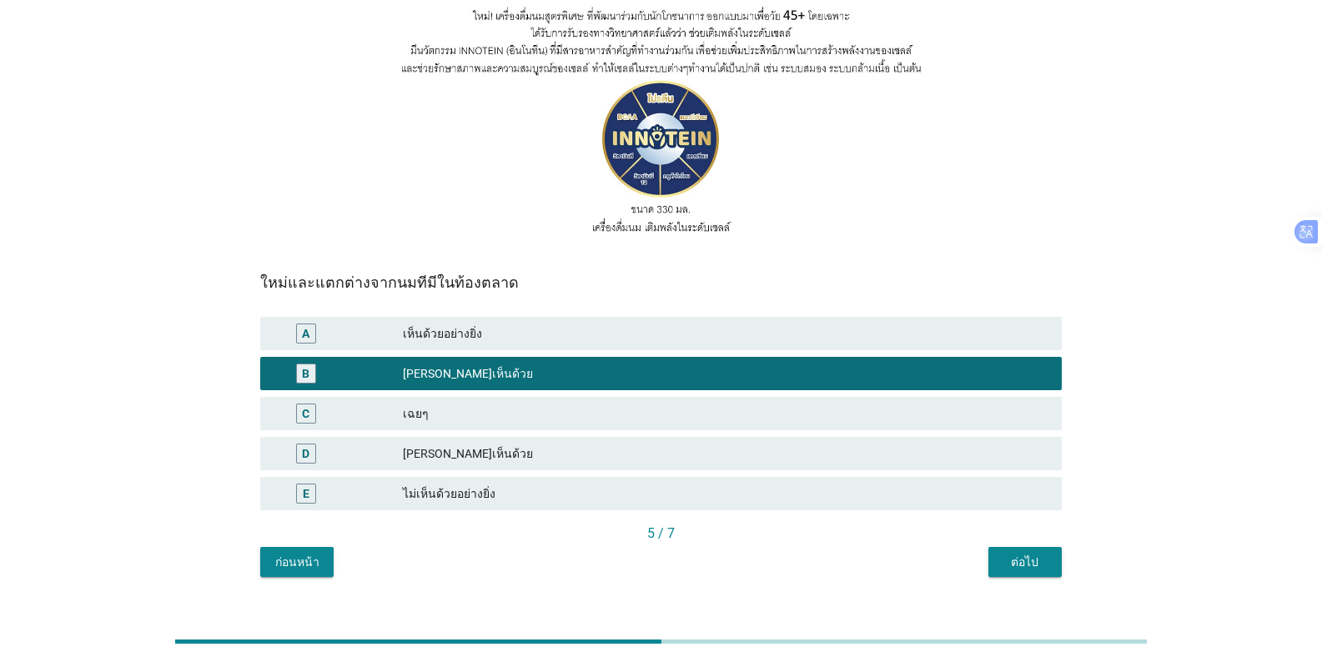
click at [821, 547] on button "ต่อไป" at bounding box center [1024, 562] width 73 height 30
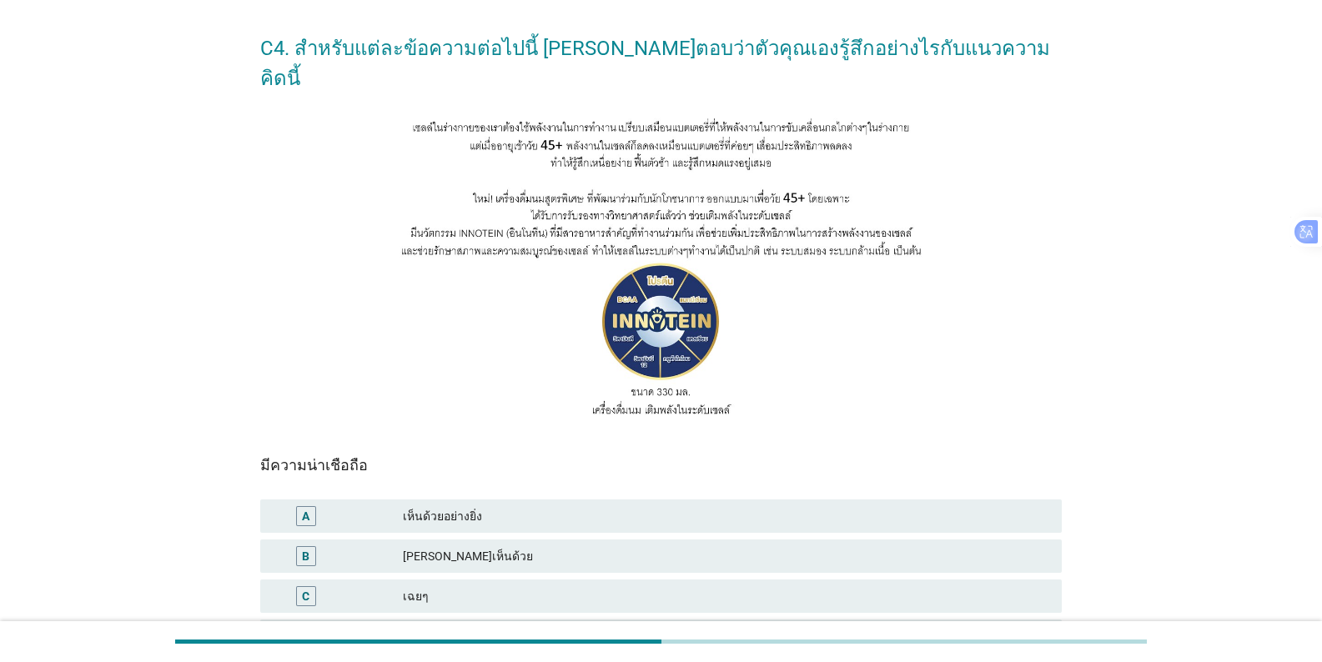
scroll to position [83, 0]
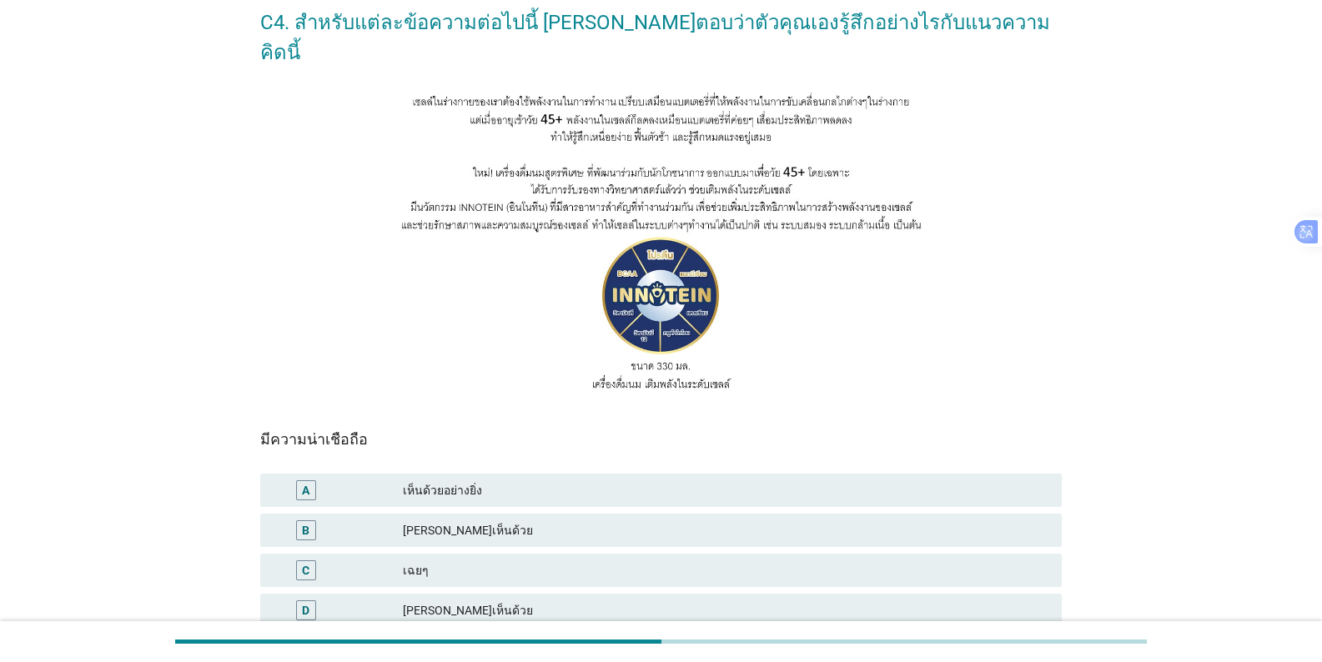
click at [427, 554] on div "C เฉยๆ" at bounding box center [660, 570] width 801 height 33
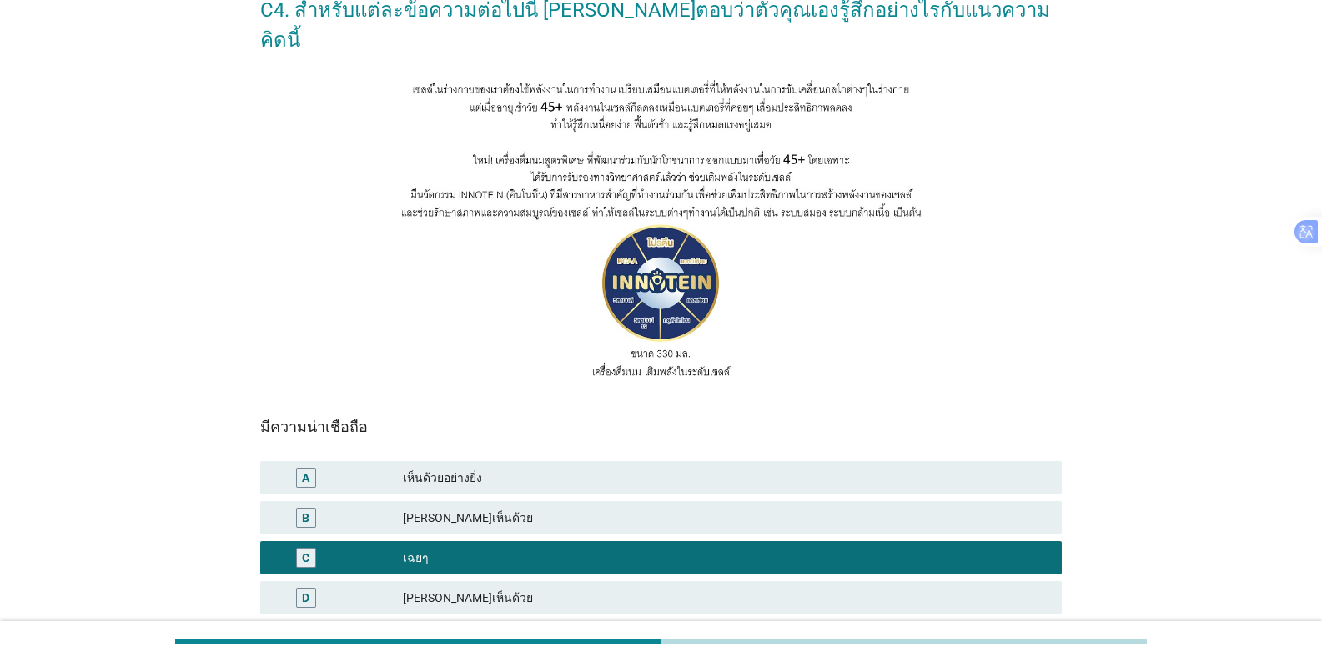
scroll to position [240, 0]
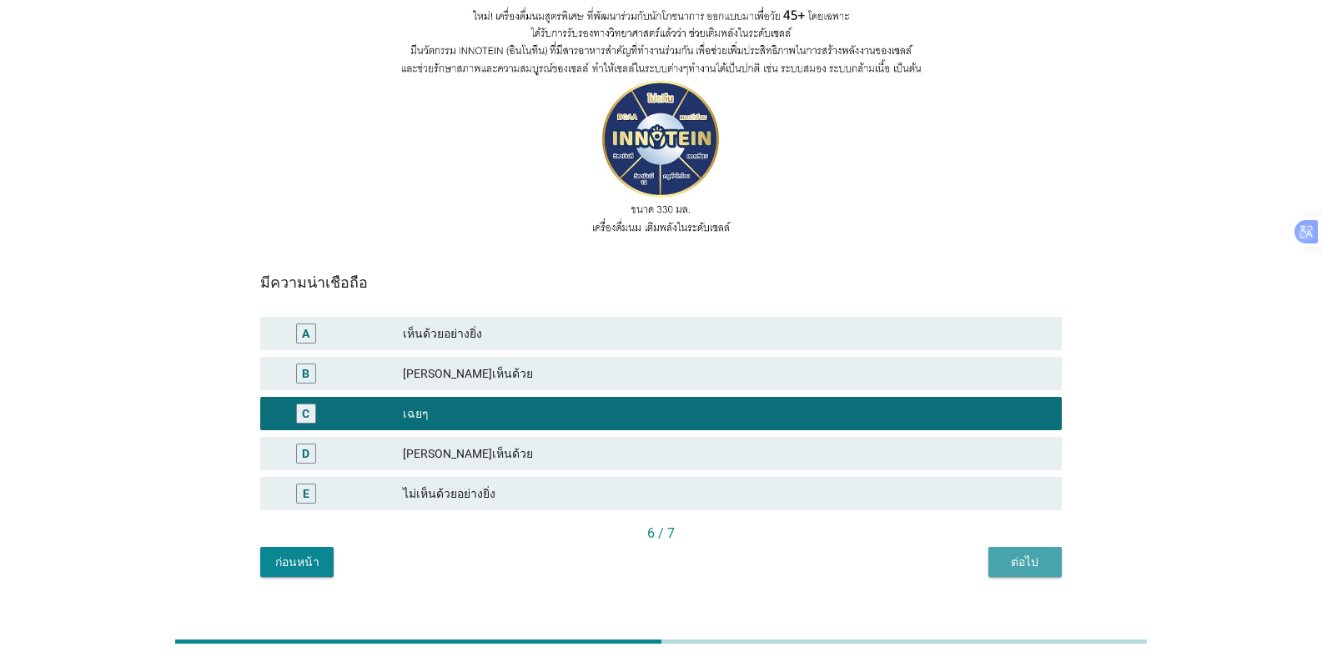
click at [821, 547] on button "ต่อไป" at bounding box center [1024, 562] width 73 height 30
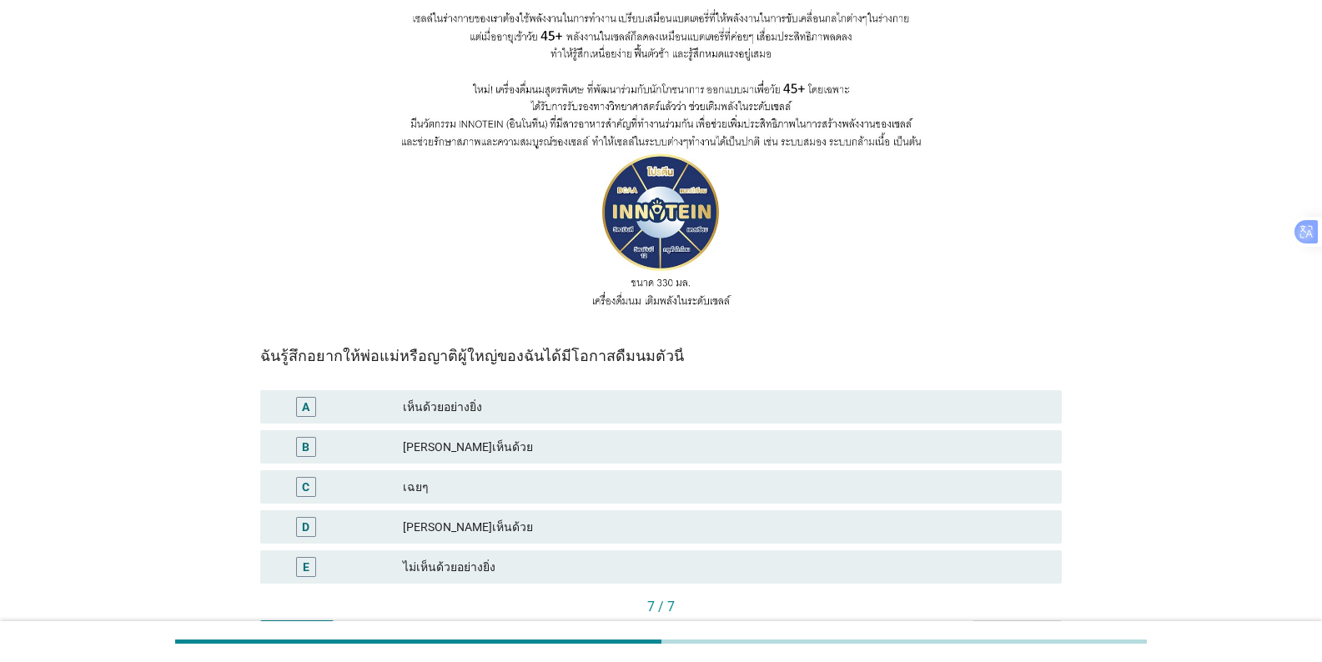
click at [441, 437] on div "[PERSON_NAME]เห็นด้วย" at bounding box center [725, 447] width 645 height 20
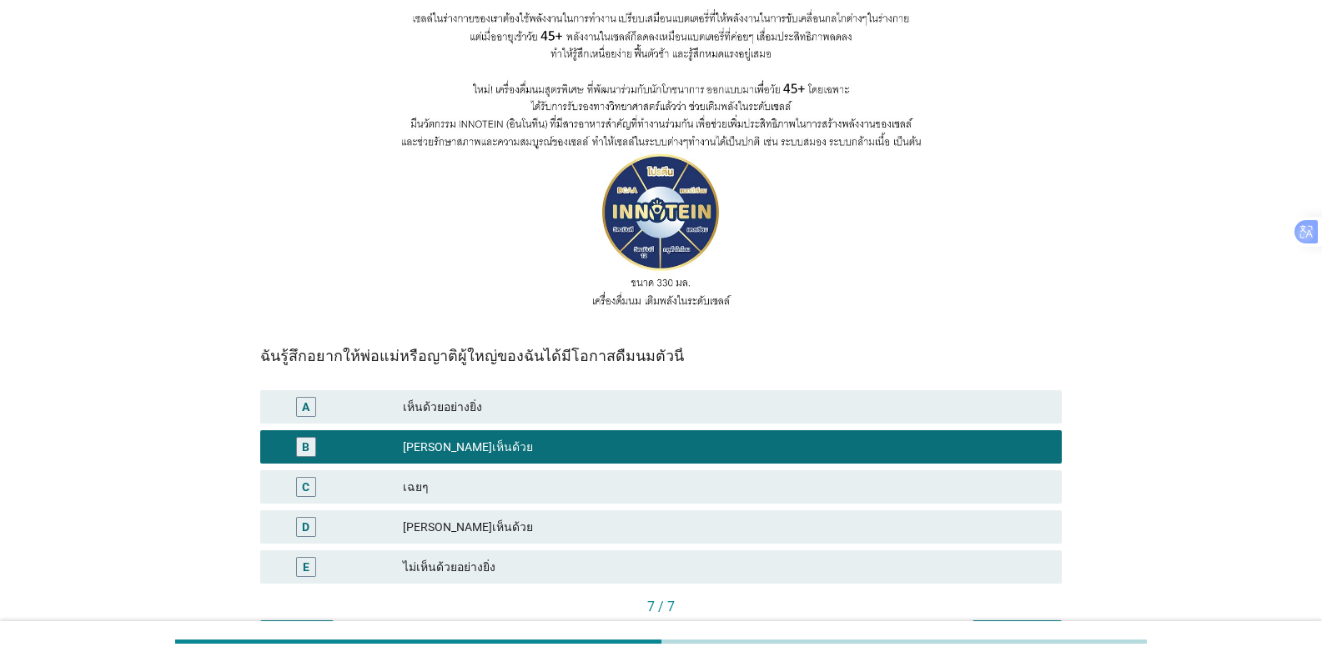
scroll to position [240, 0]
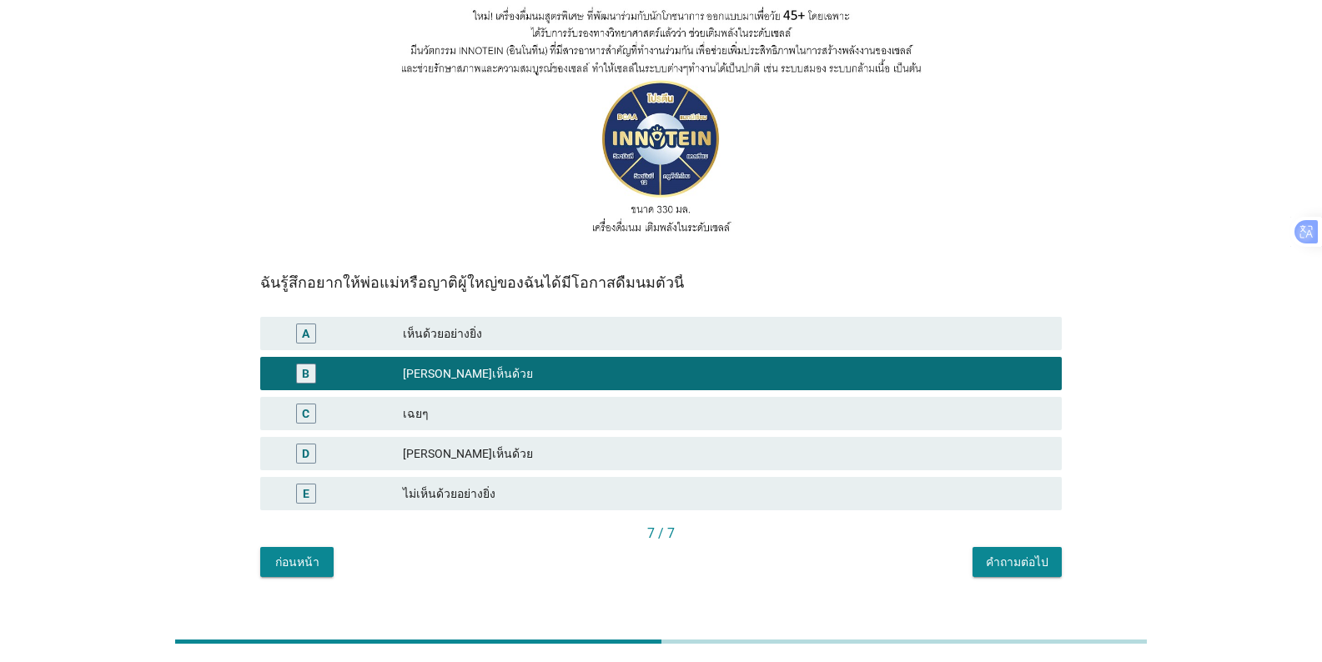
click at [821, 547] on button "คำถามต่อไป" at bounding box center [1016, 562] width 89 height 30
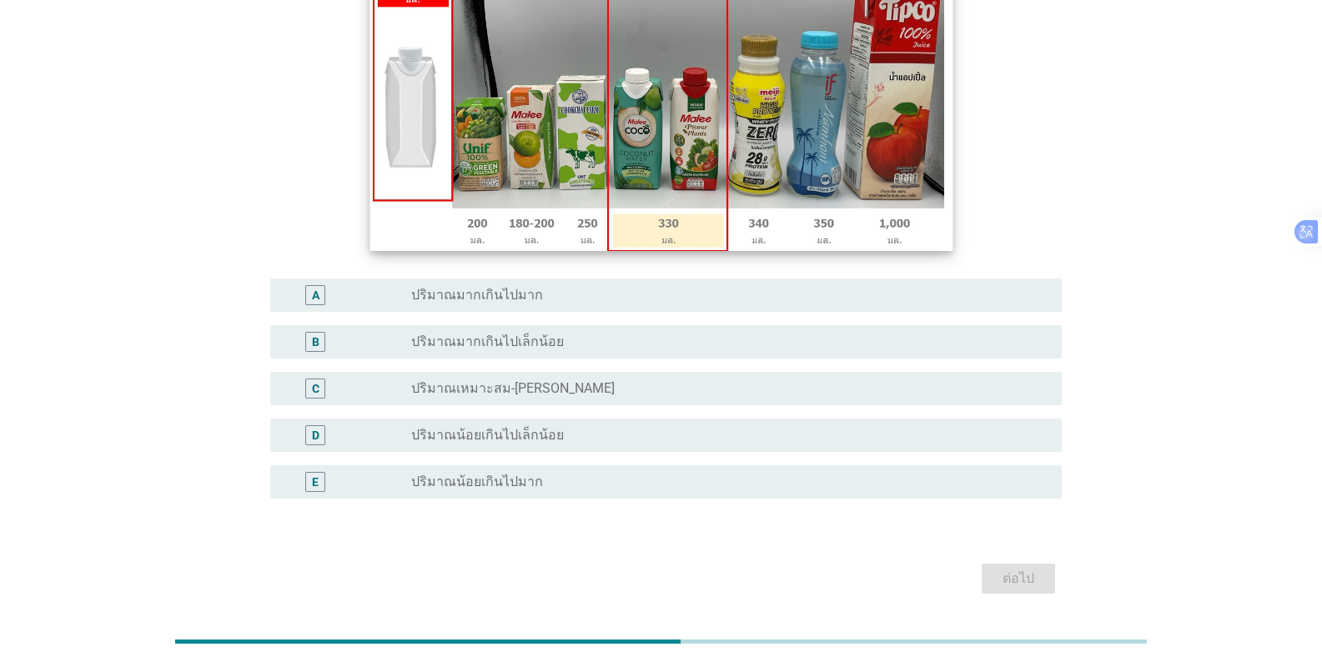
scroll to position [250, 0]
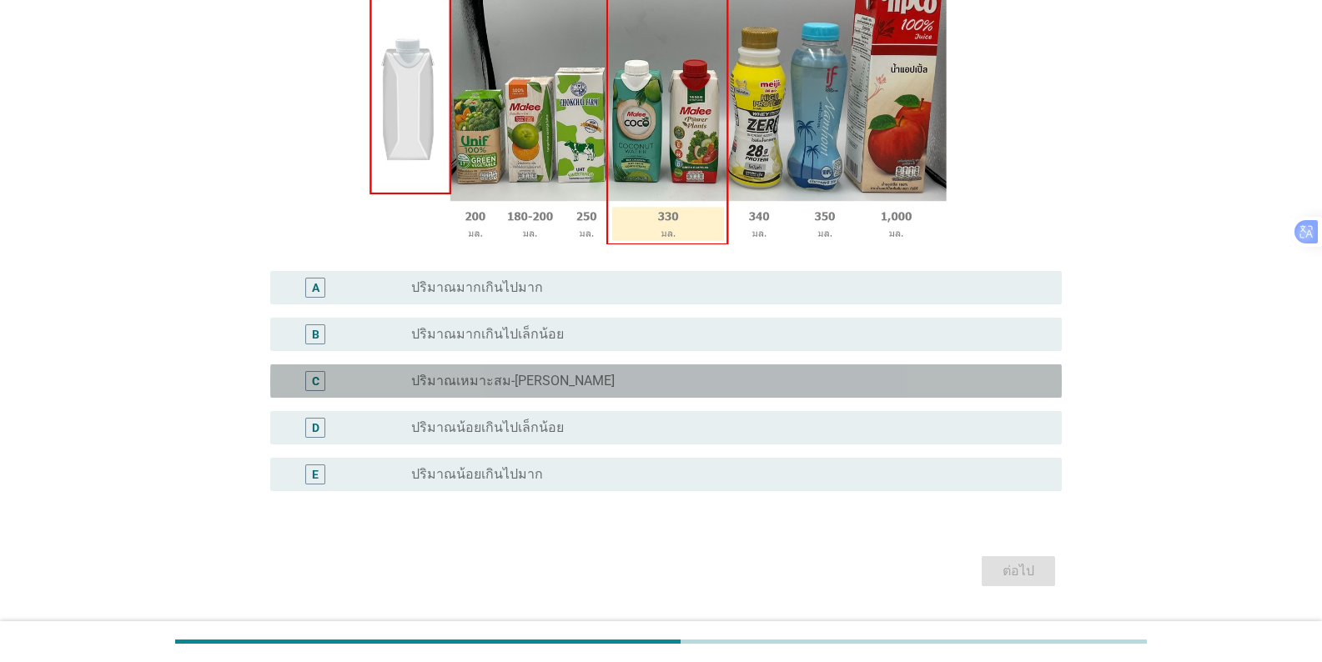
click at [506, 381] on label "ปริมาณเหมาะสม-[PERSON_NAME]" at bounding box center [512, 381] width 203 height 17
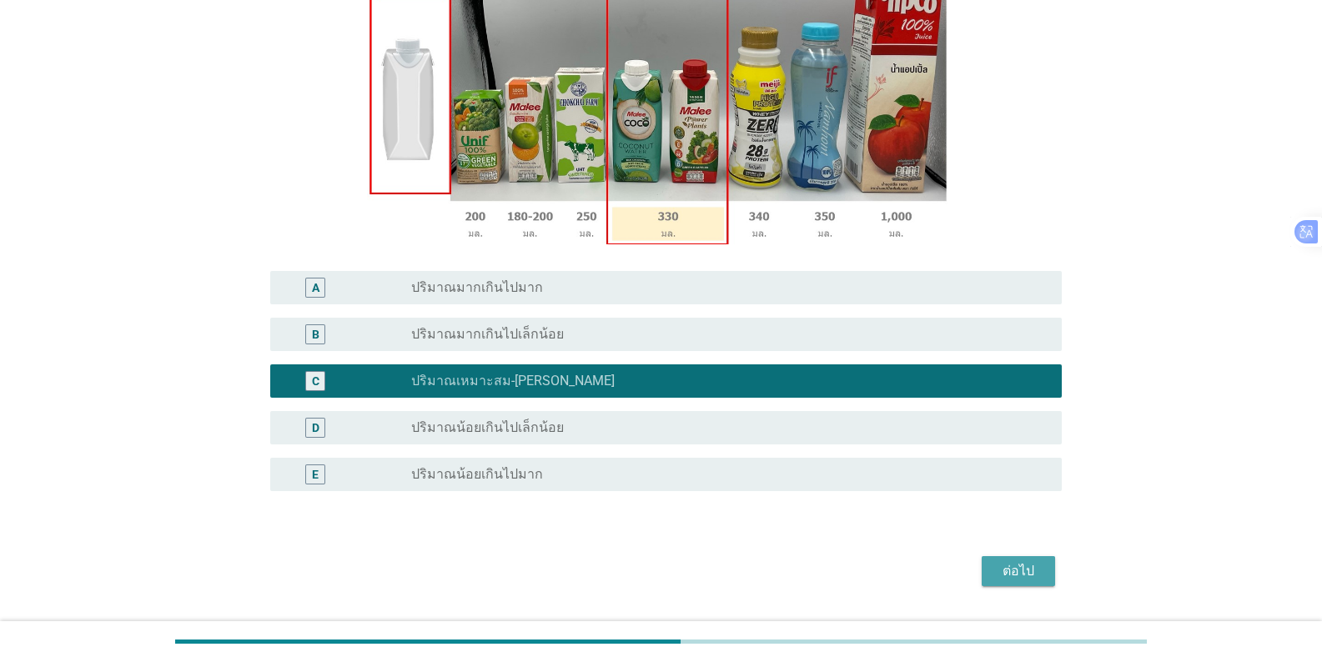
click at [821, 573] on div "ต่อไป" at bounding box center [1018, 571] width 47 height 20
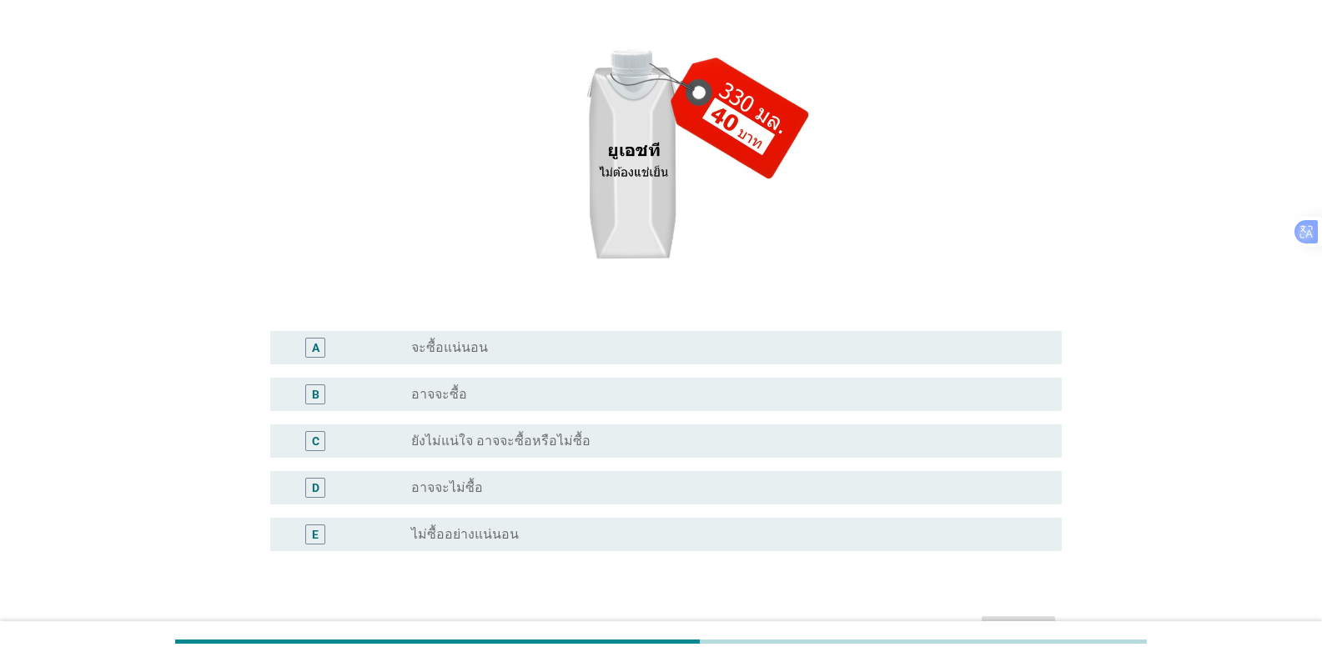
click at [518, 429] on div "C radio_button_unchecked ยังไม่แน่ใจ อาจจะซื้อหรือไม่ซื้อ" at bounding box center [665, 440] width 791 height 33
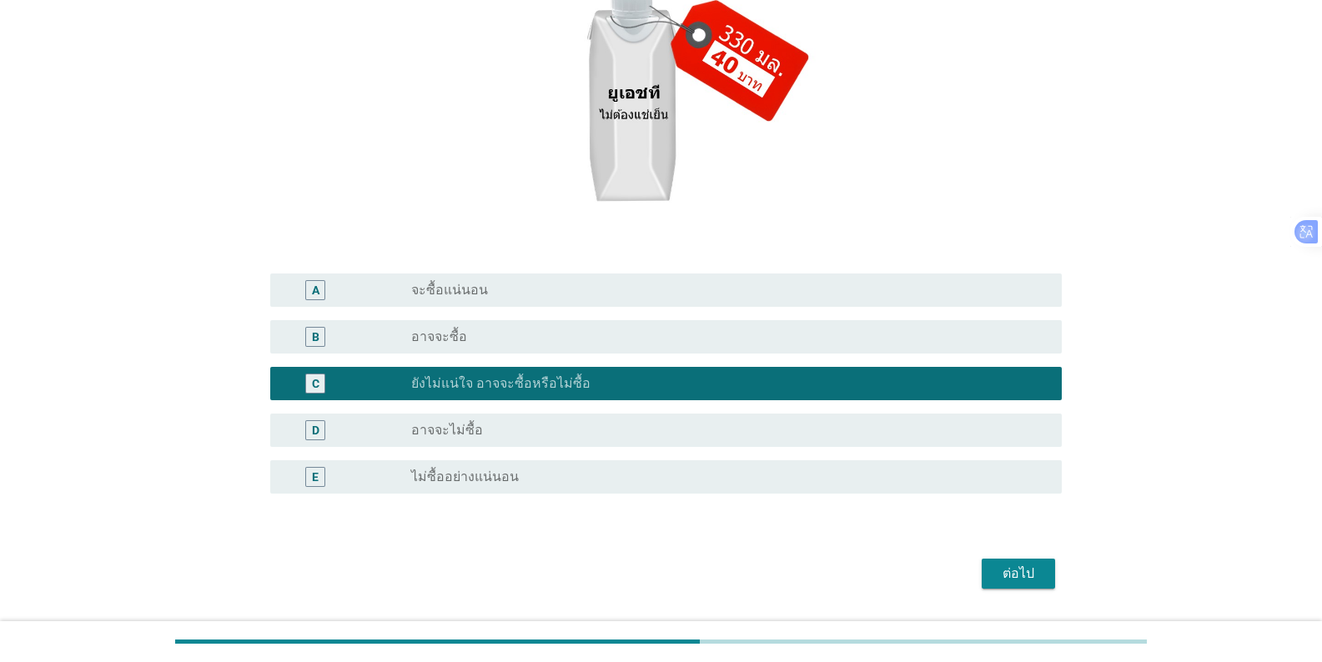
scroll to position [354, 0]
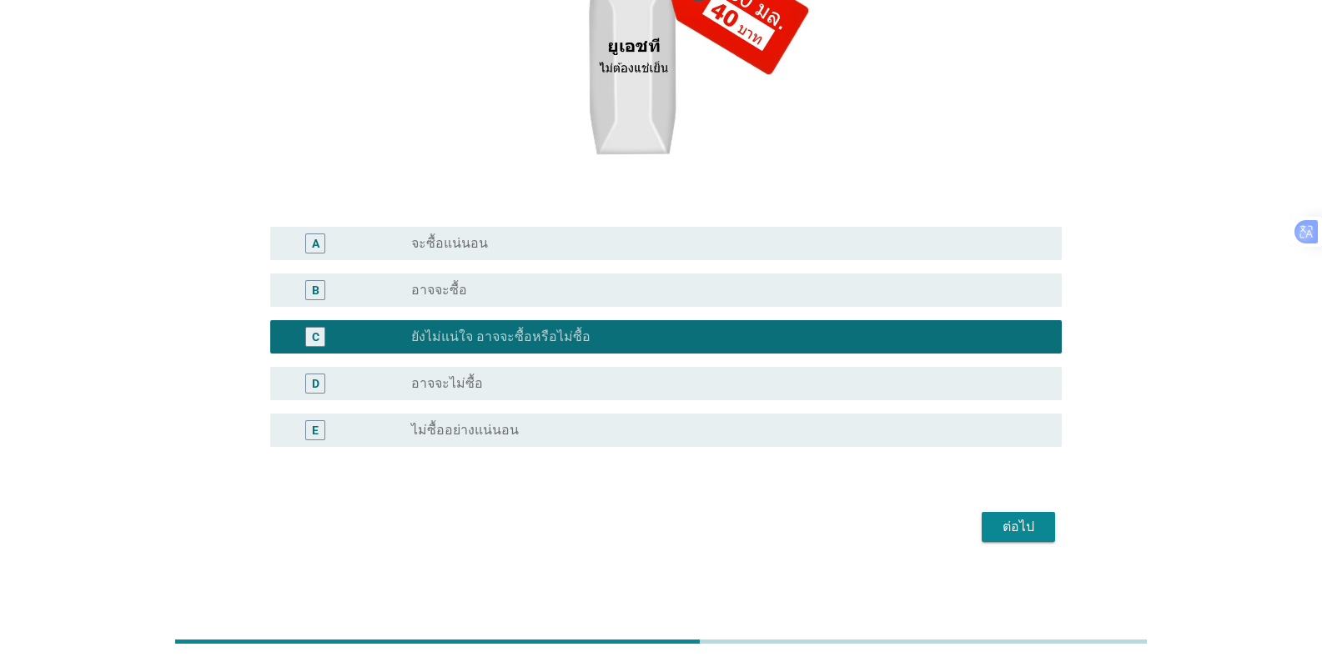
click at [821, 522] on div "ต่อไป" at bounding box center [1018, 527] width 47 height 20
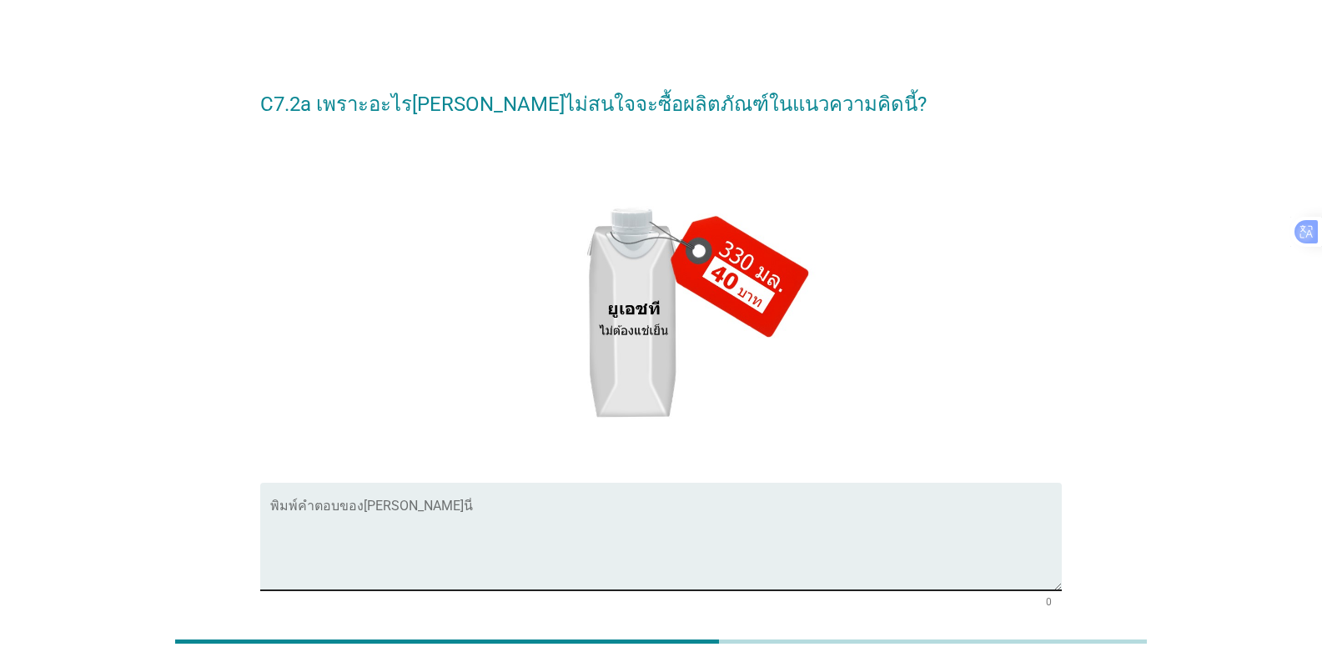
scroll to position [0, 0]
click at [476, 514] on textarea "พิมพ์คำตอบของคุณ ที่นี่" at bounding box center [665, 549] width 791 height 88
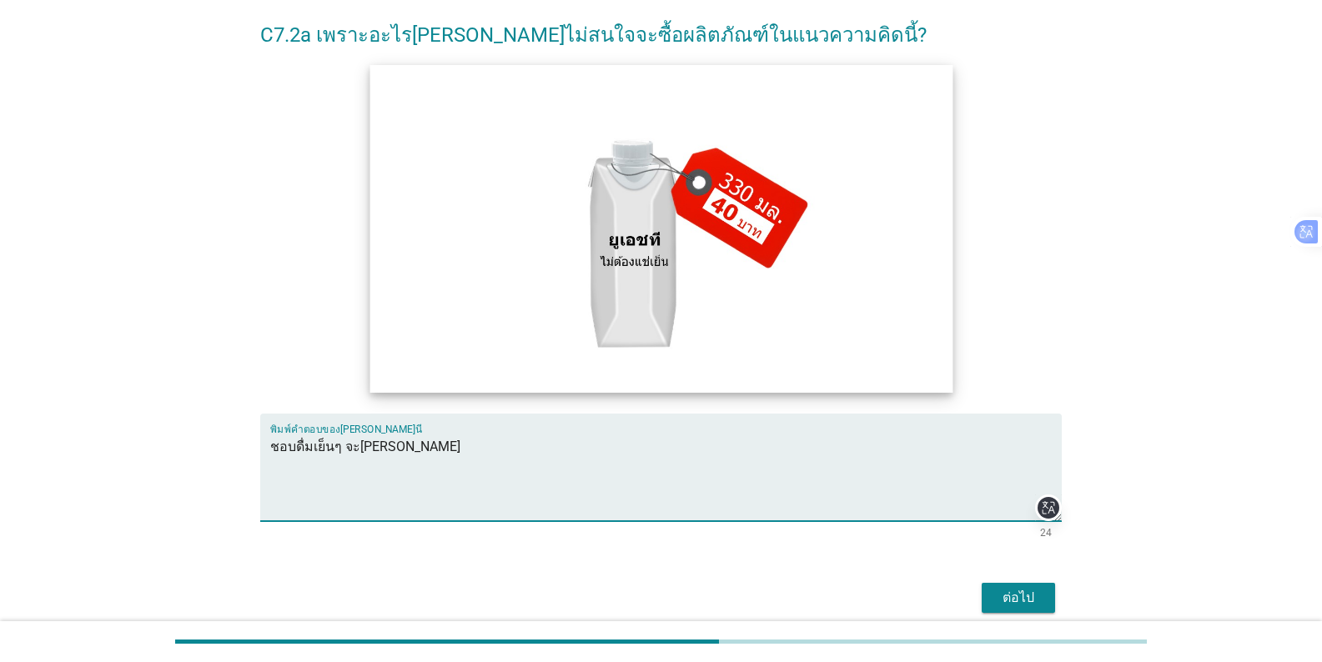
scroll to position [143, 0]
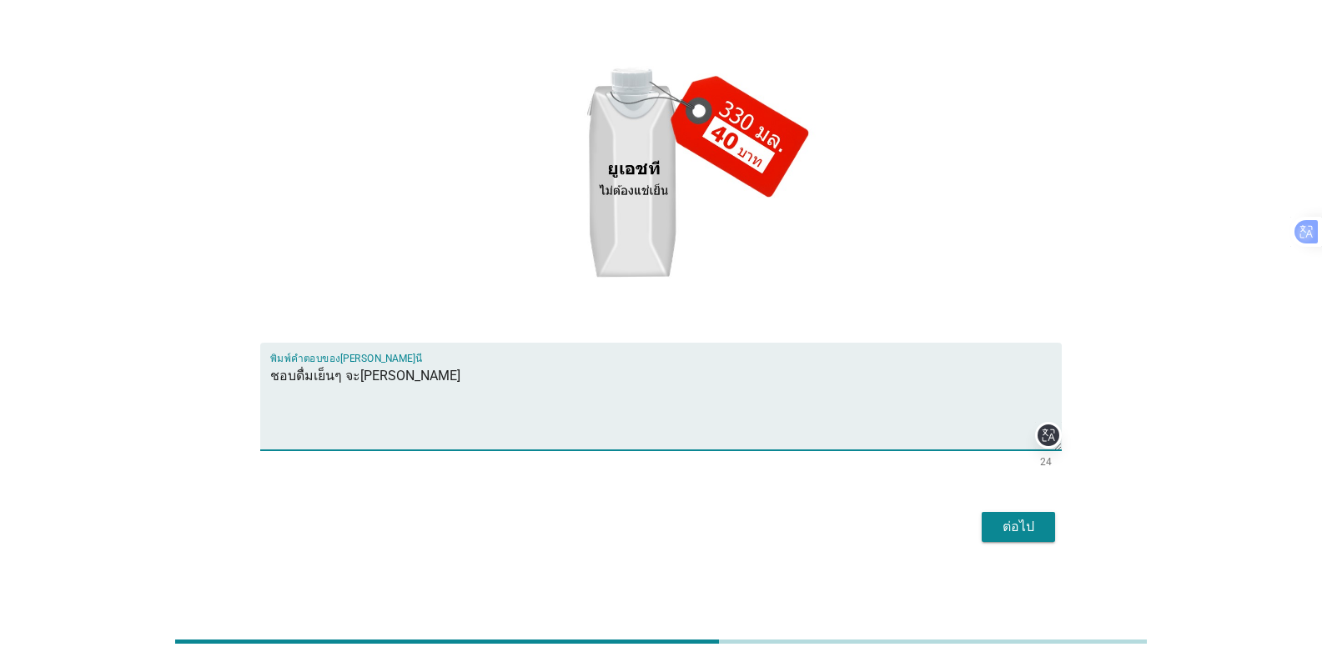
type textarea "ชอบดื่มเย็นๆ จะ[PERSON_NAME]"
click at [821, 521] on div "ต่อไป" at bounding box center [1018, 527] width 47 height 20
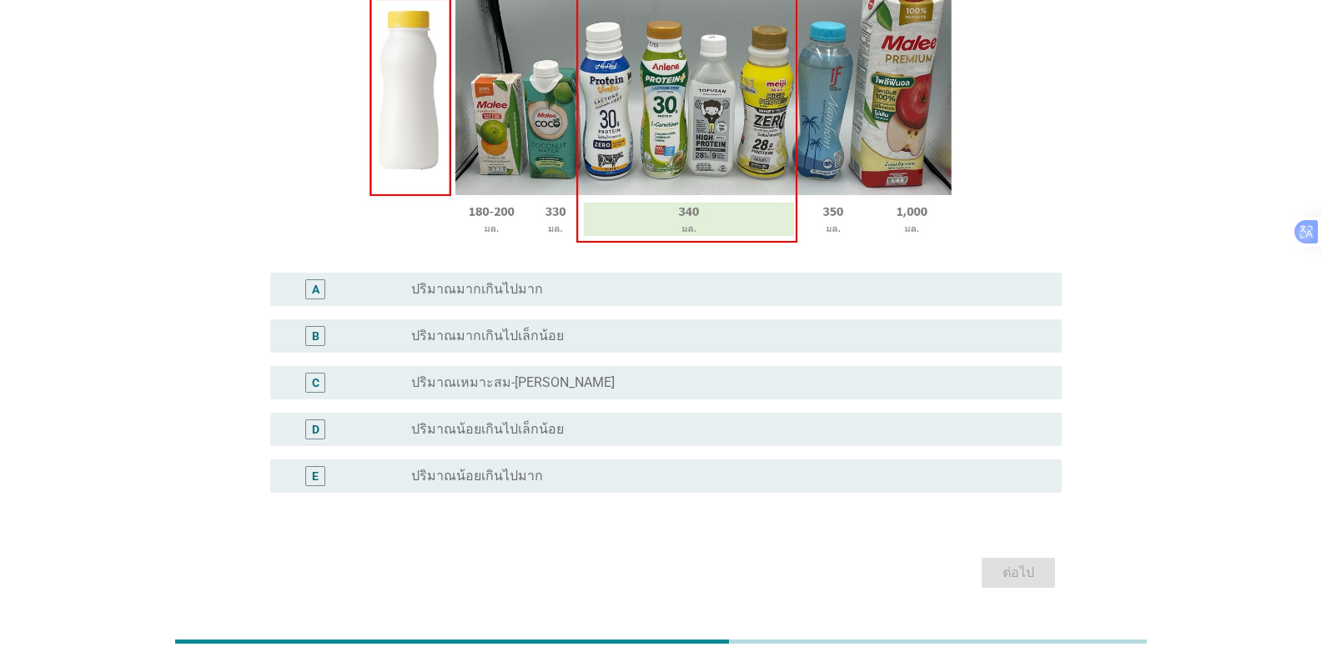
scroll to position [250, 0]
click at [570, 385] on div "radio_button_unchecked ปริมาณเหมาะสม-[PERSON_NAME]" at bounding box center [723, 381] width 624 height 17
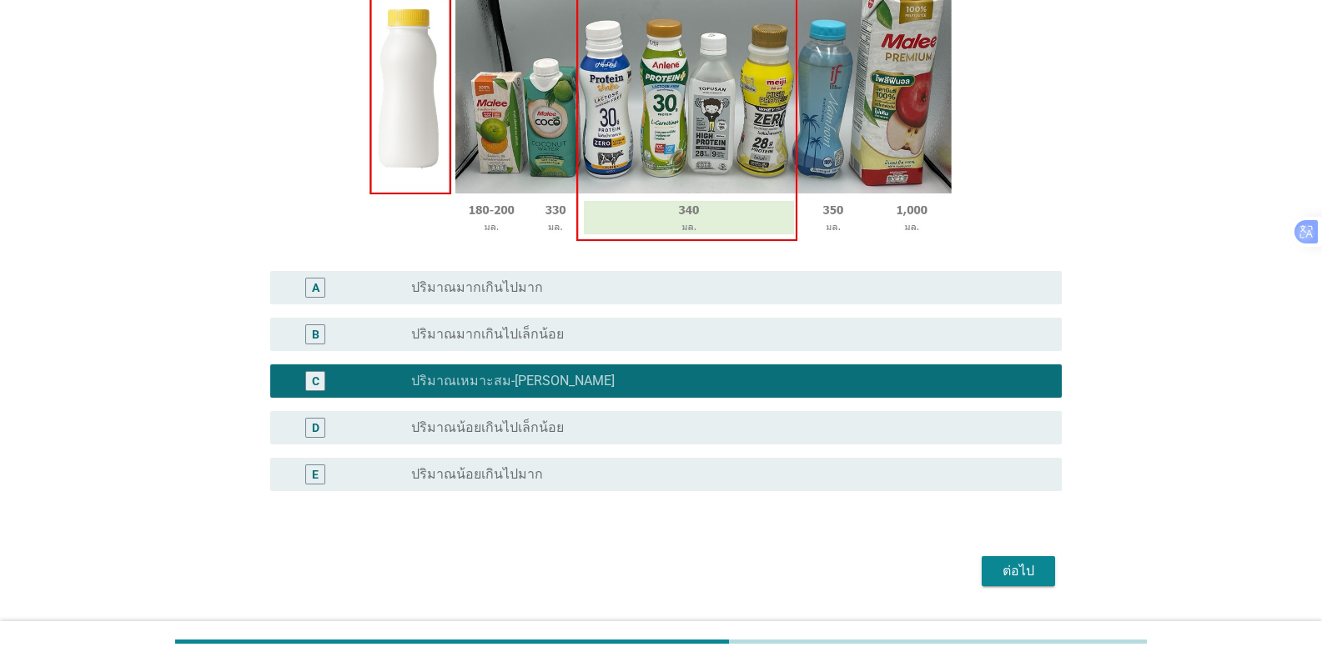
click at [821, 560] on button "ต่อไป" at bounding box center [1018, 571] width 73 height 30
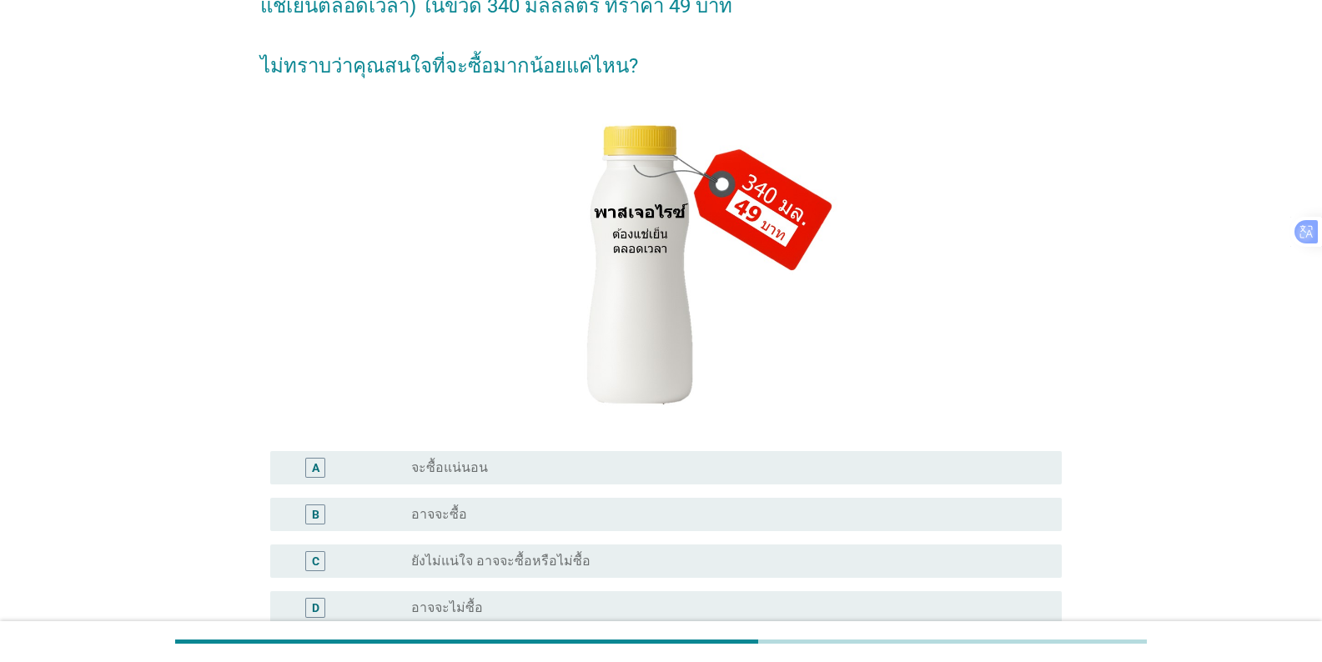
scroll to position [334, 0]
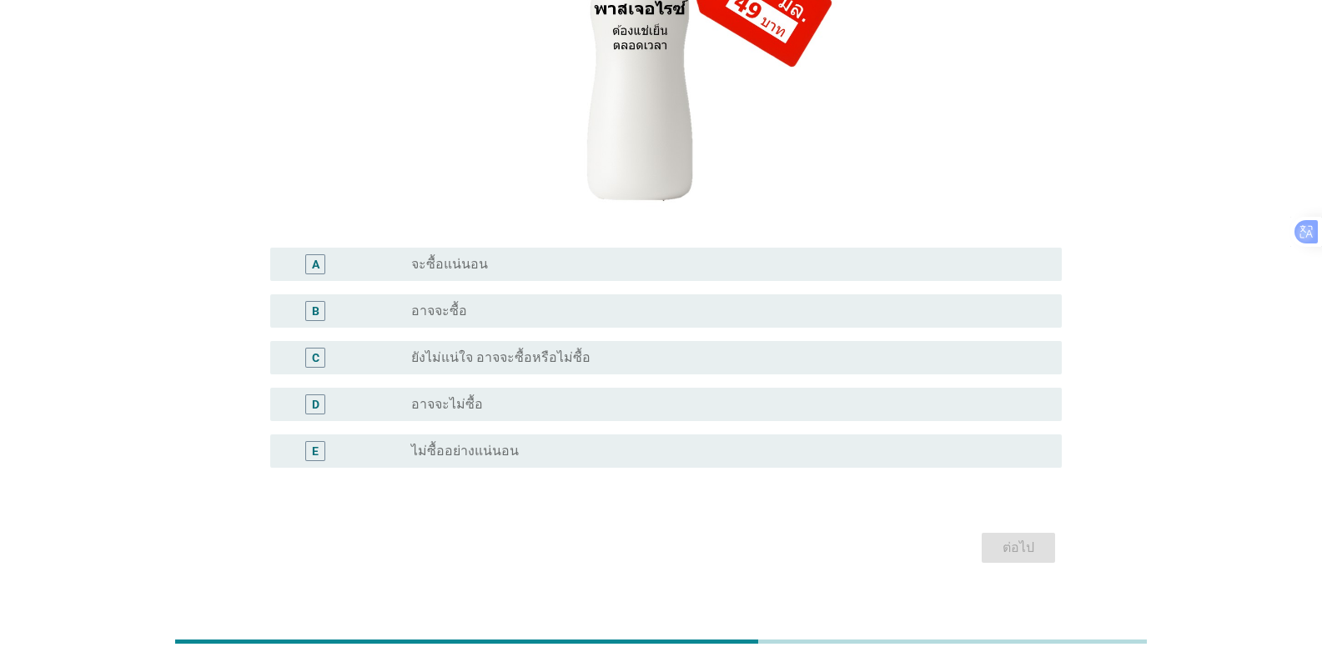
click at [635, 330] on div "B radio_button_unchecked อาจจะซื้อ" at bounding box center [660, 311] width 801 height 47
click at [718, 310] on div "radio_button_unchecked อาจจะซื้อ" at bounding box center [723, 311] width 624 height 17
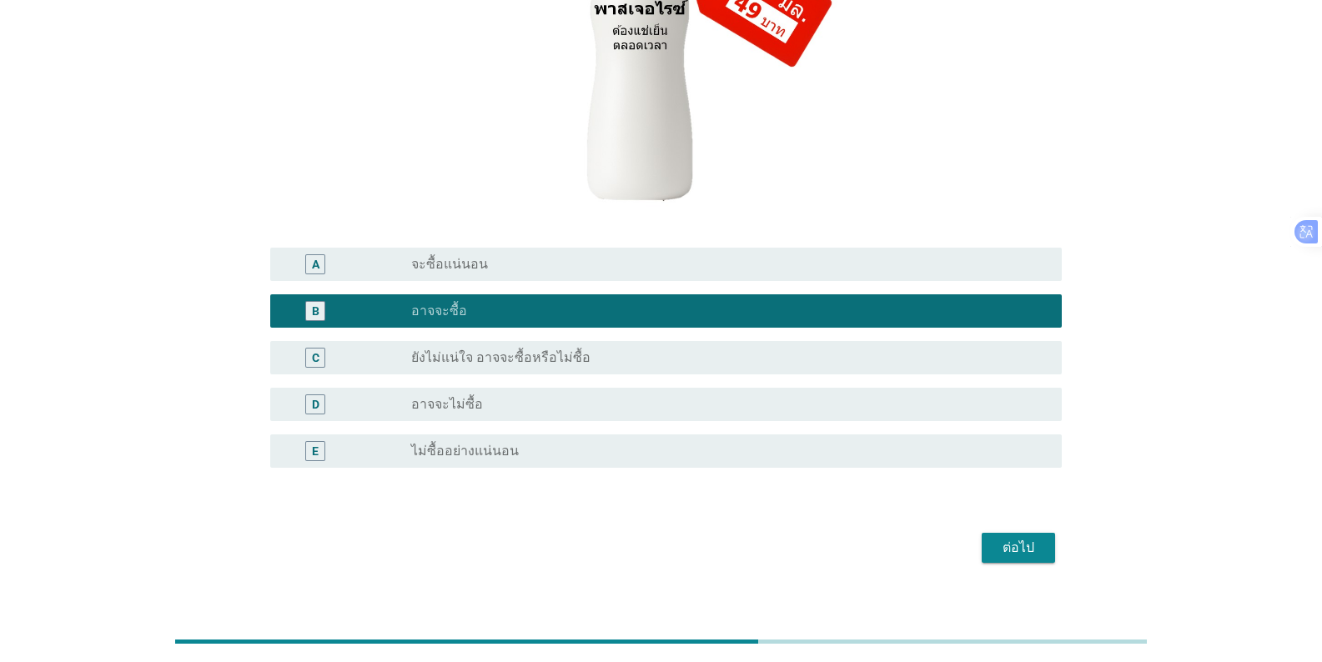
click at [821, 540] on div "ต่อไป" at bounding box center [1018, 548] width 47 height 20
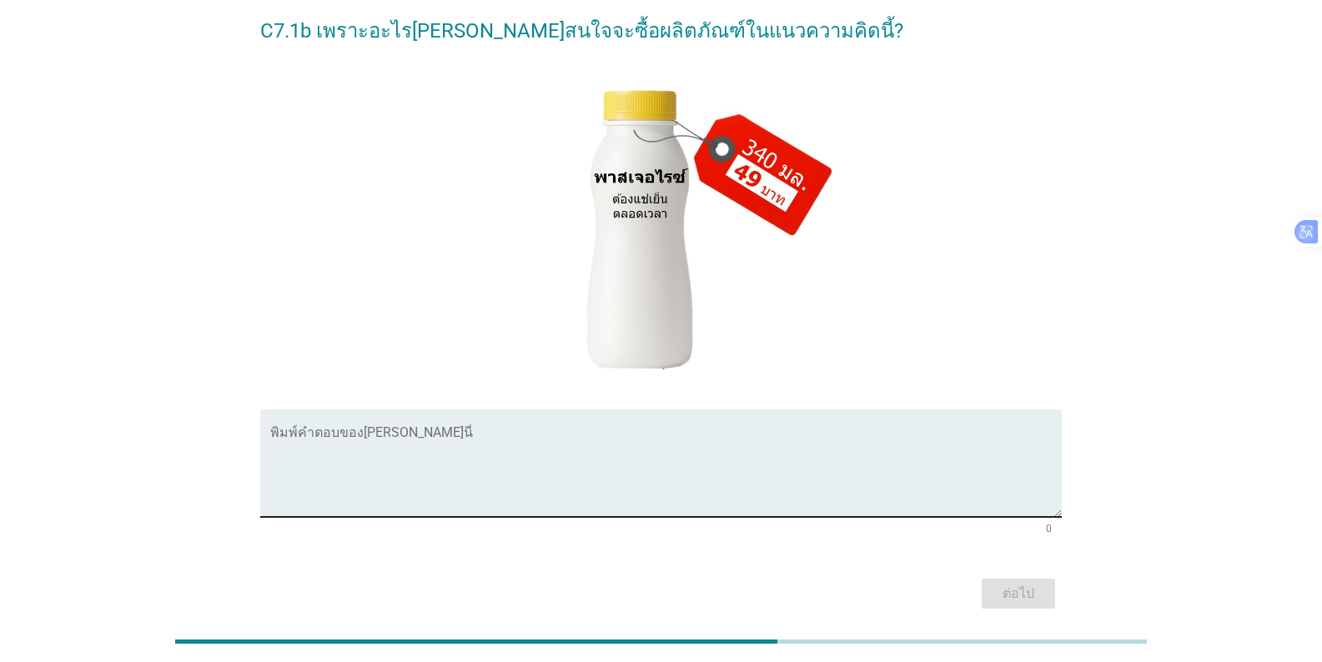
scroll to position [143, 0]
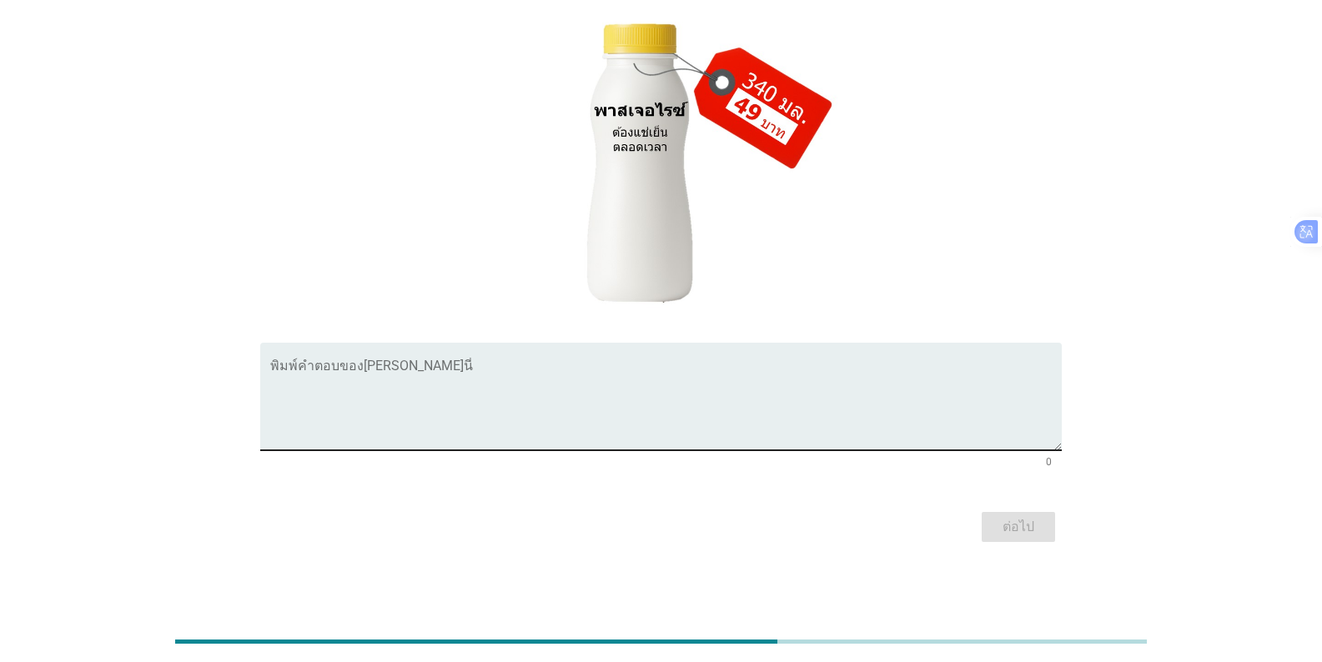
click at [465, 393] on textarea "พิมพ์คำตอบของคุณ ที่นี่" at bounding box center [665, 407] width 791 height 88
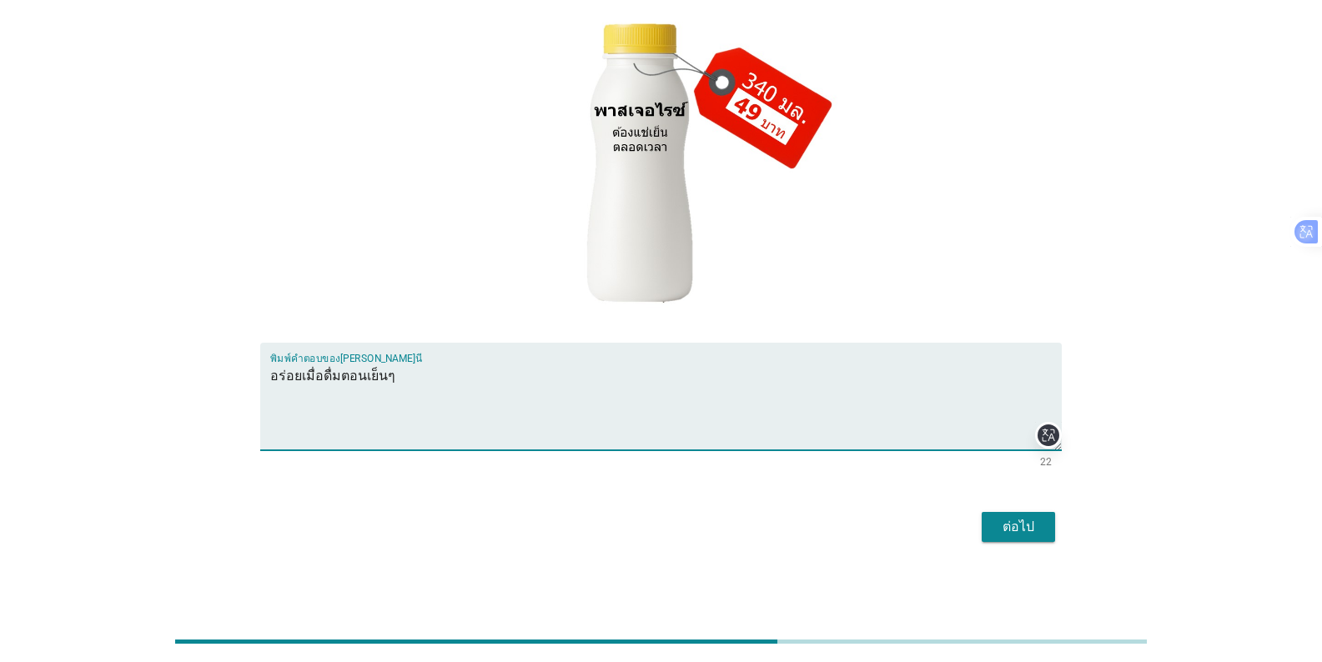
type textarea "อร่อยเมื่อดื่มตอนเย็นๆ"
click at [821, 525] on div "ต่อไป" at bounding box center [1018, 527] width 47 height 20
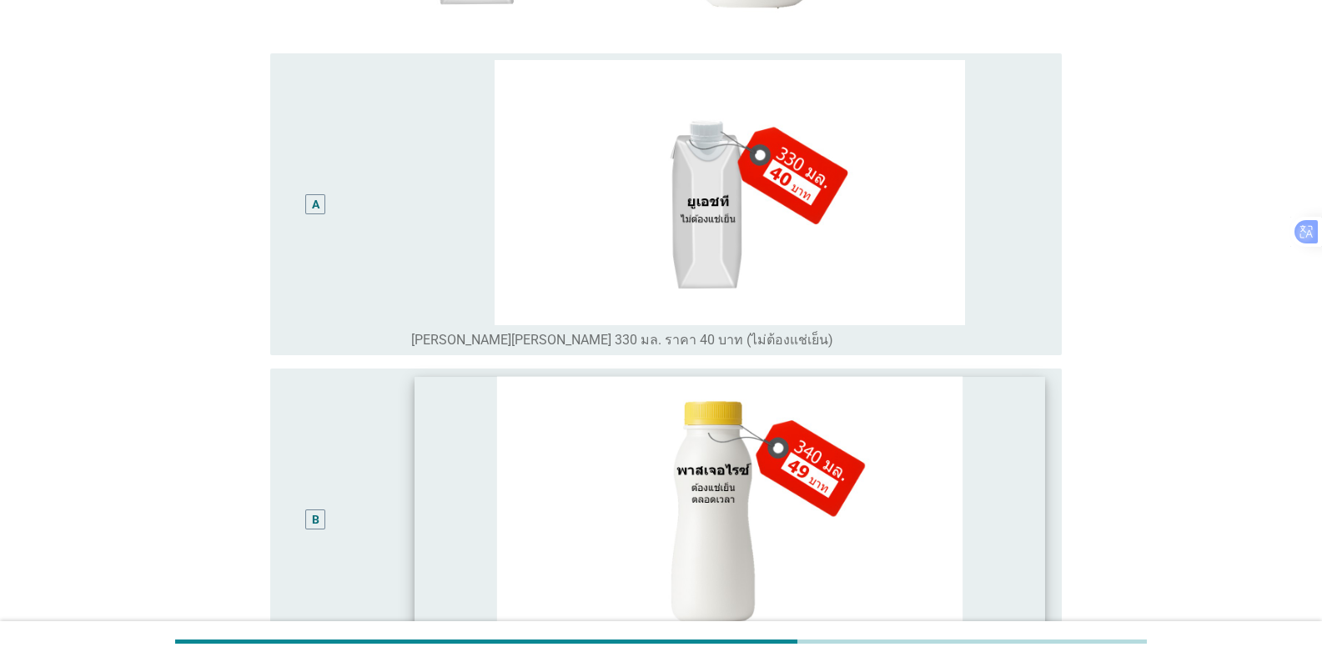
scroll to position [667, 0]
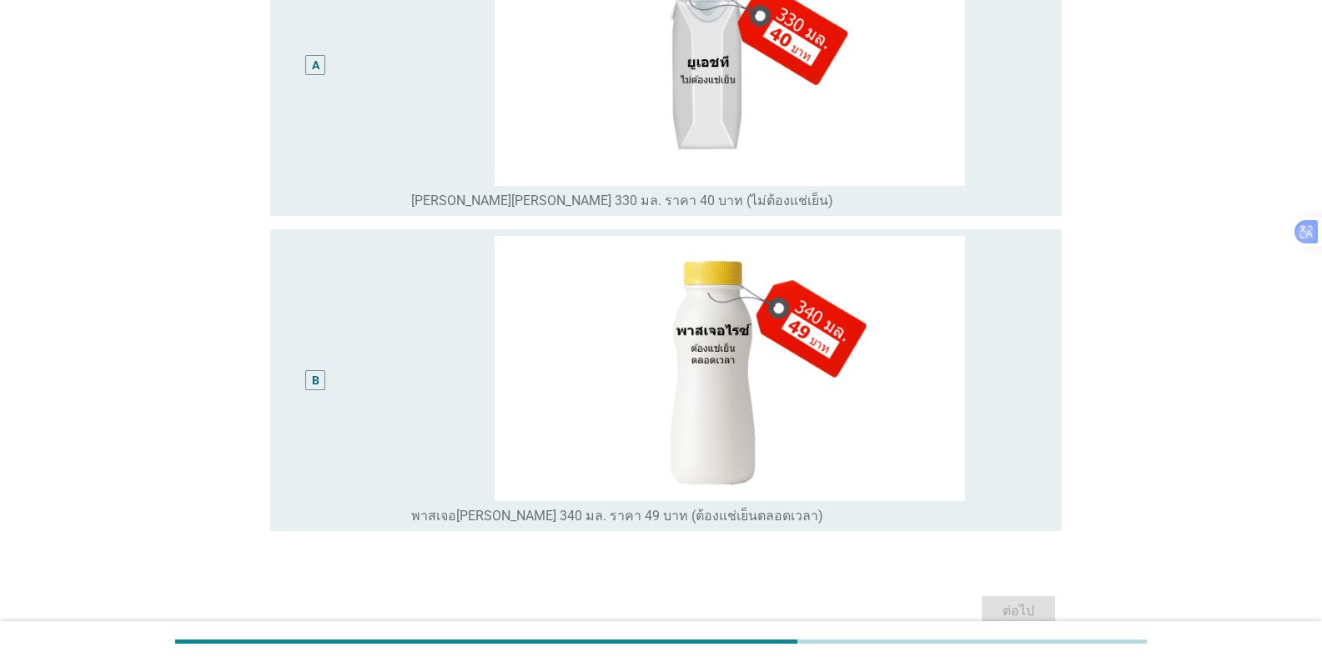
click at [387, 355] on div "B" at bounding box center [348, 380] width 128 height 289
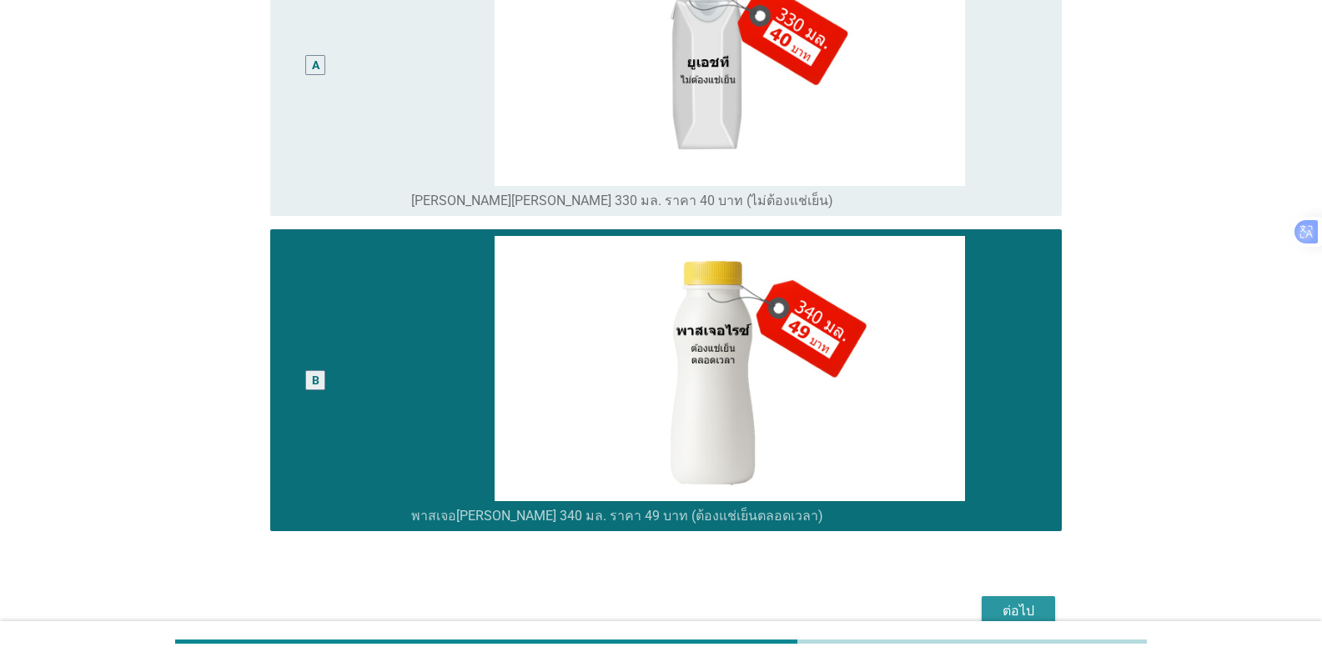
click at [821, 601] on div "ต่อไป" at bounding box center [1018, 611] width 47 height 20
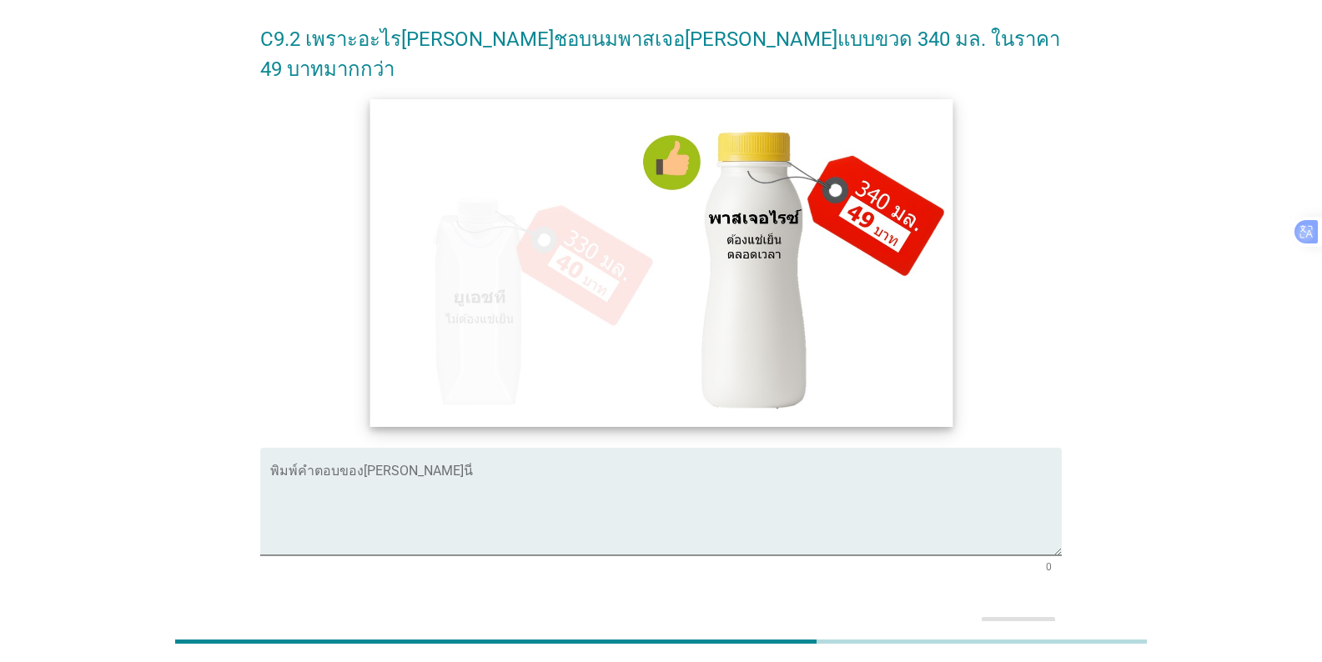
scroll to position [0, 0]
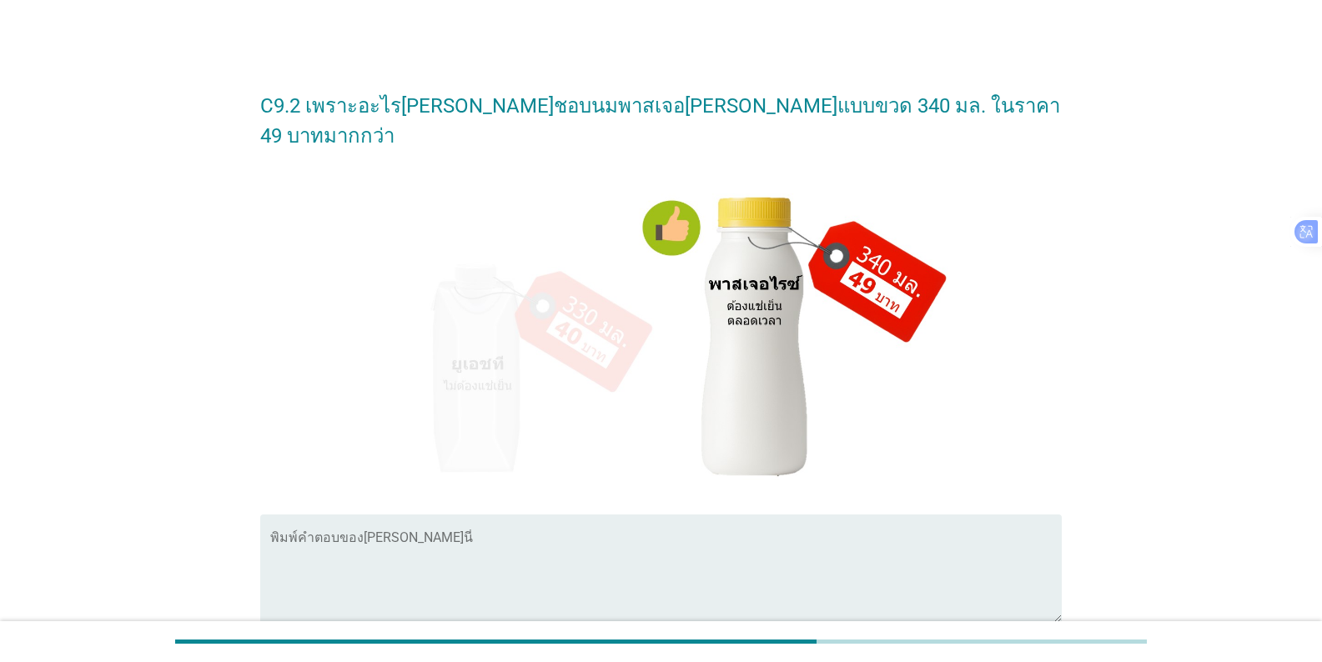
click at [406, 536] on textarea "พิมพ์คำตอบของคุณ ที่นี่" at bounding box center [665, 579] width 791 height 88
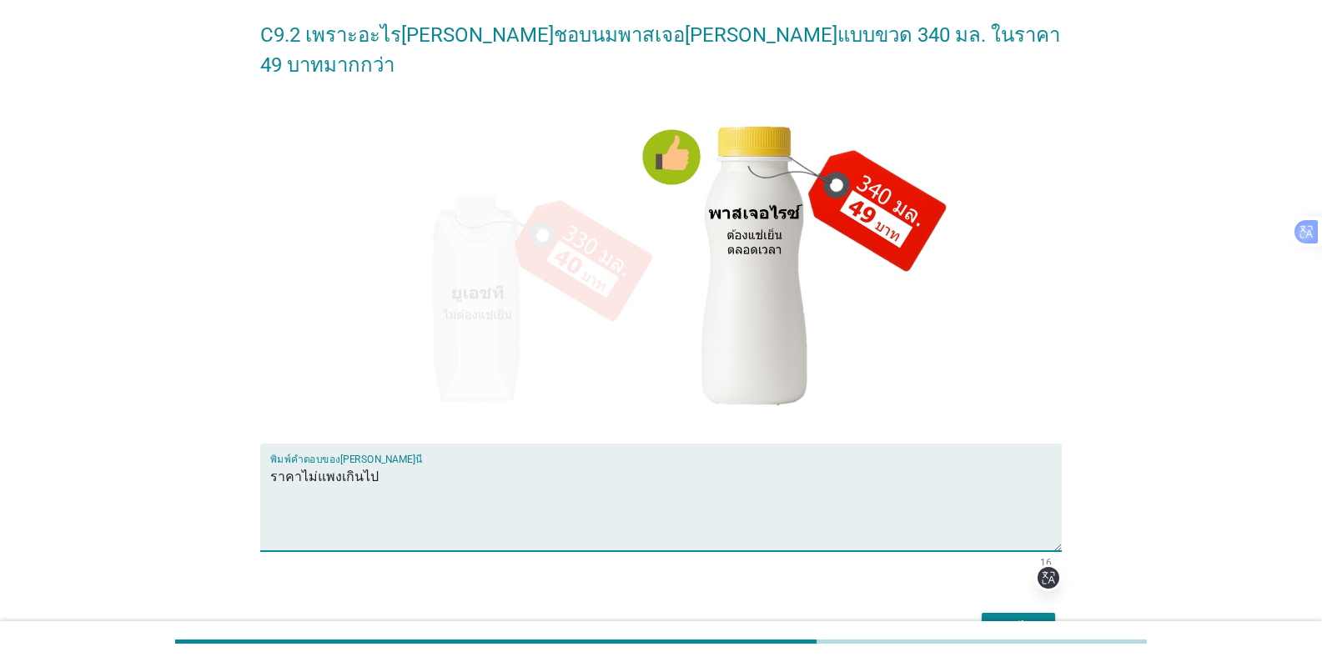
scroll to position [143, 0]
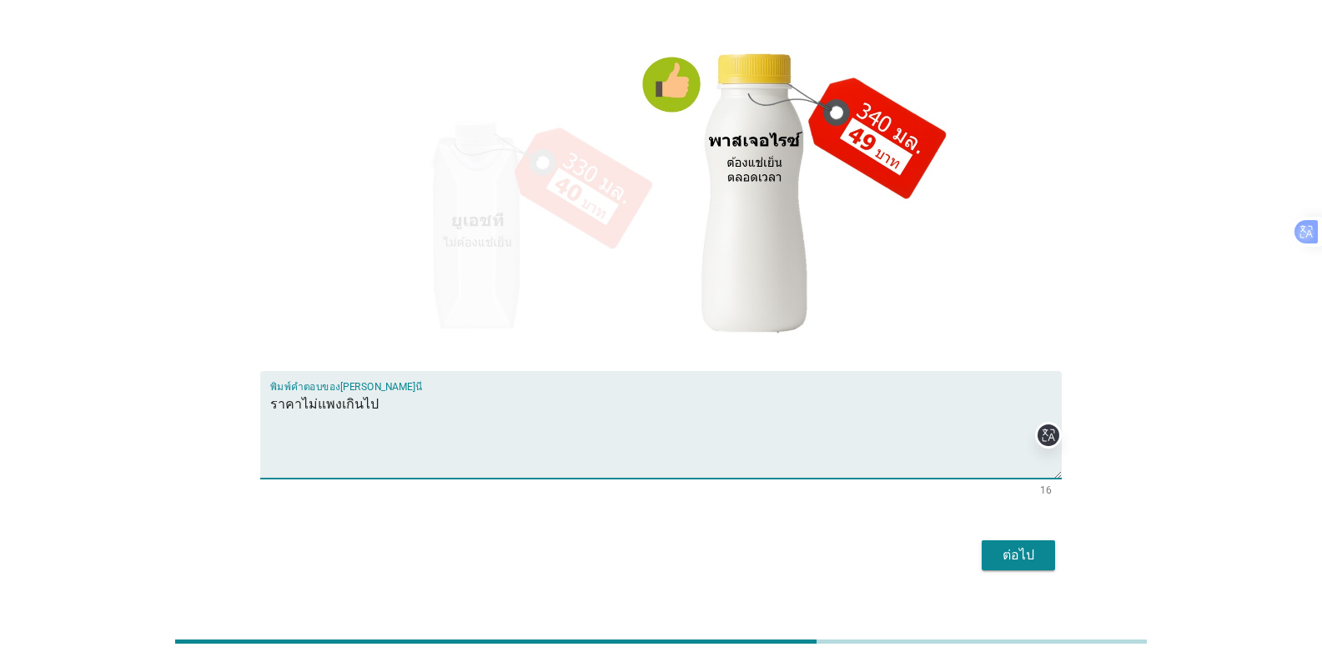
type textarea "ราคาไม่แพงเกินไป"
click at [821, 545] on div "ต่อไป" at bounding box center [1018, 555] width 47 height 20
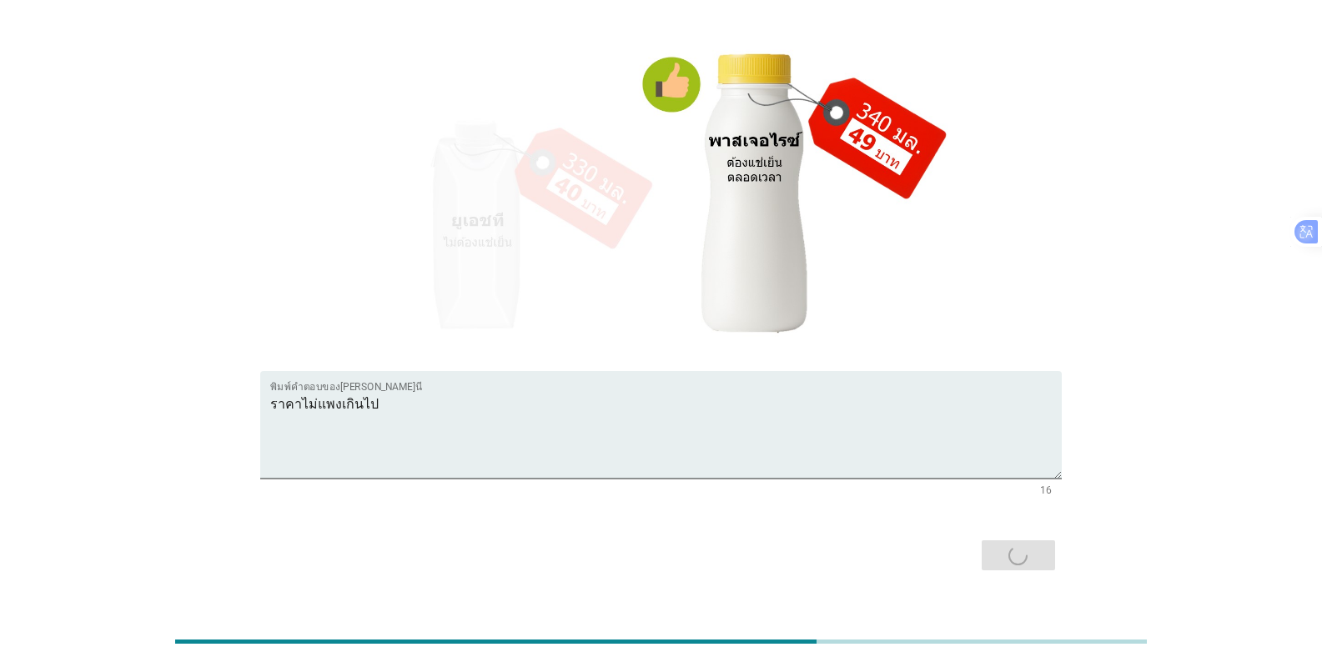
scroll to position [0, 0]
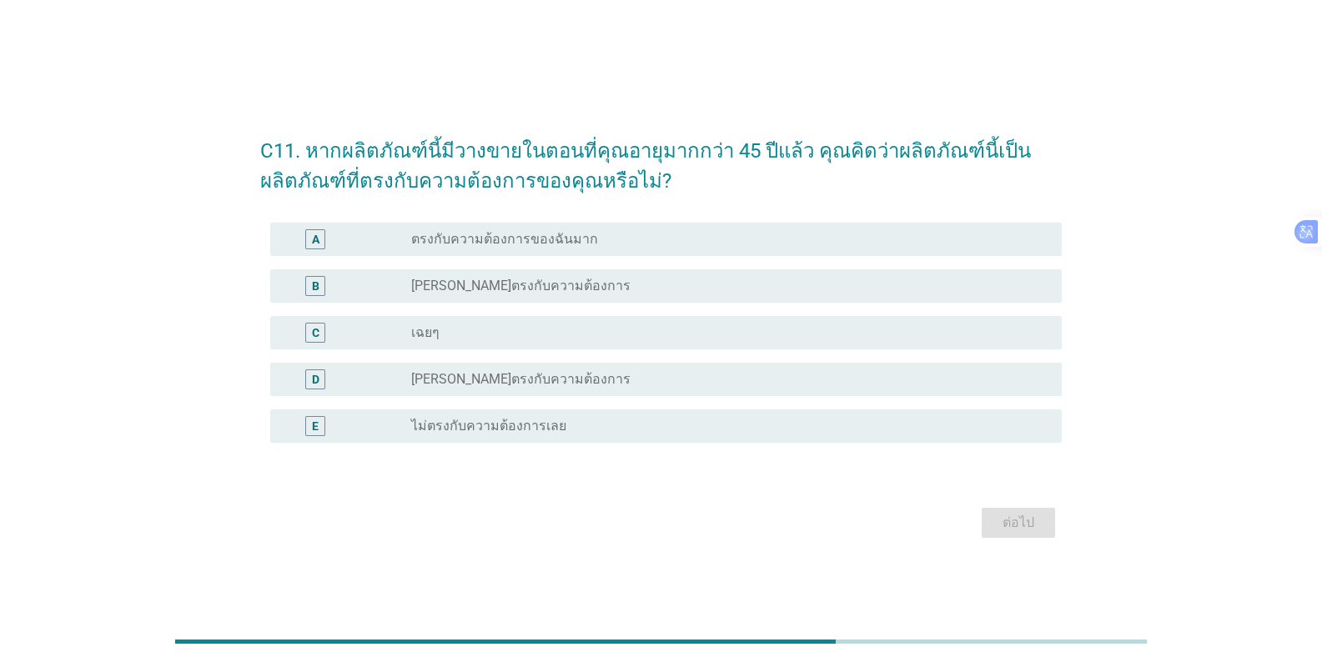
click at [554, 289] on label "[PERSON_NAME]ตรงกับความต้องการ" at bounding box center [520, 286] width 219 height 17
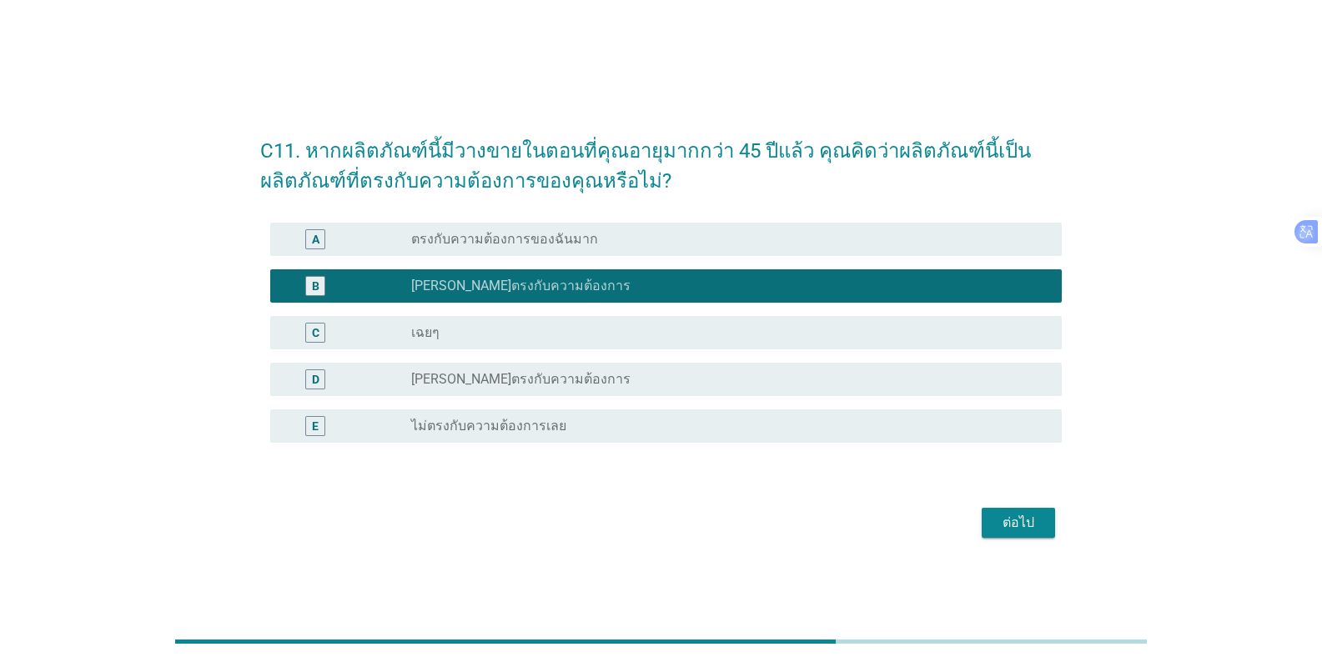
click at [821, 522] on div "ต่อไป" at bounding box center [1018, 523] width 47 height 20
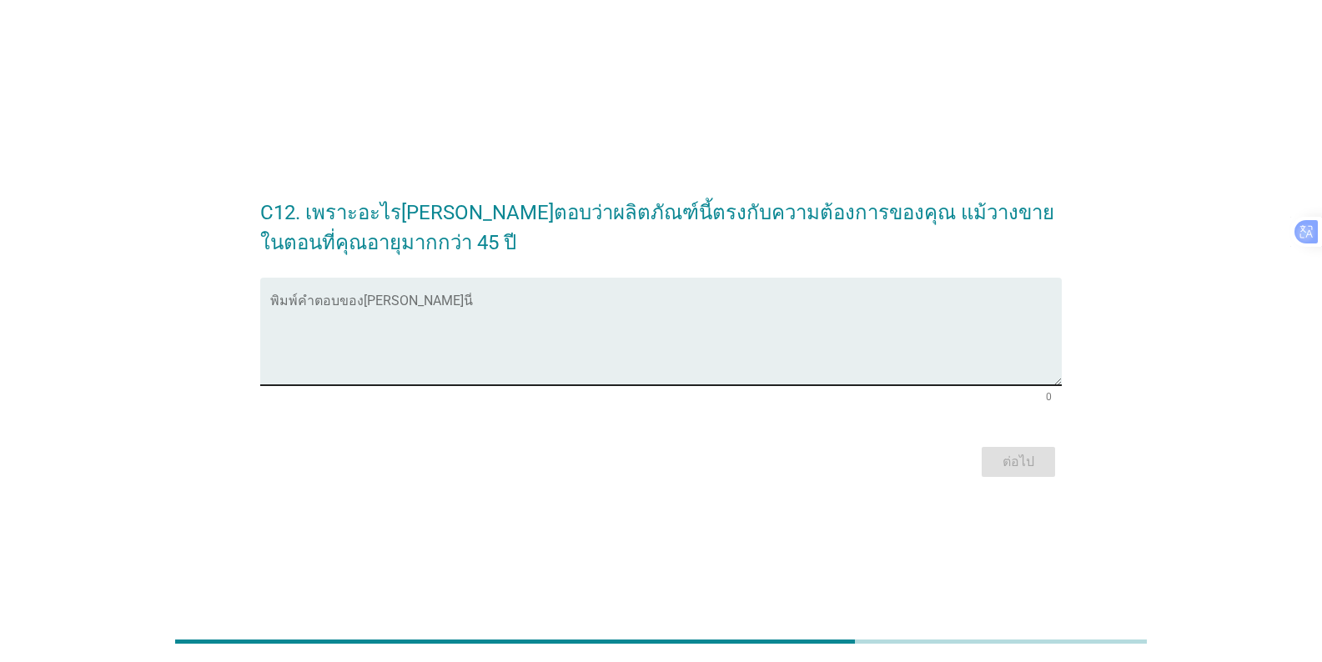
click at [430, 322] on textarea "พิมพ์คำตอบของคุณ ที่นี่" at bounding box center [665, 342] width 791 height 88
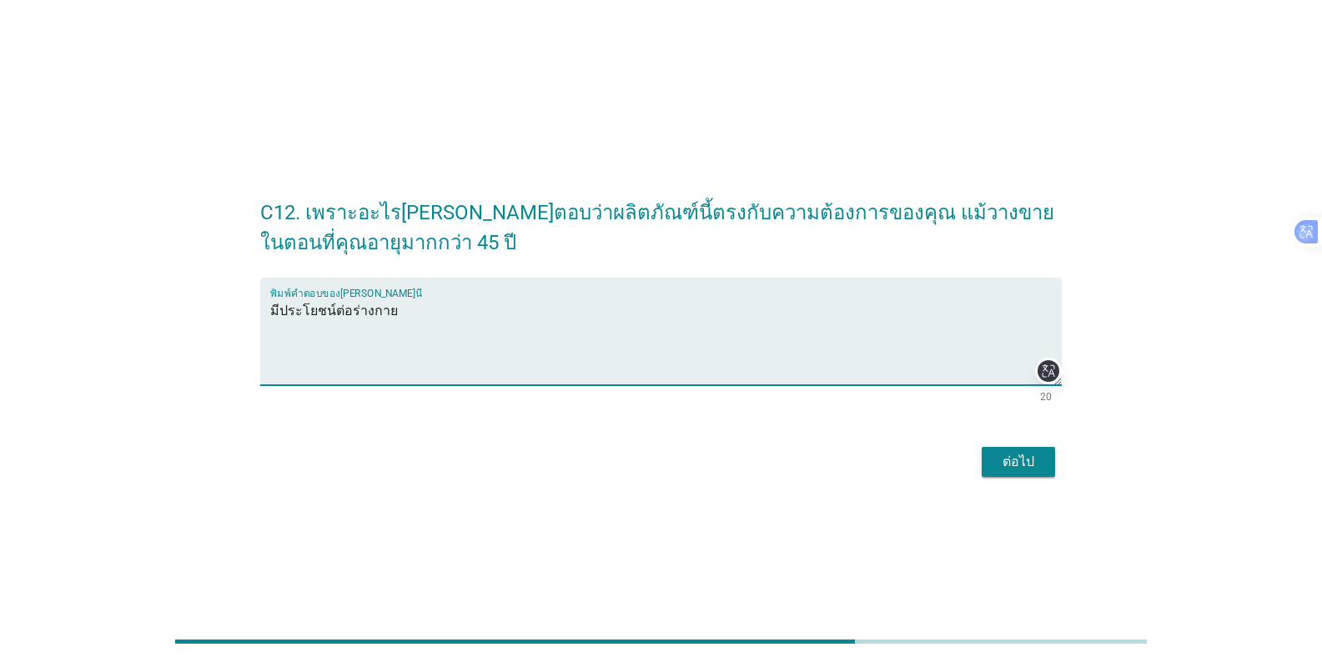
type textarea "มีประโยชน์ต่อร่างกาย"
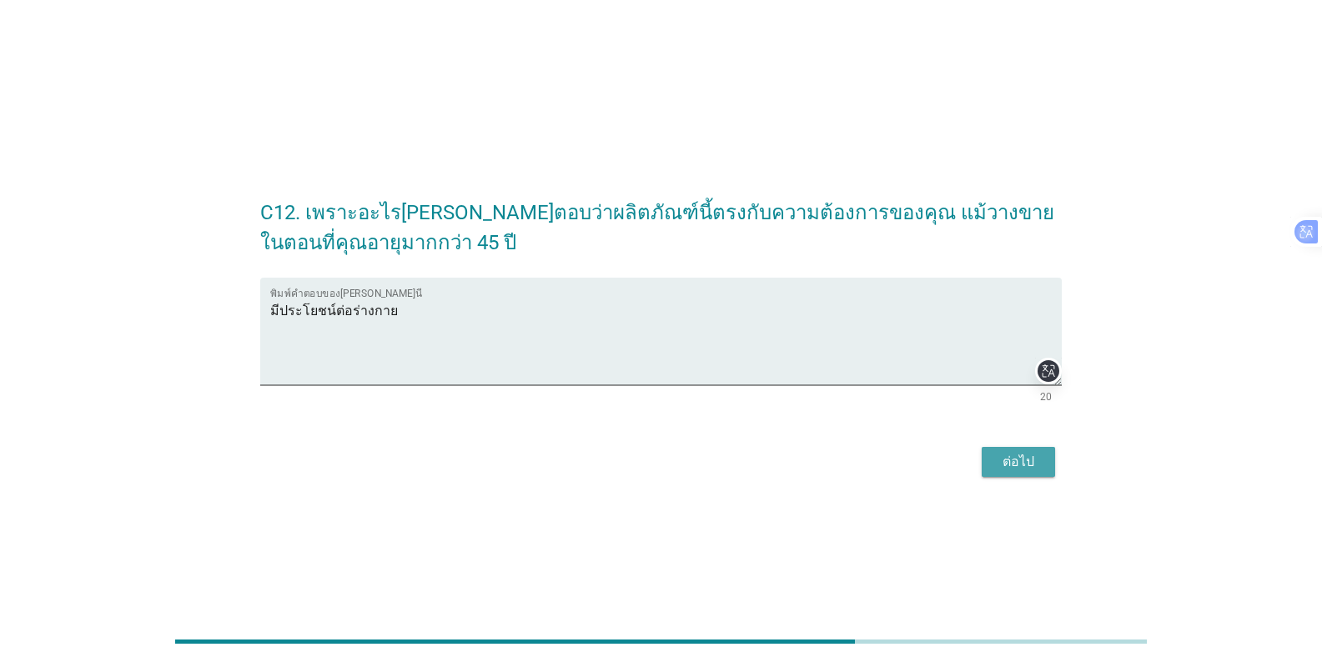
click at [821, 463] on div "ต่อไป" at bounding box center [1018, 462] width 47 height 20
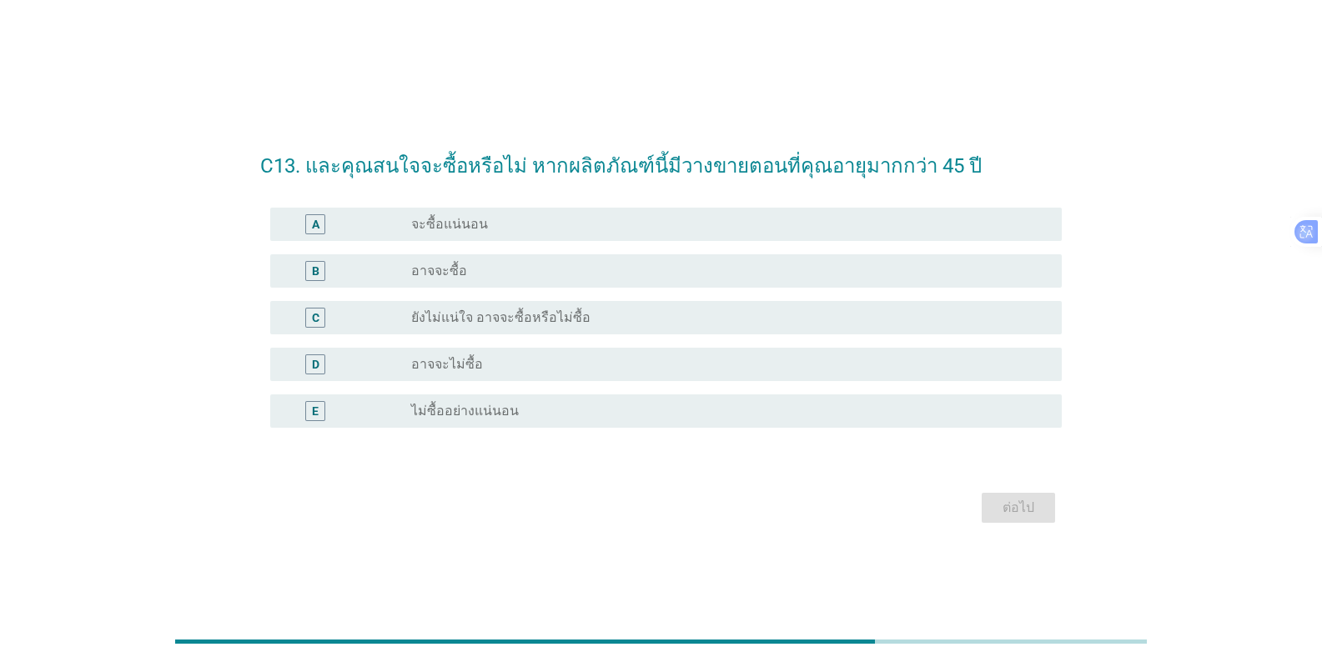
click at [583, 273] on div "radio_button_unchecked อาจจะซื้อ" at bounding box center [723, 271] width 624 height 17
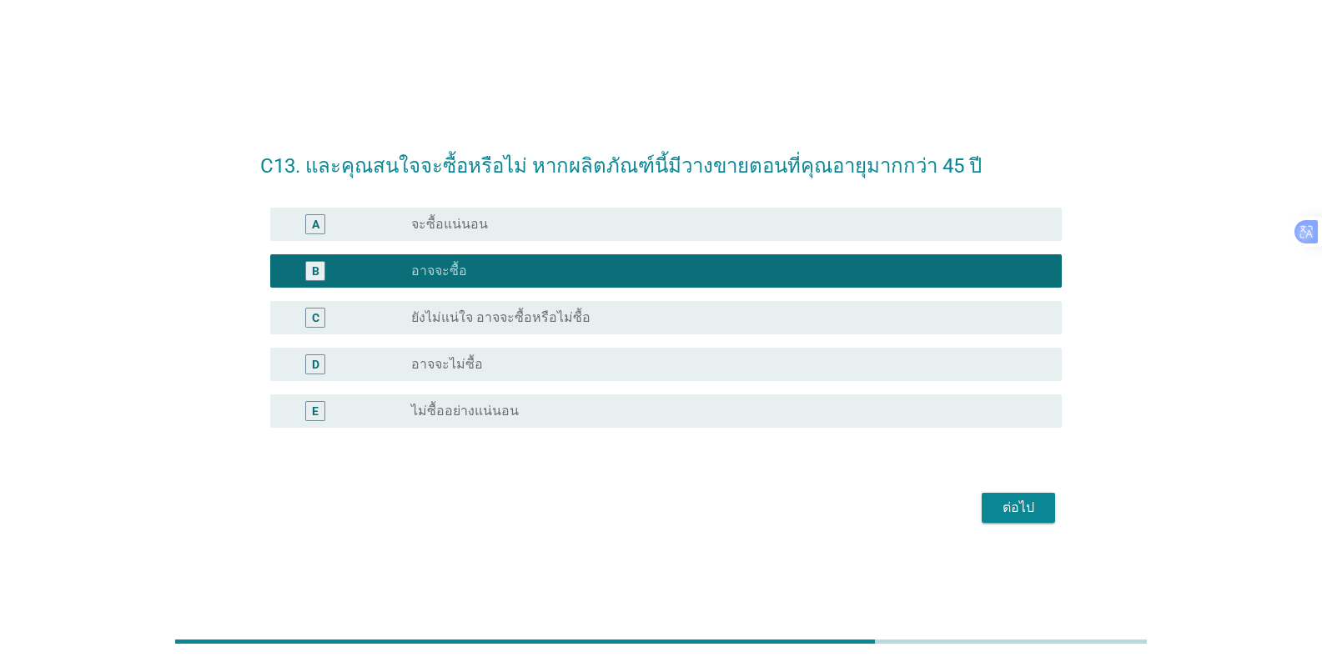
click at [821, 500] on div "ต่อไป" at bounding box center [1018, 508] width 47 height 20
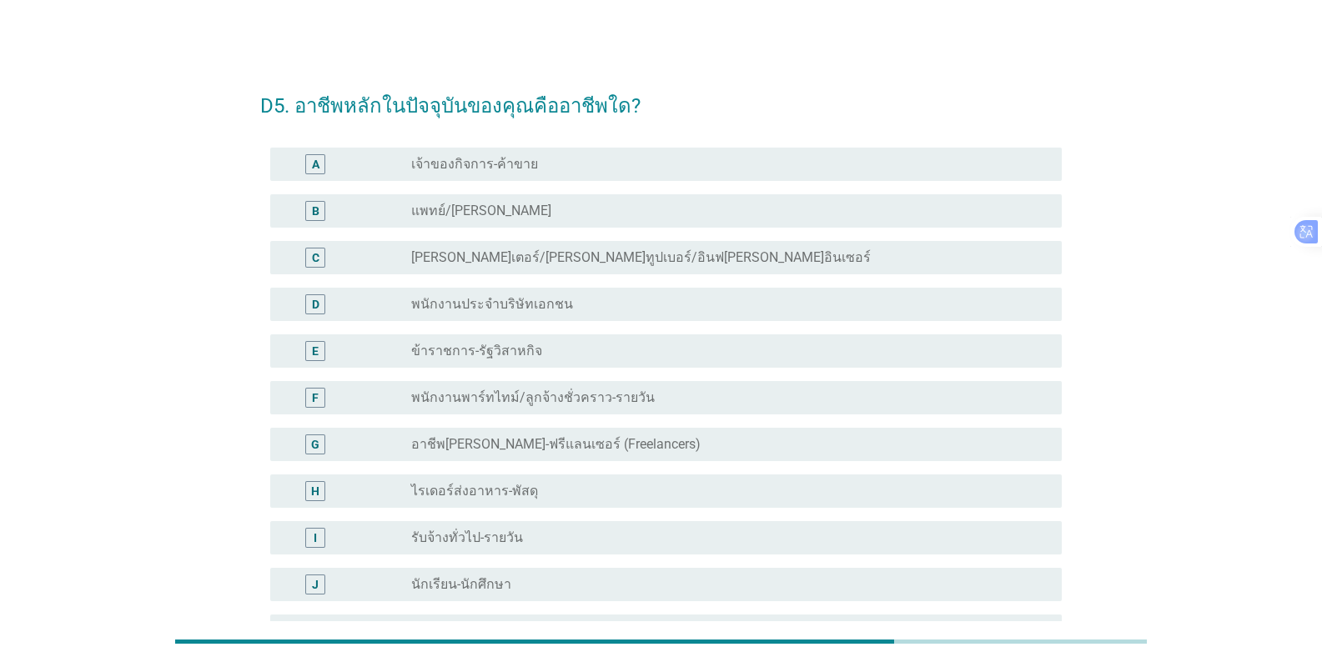
click at [590, 294] on div "radio_button_unchecked พนักงานประจำบริษัทเอกชน" at bounding box center [729, 304] width 637 height 20
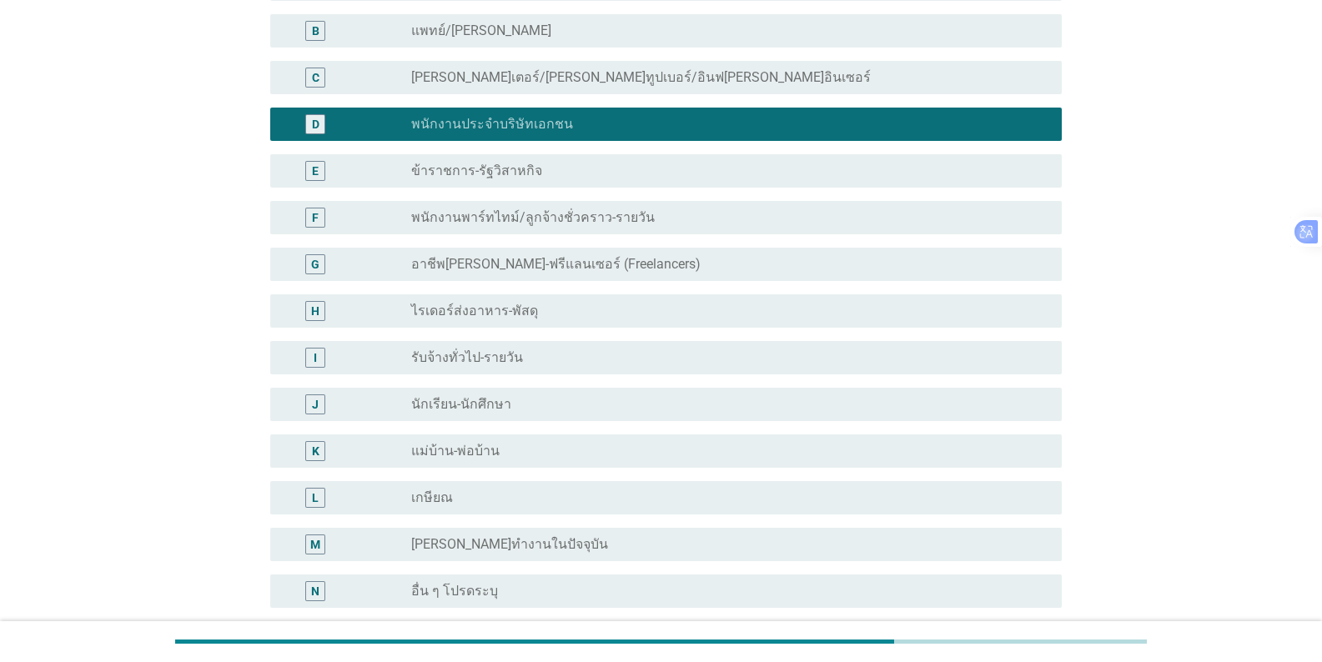
scroll to position [340, 0]
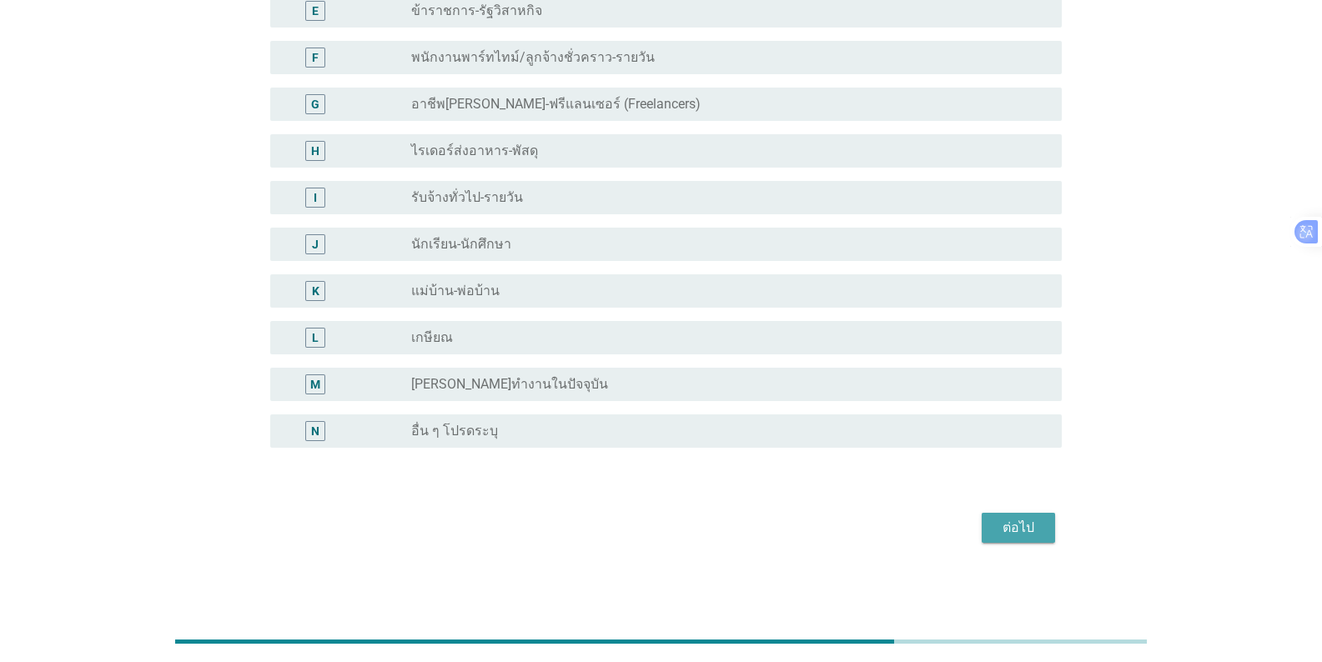
click at [821, 529] on div "ต่อไป" at bounding box center [1018, 528] width 47 height 20
